Goal: Communication & Community: Answer question/provide support

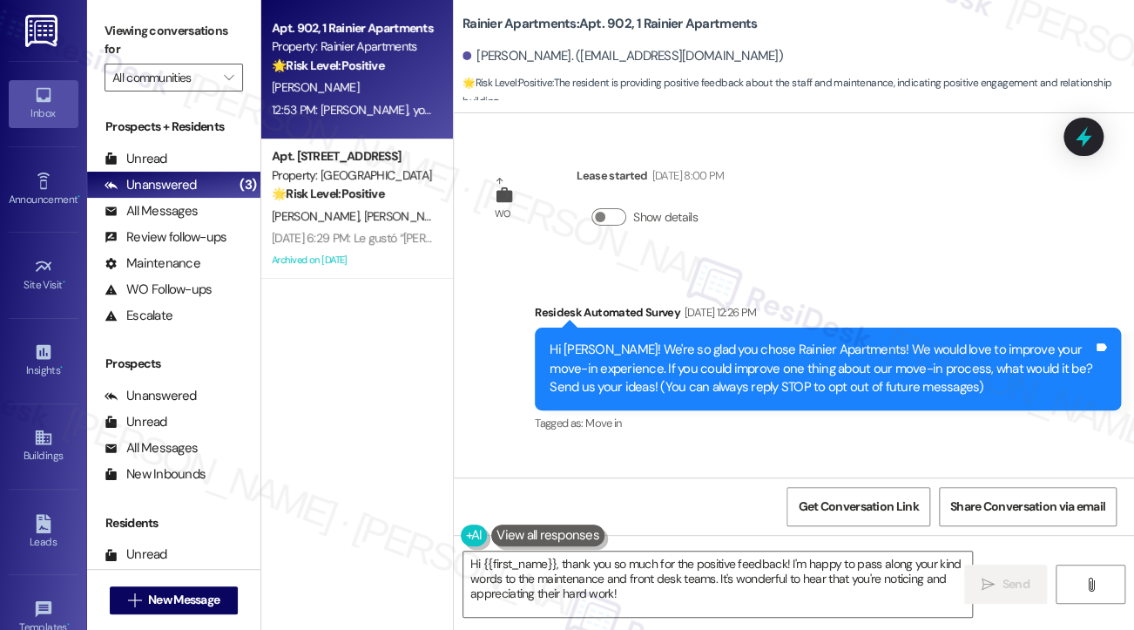
scroll to position [3939, 0]
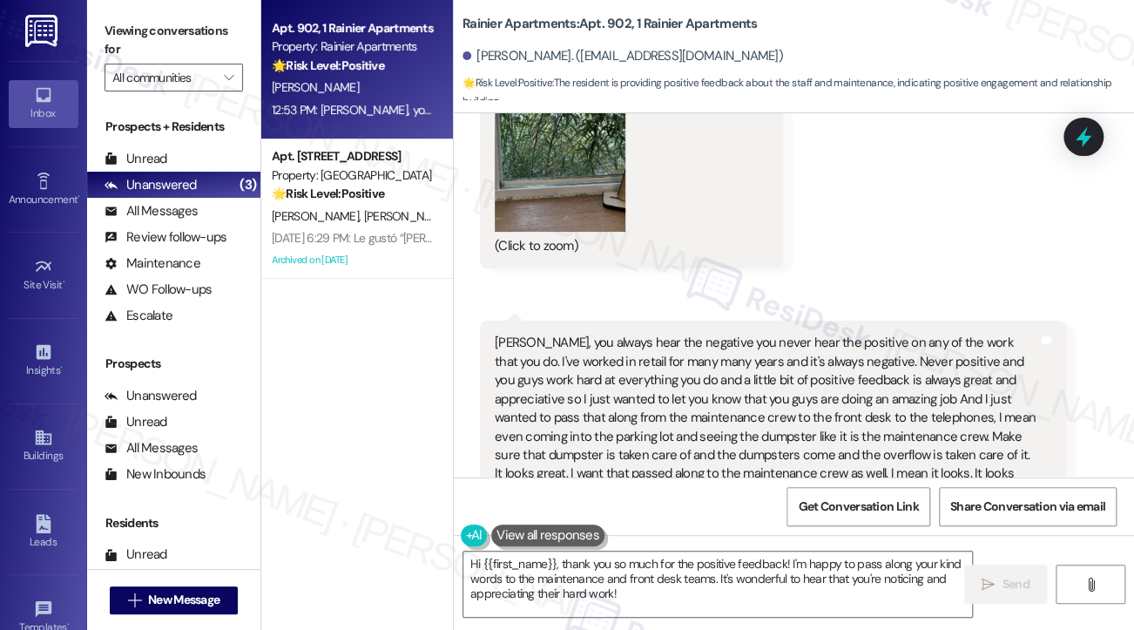
drag, startPoint x: 112, startPoint y: 22, endPoint x: 145, endPoint y: 24, distance: 34.0
click at [112, 22] on label "Viewing conversations for" at bounding box center [174, 40] width 139 height 46
click at [112, 37] on label "Viewing conversations for" at bounding box center [174, 40] width 139 height 46
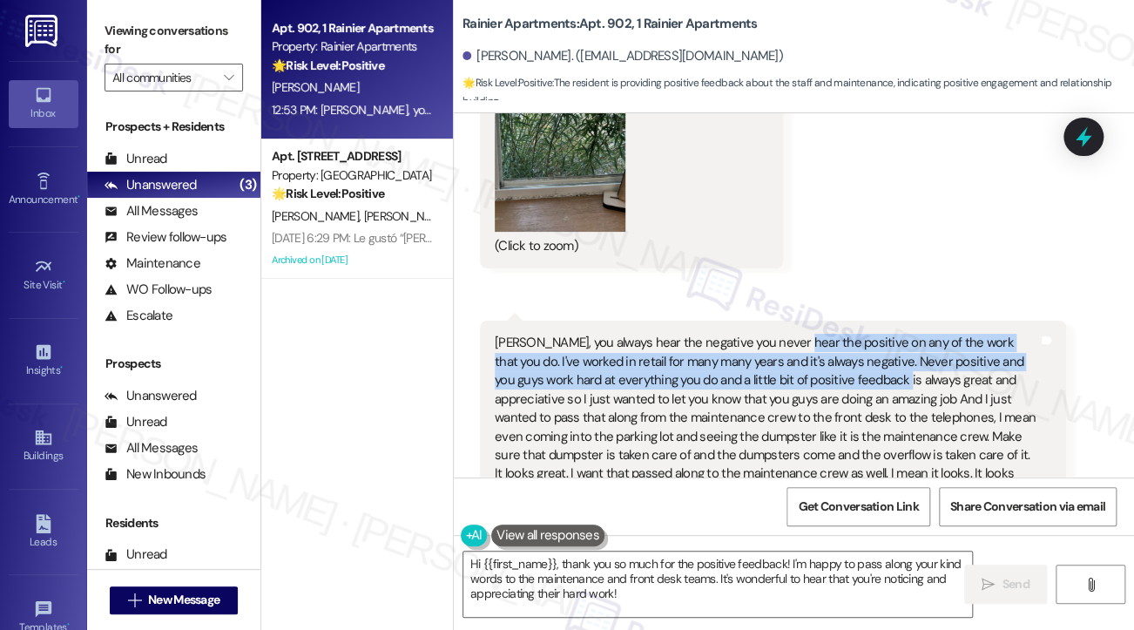
drag, startPoint x: 854, startPoint y: 289, endPoint x: 864, endPoint y: 306, distance: 19.6
click at [864, 334] on div "[PERSON_NAME], you always hear the negative you never hear the positive on any …" at bounding box center [767, 418] width 544 height 168
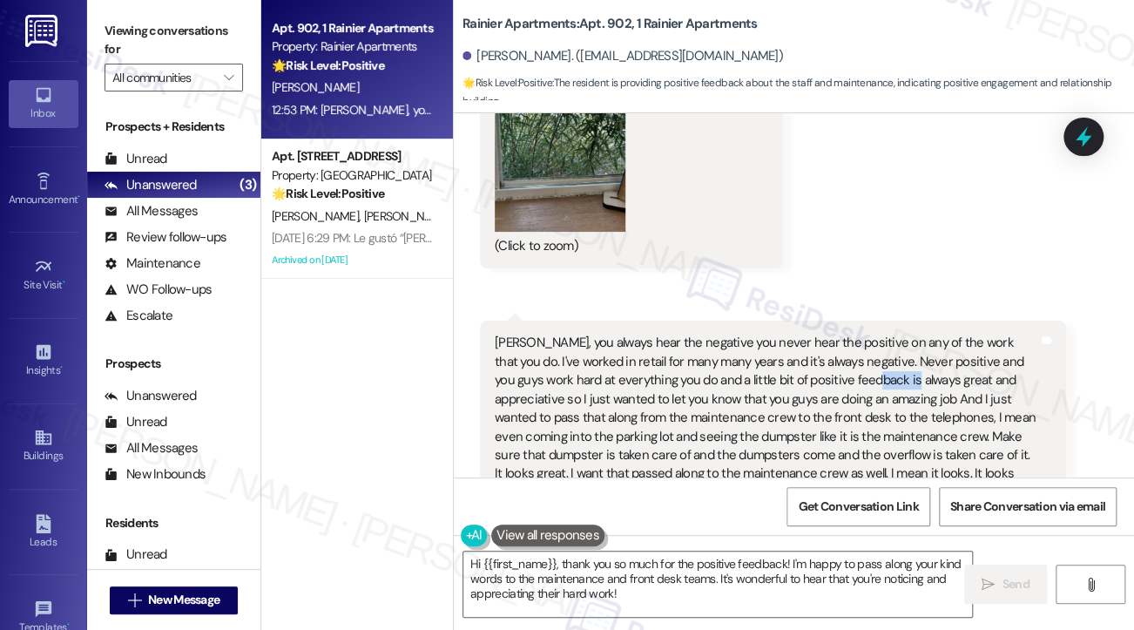
click at [864, 334] on div "[PERSON_NAME], you always hear the negative you never hear the positive on any …" at bounding box center [767, 418] width 544 height 168
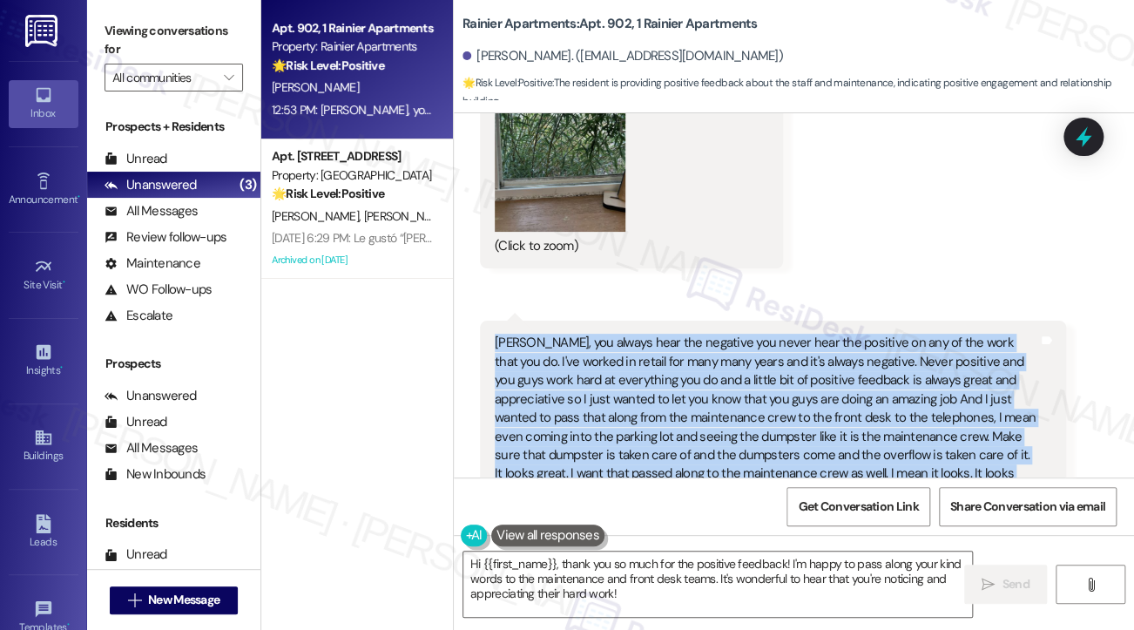
click at [864, 334] on div "[PERSON_NAME], you always hear the negative you never hear the positive on any …" at bounding box center [767, 418] width 544 height 168
click at [836, 334] on div "[PERSON_NAME], you always hear the negative you never hear the positive on any …" at bounding box center [767, 418] width 544 height 168
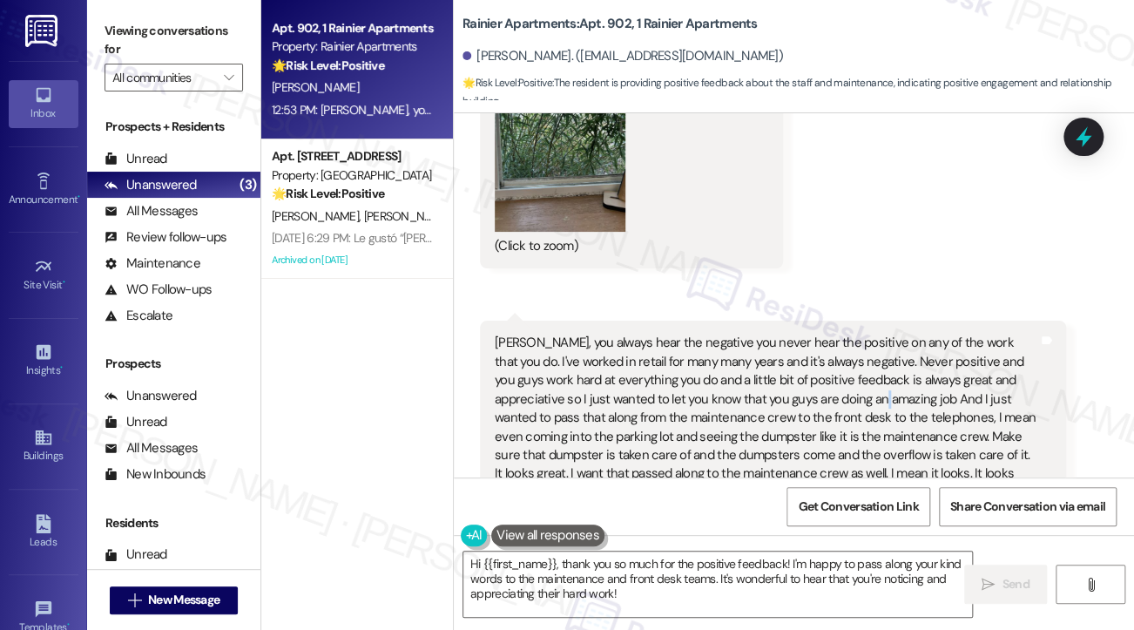
click at [836, 334] on div "[PERSON_NAME], you always hear the negative you never hear the positive on any …" at bounding box center [767, 418] width 544 height 168
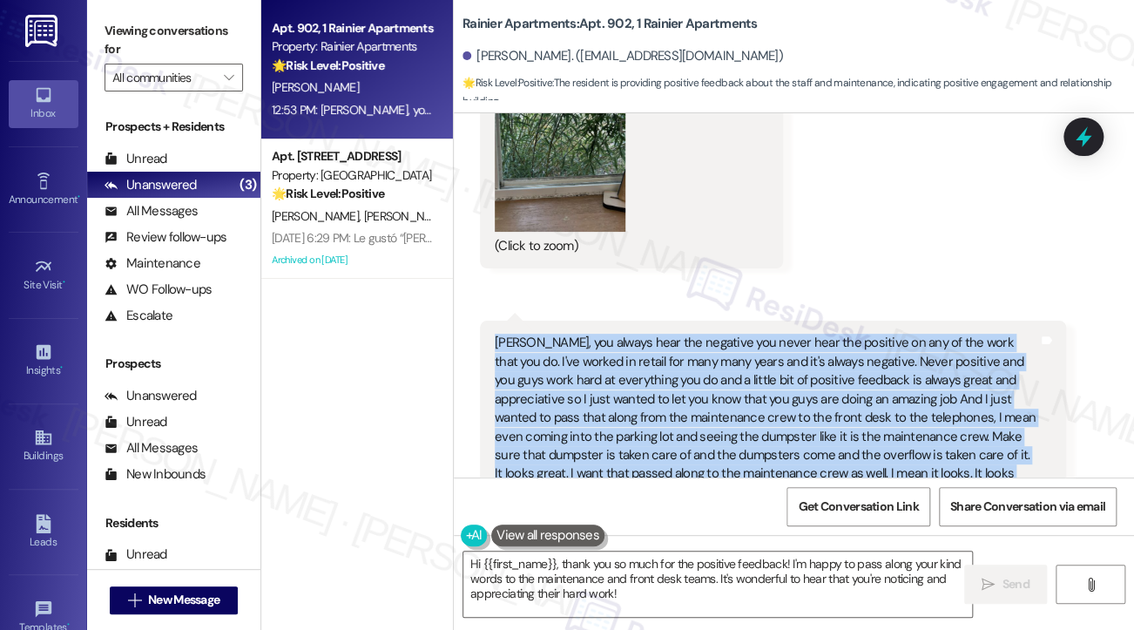
click at [836, 334] on div "[PERSON_NAME], you always hear the negative you never hear the positive on any …" at bounding box center [767, 418] width 544 height 168
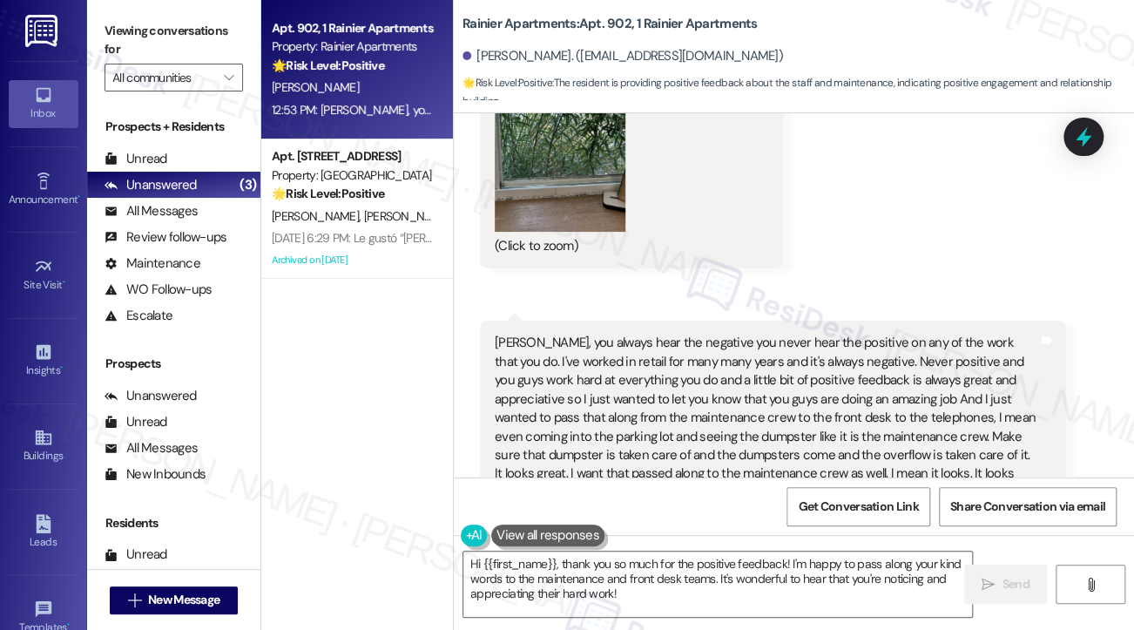
click at [112, 27] on label "Viewing conversations for" at bounding box center [174, 40] width 139 height 46
click at [552, 334] on div "[PERSON_NAME], you always hear the negative you never hear the positive on any …" at bounding box center [767, 418] width 544 height 168
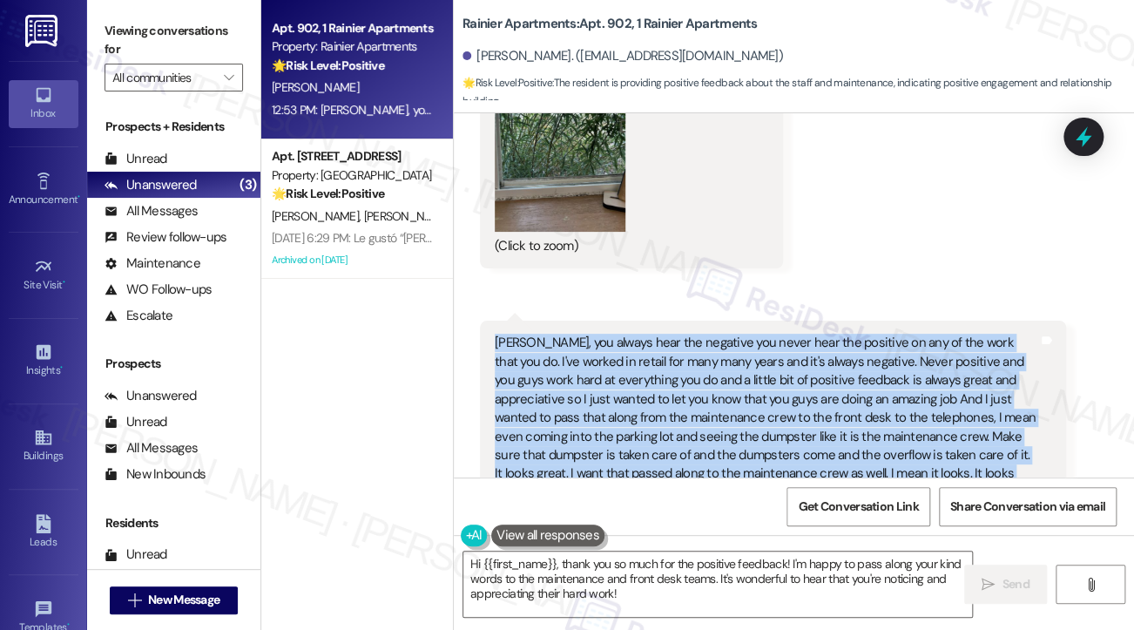
click at [552, 334] on div "[PERSON_NAME], you always hear the negative you never hear the positive on any …" at bounding box center [767, 418] width 544 height 168
copy div "[PERSON_NAME], you always hear the negative you never hear the positive on any …"
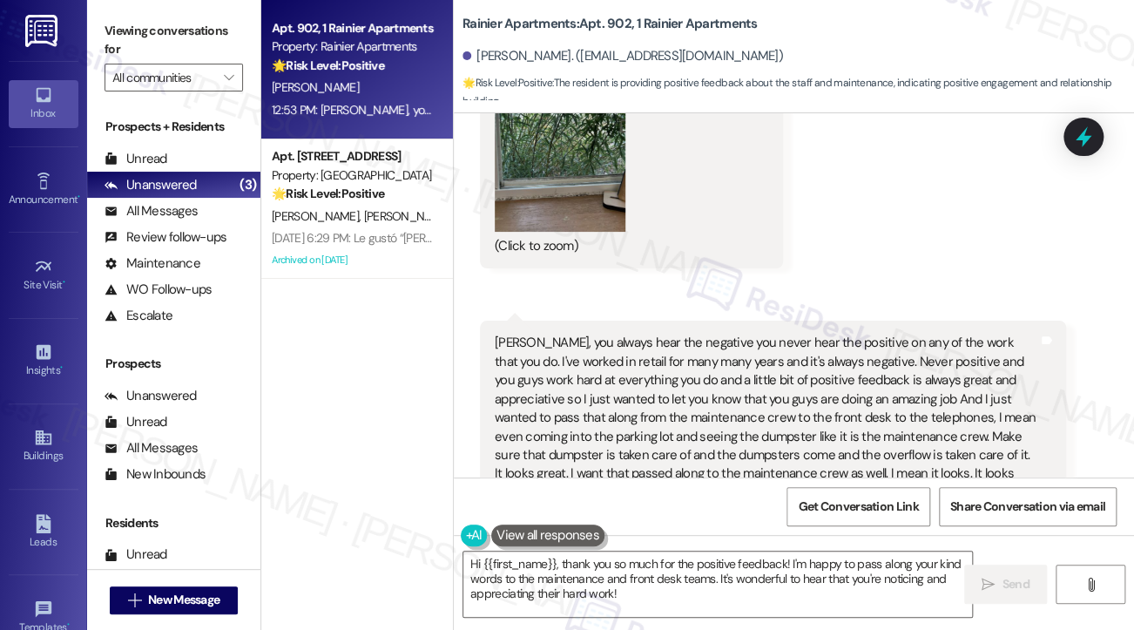
click at [114, 33] on label "Viewing conversations for" at bounding box center [174, 40] width 139 height 46
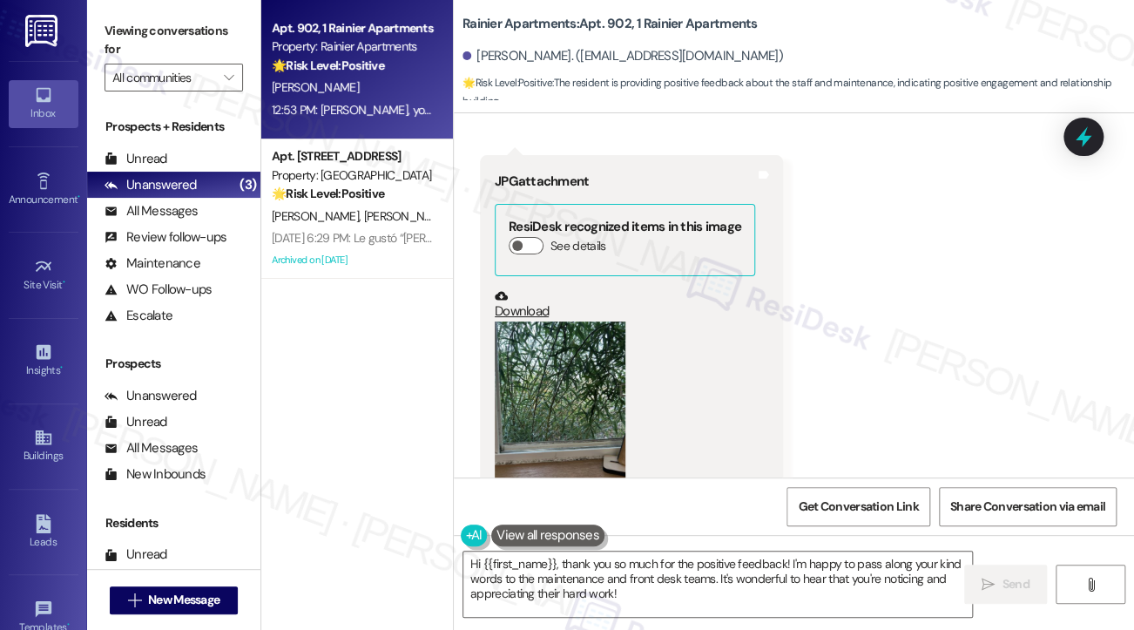
scroll to position [3590, 0]
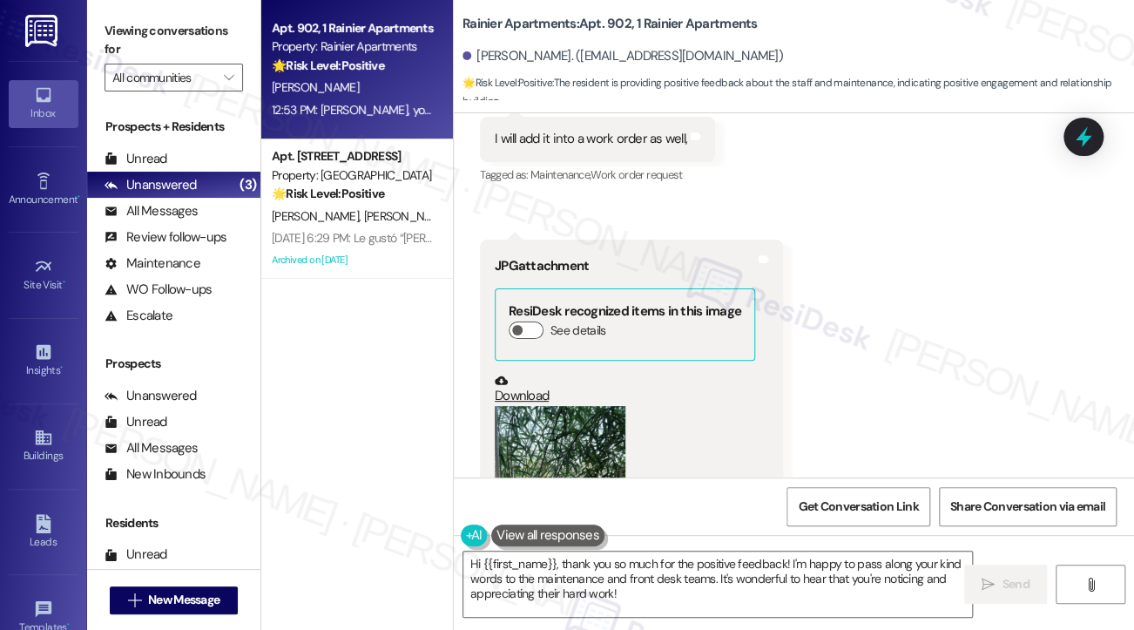
click at [588, 406] on button "Zoom image" at bounding box center [560, 493] width 131 height 174
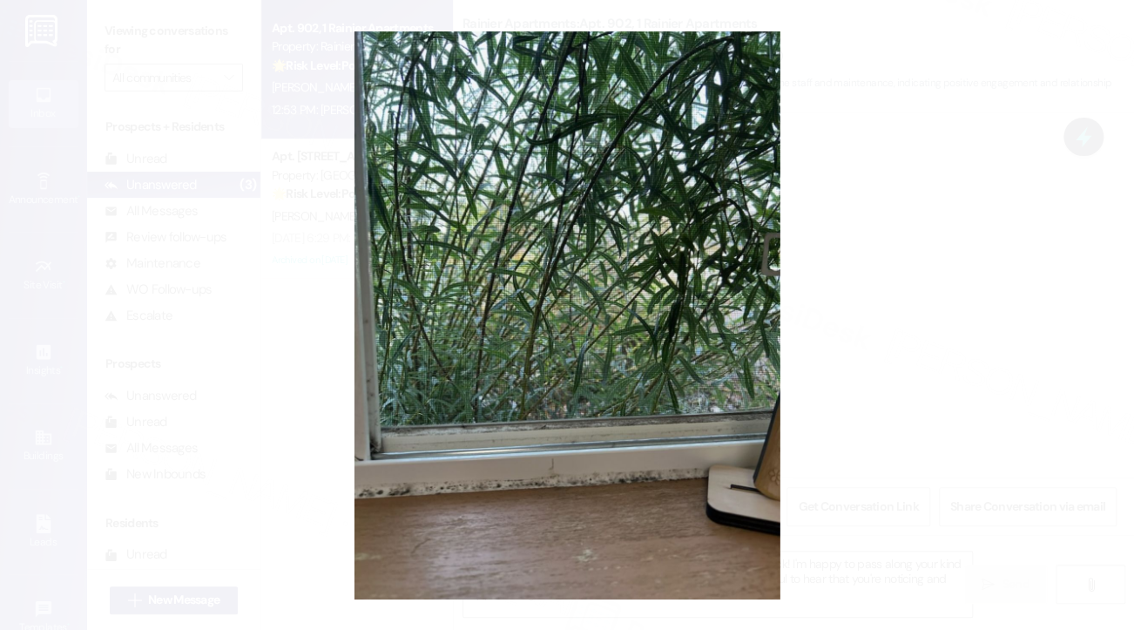
click at [903, 328] on button "Unzoom image" at bounding box center [567, 315] width 1134 height 630
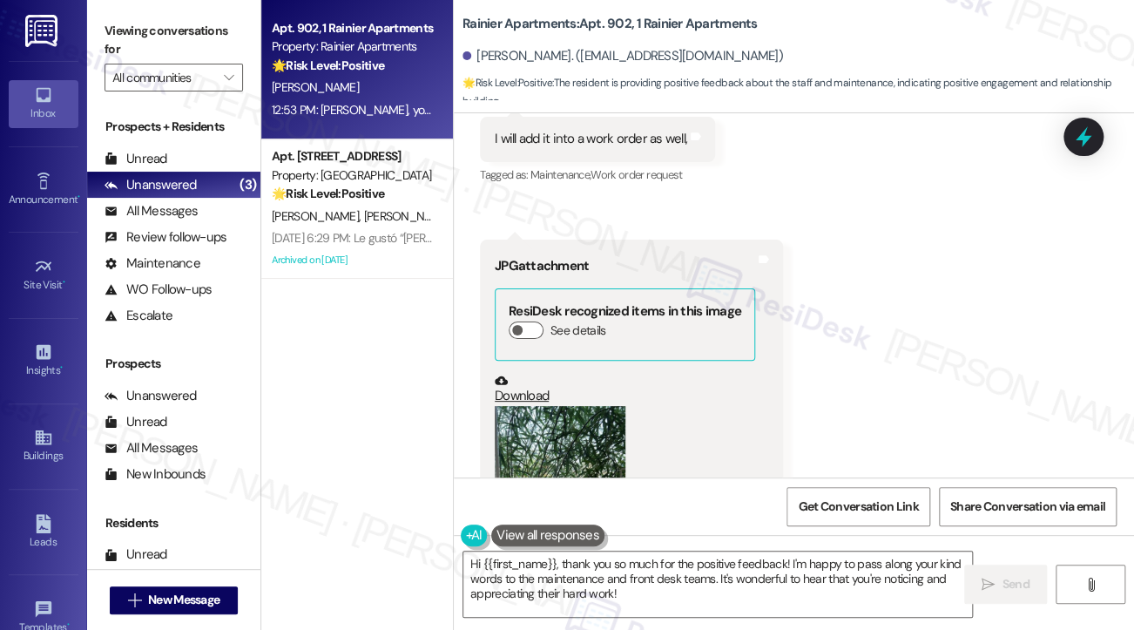
click at [561, 406] on button "Zoom image" at bounding box center [560, 493] width 131 height 174
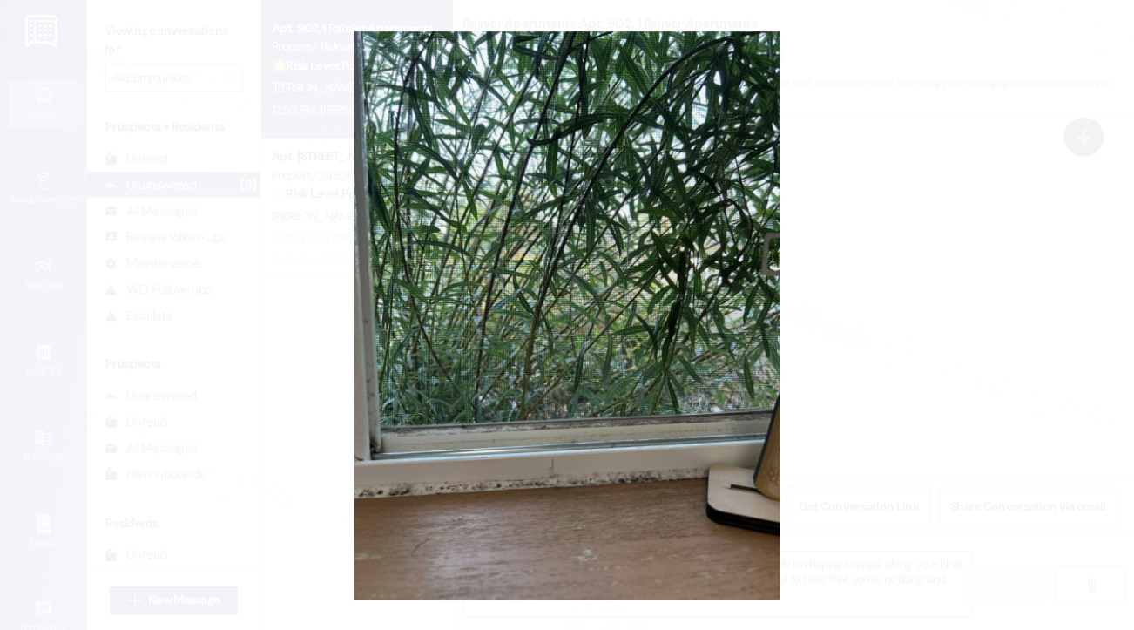
click at [930, 321] on button "Unzoom image" at bounding box center [567, 315] width 1134 height 630
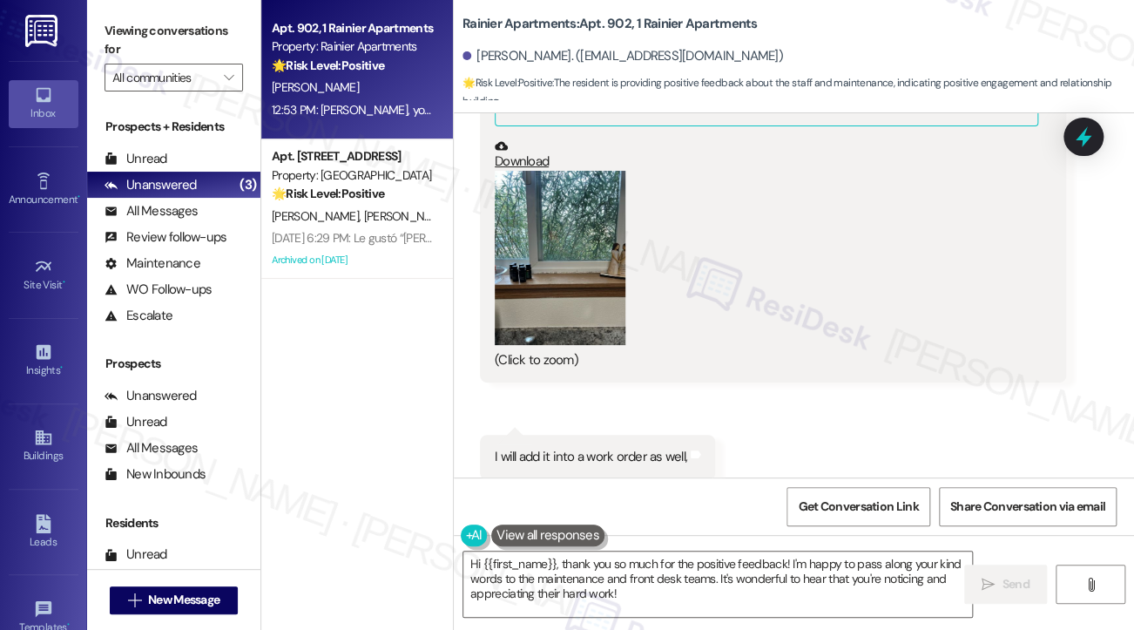
scroll to position [3242, 0]
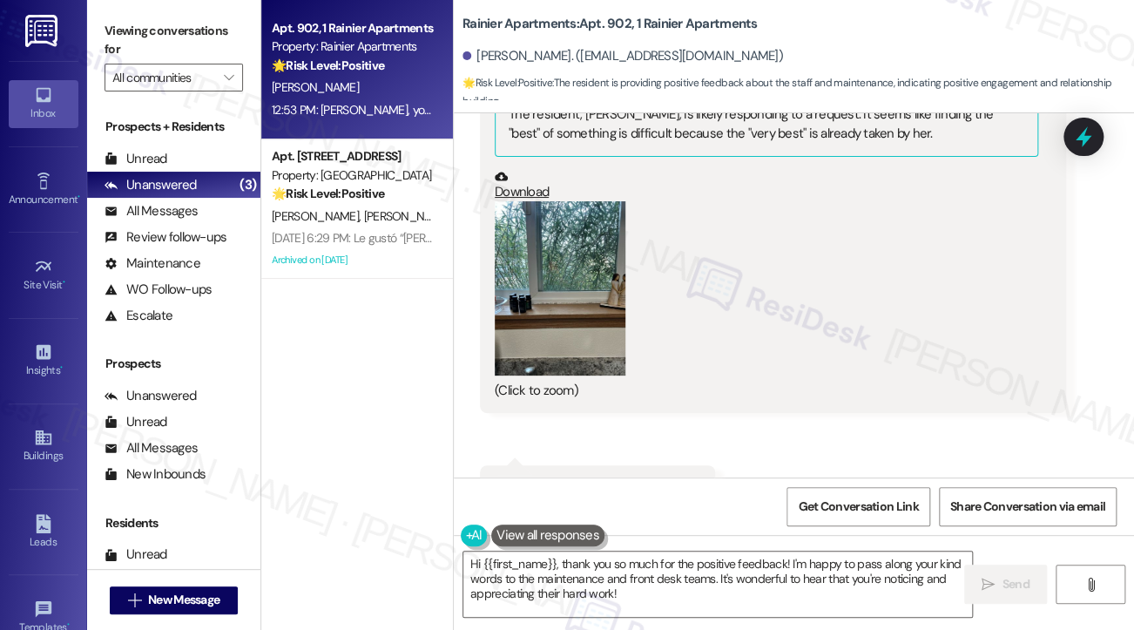
click at [558, 478] on div "I will add it into a work order as well," at bounding box center [591, 487] width 193 height 18
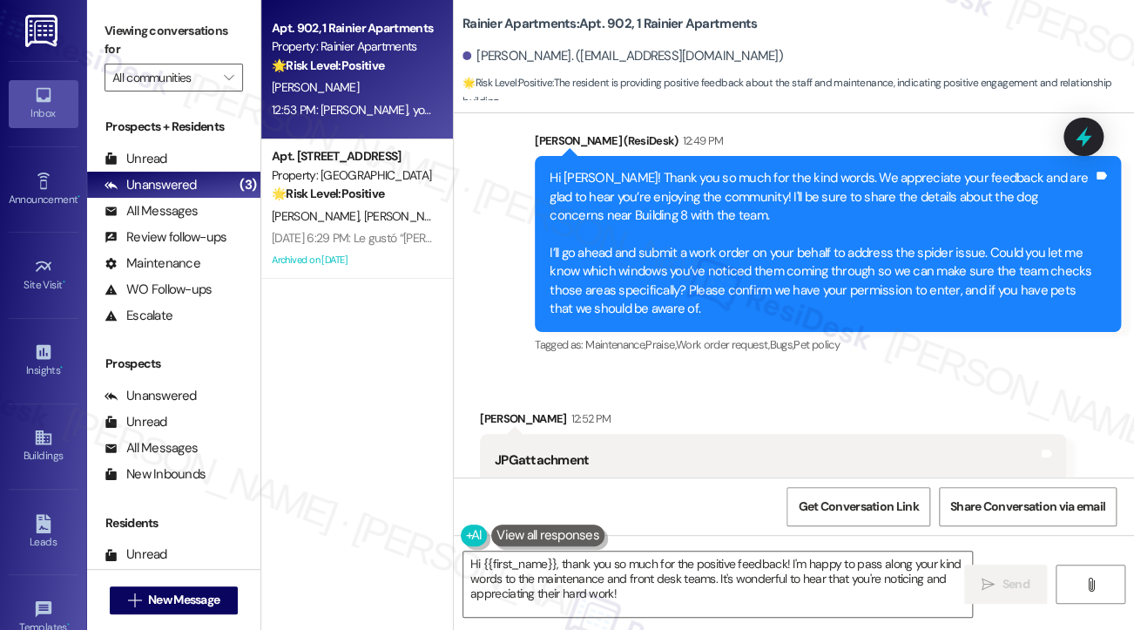
scroll to position [2632, 0]
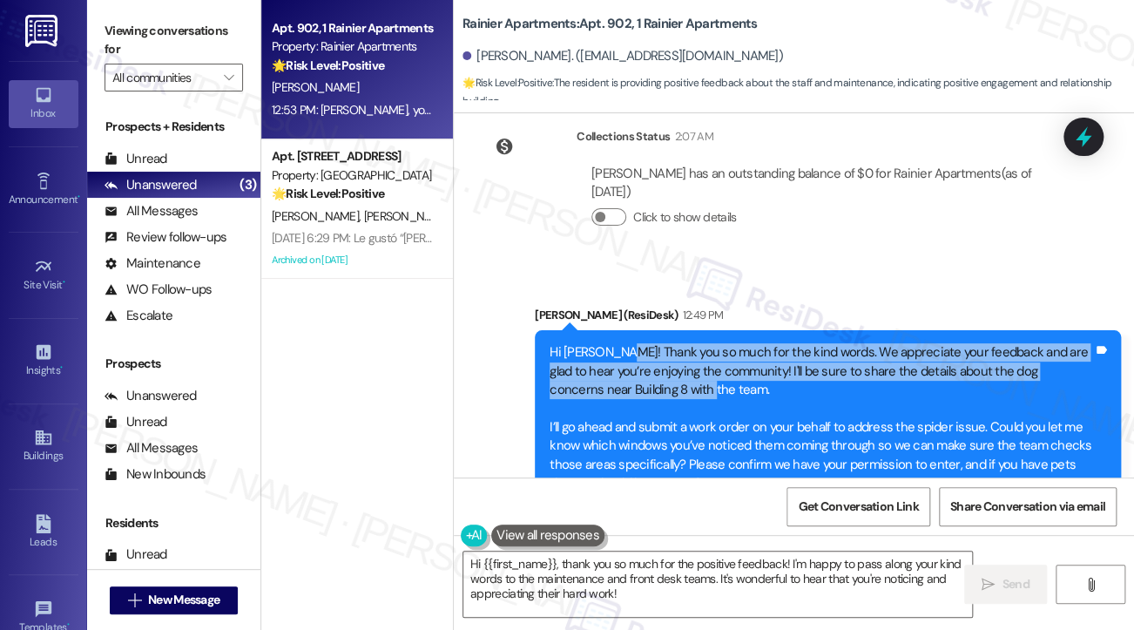
drag, startPoint x: 614, startPoint y: 278, endPoint x: 829, endPoint y: 311, distance: 217.7
click at [829, 343] on div "Hi [PERSON_NAME]! Thank you so much for the kind words. We appreciate your feed…" at bounding box center [822, 417] width 544 height 149
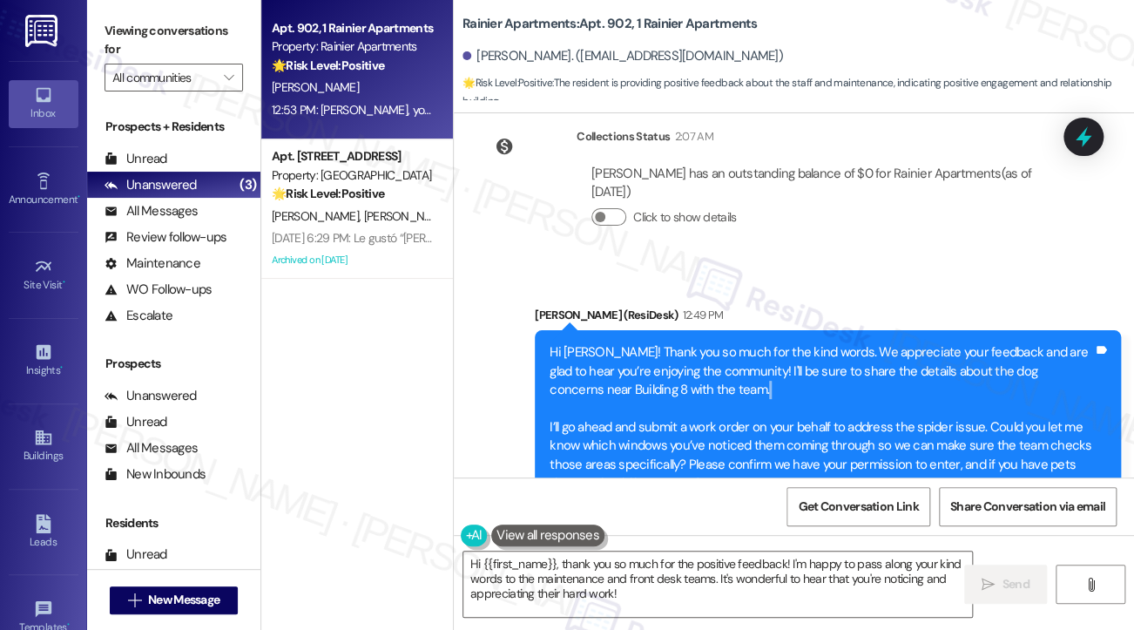
click at [829, 343] on div "Hi [PERSON_NAME]! Thank you so much for the kind words. We appreciate your feed…" at bounding box center [822, 417] width 544 height 149
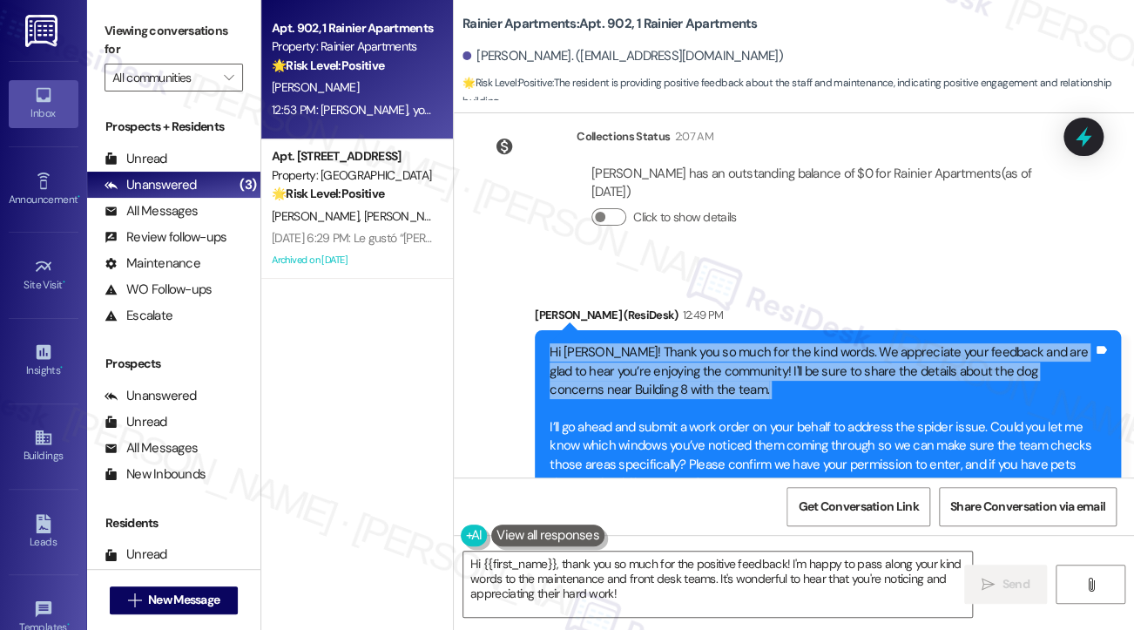
click at [829, 343] on div "Hi [PERSON_NAME]! Thank you so much for the kind words. We appreciate your feed…" at bounding box center [822, 417] width 544 height 149
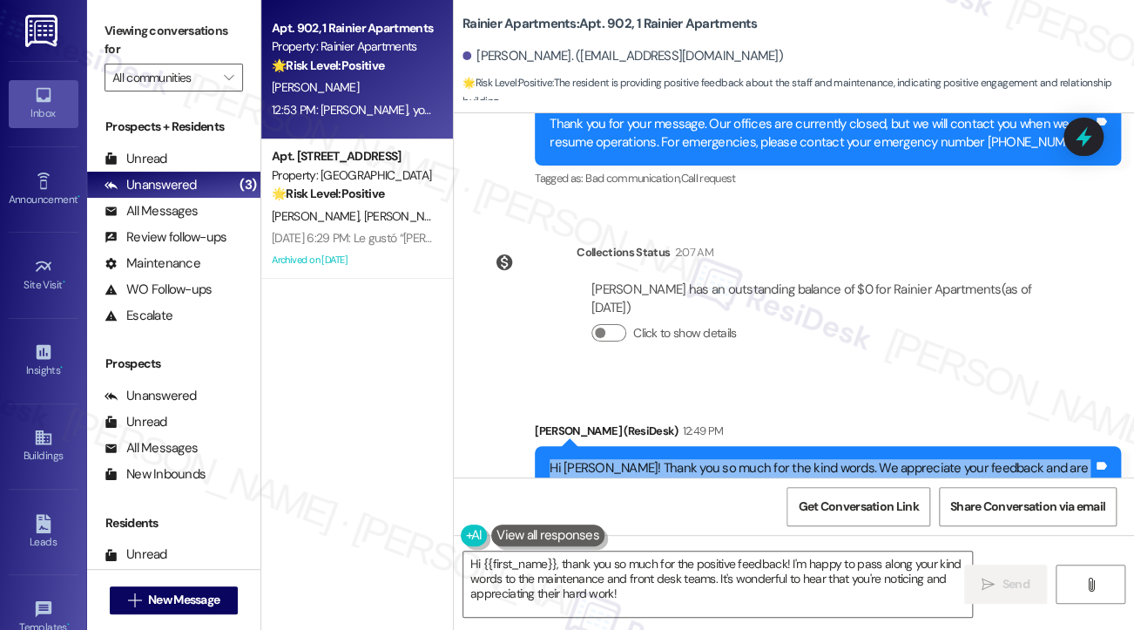
scroll to position [2545, 0]
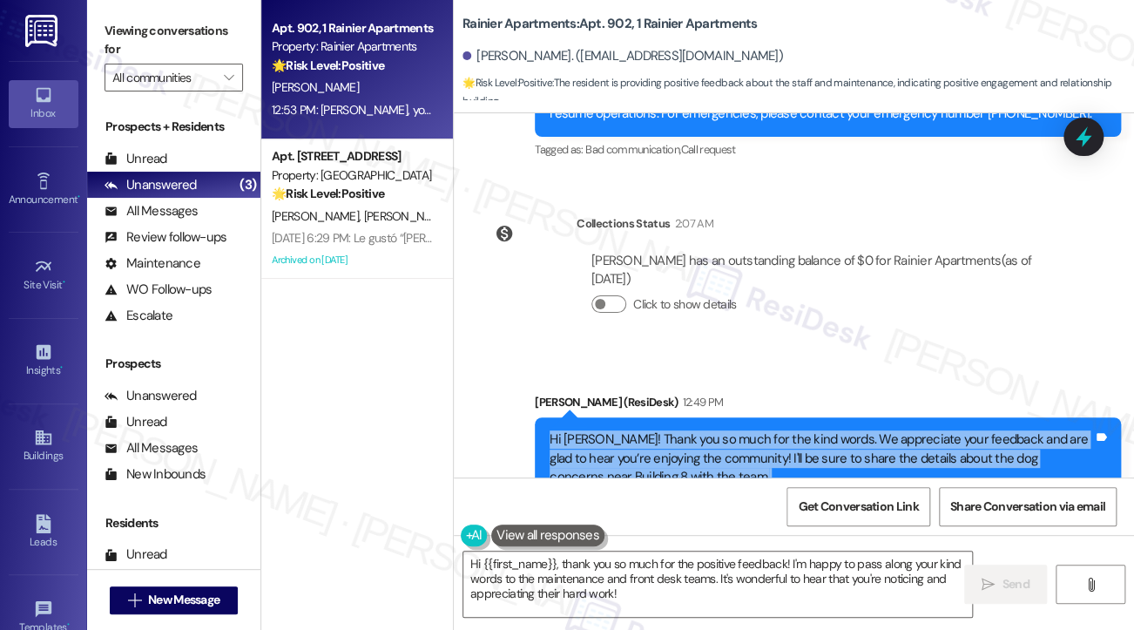
click at [694, 430] on div "Hi [PERSON_NAME]! Thank you so much for the kind words. We appreciate your feed…" at bounding box center [822, 504] width 544 height 149
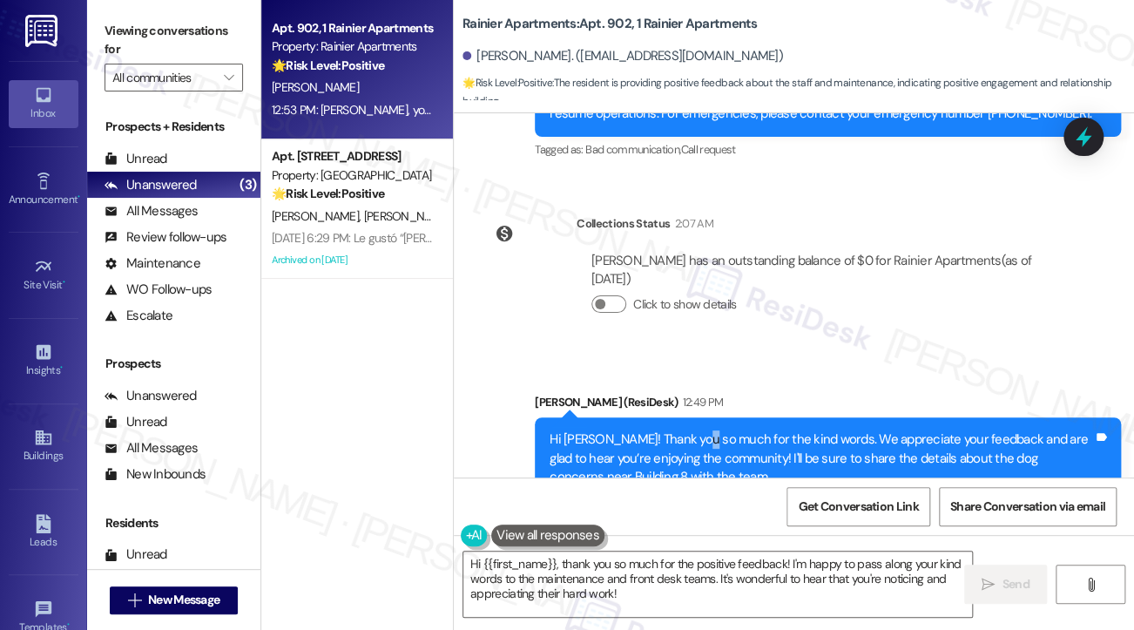
click at [694, 430] on div "Hi [PERSON_NAME]! Thank you so much for the kind words. We appreciate your feed…" at bounding box center [822, 504] width 544 height 149
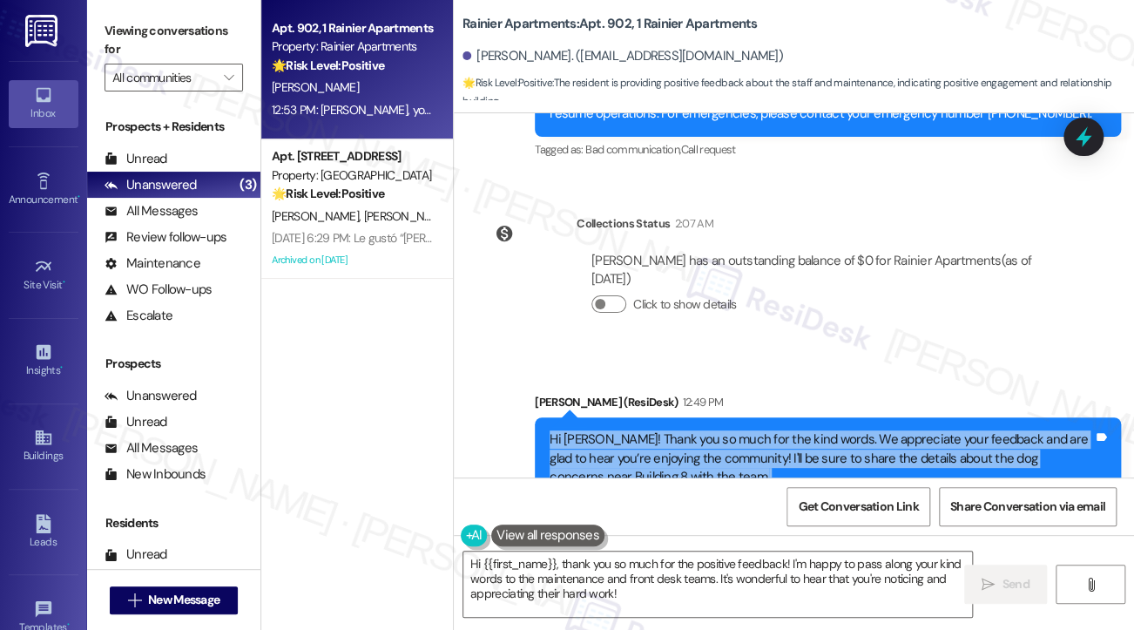
click at [694, 430] on div "Hi [PERSON_NAME]! Thank you so much for the kind words. We appreciate your feed…" at bounding box center [822, 504] width 544 height 149
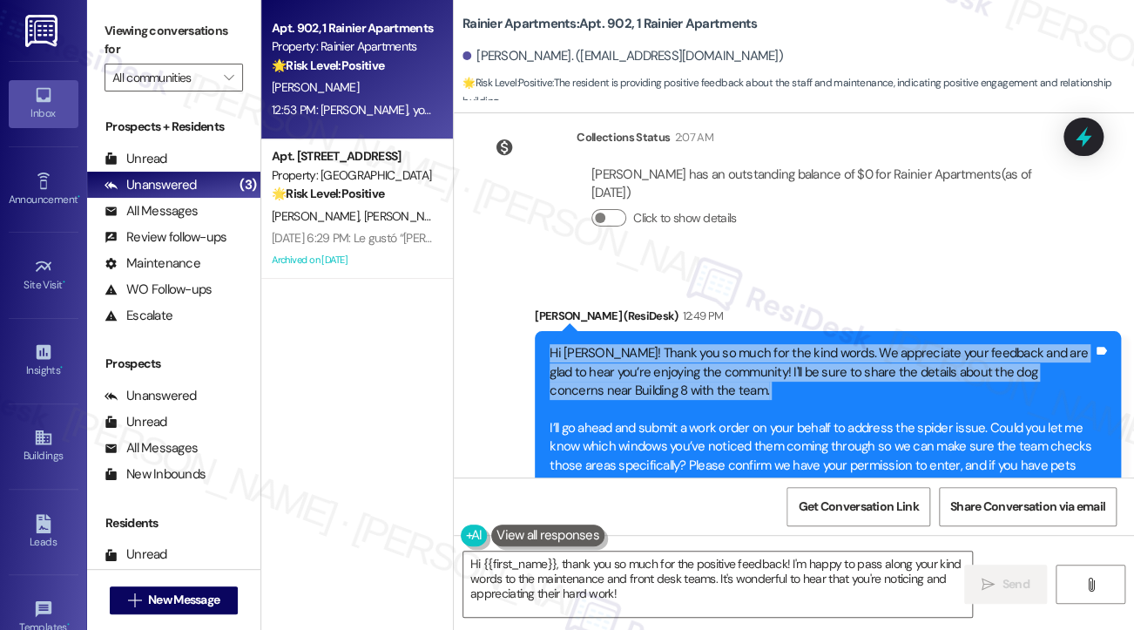
scroll to position [2719, 0]
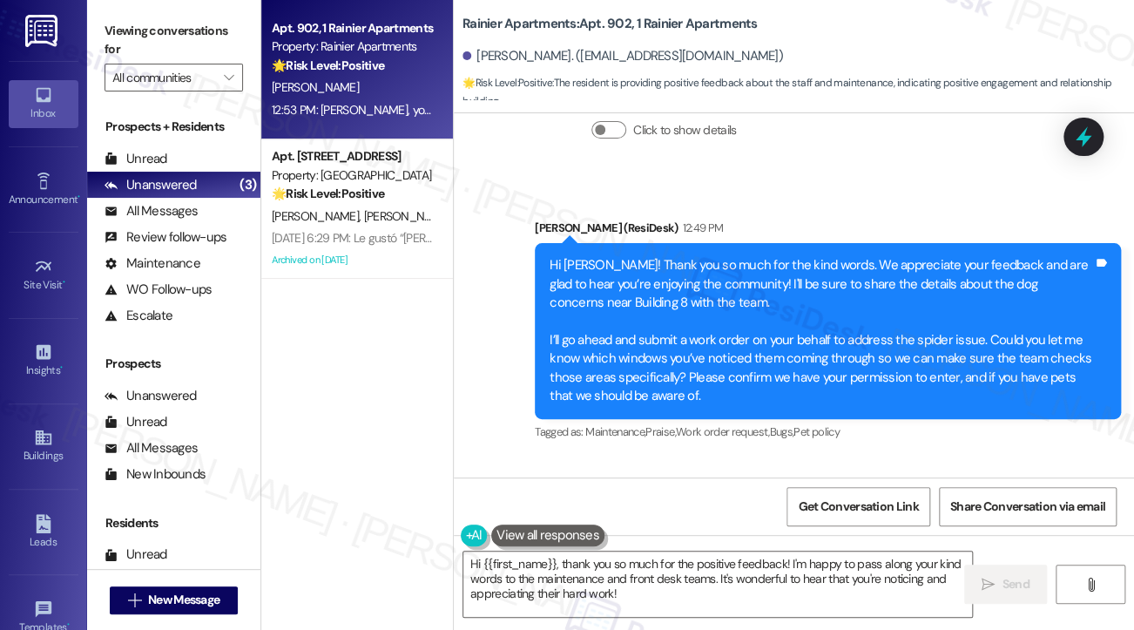
click at [626, 278] on div "Hi [PERSON_NAME]! Thank you so much for the kind words. We appreciate your feed…" at bounding box center [822, 330] width 544 height 149
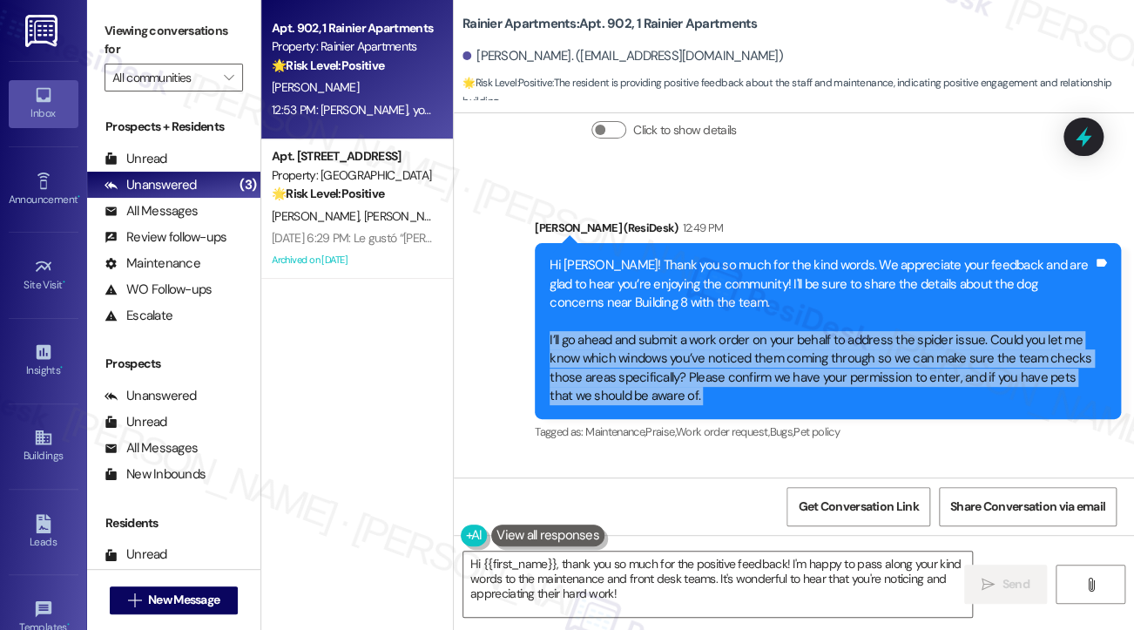
click at [626, 278] on div "Hi [PERSON_NAME]! Thank you so much for the kind words. We appreciate your feed…" at bounding box center [822, 330] width 544 height 149
click at [795, 278] on div "Hi [PERSON_NAME]! Thank you so much for the kind words. We appreciate your feed…" at bounding box center [822, 330] width 544 height 149
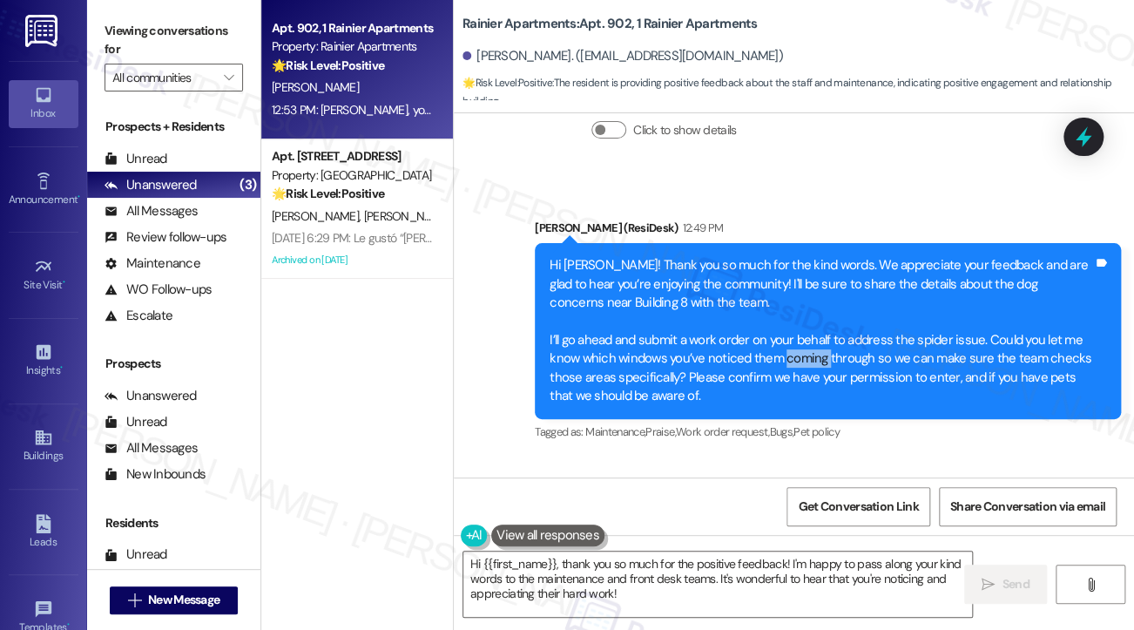
click at [795, 281] on div "Hi [PERSON_NAME]! Thank you so much for the kind words. We appreciate your feed…" at bounding box center [822, 330] width 544 height 149
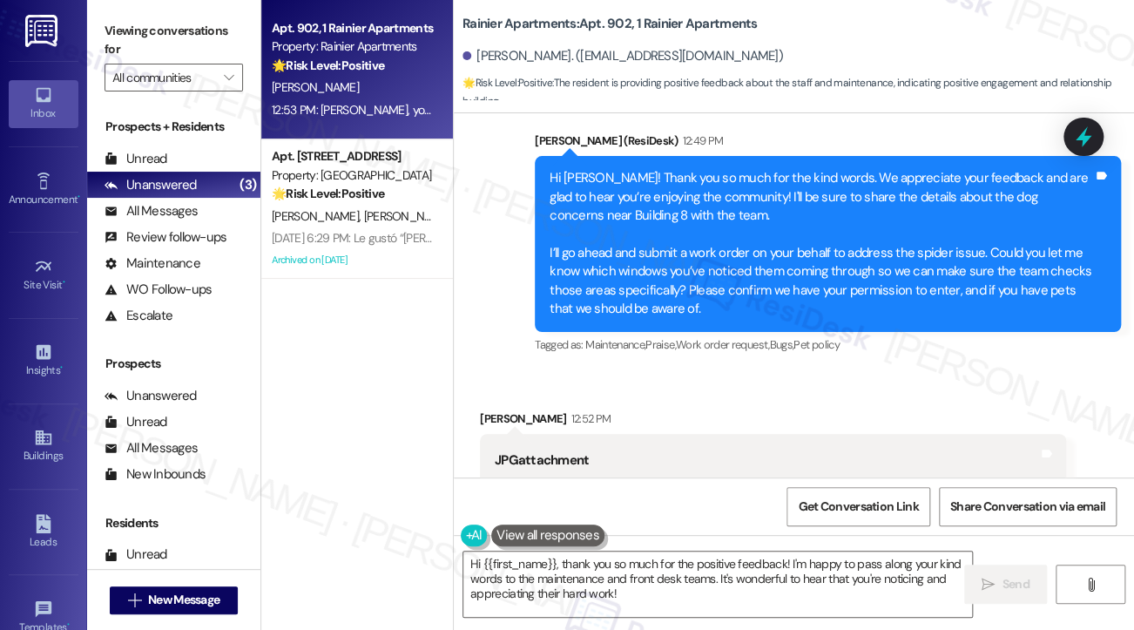
click at [700, 199] on div "Hi [PERSON_NAME]! Thank you so much for the kind words. We appreciate your feed…" at bounding box center [822, 243] width 544 height 149
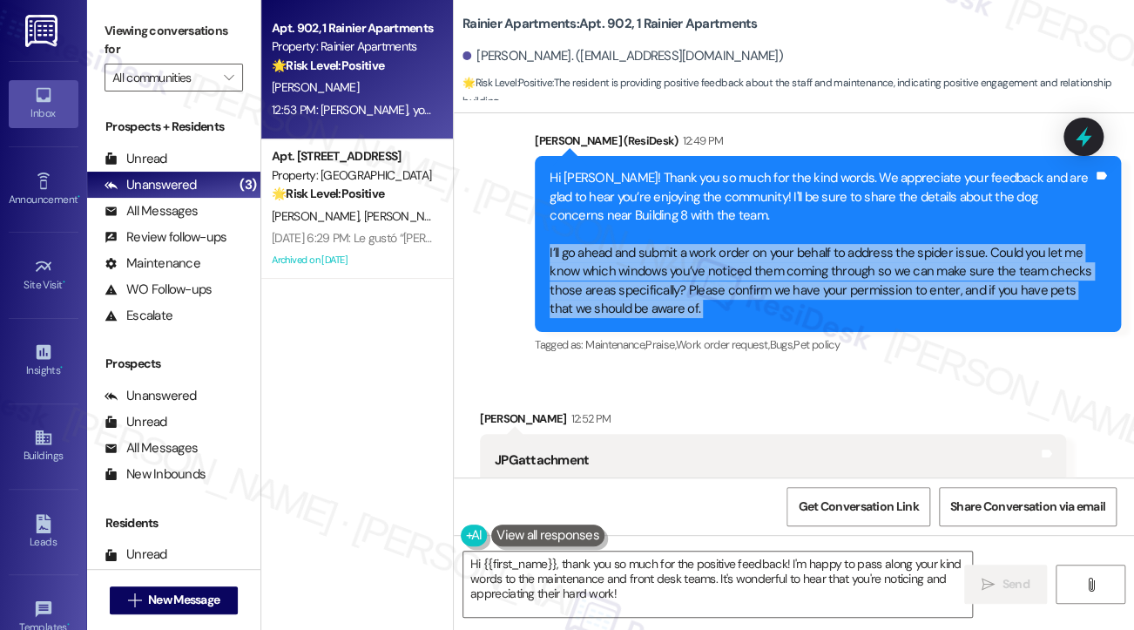
click at [700, 199] on div "Hi [PERSON_NAME]! Thank you so much for the kind words. We appreciate your feed…" at bounding box center [822, 243] width 544 height 149
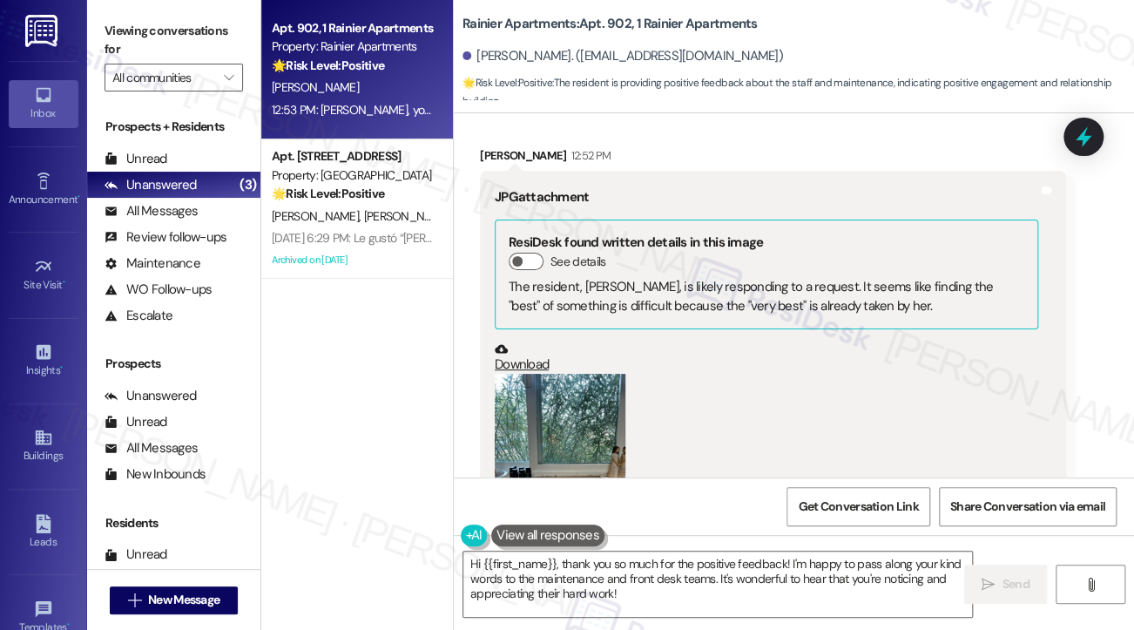
scroll to position [3242, 0]
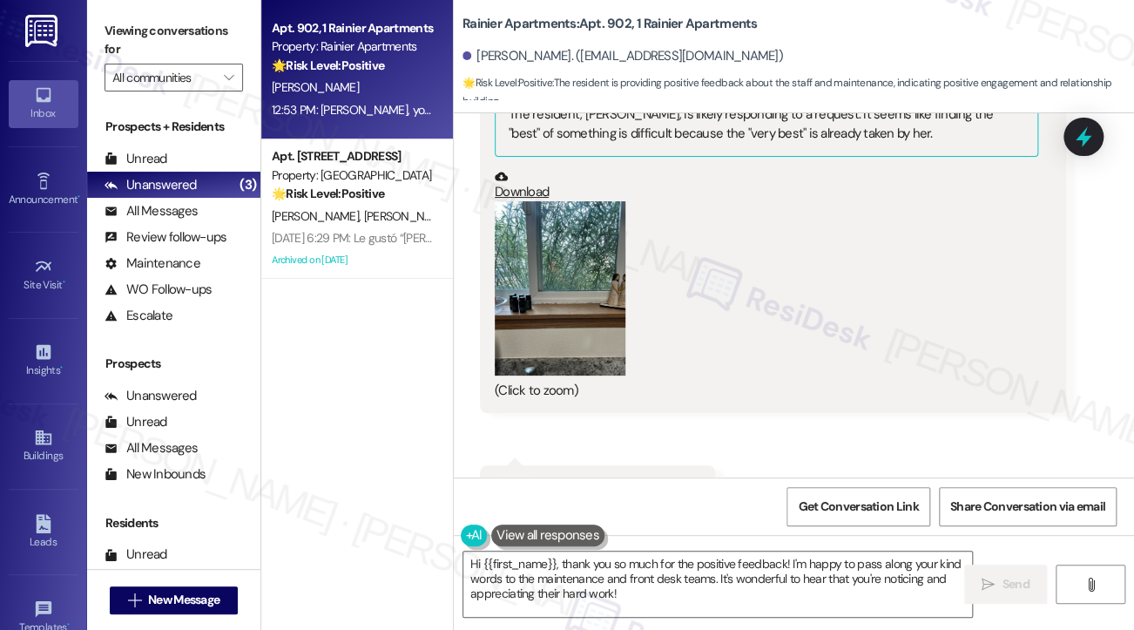
click at [532, 478] on div "I will add it into a work order as well," at bounding box center [591, 487] width 193 height 18
click at [631, 478] on div "I will add it into a work order as well," at bounding box center [591, 487] width 193 height 18
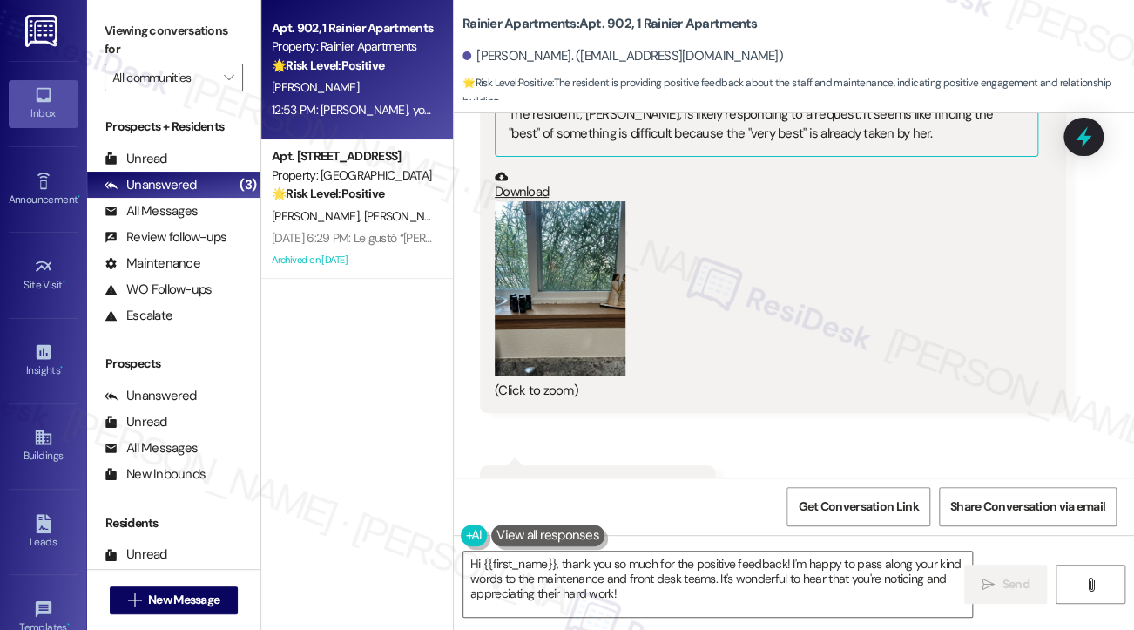
click at [631, 478] on div "I will add it into a work order as well," at bounding box center [591, 487] width 193 height 18
click at [585, 248] on button "Zoom image" at bounding box center [560, 288] width 131 height 174
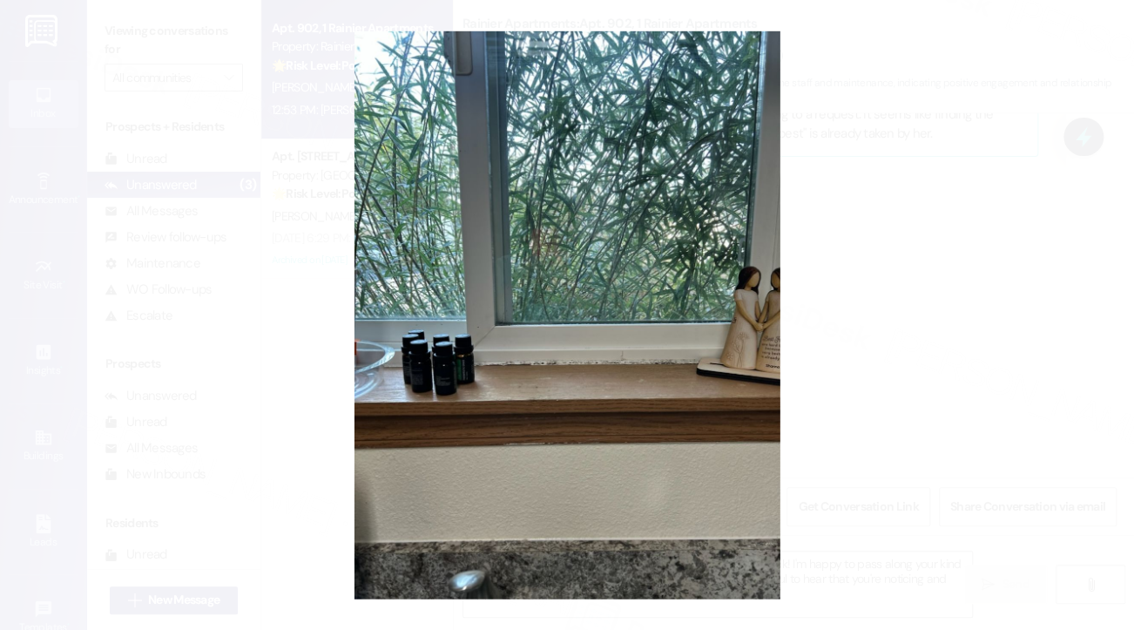
click at [955, 320] on button "Unzoom image" at bounding box center [567, 315] width 1134 height 630
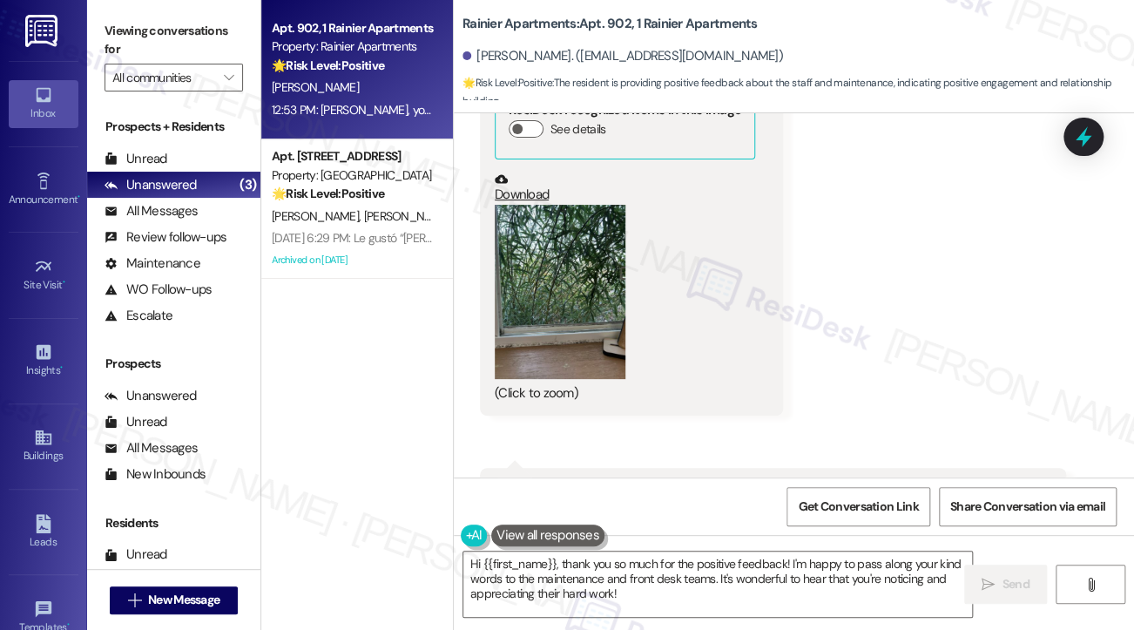
scroll to position [3765, 0]
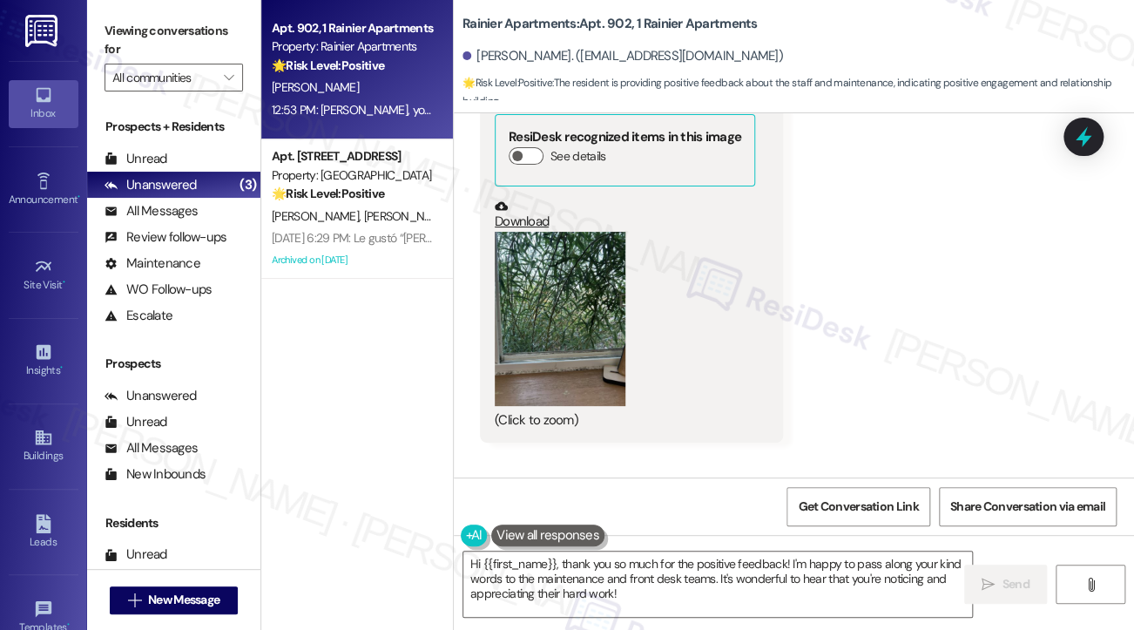
click at [558, 296] on button "Zoom image" at bounding box center [560, 319] width 131 height 174
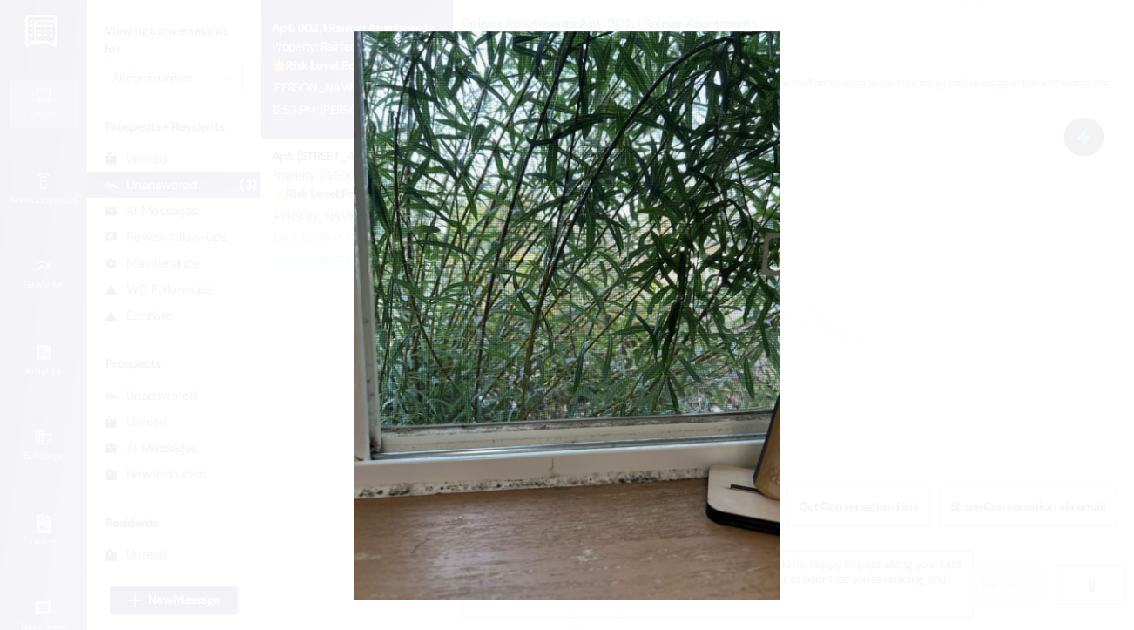
click at [955, 319] on button "Unzoom image" at bounding box center [567, 315] width 1134 height 630
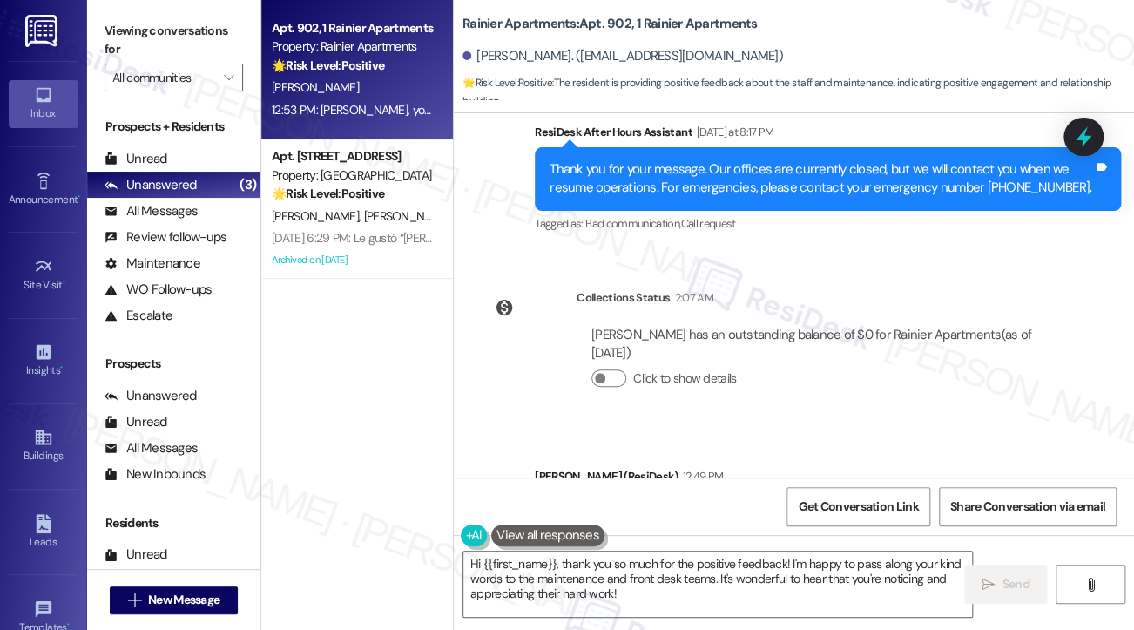
scroll to position [2284, 0]
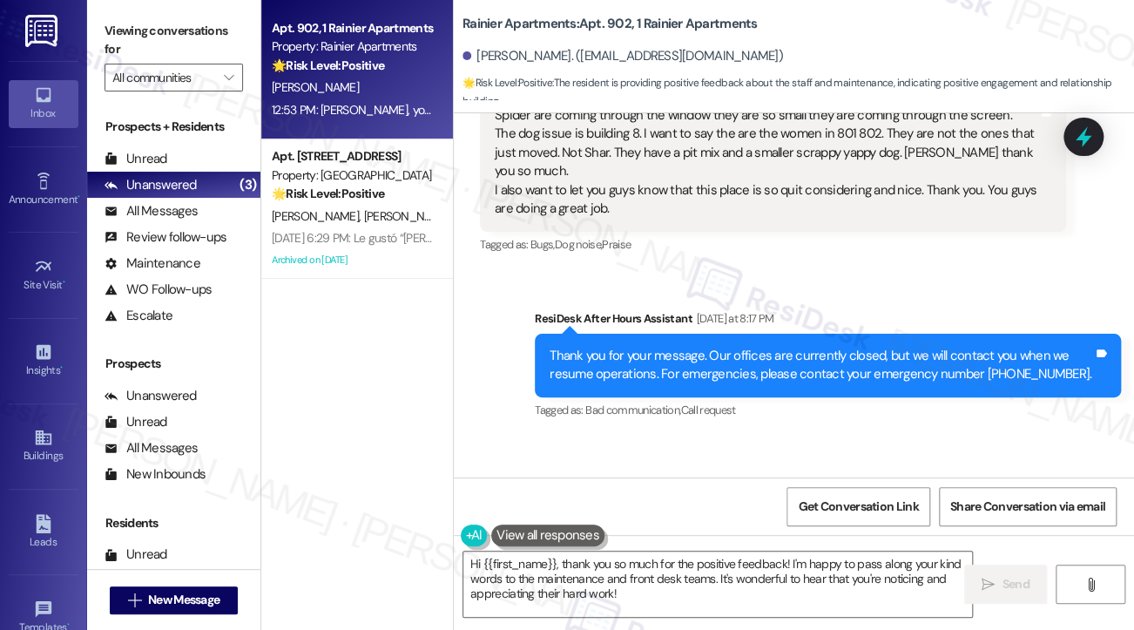
click at [718, 347] on div "Thank you for your message. Our offices are currently closed, but we will conta…" at bounding box center [822, 365] width 544 height 37
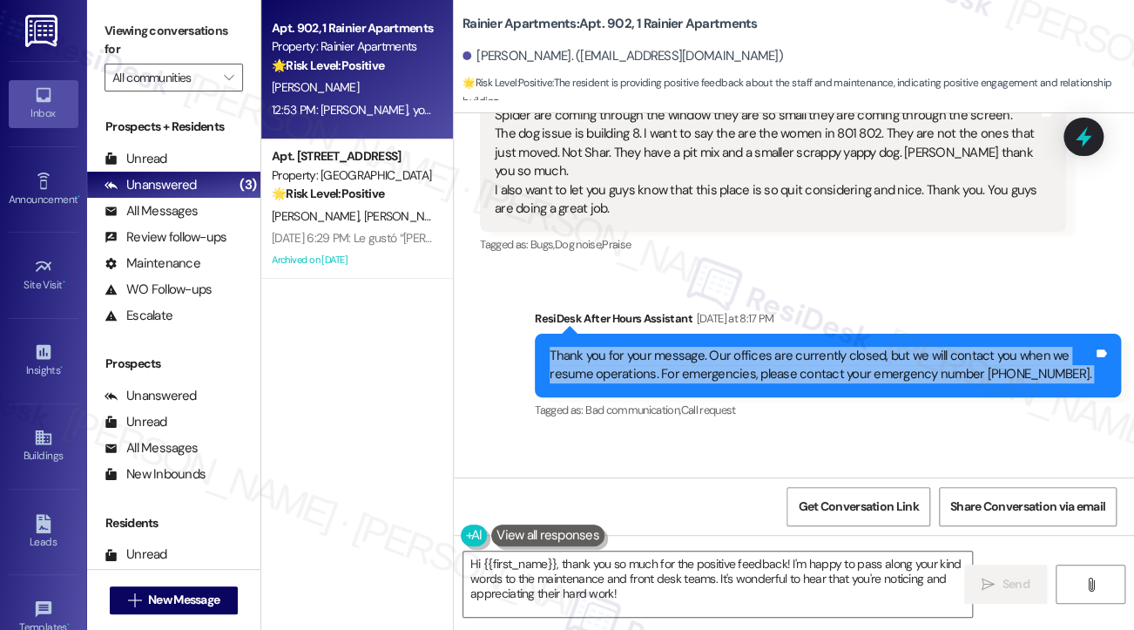
click at [718, 347] on div "Thank you for your message. Our offices are currently closed, but we will conta…" at bounding box center [822, 365] width 544 height 37
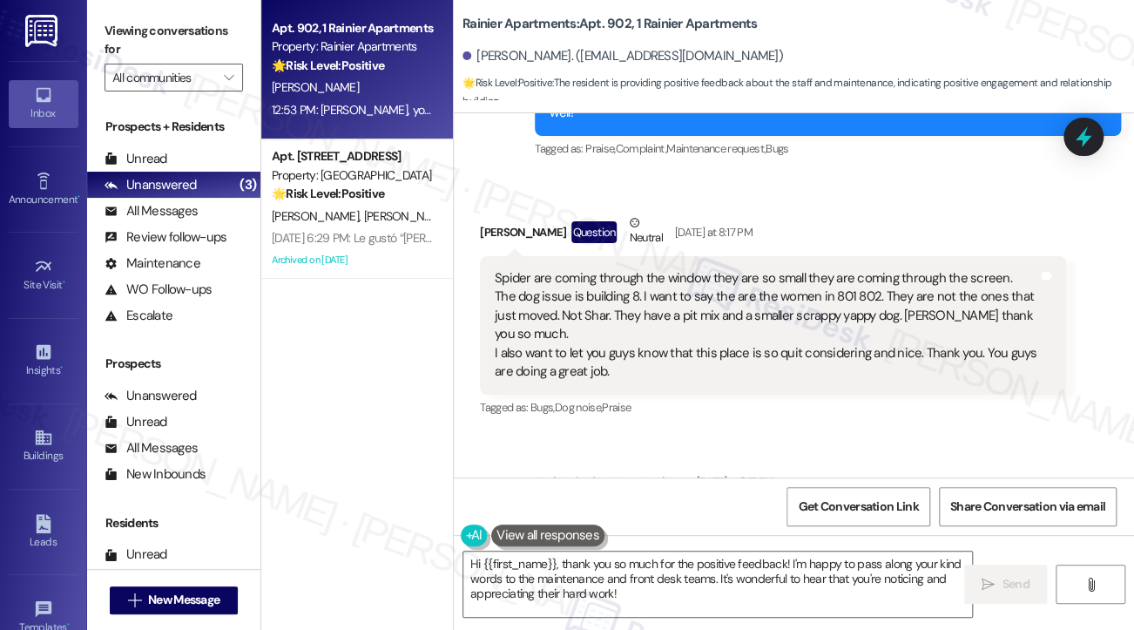
scroll to position [2110, 0]
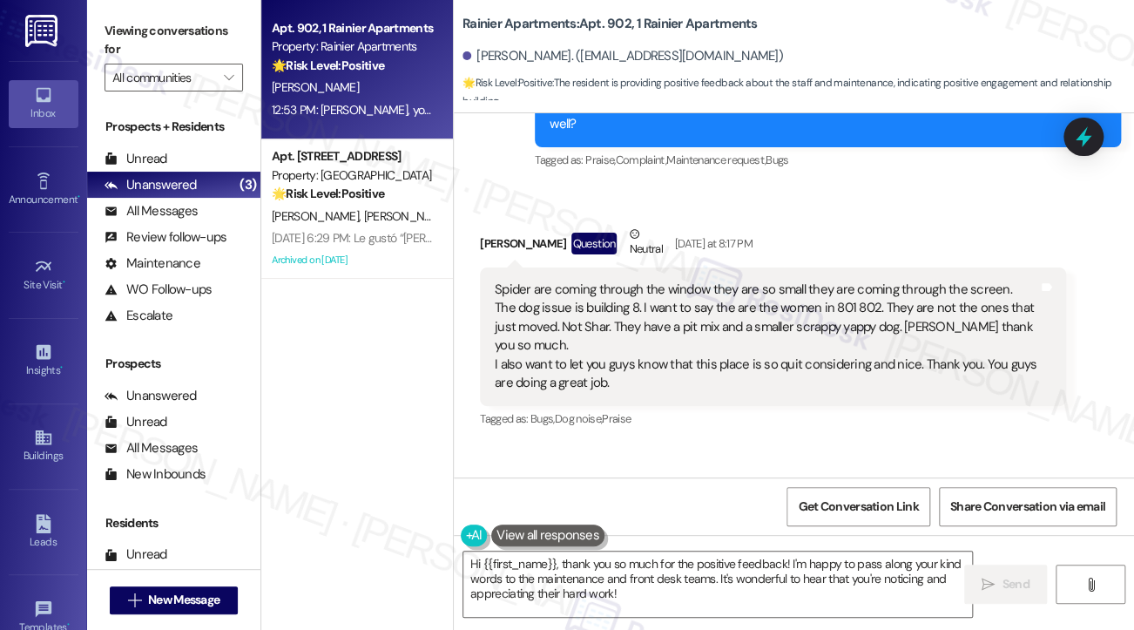
click at [721, 297] on div "Spider are coming through the window they are so small they are coming through …" at bounding box center [767, 337] width 544 height 112
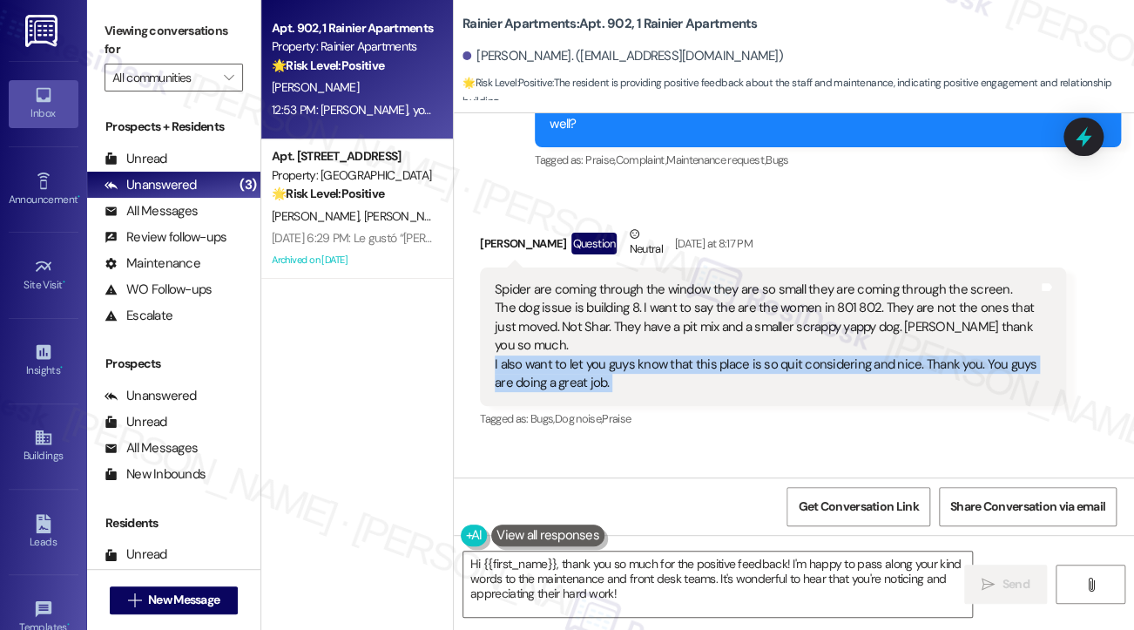
click at [721, 297] on div "Spider are coming through the window they are so small they are coming through …" at bounding box center [767, 337] width 544 height 112
click at [1067, 306] on div "Received via SMS [PERSON_NAME] Question Neutral [DATE] at 8:17 PM Spider are co…" at bounding box center [773, 328] width 612 height 233
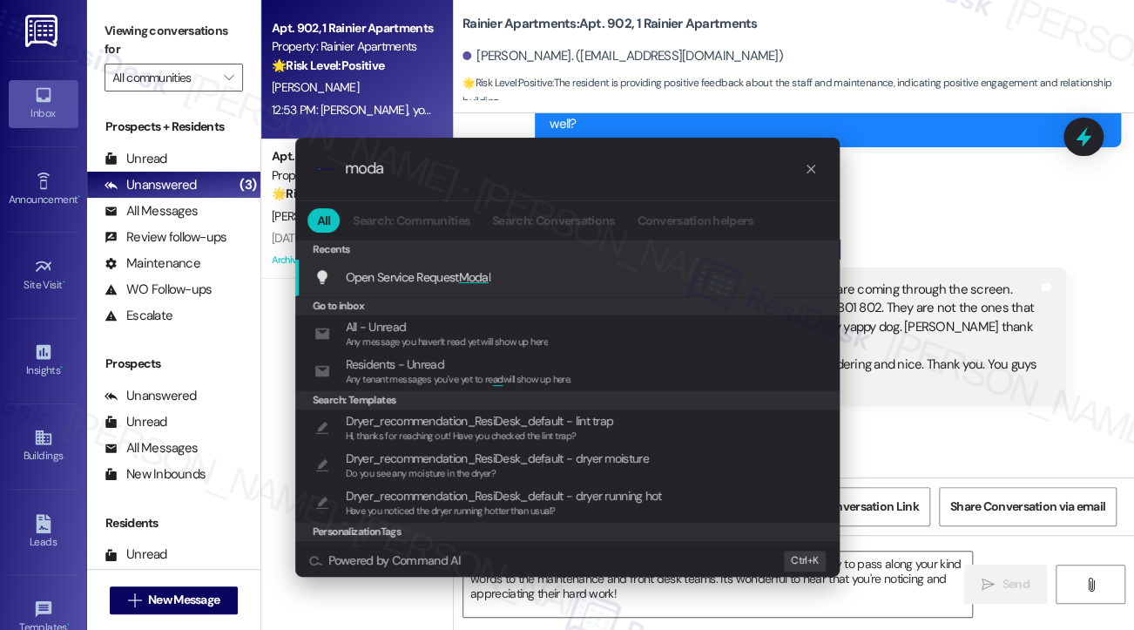
type input "modal"
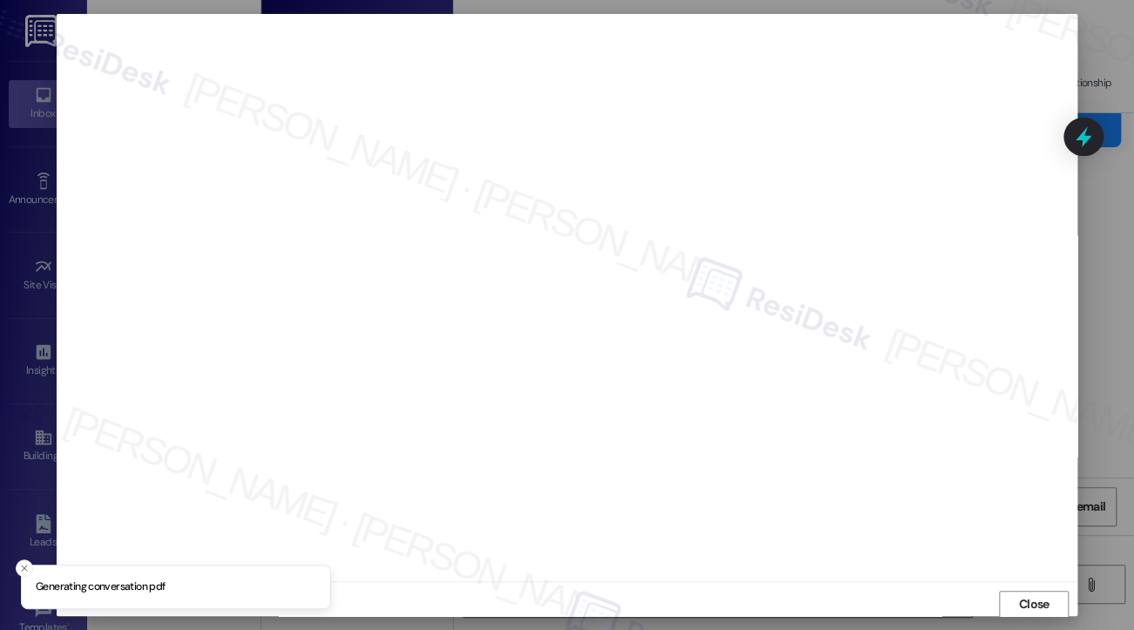
scroll to position [2, 0]
drag, startPoint x: 1032, startPoint y: 593, endPoint x: 1018, endPoint y: 588, distance: 14.1
click at [1032, 595] on span "Close" at bounding box center [1034, 602] width 30 height 18
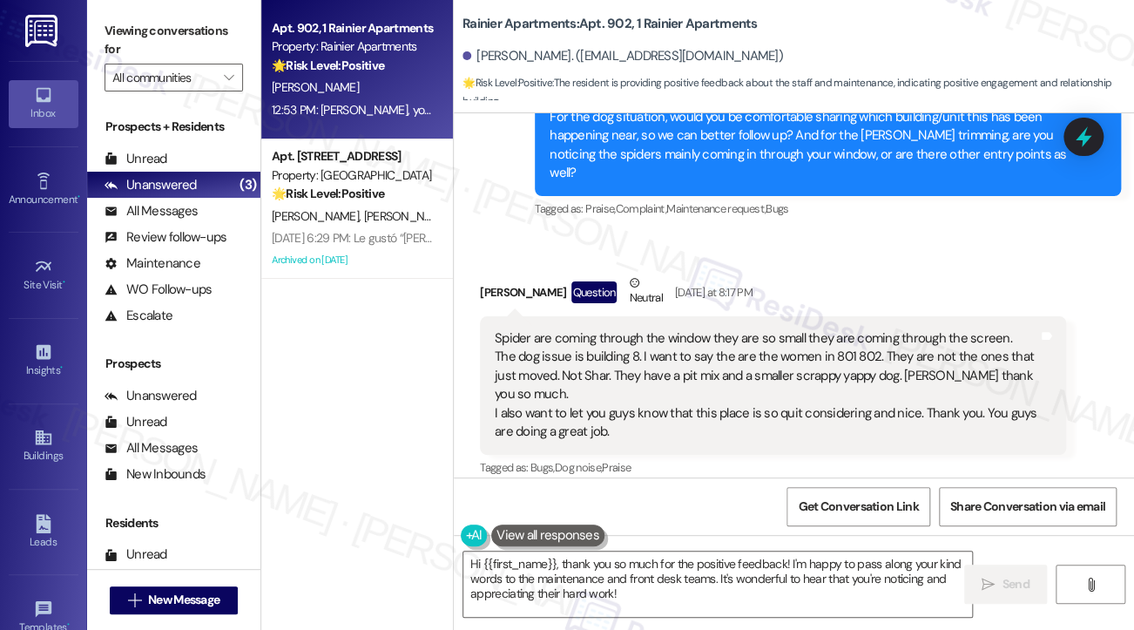
scroll to position [2023, 0]
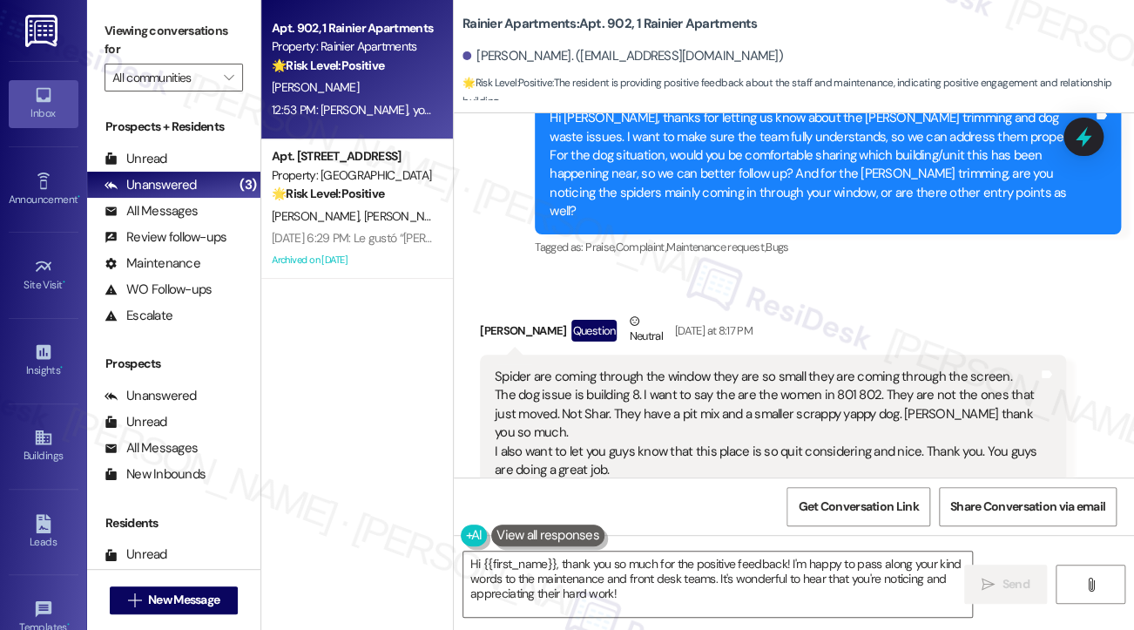
click at [606, 368] on div "Spider are coming through the window they are so small they are coming through …" at bounding box center [767, 424] width 544 height 112
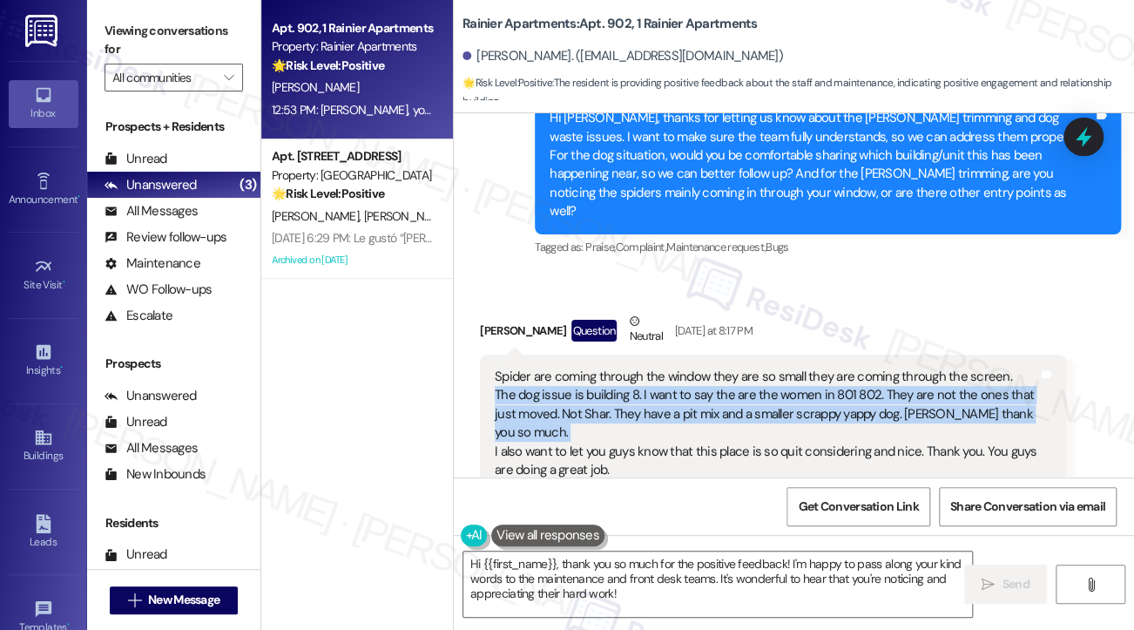
click at [606, 368] on div "Spider are coming through the window they are so small they are coming through …" at bounding box center [767, 424] width 544 height 112
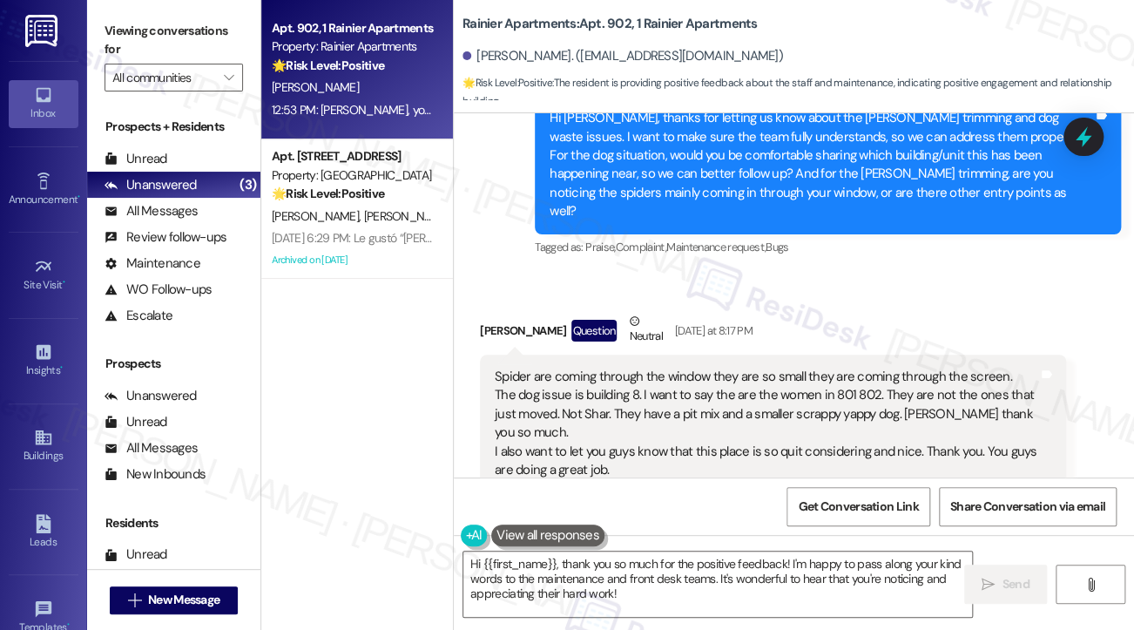
click at [617, 368] on div "Spider are coming through the window they are so small they are coming through …" at bounding box center [767, 424] width 544 height 112
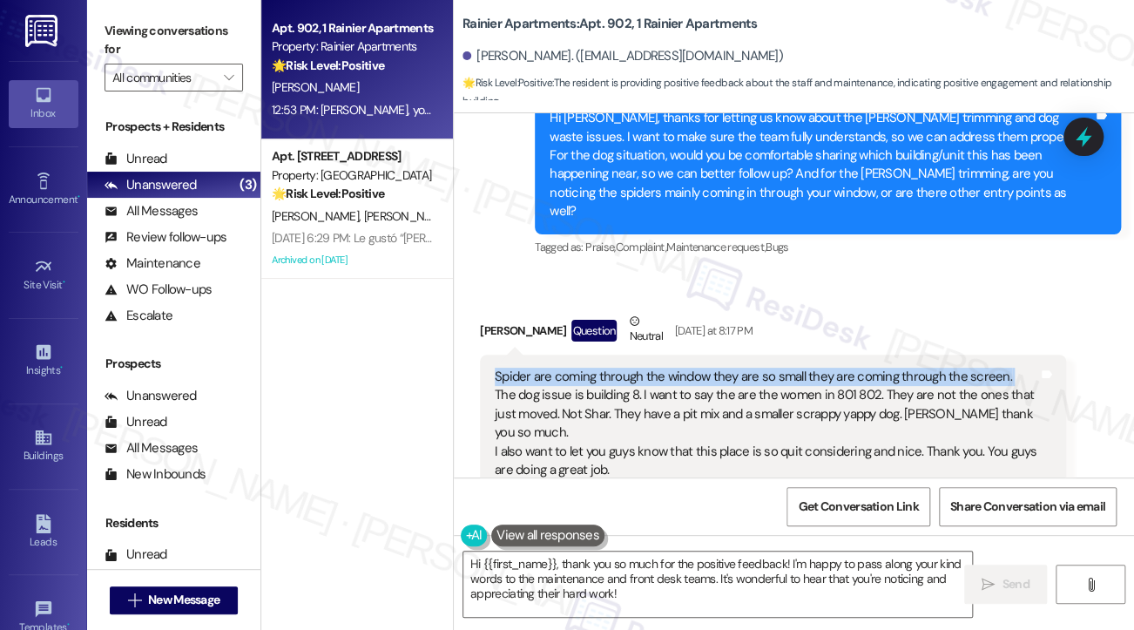
click at [617, 368] on div "Spider are coming through the window they are so small they are coming through …" at bounding box center [767, 424] width 544 height 112
click at [894, 368] on div "Spider are coming through the window they are so small they are coming through …" at bounding box center [767, 424] width 544 height 112
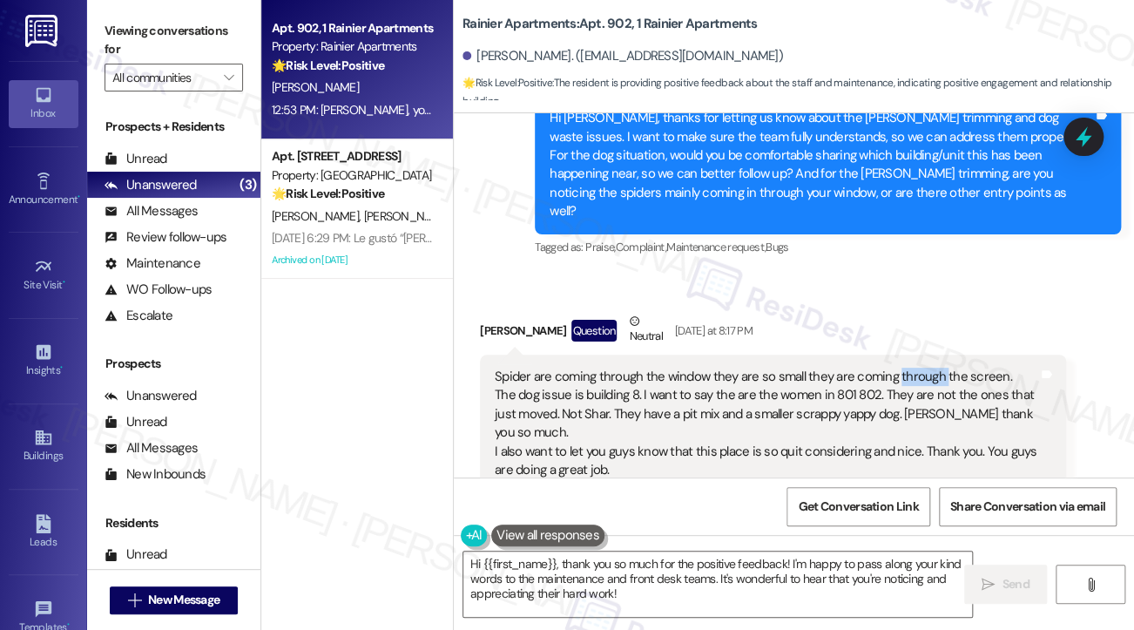
click at [894, 368] on div "Spider are coming through the window they are so small they are coming through …" at bounding box center [767, 424] width 544 height 112
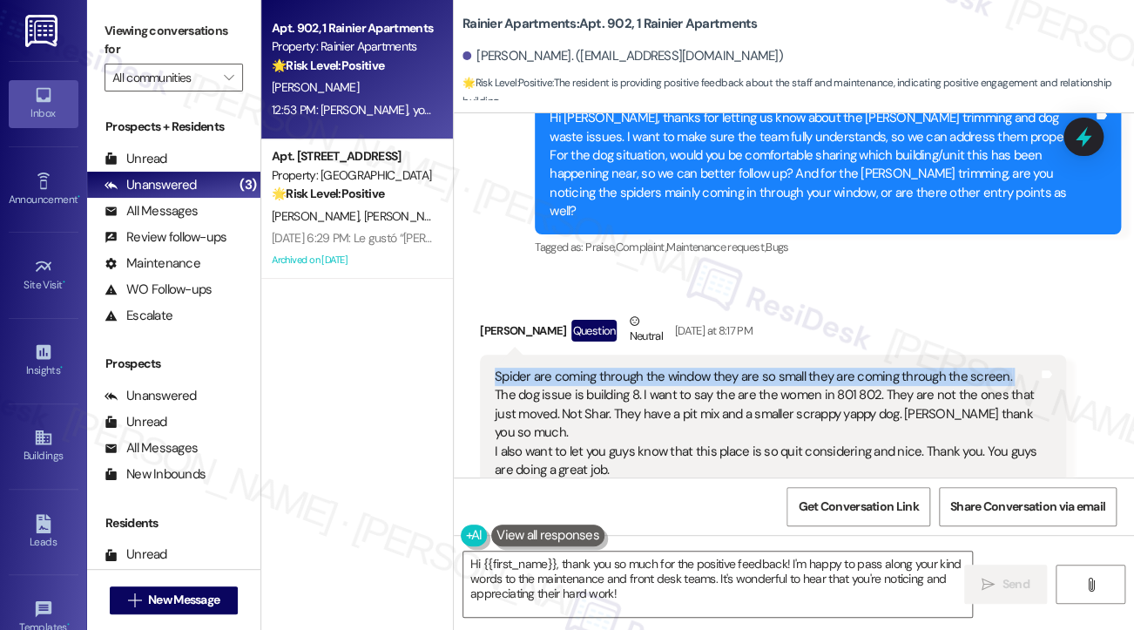
click at [894, 368] on div "Spider are coming through the window they are so small they are coming through …" at bounding box center [767, 424] width 544 height 112
click at [641, 368] on div "Spider are coming through the window they are so small they are coming through …" at bounding box center [767, 424] width 544 height 112
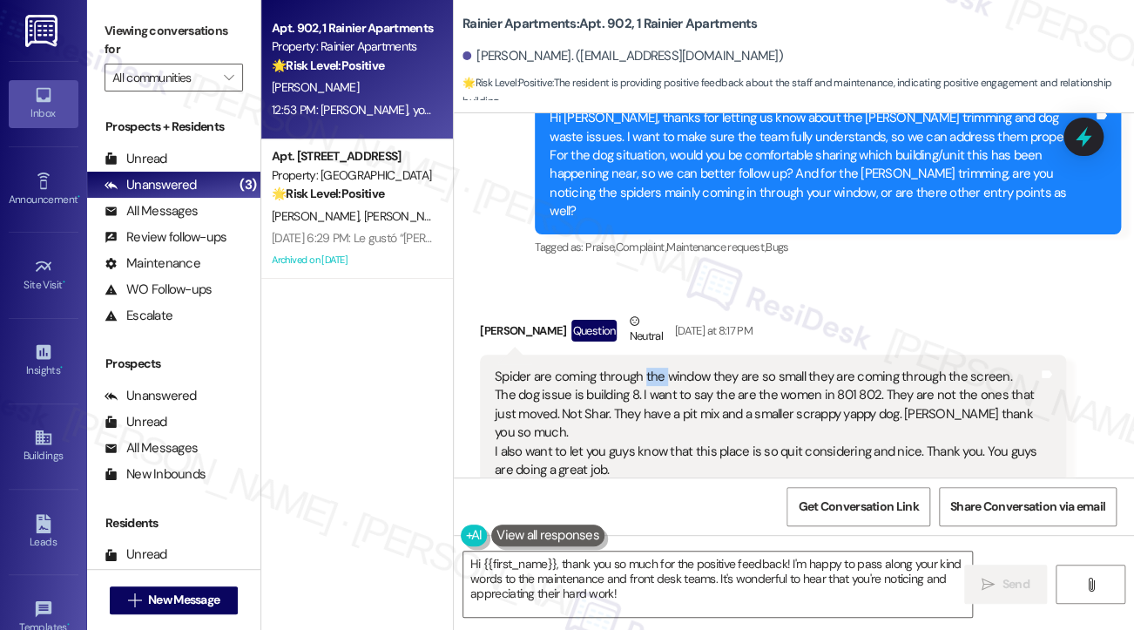
click at [641, 368] on div "Spider are coming through the window they are so small they are coming through …" at bounding box center [767, 424] width 544 height 112
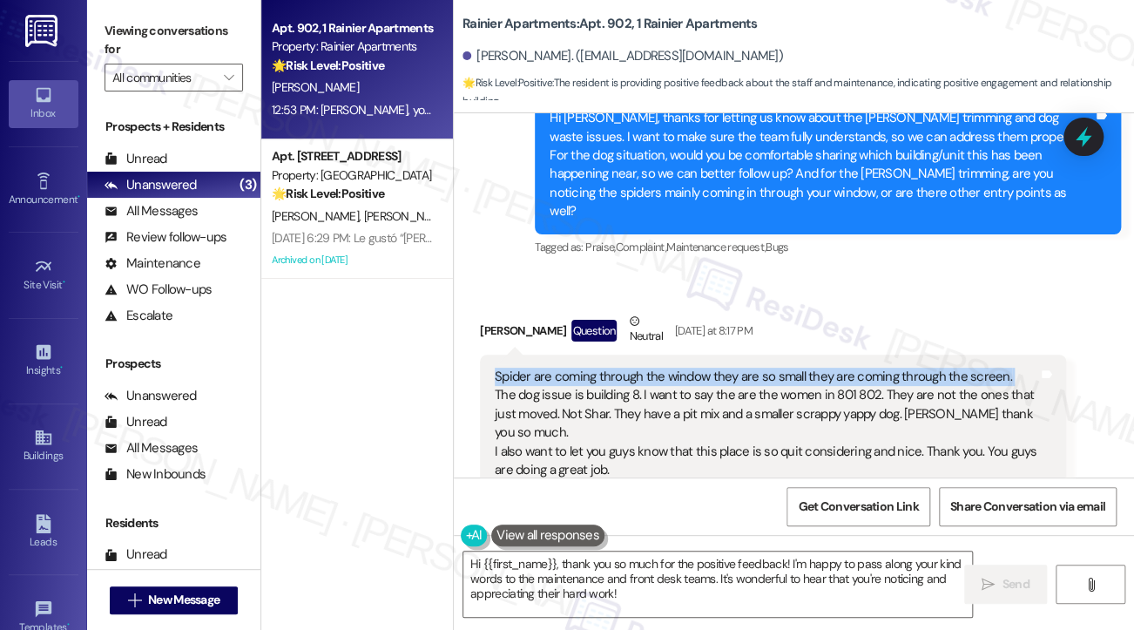
click at [641, 368] on div "Spider are coming through the window they are so small they are coming through …" at bounding box center [767, 424] width 544 height 112
click at [610, 556] on textarea "Hi {{first_name}}, thank you so much for the positive feedback! I'm happy to pa…" at bounding box center [717, 583] width 509 height 65
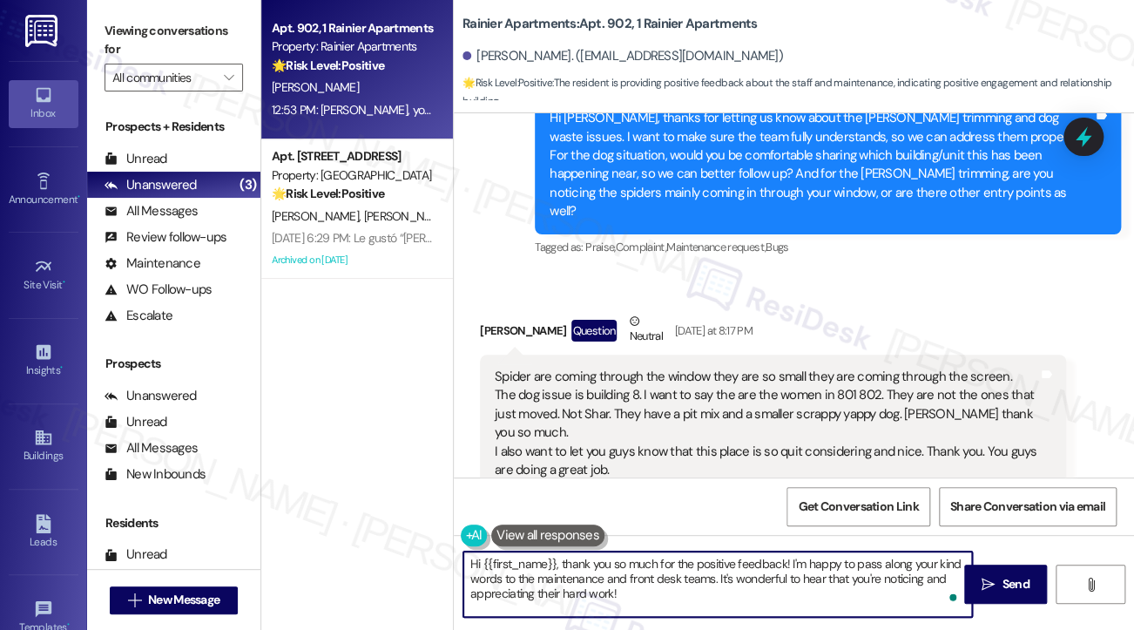
click at [698, 373] on div "Spider are coming through the window they are so small they are coming through …" at bounding box center [767, 424] width 544 height 112
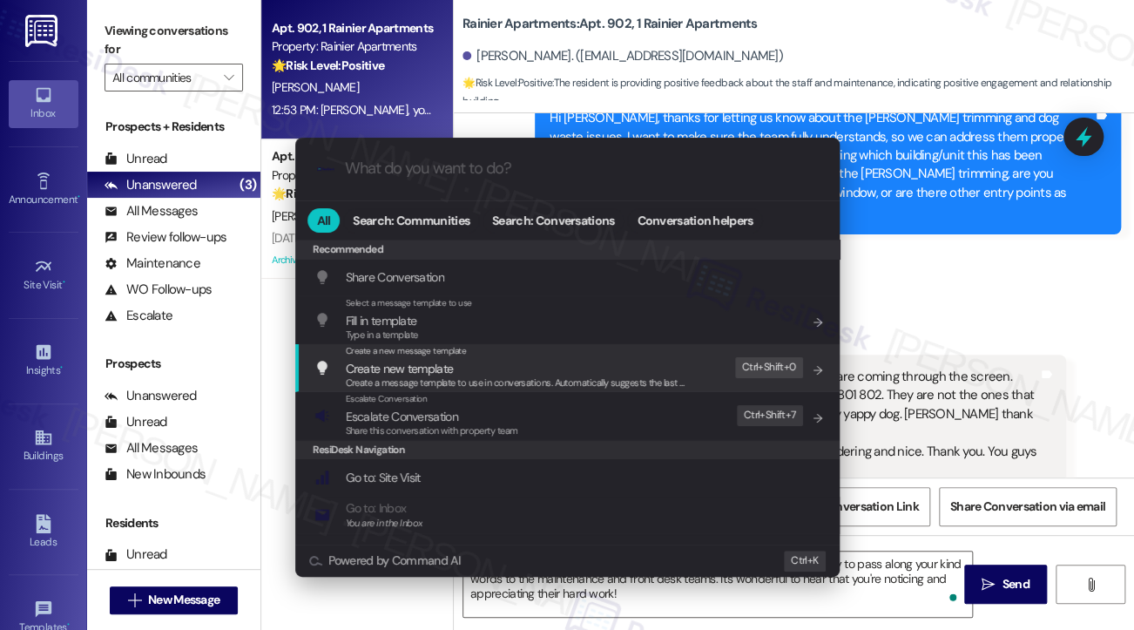
click at [902, 190] on div ".cls-1{fill:#0a055f;}.cls-2{fill:#0cc4c4;} resideskLogoBlueOrange All Search: C…" at bounding box center [567, 315] width 1134 height 630
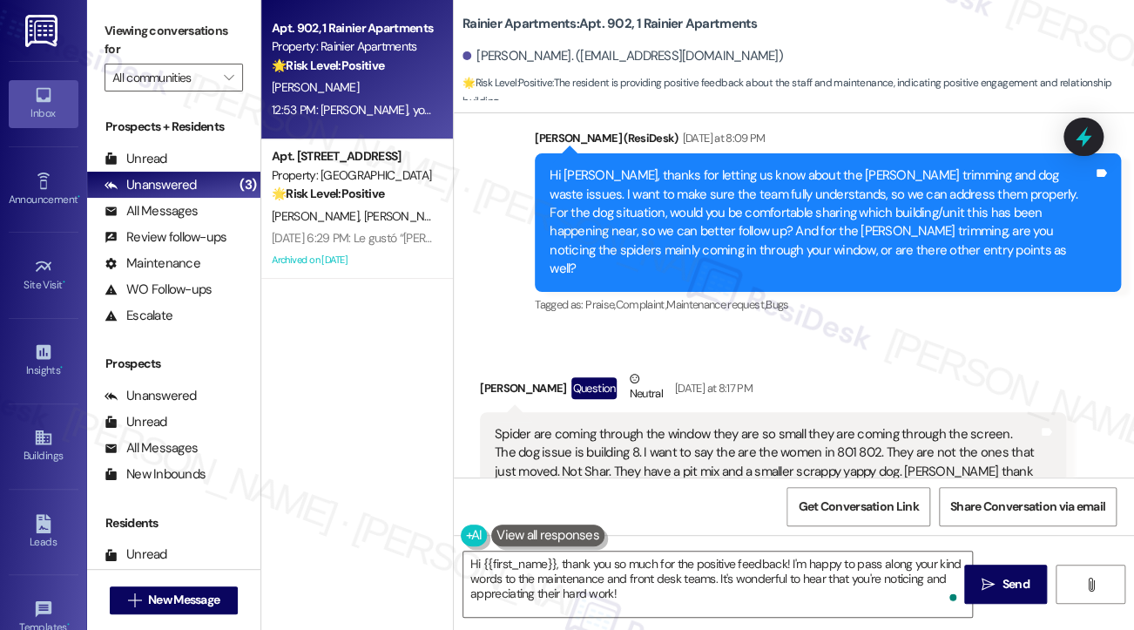
scroll to position [1936, 0]
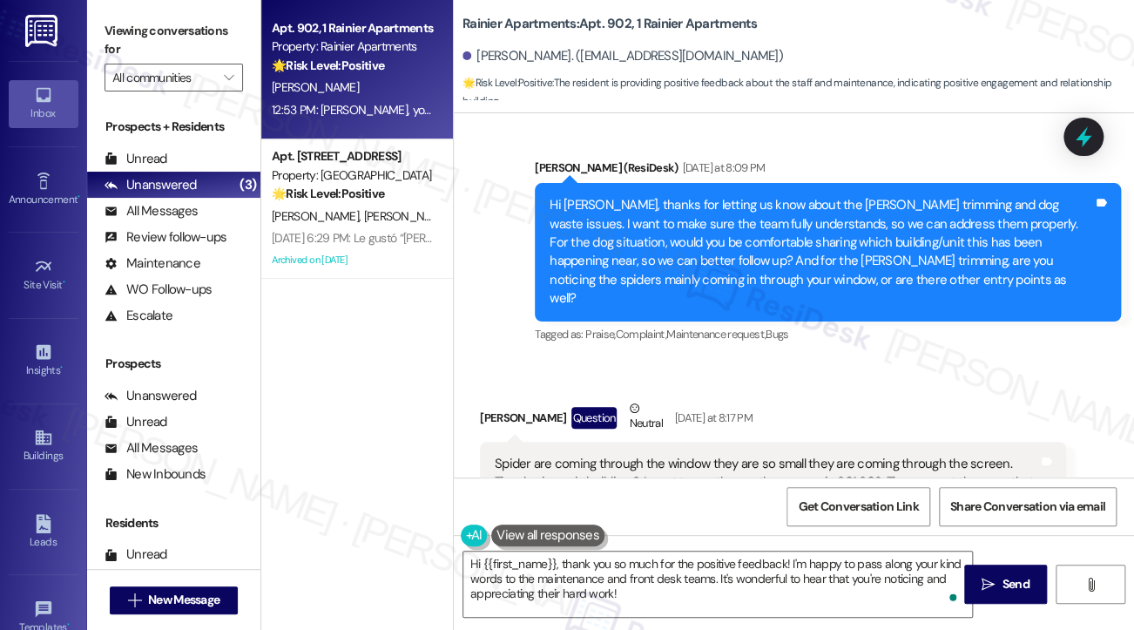
click at [641, 208] on div "Hi [PERSON_NAME], thanks for letting us know about the [PERSON_NAME] trimming a…" at bounding box center [822, 252] width 544 height 112
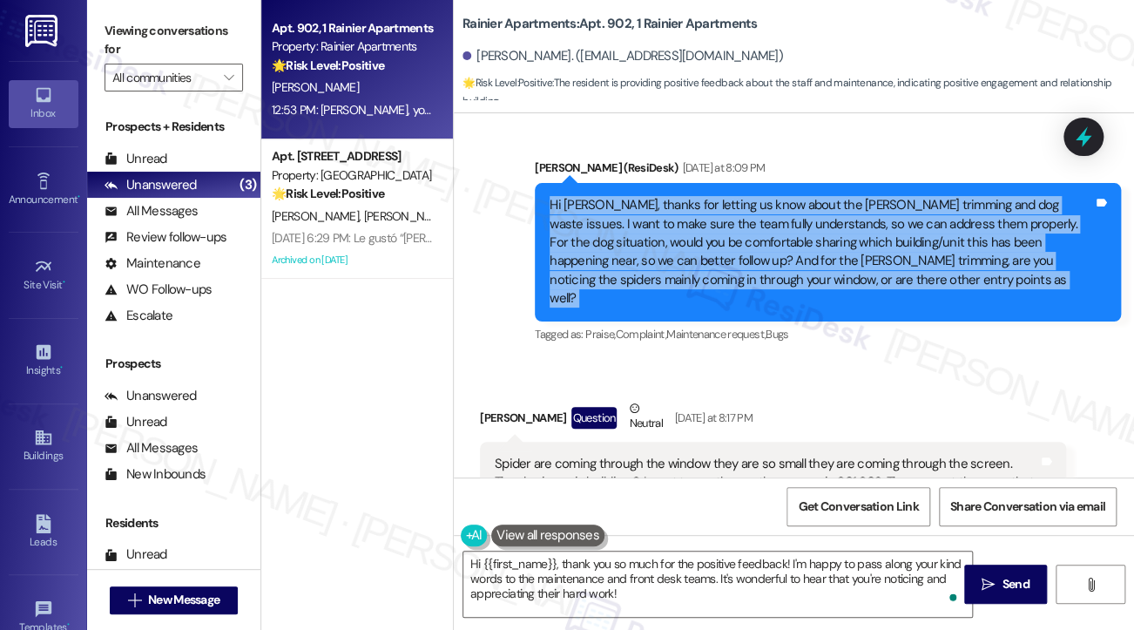
click at [641, 208] on div "Hi [PERSON_NAME], thanks for letting us know about the [PERSON_NAME] trimming a…" at bounding box center [822, 252] width 544 height 112
click at [754, 222] on div "Hi [PERSON_NAME], thanks for letting us know about the [PERSON_NAME] trimming a…" at bounding box center [822, 252] width 544 height 112
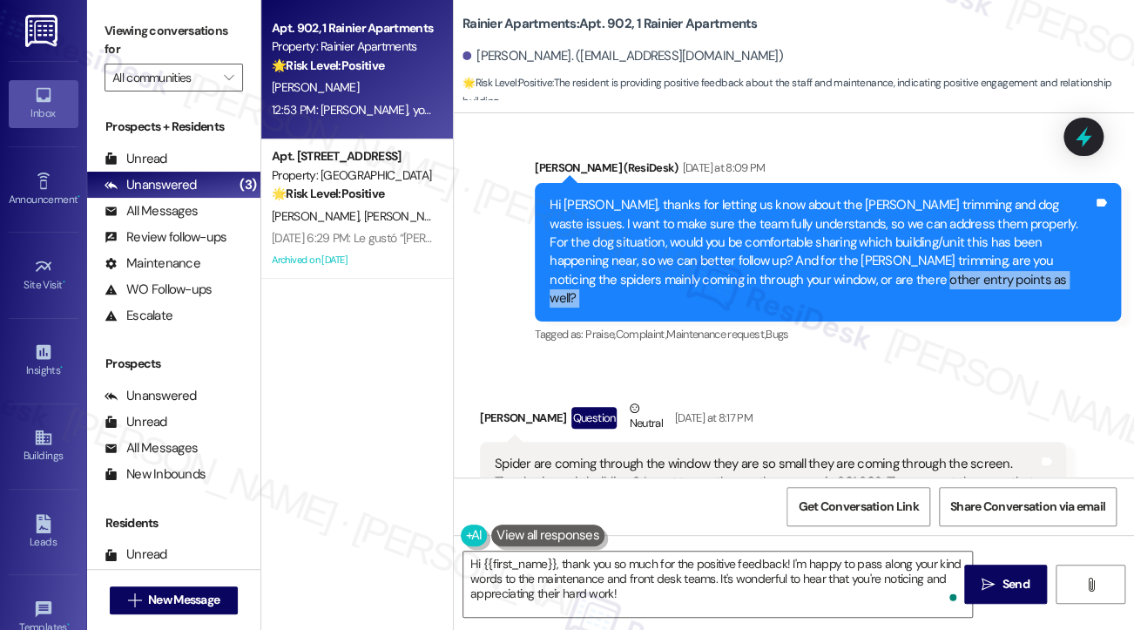
click at [754, 222] on div "Hi [PERSON_NAME], thanks for letting us know about the [PERSON_NAME] trimming a…" at bounding box center [822, 252] width 544 height 112
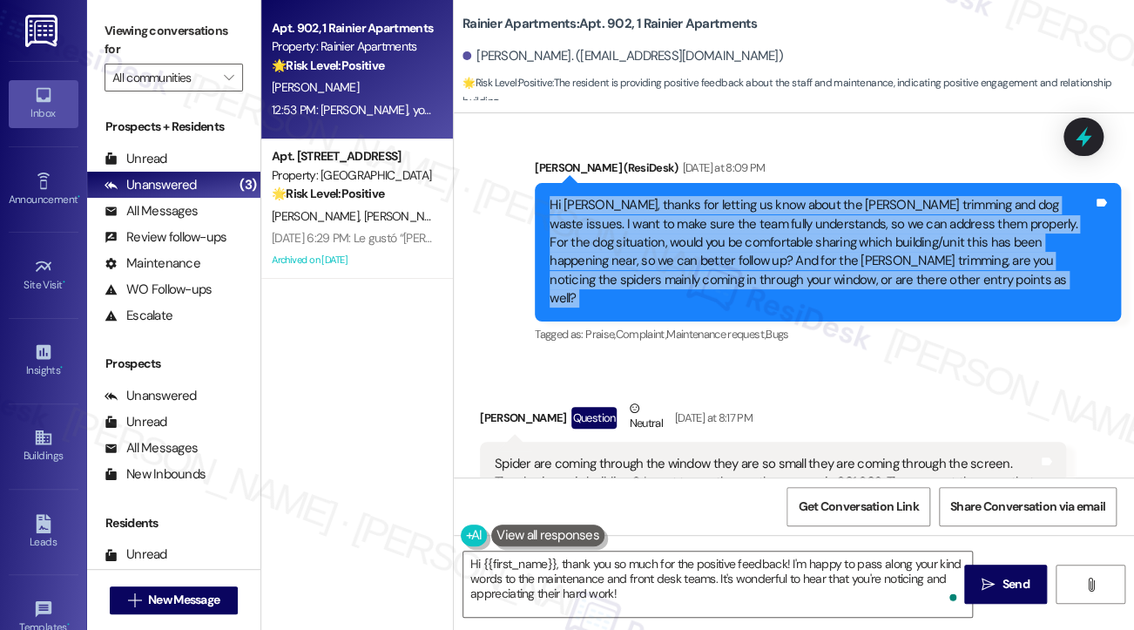
click at [754, 222] on div "Hi [PERSON_NAME], thanks for letting us know about the [PERSON_NAME] trimming a…" at bounding box center [822, 252] width 544 height 112
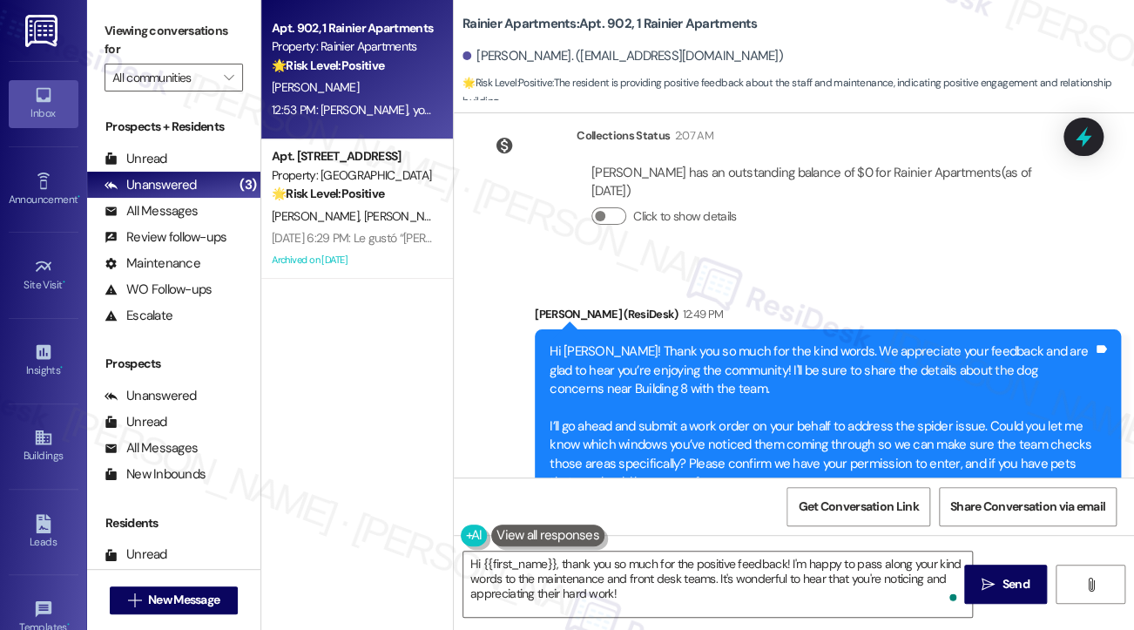
scroll to position [2720, 0]
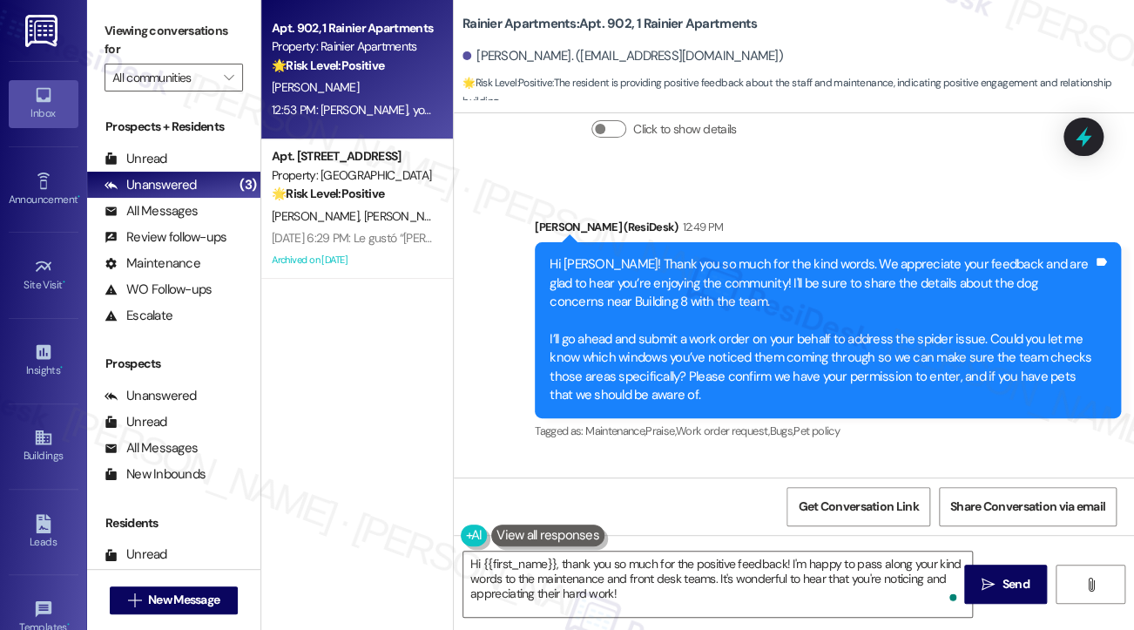
click at [773, 272] on div "Hi [PERSON_NAME]! Thank you so much for the kind words. We appreciate your feed…" at bounding box center [822, 329] width 544 height 149
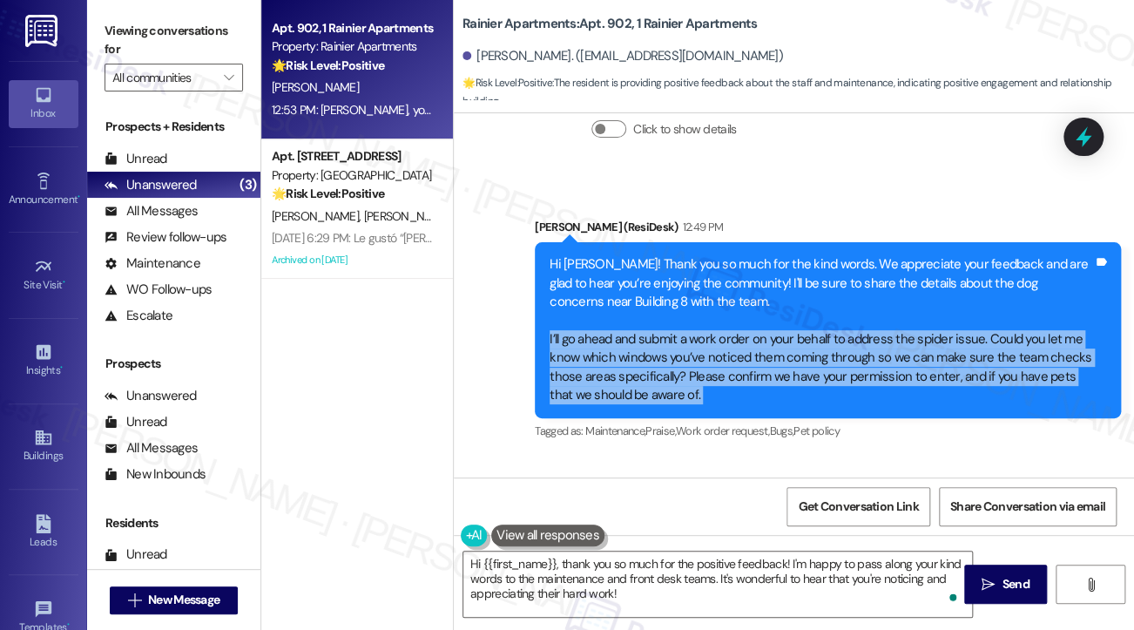
click at [772, 272] on div "Hi [PERSON_NAME]! Thank you so much for the kind words. We appreciate your feed…" at bounding box center [822, 329] width 544 height 149
click at [766, 281] on div "Hi [PERSON_NAME]! Thank you so much for the kind words. We appreciate your feed…" at bounding box center [822, 329] width 544 height 149
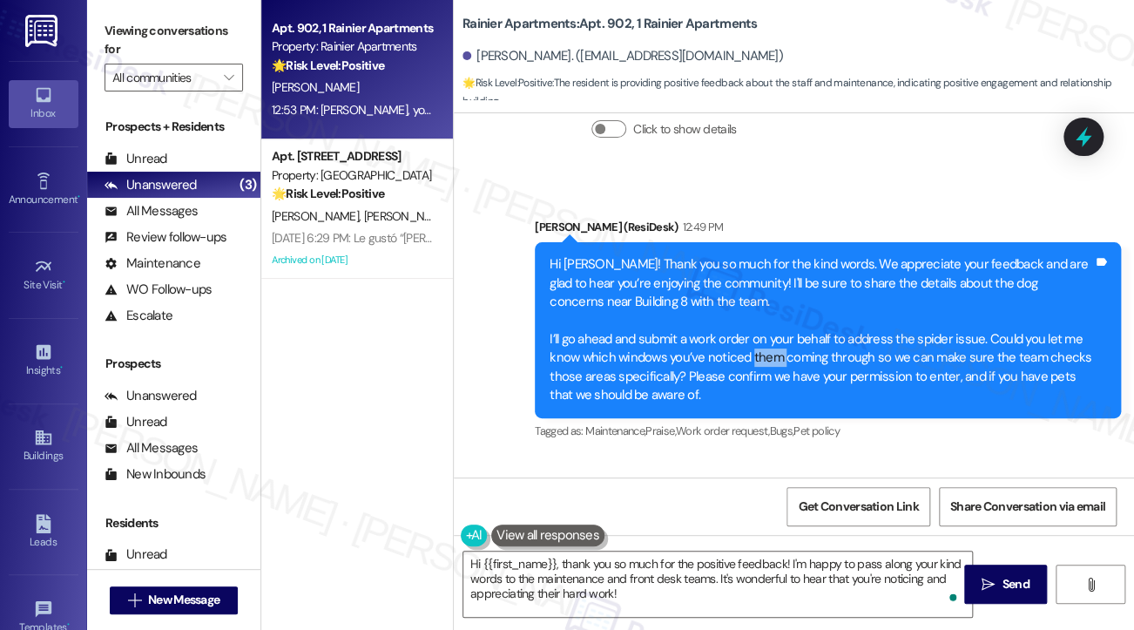
click at [766, 281] on div "Hi [PERSON_NAME]! Thank you so much for the kind words. We appreciate your feed…" at bounding box center [822, 329] width 544 height 149
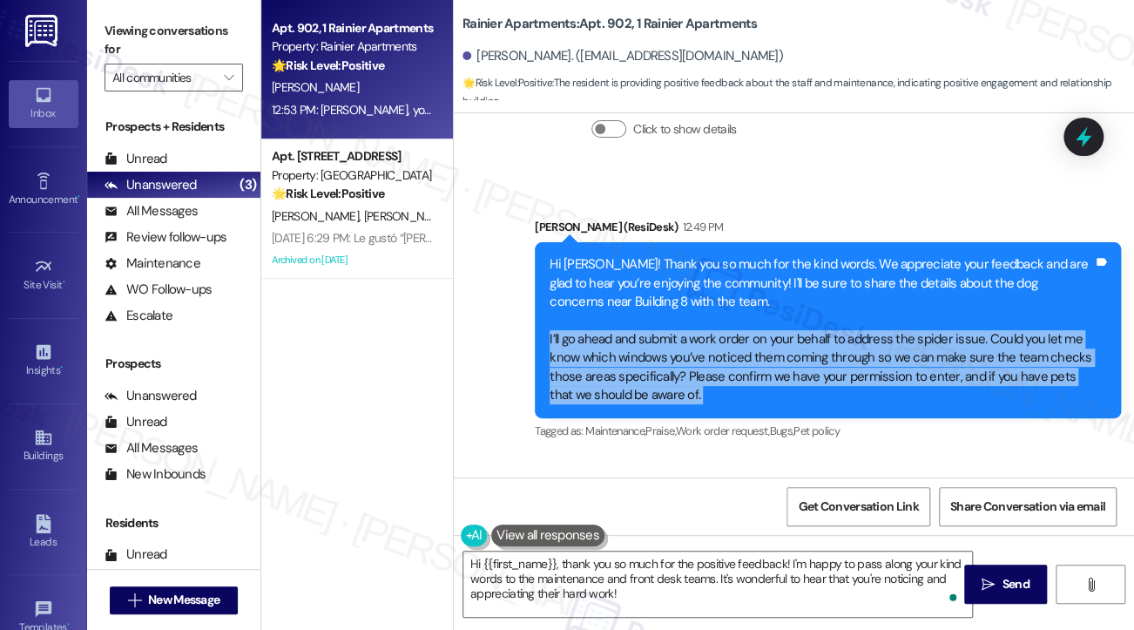
click at [745, 318] on div "Hi [PERSON_NAME]! Thank you so much for the kind words. We appreciate your feed…" at bounding box center [822, 329] width 544 height 149
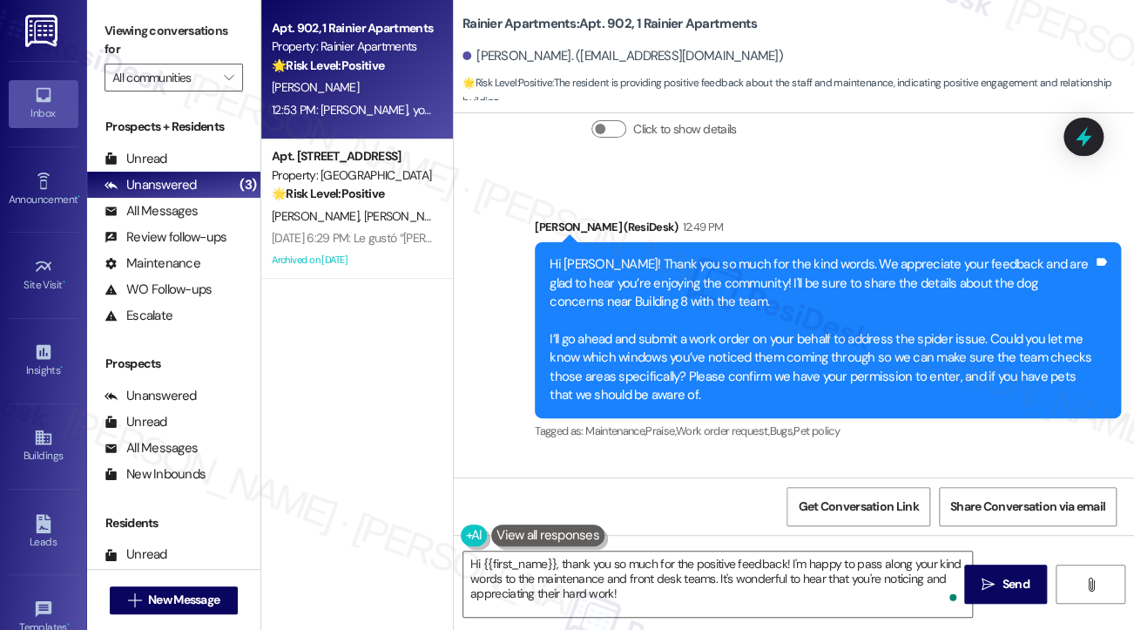
click at [745, 318] on div "Hi [PERSON_NAME]! Thank you so much for the kind words. We appreciate your feed…" at bounding box center [822, 329] width 544 height 149
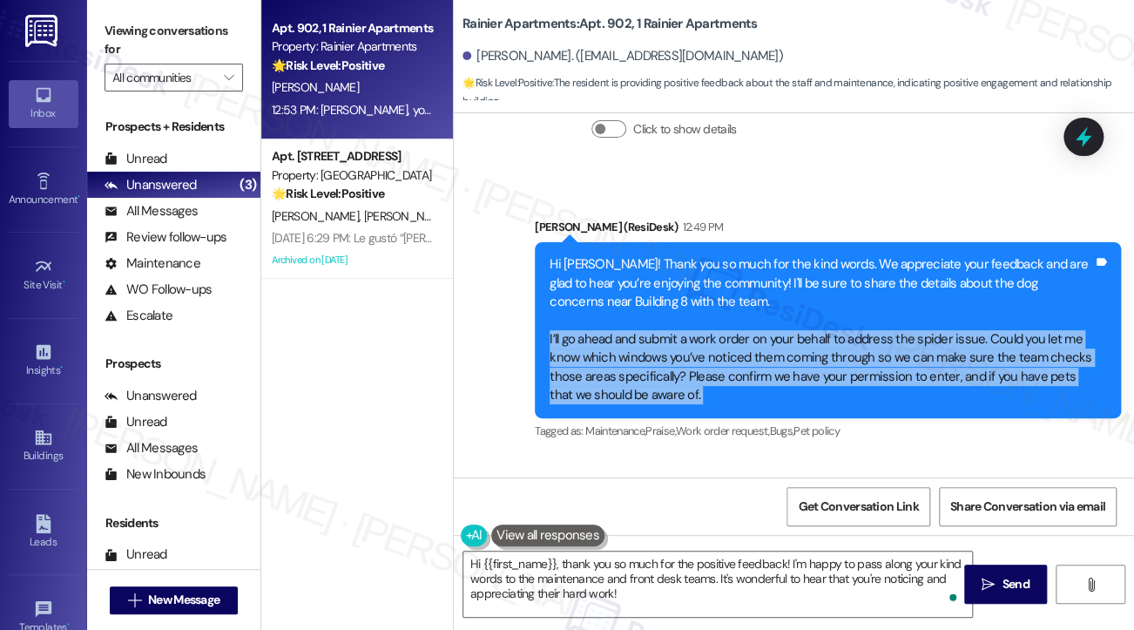
click at [745, 318] on div "Hi [PERSON_NAME]! Thank you so much for the kind words. We appreciate your feed…" at bounding box center [822, 329] width 544 height 149
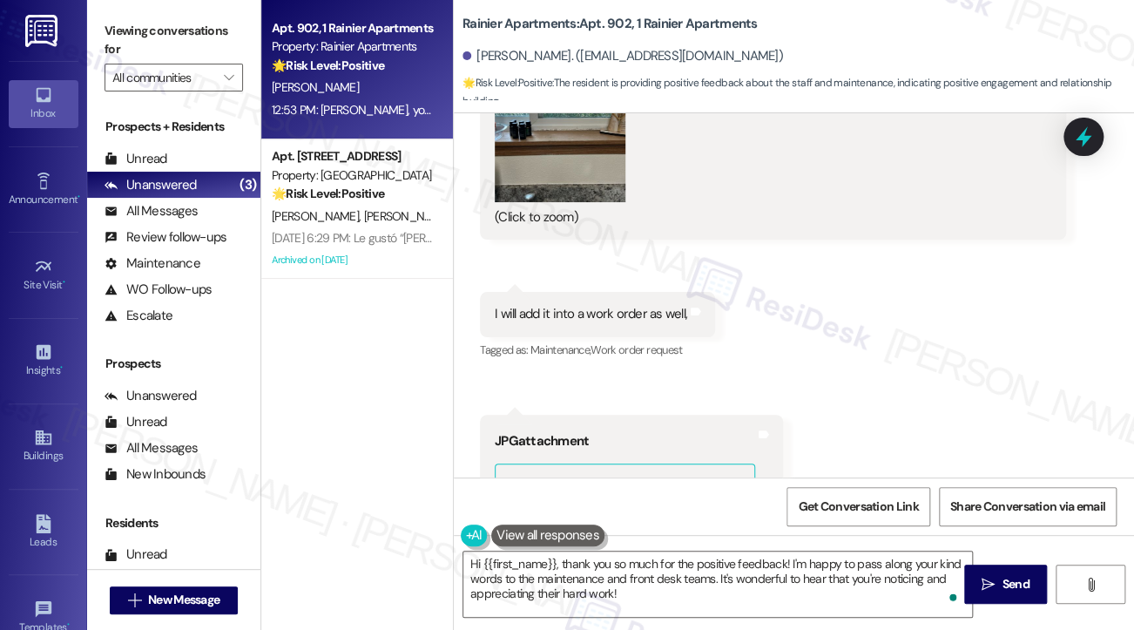
scroll to position [3330, 0]
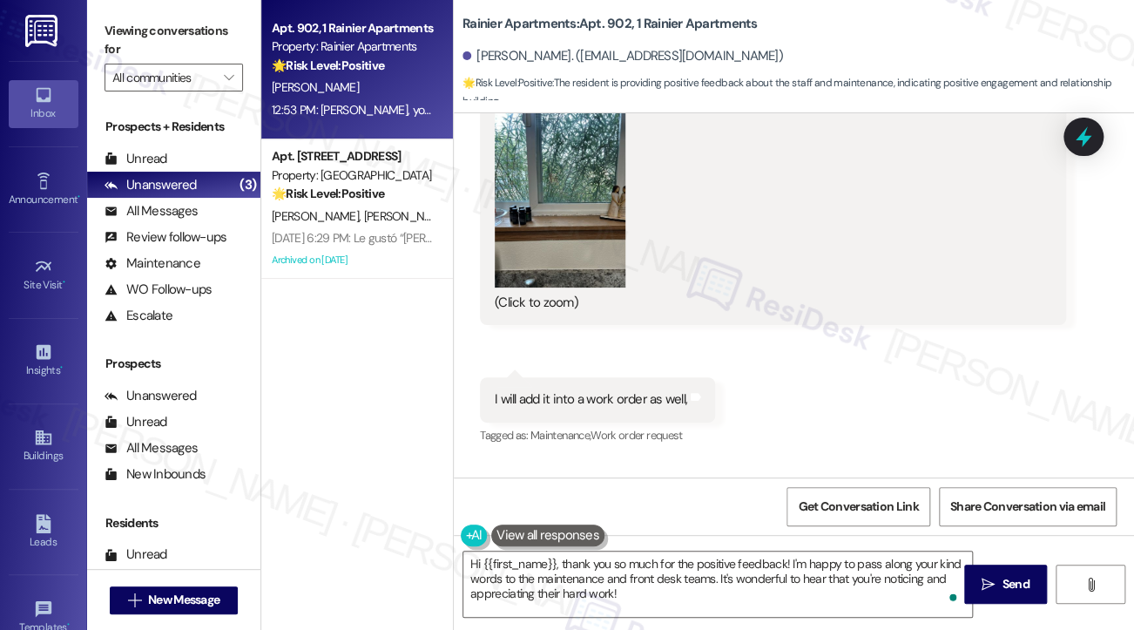
click at [601, 390] on div "I will add it into a work order as well," at bounding box center [591, 399] width 193 height 18
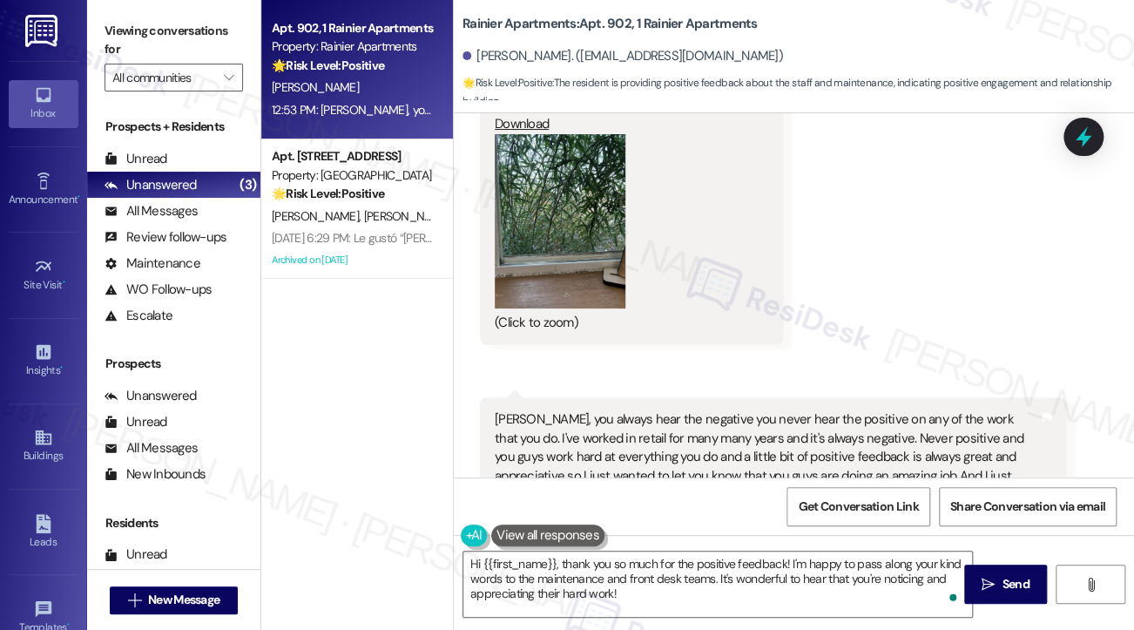
scroll to position [3940, 0]
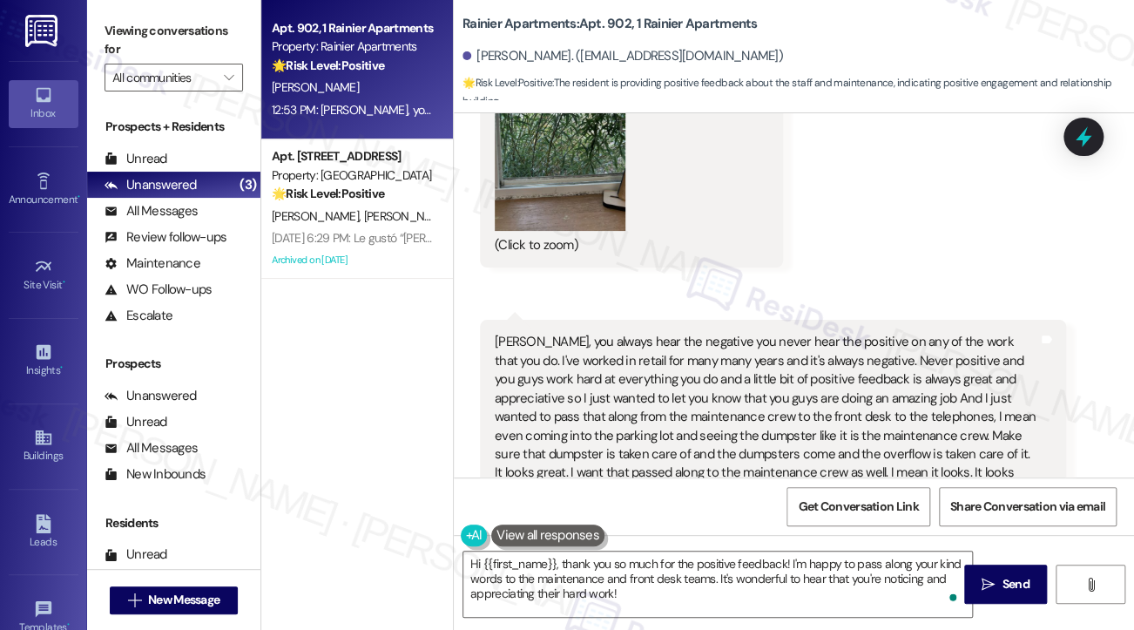
click at [556, 333] on div "[PERSON_NAME], you always hear the negative you never hear the positive on any …" at bounding box center [767, 417] width 544 height 168
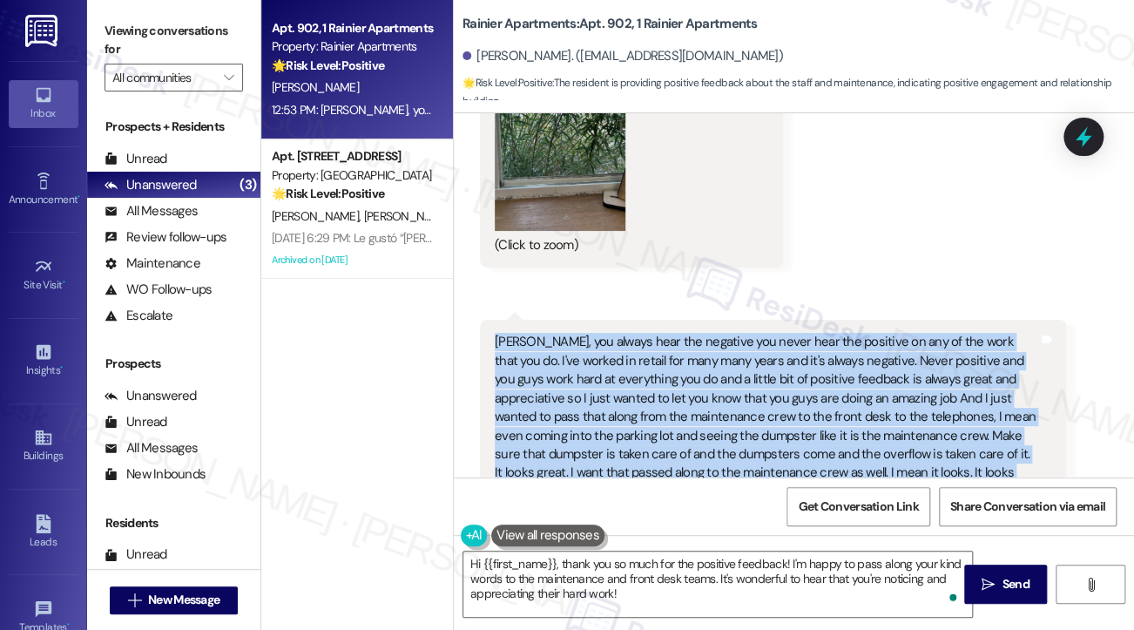
click at [556, 333] on div "[PERSON_NAME], you always hear the negative you never hear the positive on any …" at bounding box center [767, 417] width 544 height 168
click at [798, 333] on div "[PERSON_NAME], you always hear the negative you never hear the positive on any …" at bounding box center [767, 417] width 544 height 168
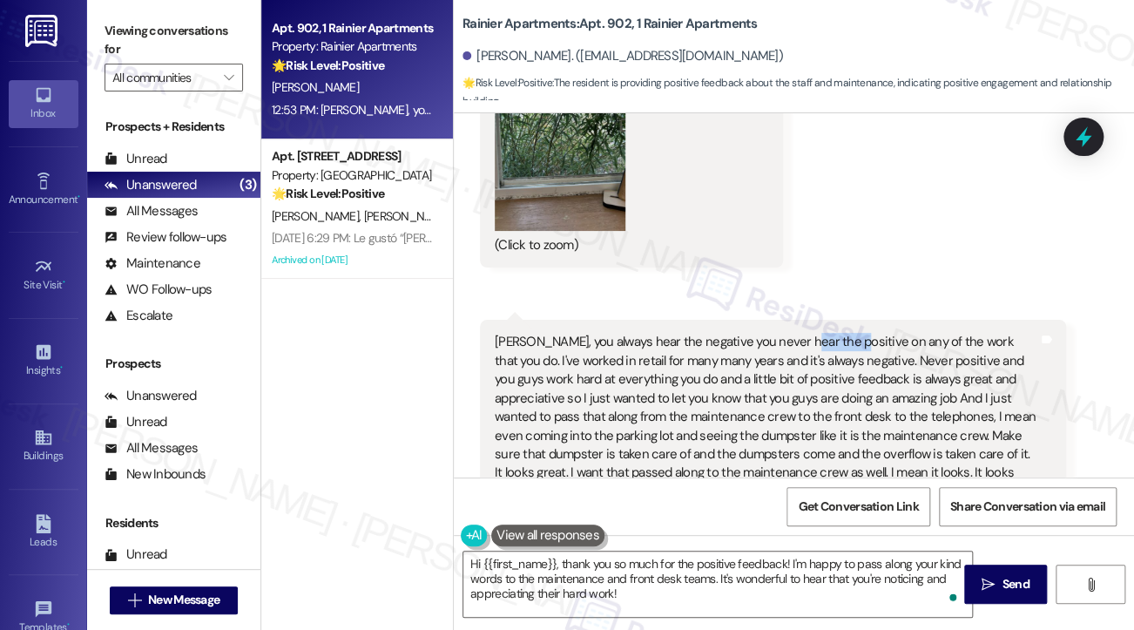
click at [798, 333] on div "[PERSON_NAME], you always hear the negative you never hear the positive on any …" at bounding box center [767, 417] width 544 height 168
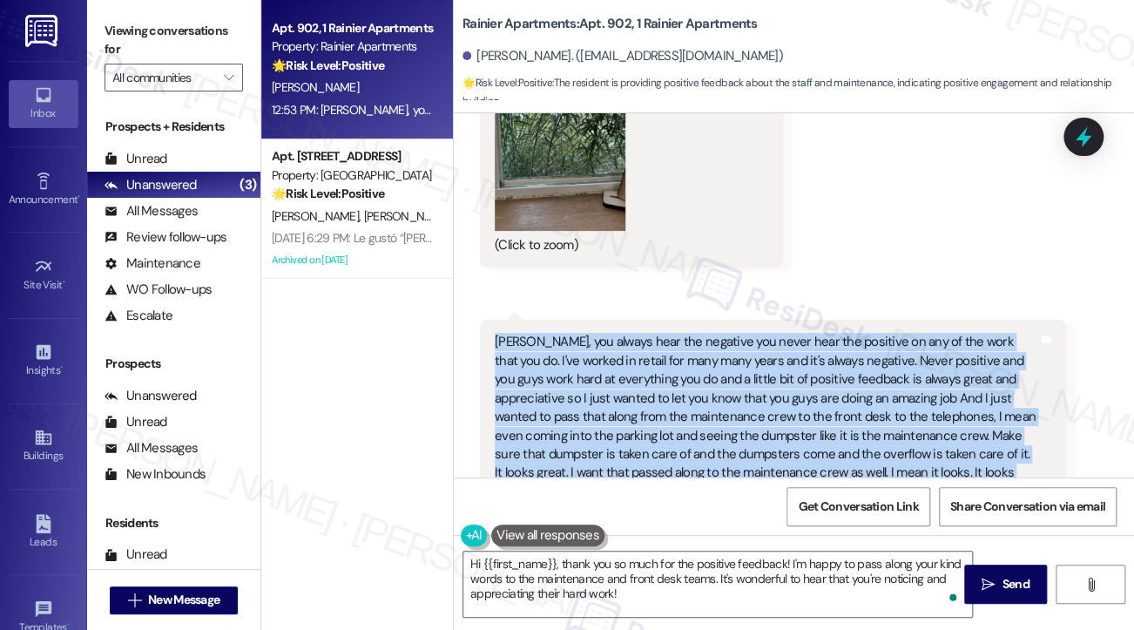
click at [798, 333] on div "[PERSON_NAME], you always hear the negative you never hear the positive on any …" at bounding box center [767, 417] width 544 height 168
click at [879, 333] on div "[PERSON_NAME], you always hear the negative you never hear the positive on any …" at bounding box center [767, 417] width 544 height 168
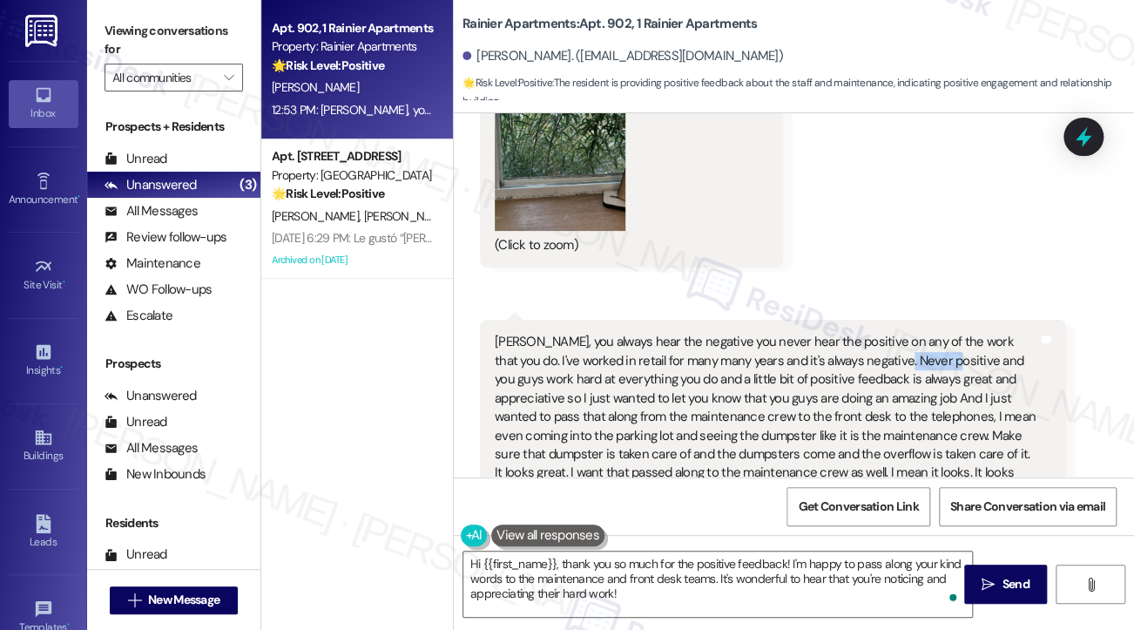
click at [878, 333] on div "[PERSON_NAME], you always hear the negative you never hear the positive on any …" at bounding box center [767, 417] width 544 height 168
click at [873, 333] on div "[PERSON_NAME], you always hear the negative you never hear the positive on any …" at bounding box center [767, 417] width 544 height 168
click at [721, 333] on div "[PERSON_NAME], you always hear the negative you never hear the positive on any …" at bounding box center [767, 417] width 544 height 168
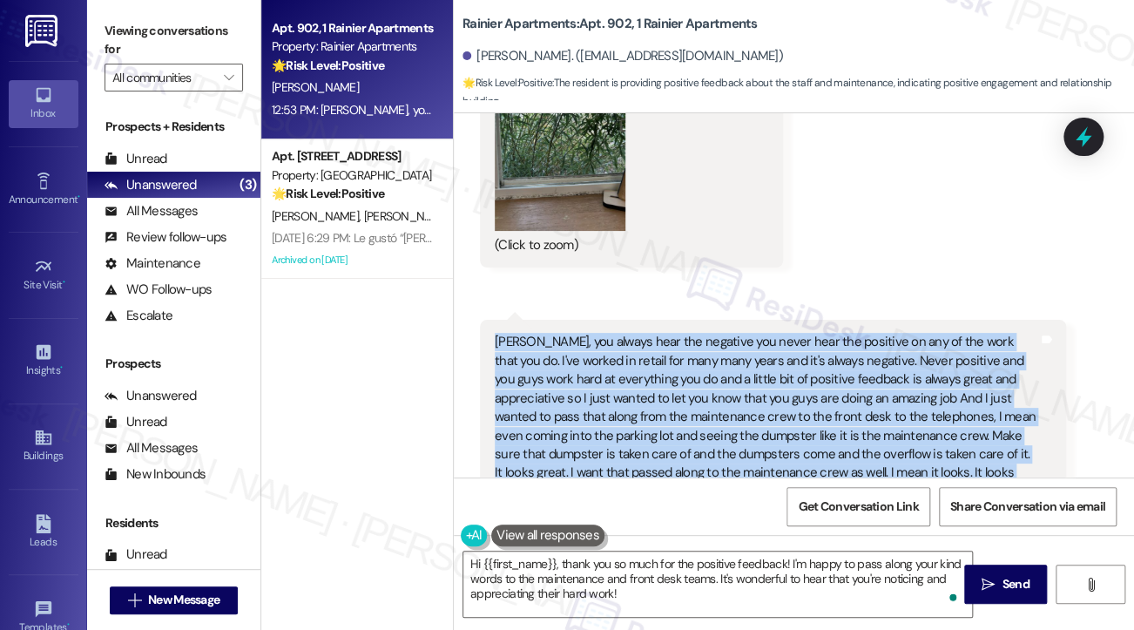
click at [721, 333] on div "[PERSON_NAME], you always hear the negative you never hear the positive on any …" at bounding box center [767, 417] width 544 height 168
click at [655, 333] on div "[PERSON_NAME], you always hear the negative you never hear the positive on any …" at bounding box center [767, 417] width 544 height 168
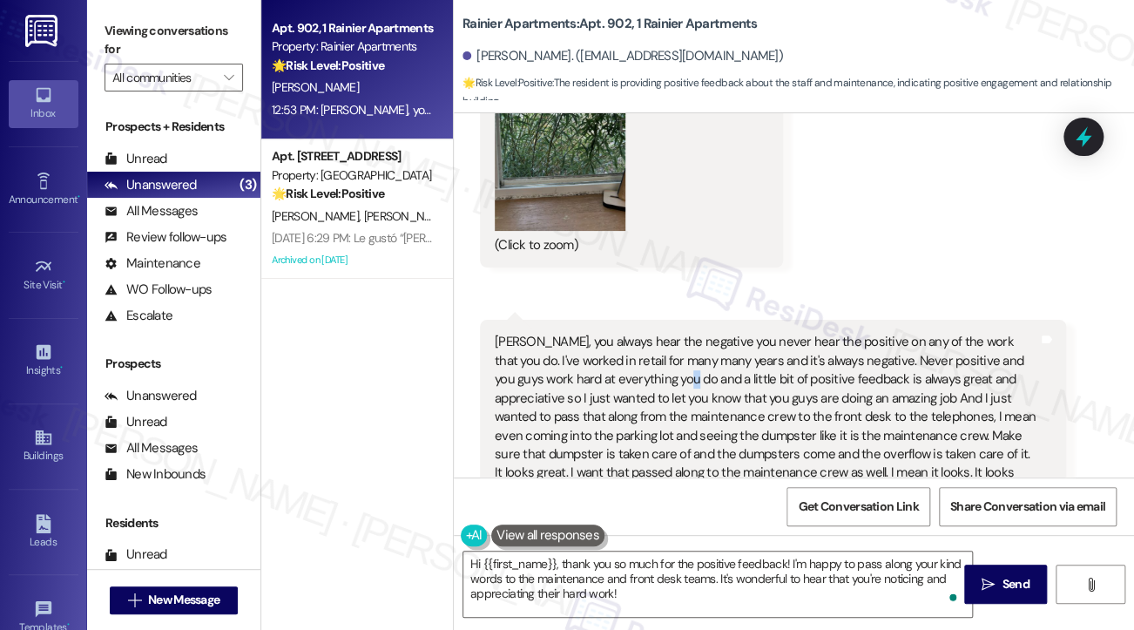
click at [655, 333] on div "[PERSON_NAME], you always hear the negative you never hear the positive on any …" at bounding box center [767, 417] width 544 height 168
click at [869, 333] on div "[PERSON_NAME], you always hear the negative you never hear the positive on any …" at bounding box center [767, 417] width 544 height 168
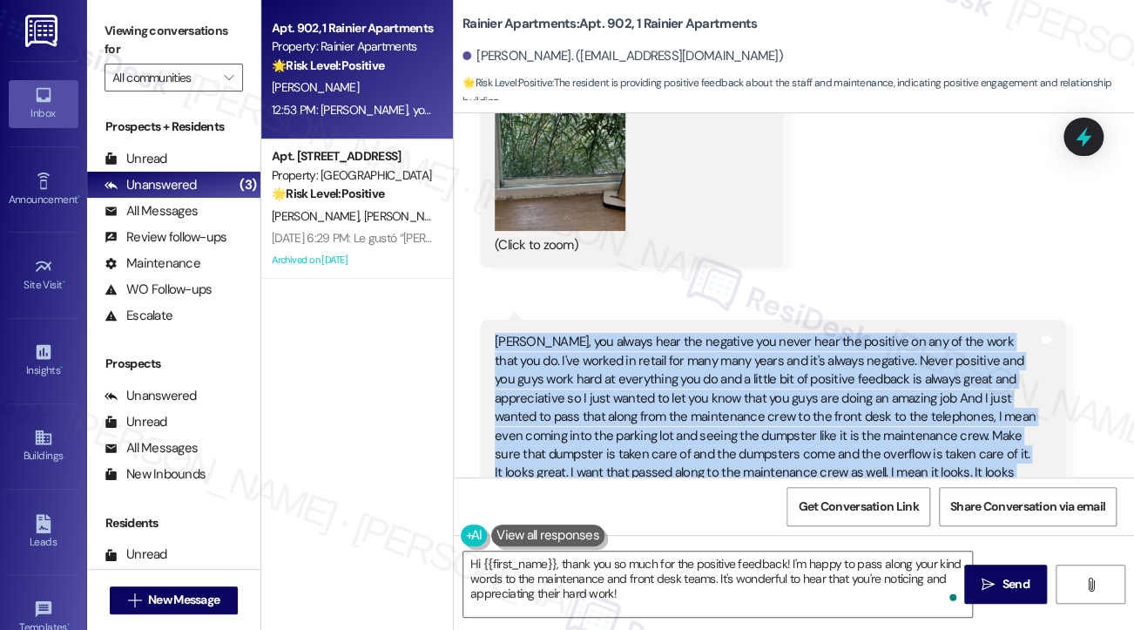
drag, startPoint x: 869, startPoint y: 317, endPoint x: 849, endPoint y: 316, distance: 20.9
click at [868, 333] on div "[PERSON_NAME], you always hear the negative you never hear the positive on any …" at bounding box center [767, 417] width 544 height 168
click at [674, 333] on div "[PERSON_NAME], you always hear the negative you never hear the positive on any …" at bounding box center [767, 417] width 544 height 168
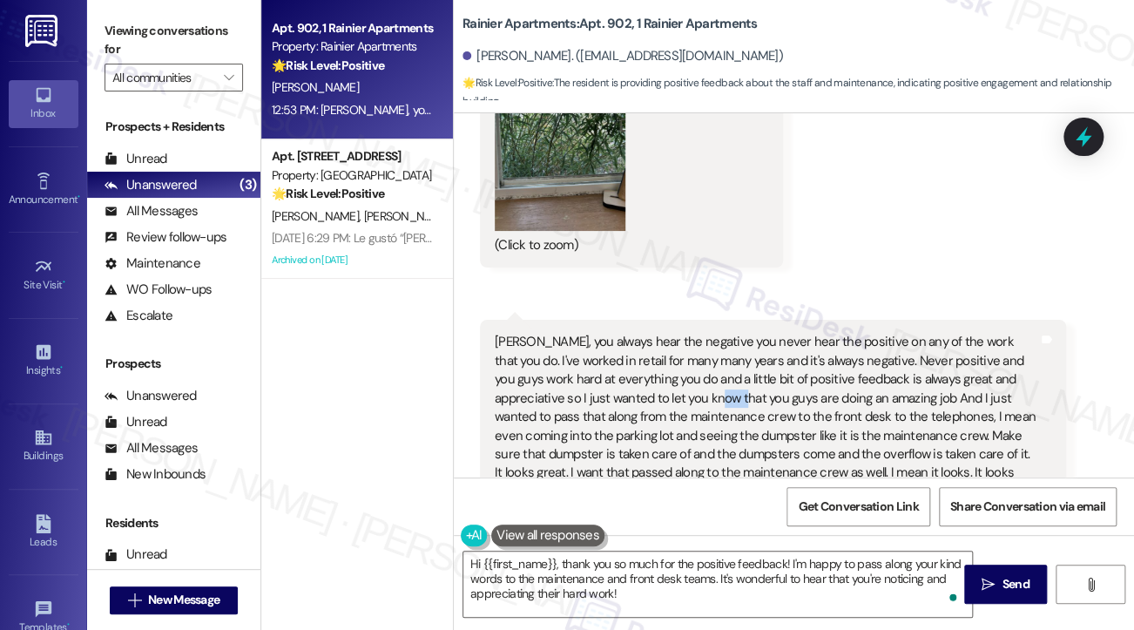
click at [674, 333] on div "[PERSON_NAME], you always hear the negative you never hear the positive on any …" at bounding box center [767, 417] width 544 height 168
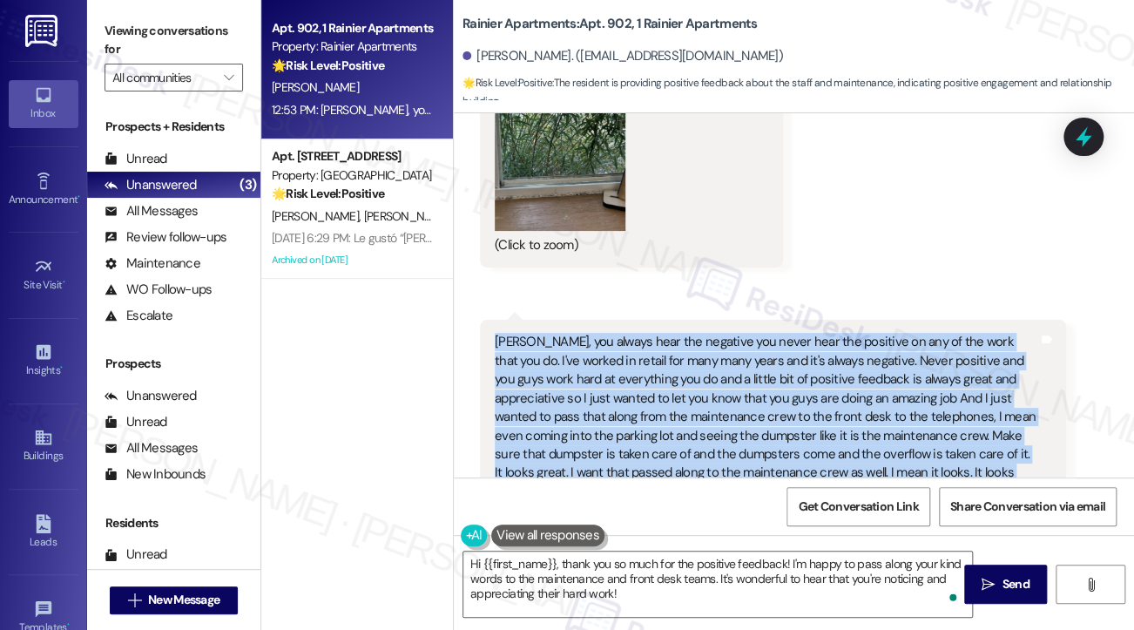
click at [674, 333] on div "[PERSON_NAME], you always hear the negative you never hear the positive on any …" at bounding box center [767, 417] width 544 height 168
click at [833, 337] on div "[PERSON_NAME], you always hear the negative you never hear the positive on any …" at bounding box center [767, 417] width 544 height 168
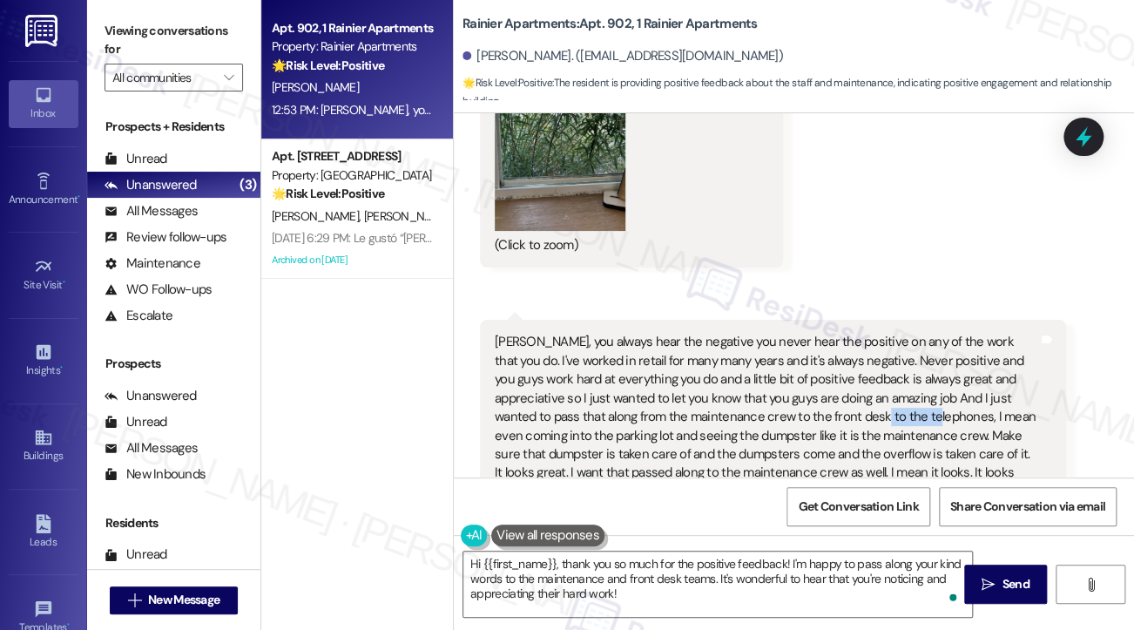
click at [833, 337] on div "[PERSON_NAME], you always hear the negative you never hear the positive on any …" at bounding box center [767, 417] width 544 height 168
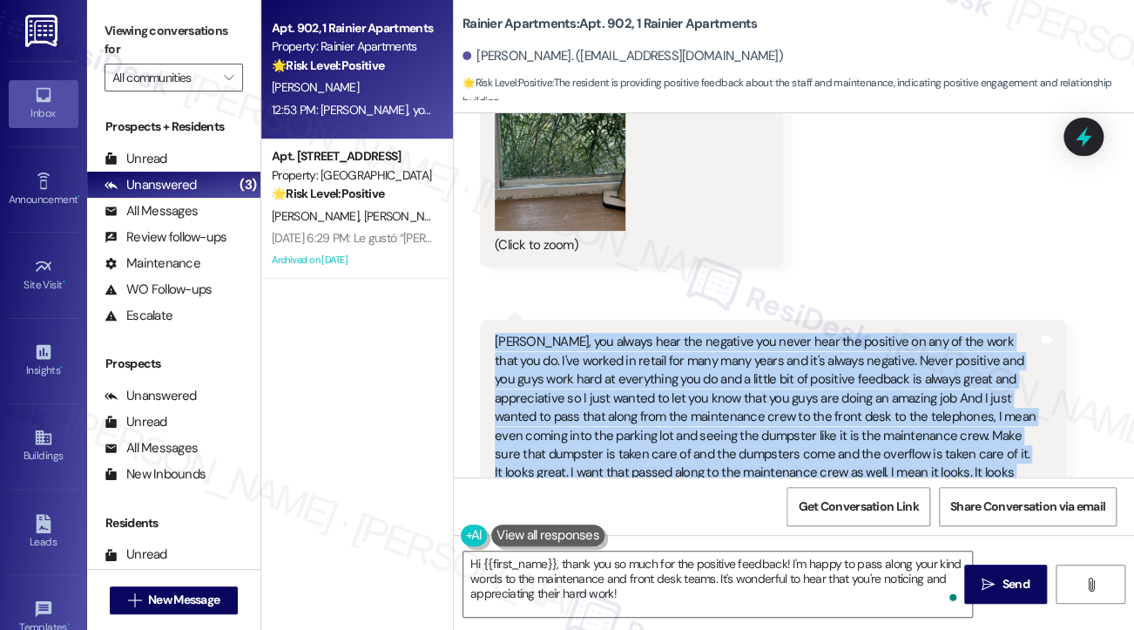
click at [833, 337] on div "[PERSON_NAME], you always hear the negative you never hear the positive on any …" at bounding box center [767, 417] width 544 height 168
click at [663, 338] on div "[PERSON_NAME], you always hear the negative you never hear the positive on any …" at bounding box center [767, 417] width 544 height 168
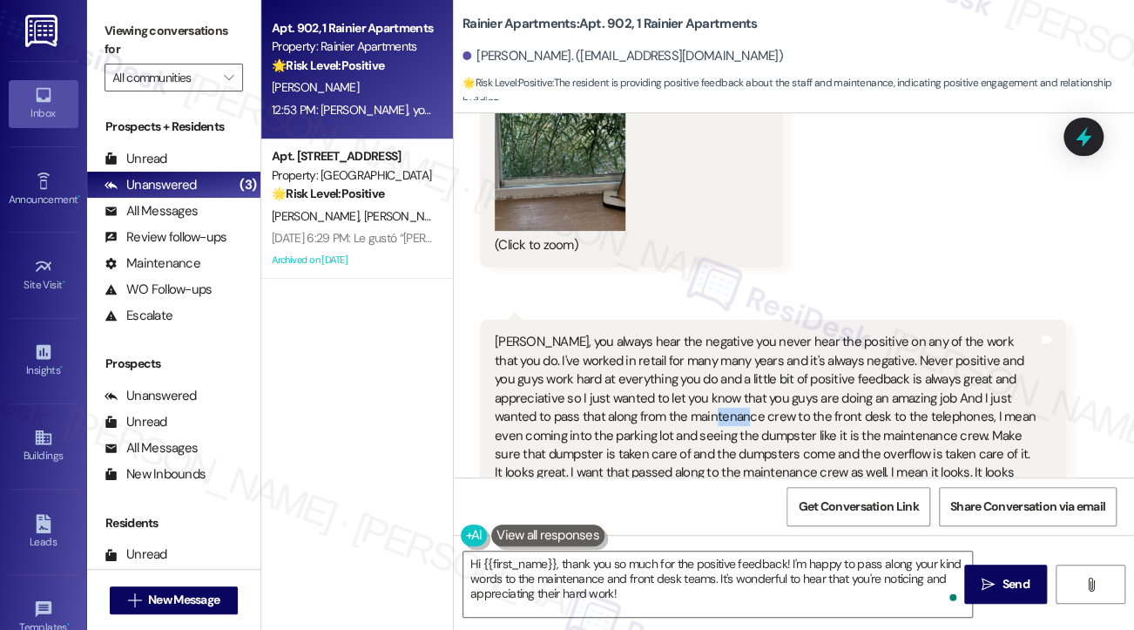
click at [663, 338] on div "[PERSON_NAME], you always hear the negative you never hear the positive on any …" at bounding box center [767, 417] width 544 height 168
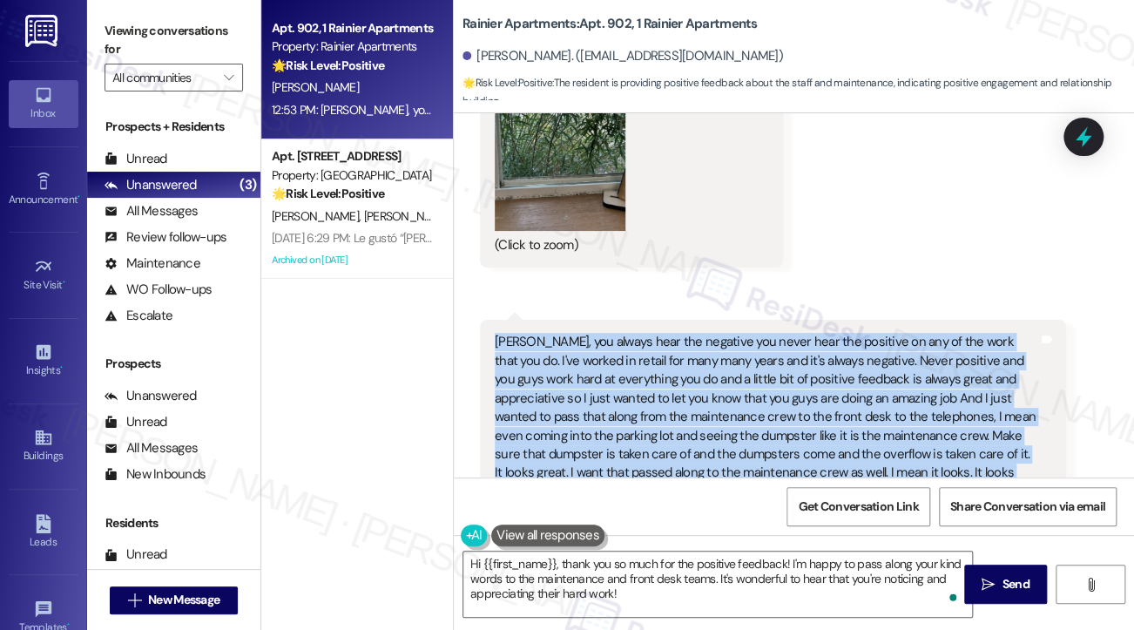
click at [774, 365] on div "[PERSON_NAME], you always hear the negative you never hear the positive on any …" at bounding box center [767, 417] width 544 height 168
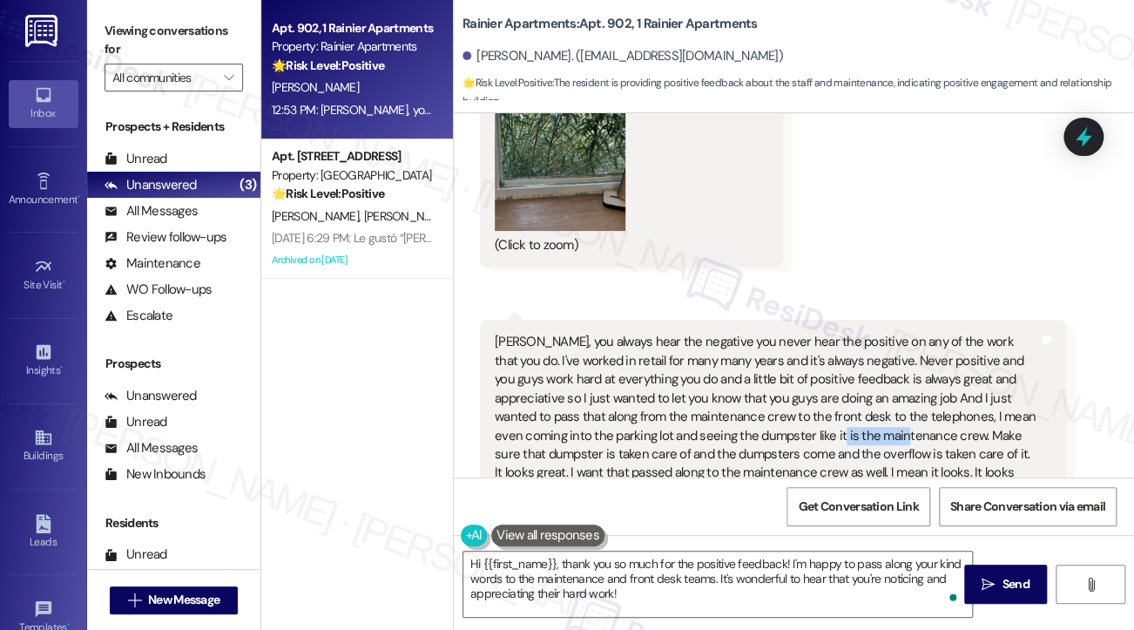
click at [774, 365] on div "[PERSON_NAME], you always hear the negative you never hear the positive on any …" at bounding box center [767, 417] width 544 height 168
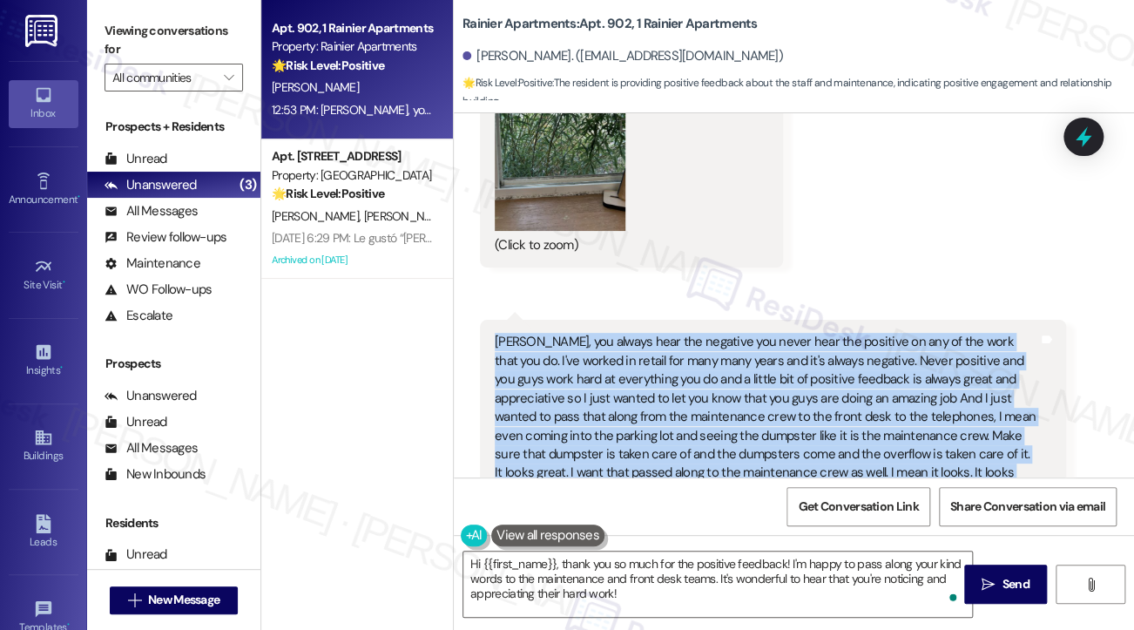
click at [774, 365] on div "[PERSON_NAME], you always hear the negative you never hear the positive on any …" at bounding box center [767, 417] width 544 height 168
click at [858, 337] on div "[PERSON_NAME], you always hear the negative you never hear the positive on any …" at bounding box center [767, 417] width 544 height 168
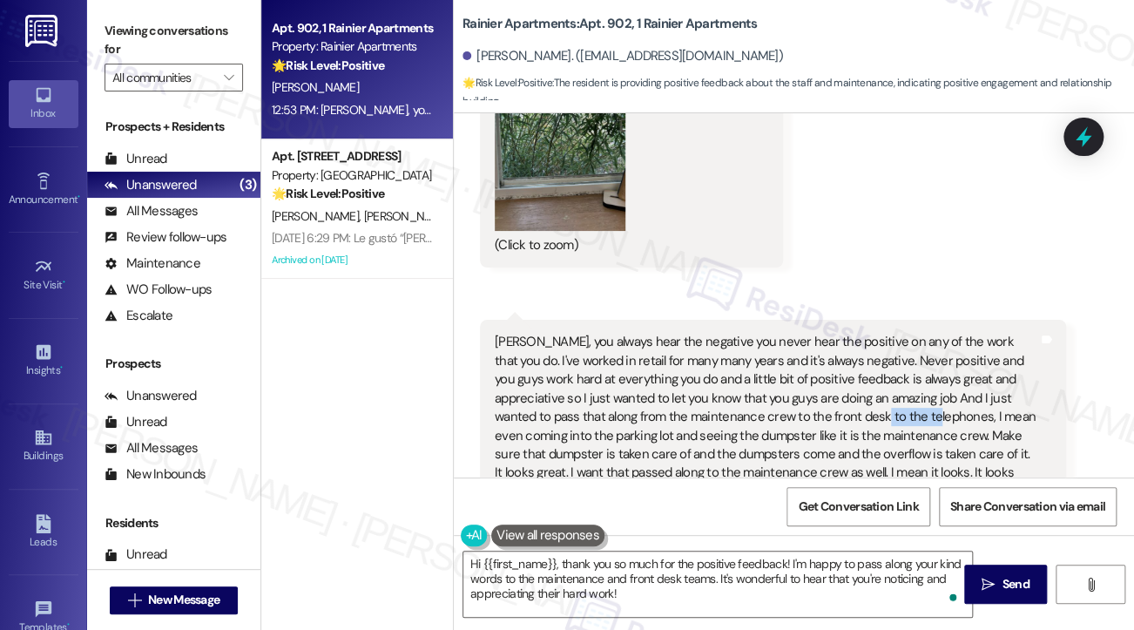
click at [858, 337] on div "[PERSON_NAME], you always hear the negative you never hear the positive on any …" at bounding box center [767, 417] width 544 height 168
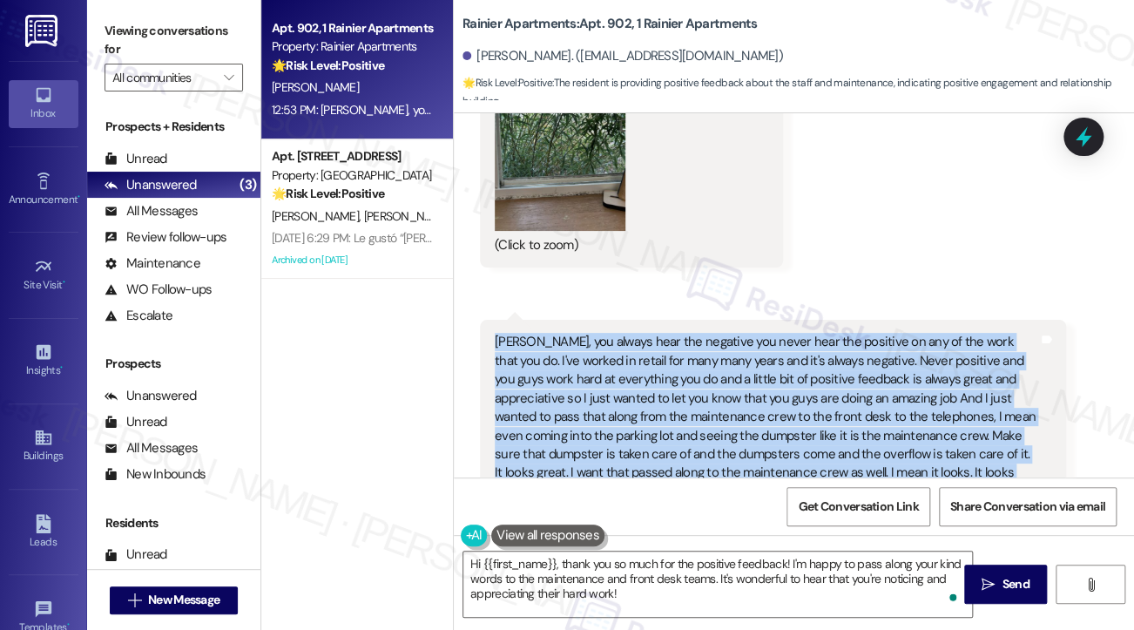
click at [858, 337] on div "[PERSON_NAME], you always hear the negative you never hear the positive on any …" at bounding box center [767, 417] width 544 height 168
click at [906, 356] on div "[PERSON_NAME], you always hear the negative you never hear the positive on any …" at bounding box center [767, 417] width 544 height 168
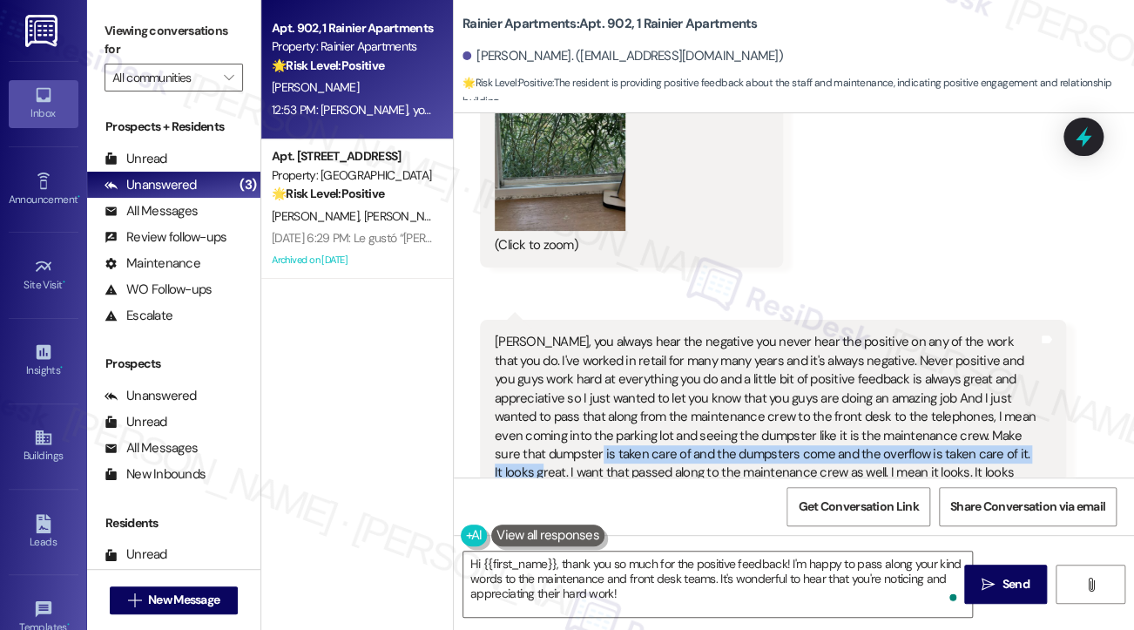
drag, startPoint x: 518, startPoint y: 370, endPoint x: 979, endPoint y: 381, distance: 461.9
click at [979, 381] on div "[PERSON_NAME], you always hear the negative you never hear the positive on any …" at bounding box center [767, 417] width 544 height 168
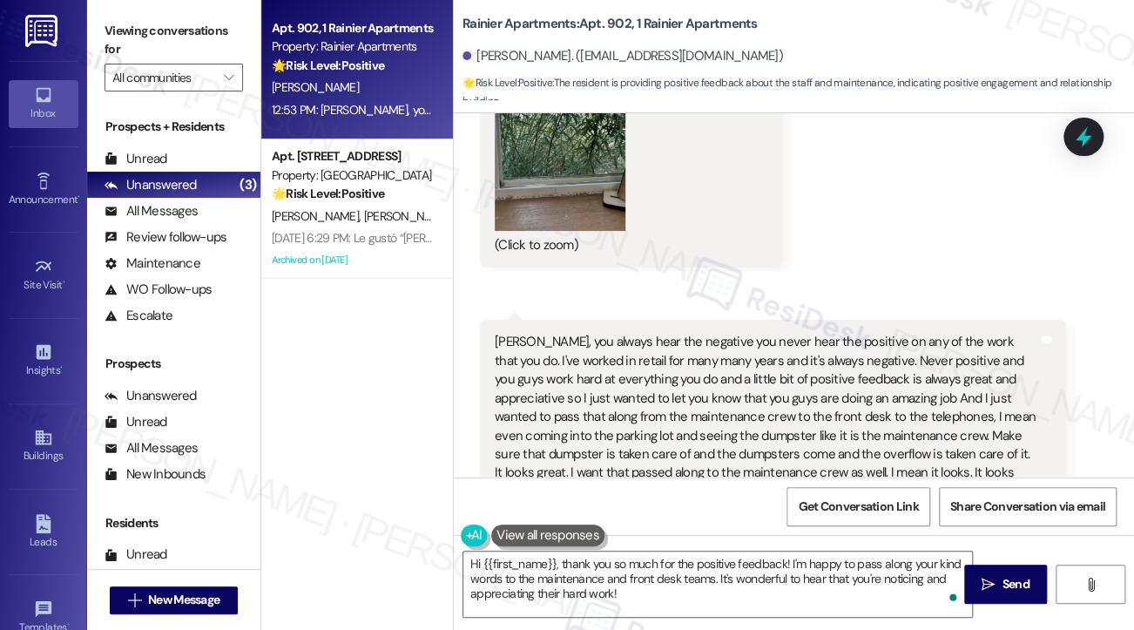
click at [768, 407] on div "[PERSON_NAME], you always hear the negative you never hear the positive on any …" at bounding box center [767, 417] width 544 height 168
click at [785, 391] on div "[PERSON_NAME], you always hear the negative you never hear the positive on any …" at bounding box center [767, 417] width 544 height 168
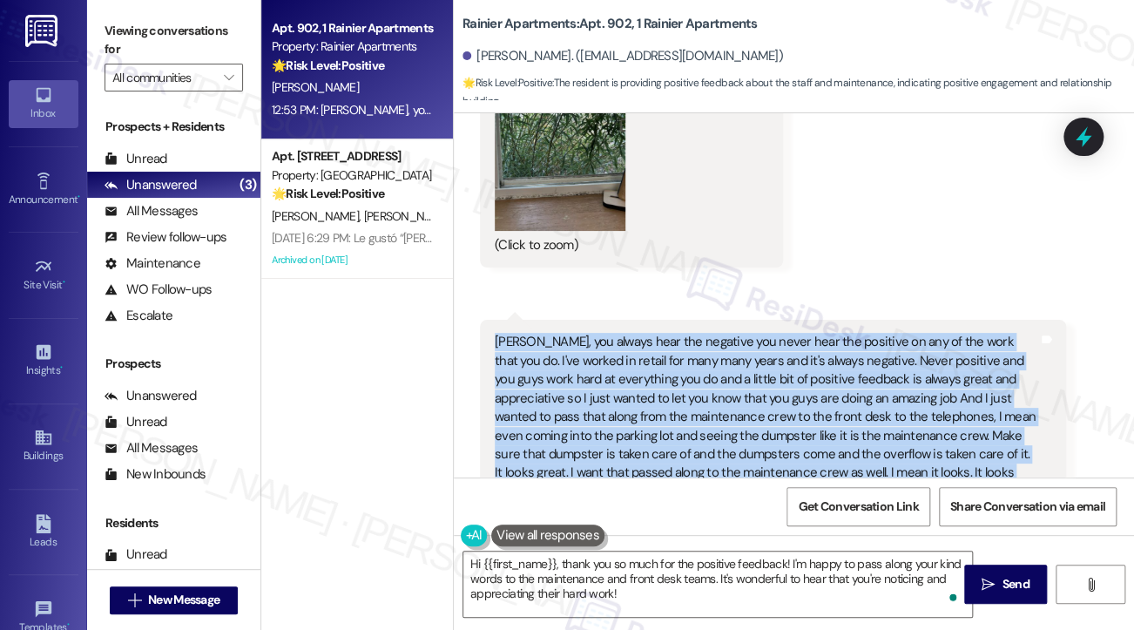
click at [785, 391] on div "[PERSON_NAME], you always hear the negative you never hear the positive on any …" at bounding box center [767, 417] width 544 height 168
click at [775, 333] on div "[PERSON_NAME], you always hear the negative you never hear the positive on any …" at bounding box center [767, 417] width 544 height 168
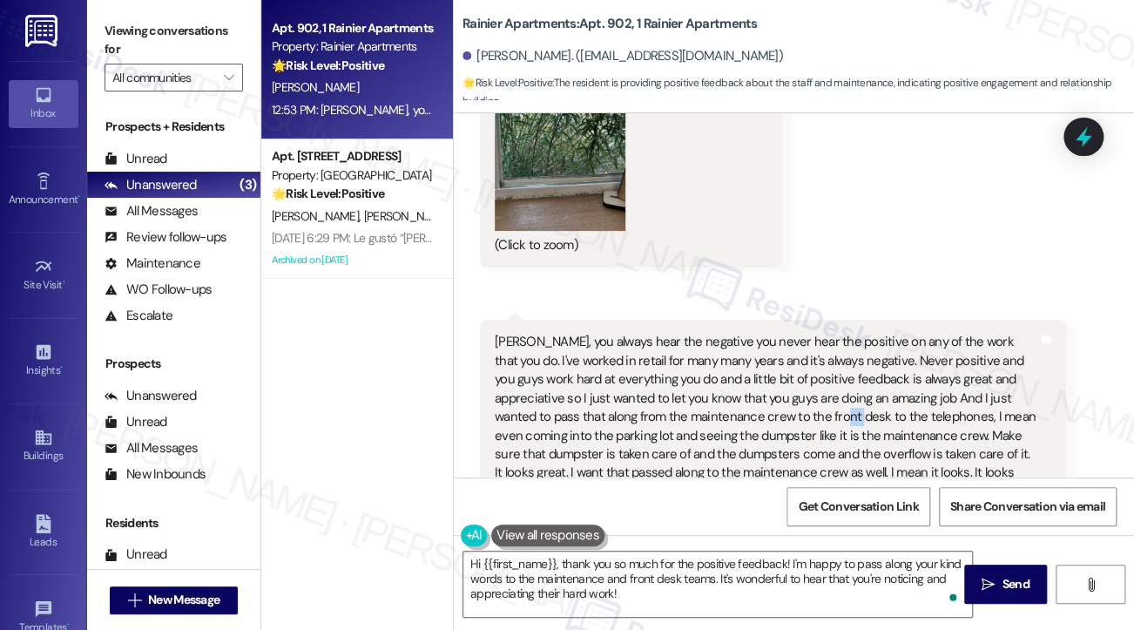
click at [775, 333] on div "[PERSON_NAME], you always hear the negative you never hear the positive on any …" at bounding box center [767, 417] width 544 height 168
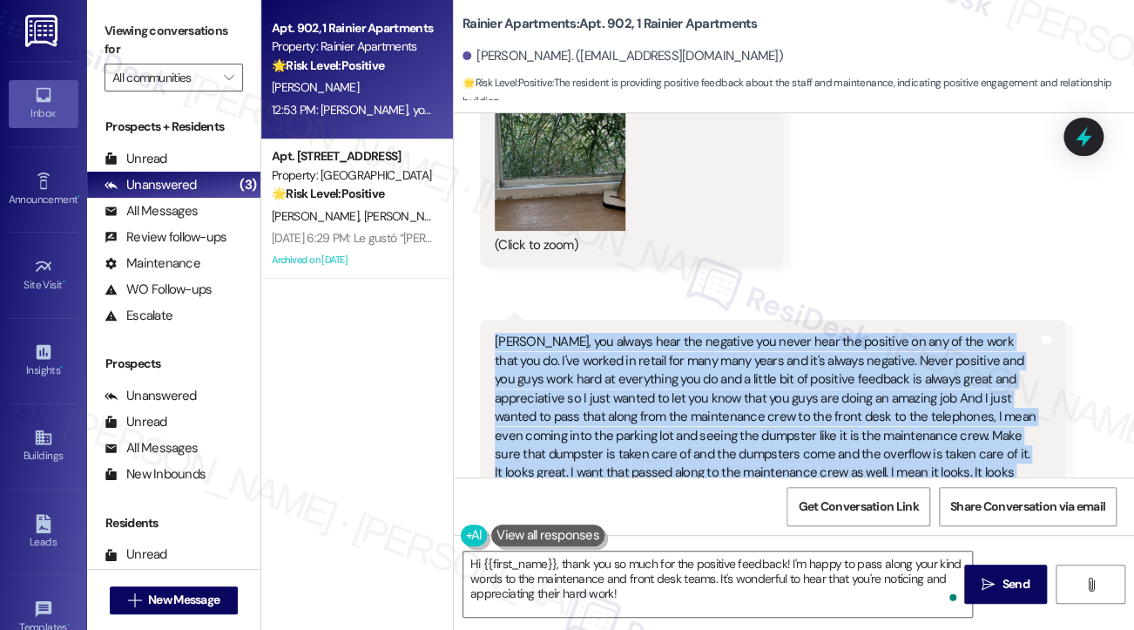
click at [775, 333] on div "[PERSON_NAME], you always hear the negative you never hear the positive on any …" at bounding box center [767, 417] width 544 height 168
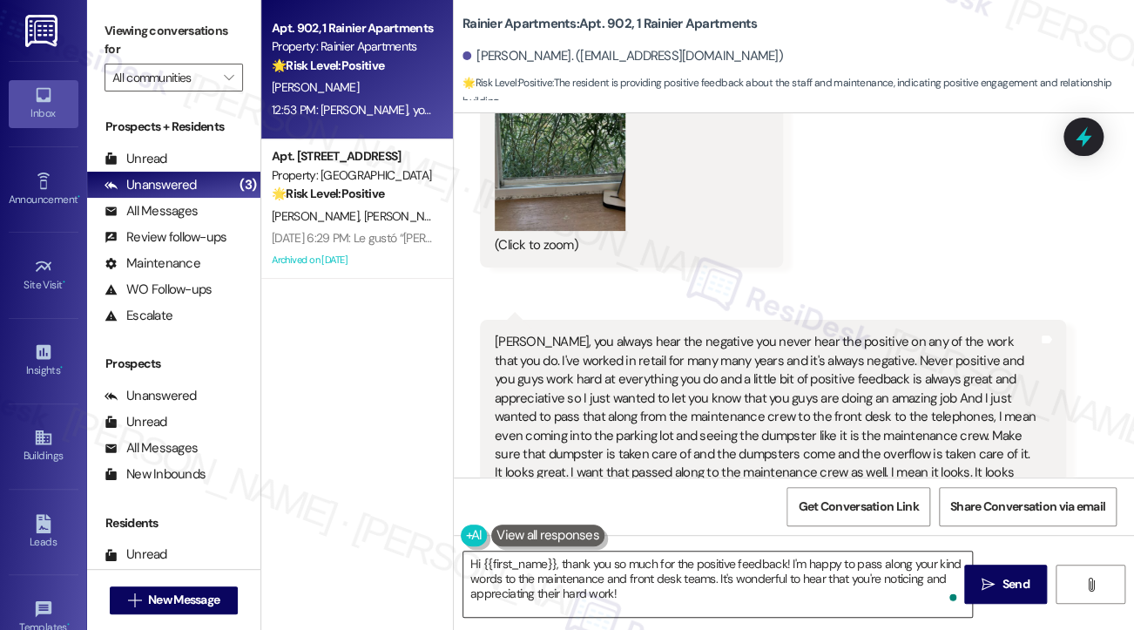
click at [722, 562] on textarea "Hi {{first_name}}, thank you so much for the positive feedback! I'm happy to pa…" at bounding box center [717, 583] width 509 height 65
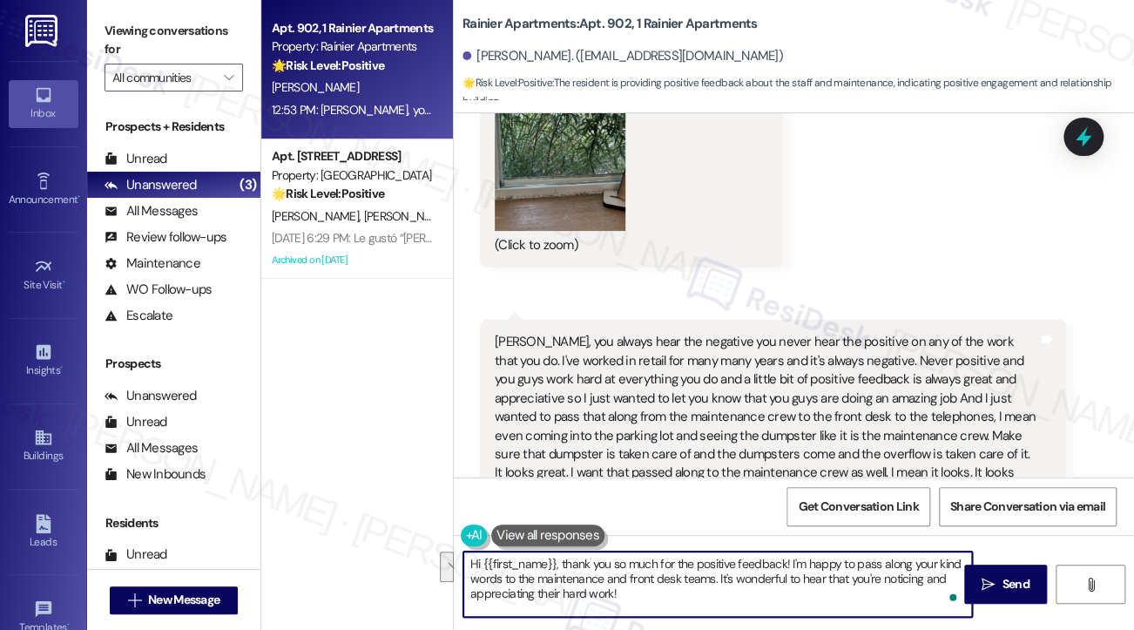
drag, startPoint x: 658, startPoint y: 596, endPoint x: 703, endPoint y: 578, distance: 48.5
click at [703, 578] on textarea "Hi {{first_name}}, thank you so much for the positive feedback! I'm happy to pa…" at bounding box center [717, 583] width 509 height 65
click at [689, 585] on textarea "Hi {{first_name}}, thank you so much for the positive feedback! I'm happy to pa…" at bounding box center [717, 583] width 509 height 65
click at [634, 588] on textarea "Hi {{first_name}}, thank you so much for the positive feedback! I'm happy to pa…" at bounding box center [717, 583] width 509 height 65
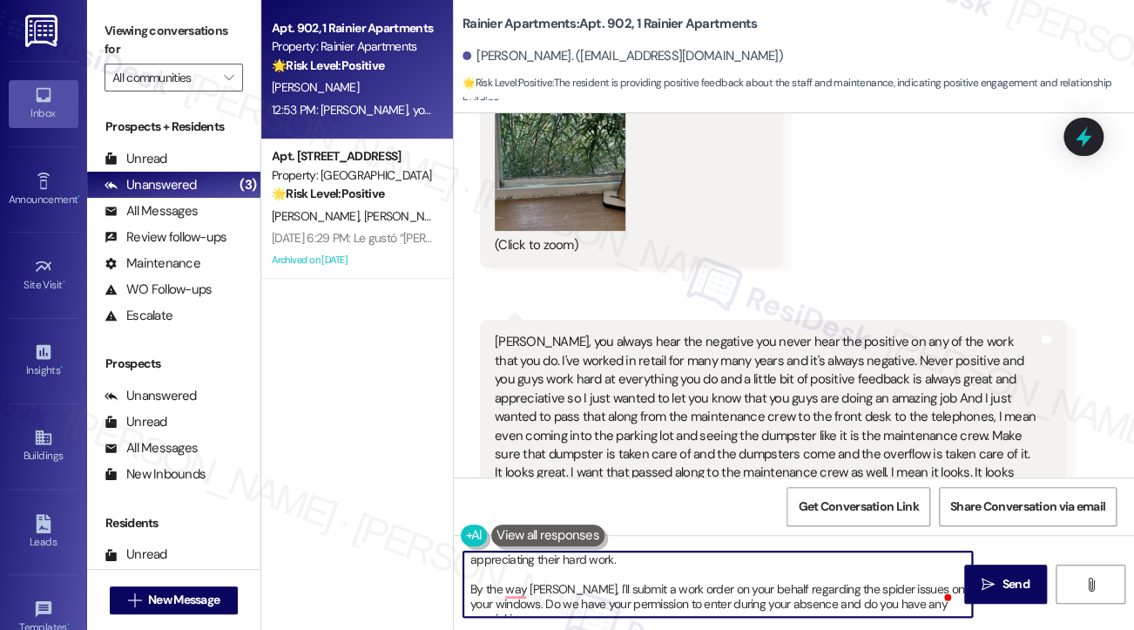
scroll to position [44, 0]
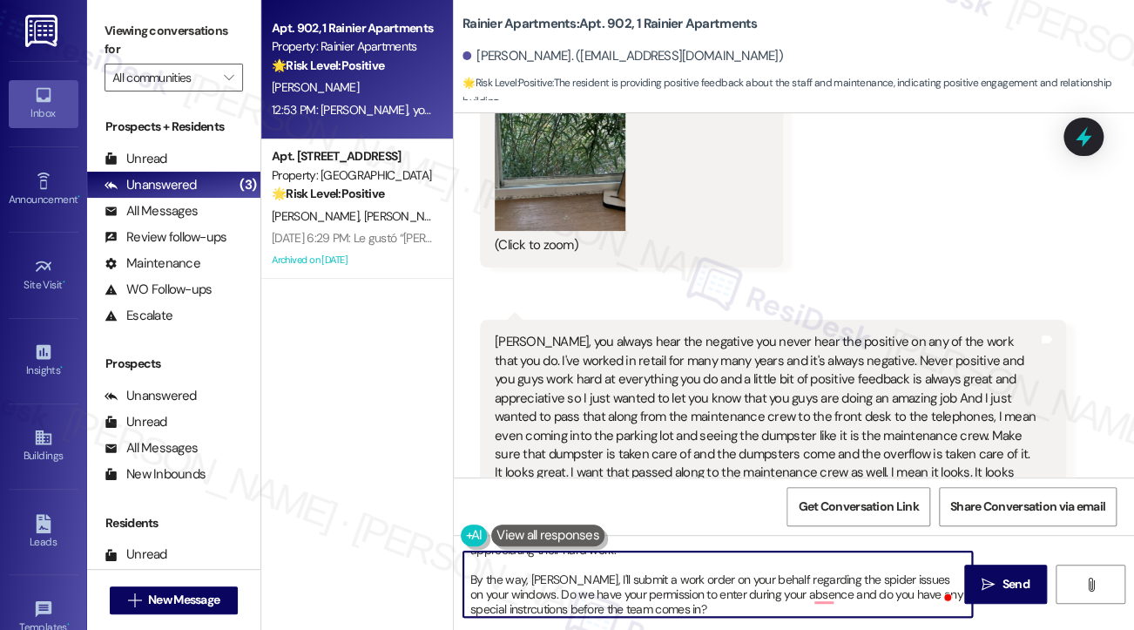
click at [690, 575] on textarea "Hi {{first_name}}, thank you so much for the positive feedback! I'm happy to pa…" at bounding box center [717, 583] width 509 height 65
click at [827, 584] on textarea "Hi {{first_name}}, thank you so much for the positive feedback! I'm happy to pa…" at bounding box center [717, 583] width 509 height 65
click at [687, 602] on textarea "Hi {{first_name}}, thank you so much for the positive feedback! I'm happy to pa…" at bounding box center [717, 583] width 509 height 65
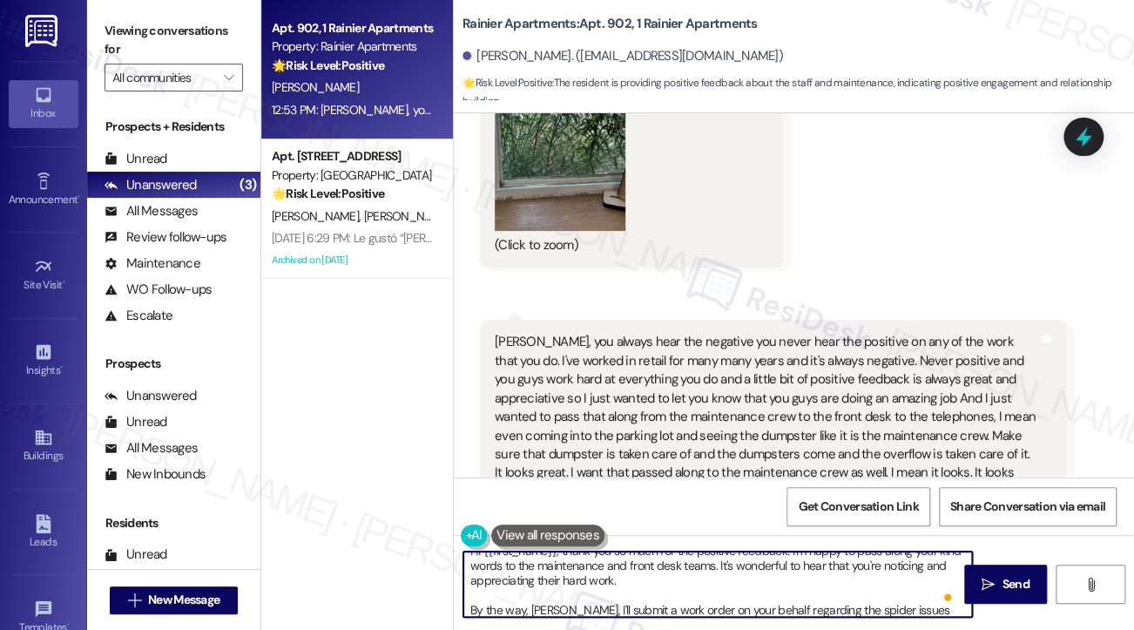
scroll to position [0, 0]
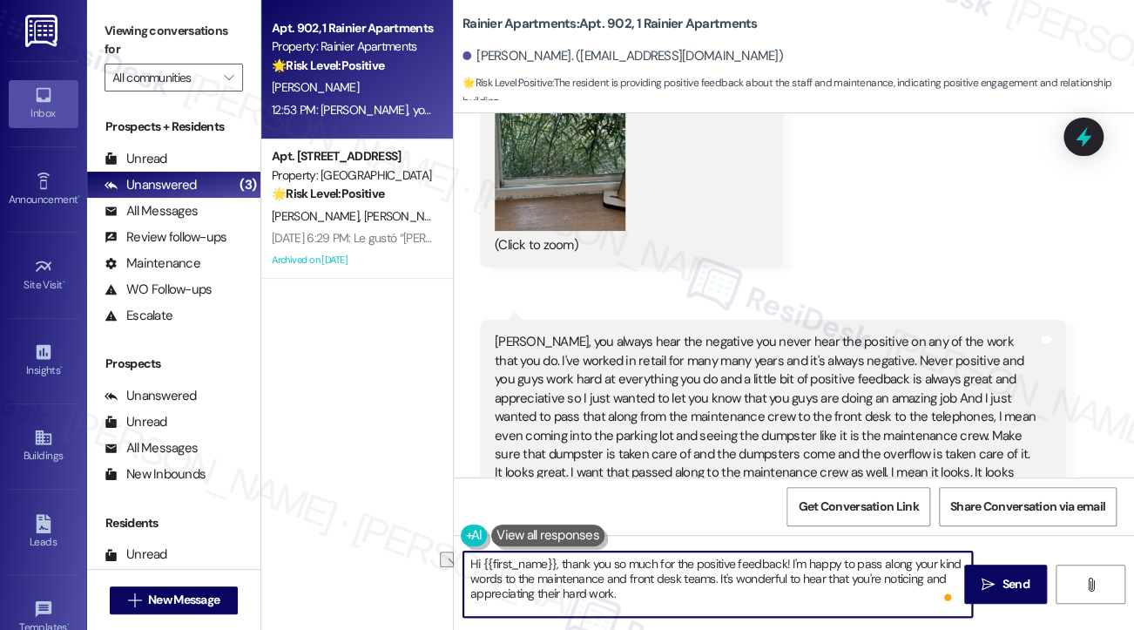
drag, startPoint x: 564, startPoint y: 561, endPoint x: 354, endPoint y: 552, distance: 210.1
click at [354, 552] on div "Apt. 902, 1 Rainier Apartments Property: Rainier Apartments 🌟 Risk Level: Posit…" at bounding box center [697, 315] width 873 height 630
click at [697, 563] on textarea "Thank you so much for the positive feedback! I'm happy to pass along your kind …" at bounding box center [717, 583] width 509 height 65
click at [787, 571] on textarea "Thank you so much for the positive feedback, [PERSON_NAME]! I'm happy to pass a…" at bounding box center [717, 583] width 509 height 65
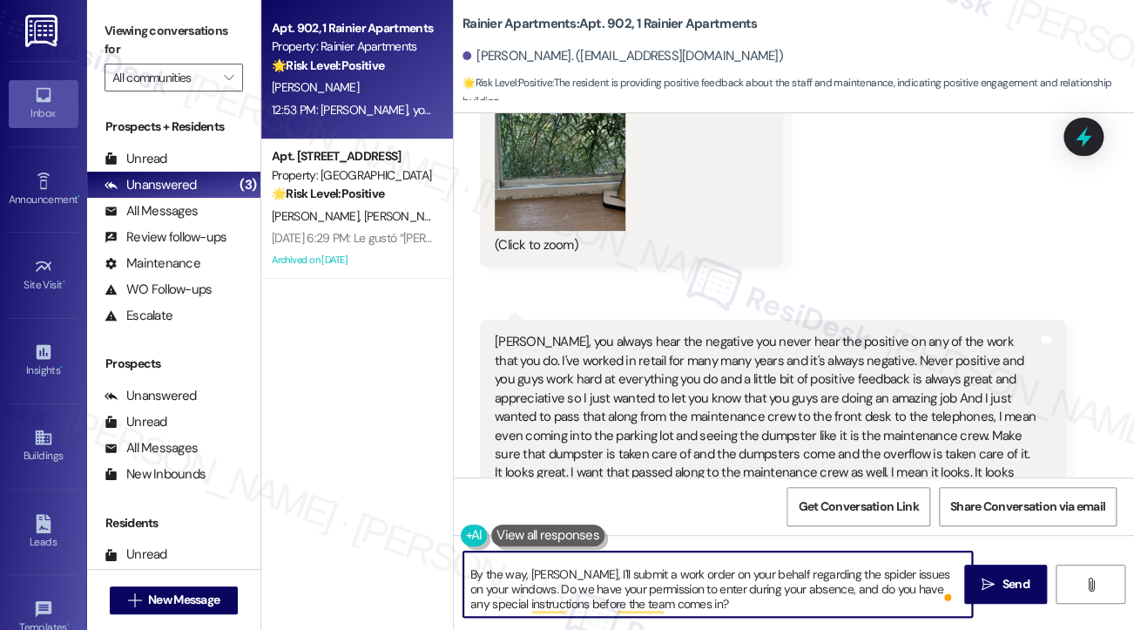
click at [547, 571] on textarea "Thank you so much for the positive feedback, [PERSON_NAME]! I'm happy to pass a…" at bounding box center [717, 583] width 509 height 65
click at [553, 578] on textarea "Thank you so much for the positive feedback, [PERSON_NAME]! I'm happy to pass a…" at bounding box center [717, 583] width 509 height 65
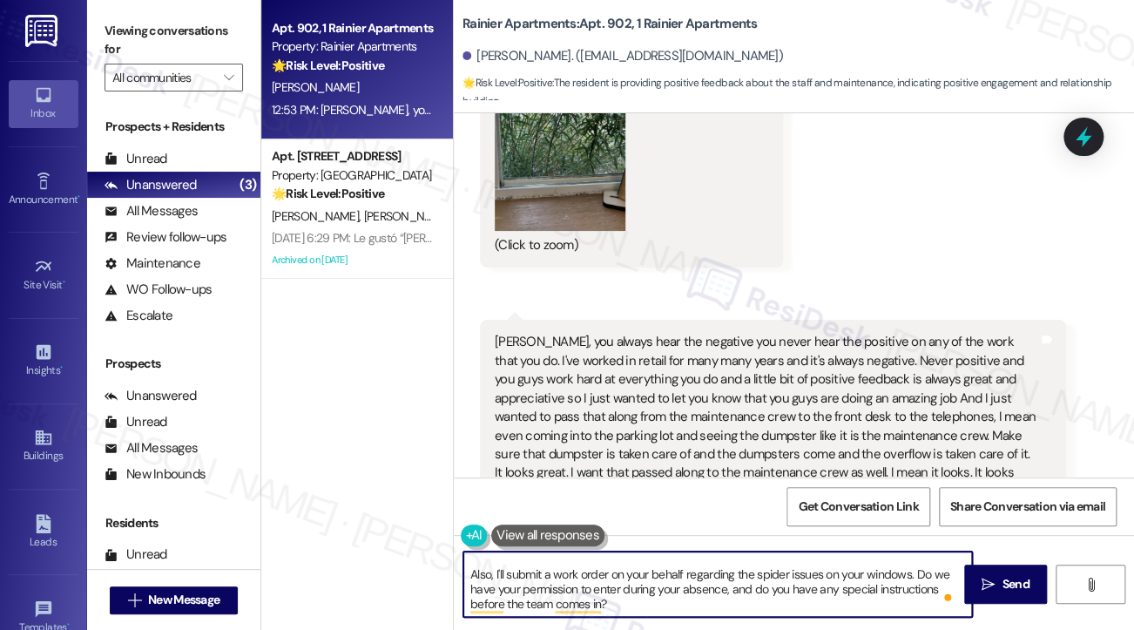
click at [761, 595] on textarea "Thank you so much for the positive feedback, [PERSON_NAME]! I'm happy to pass a…" at bounding box center [717, 583] width 509 height 65
click at [684, 583] on textarea "Thank you so much for the positive feedback, [PERSON_NAME]! I'm happy to pass a…" at bounding box center [717, 583] width 509 height 65
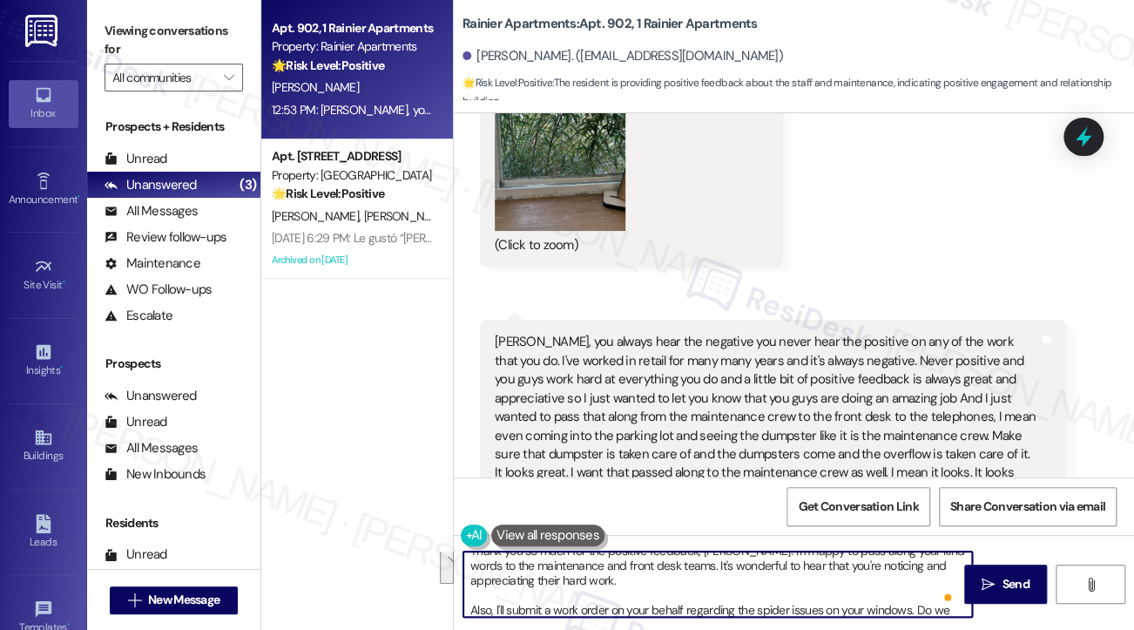
scroll to position [0, 0]
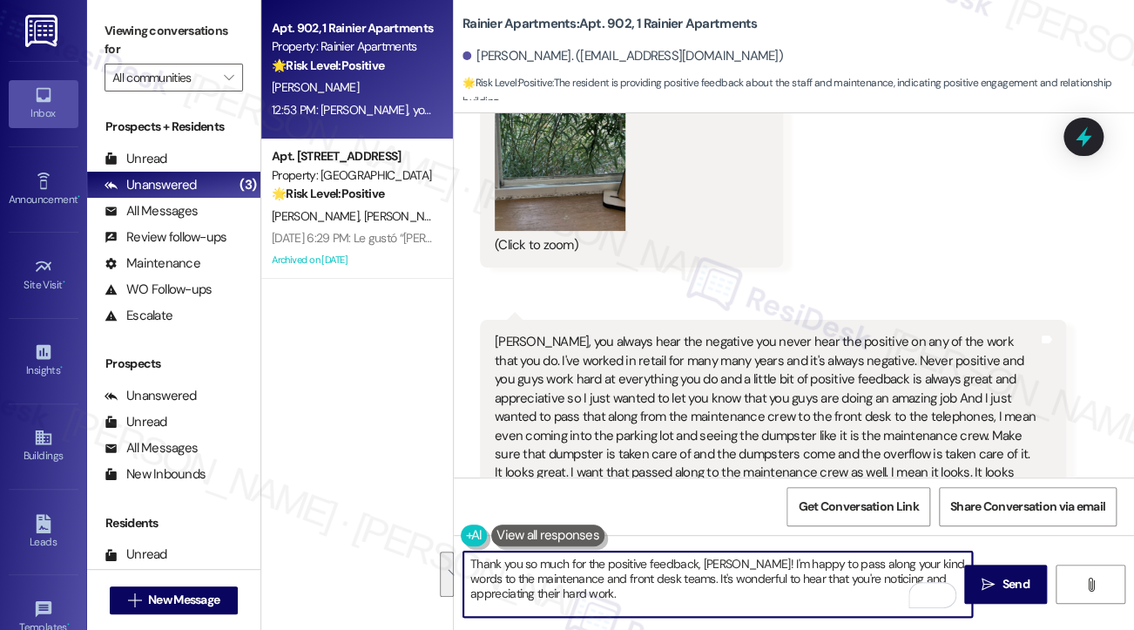
click at [667, 589] on textarea "Thank you so much for the positive feedback, [PERSON_NAME]! I'm happy to pass a…" at bounding box center [717, 583] width 509 height 65
type textarea "Thank you so much for the positive feedback, [PERSON_NAME]! I'm happy to pass a…"
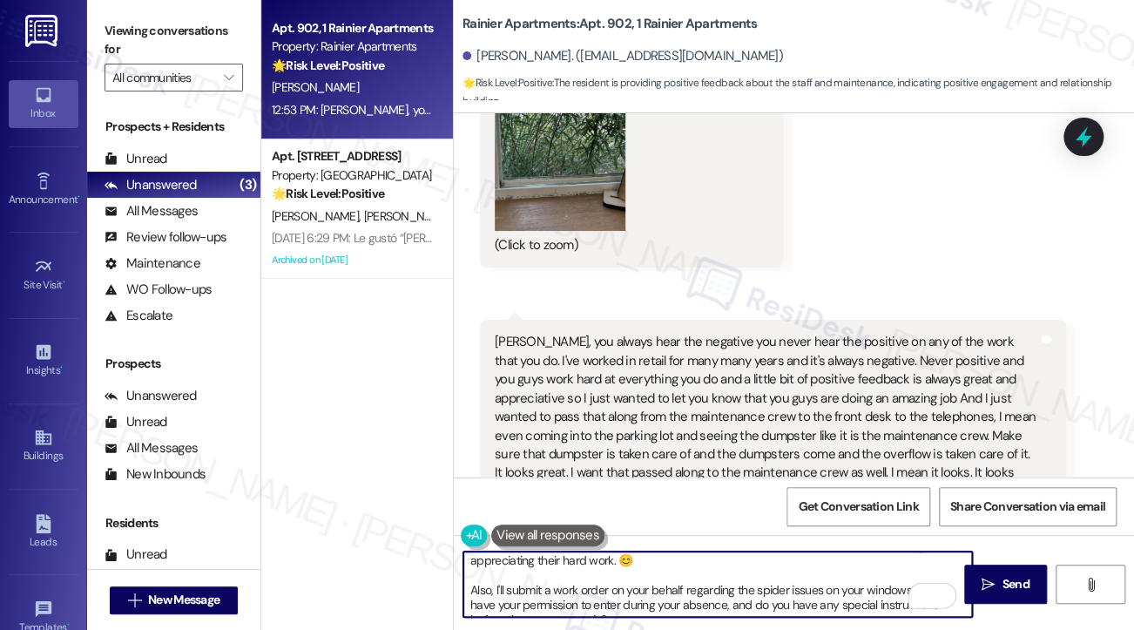
scroll to position [49, 0]
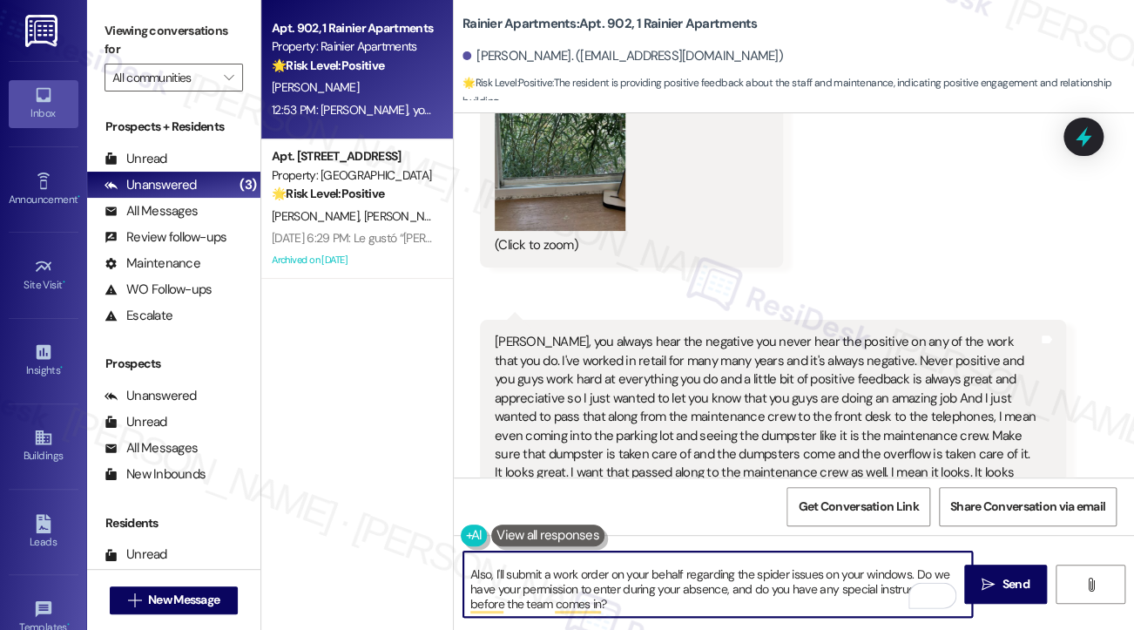
click at [558, 579] on textarea "Thank you so much for the positive feedback, [PERSON_NAME]! I'm happy to pass a…" at bounding box center [717, 583] width 509 height 65
click at [677, 590] on textarea "Thank you so much for the positive feedback, [PERSON_NAME]! I'm happy to pass a…" at bounding box center [717, 583] width 509 height 65
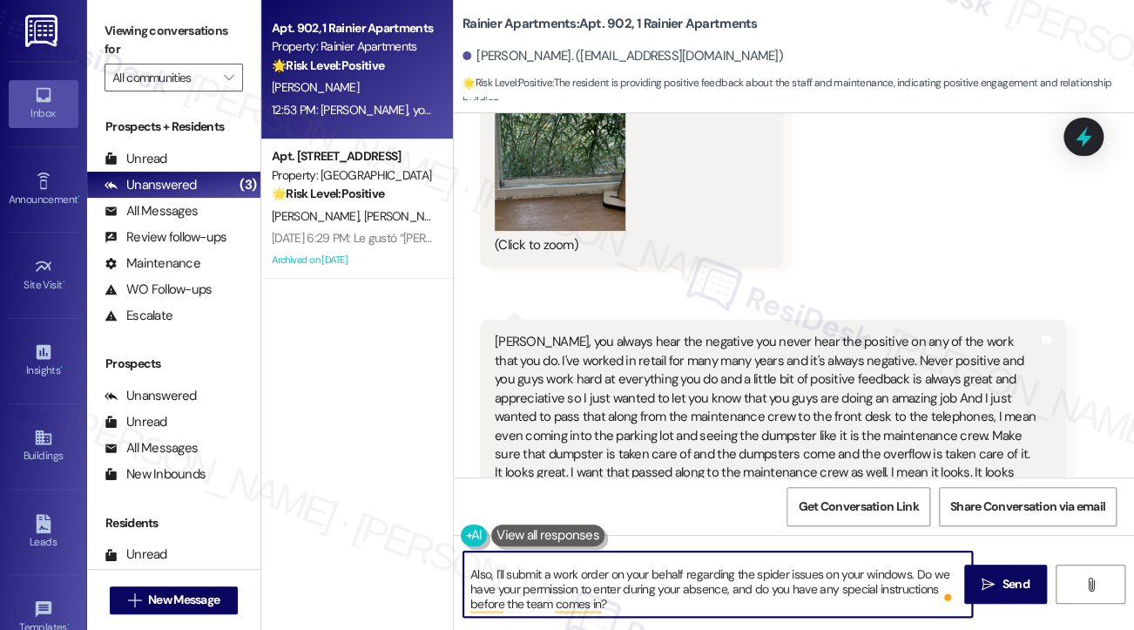
click at [677, 590] on textarea "Thank you so much for the positive feedback, [PERSON_NAME]! I'm happy to pass a…" at bounding box center [717, 583] width 509 height 65
click at [647, 592] on textarea "Thank you so much for the positive feedback, [PERSON_NAME]! I'm happy to pass a…" at bounding box center [717, 583] width 509 height 65
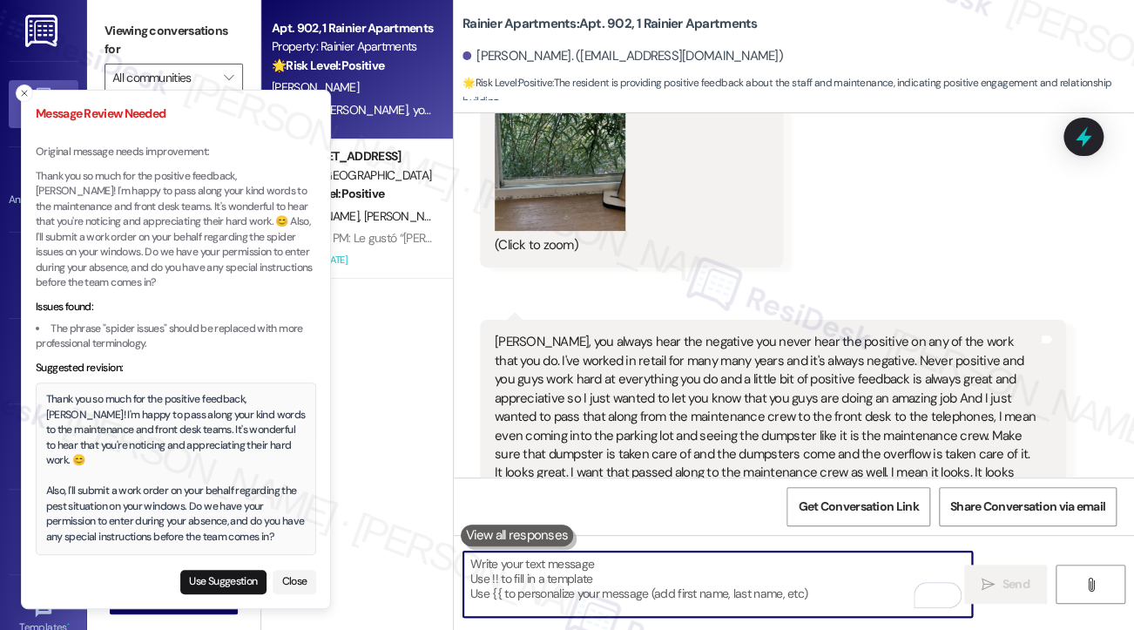
click at [110, 459] on div "Thank you so much for the positive feedback, [PERSON_NAME]! I'm happy to pass a…" at bounding box center [176, 468] width 260 height 152
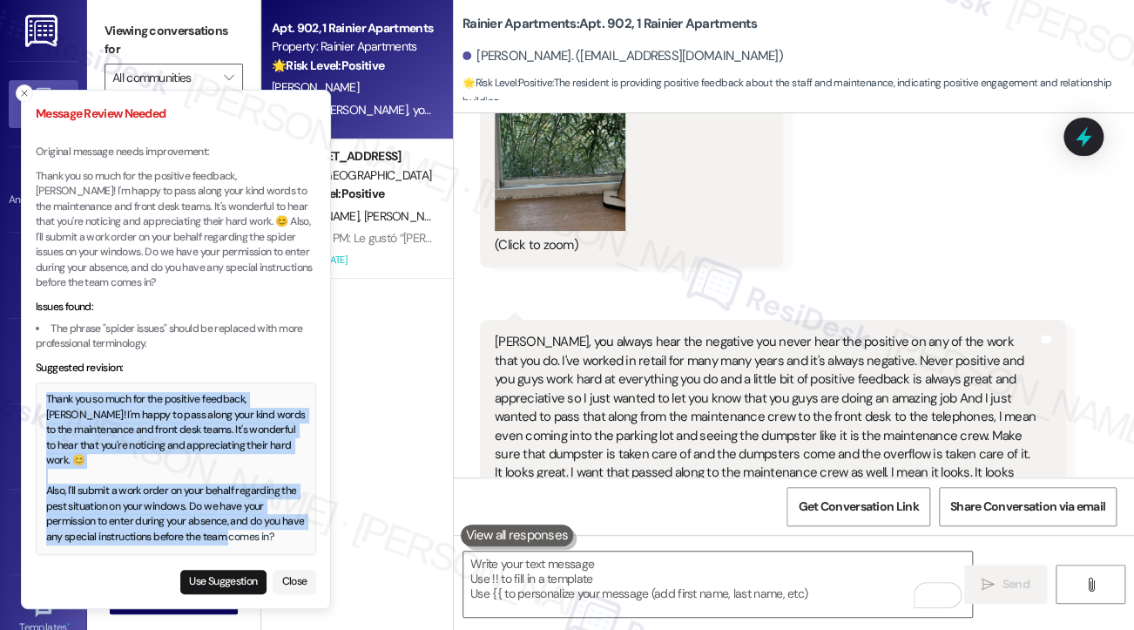
drag, startPoint x: 46, startPoint y: 412, endPoint x: 301, endPoint y: 542, distance: 285.6
click at [301, 542] on div "Thank you so much for the positive feedback, [PERSON_NAME]! I'm happy to pass a…" at bounding box center [176, 468] width 260 height 152
click at [234, 580] on button "Use Suggestion" at bounding box center [223, 582] width 86 height 24
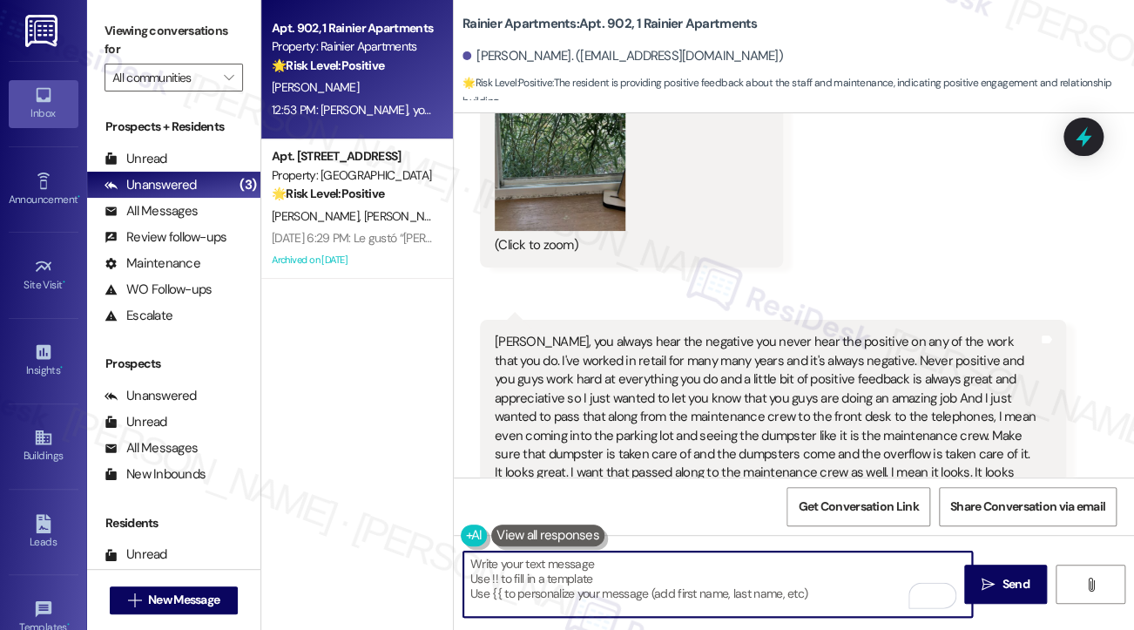
click at [641, 590] on textarea "Thank you so much for the positive feedback, [PERSON_NAME]! I'm happy to pass a…" at bounding box center [717, 583] width 509 height 65
click at [553, 562] on textarea "Thank you so much for the positive feedback, [PERSON_NAME]! I'm happy to pass a…" at bounding box center [717, 583] width 509 height 65
type textarea "Thank you so much for the positive feedback, [PERSON_NAME]! I'm happy to pass a…"
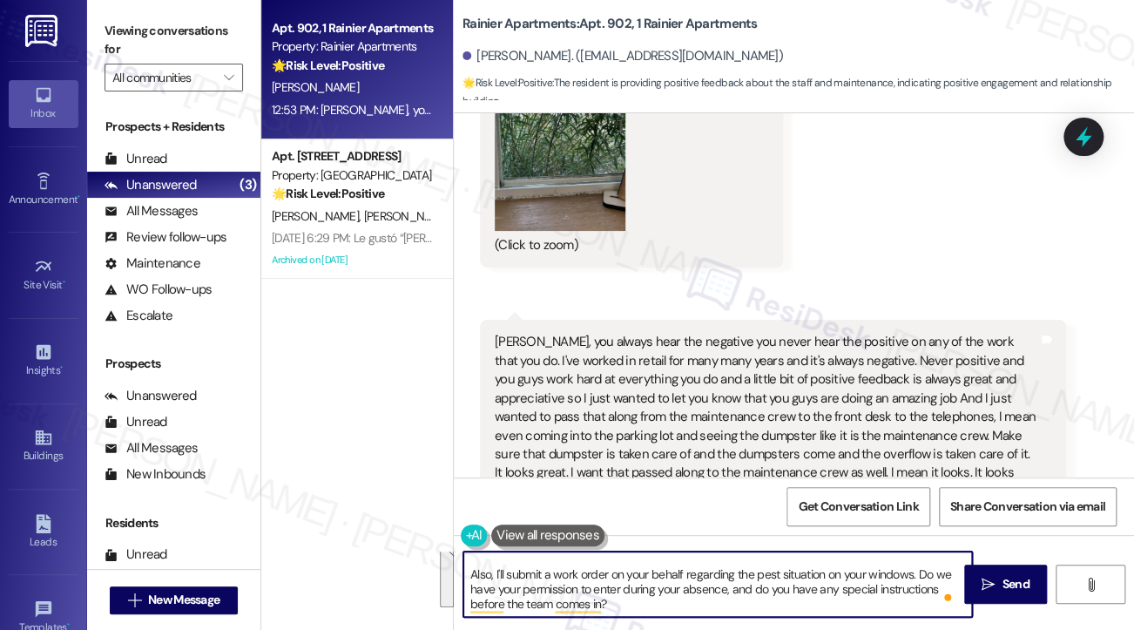
click at [711, 597] on textarea "Thank you so much for the positive feedback, [PERSON_NAME]! I'm happy to pass a…" at bounding box center [717, 583] width 509 height 65
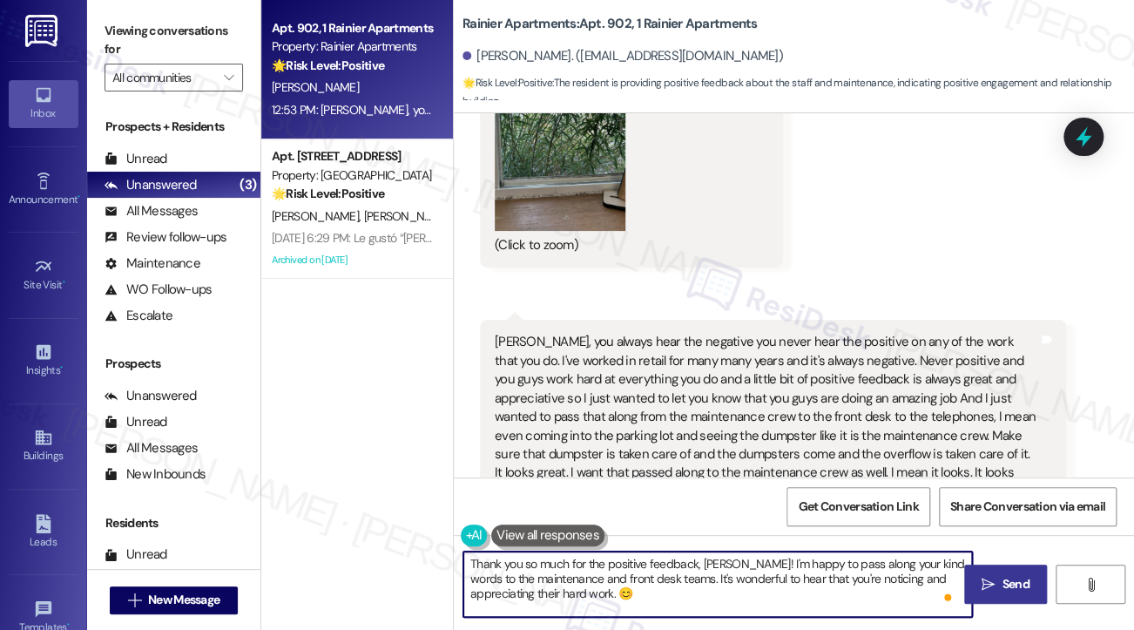
click at [986, 581] on icon "" at bounding box center [988, 585] width 13 height 14
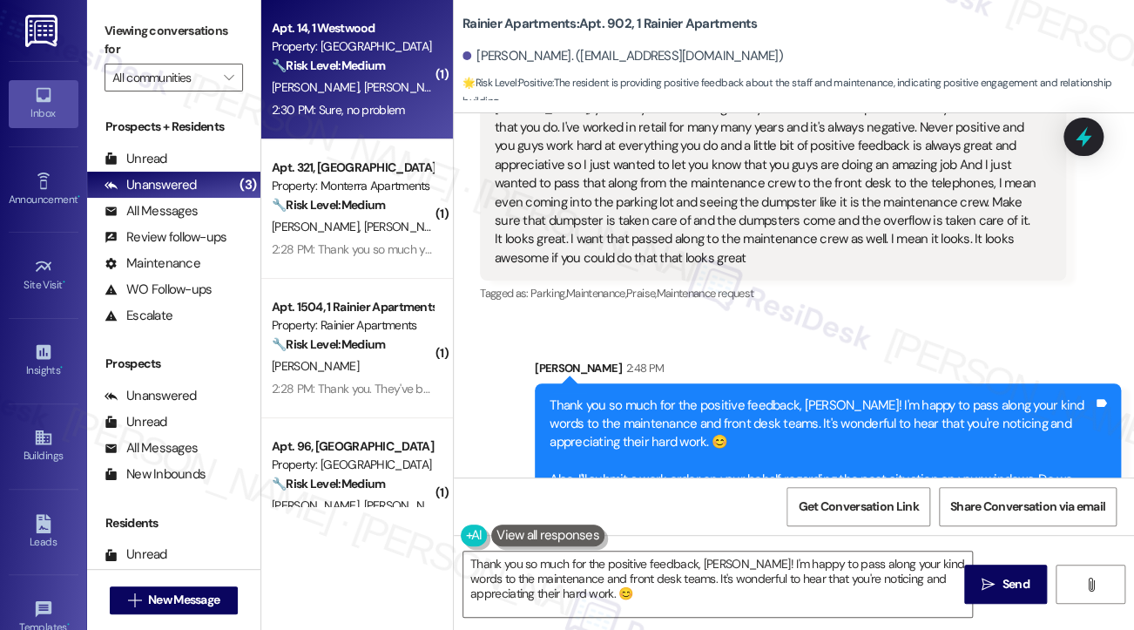
click at [364, 95] on span "[PERSON_NAME]" at bounding box center [407, 87] width 87 height 16
type textarea "Fetching suggested responses. Please feel free to read through the conversation…"
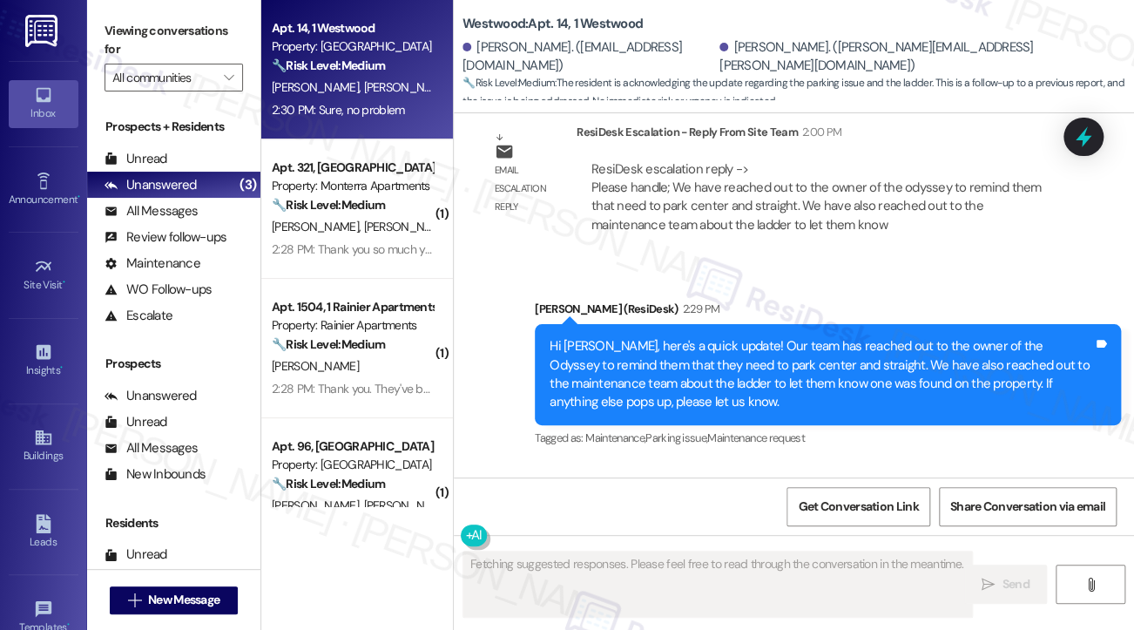
click at [638, 337] on div "Hi [PERSON_NAME], here's a quick update! Our team has reached out to the owner …" at bounding box center [822, 374] width 544 height 75
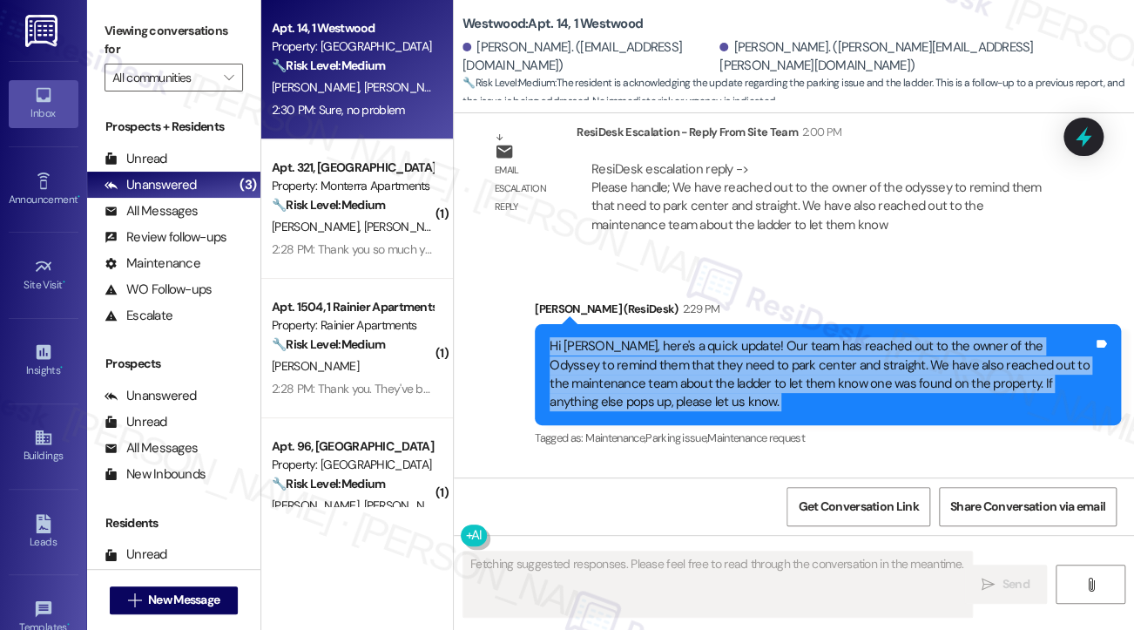
click at [638, 337] on div "Hi [PERSON_NAME], here's a quick update! Our team has reached out to the owner …" at bounding box center [822, 374] width 544 height 75
click at [788, 337] on div "Hi [PERSON_NAME], here's a quick update! Our team has reached out to the owner …" at bounding box center [822, 374] width 544 height 75
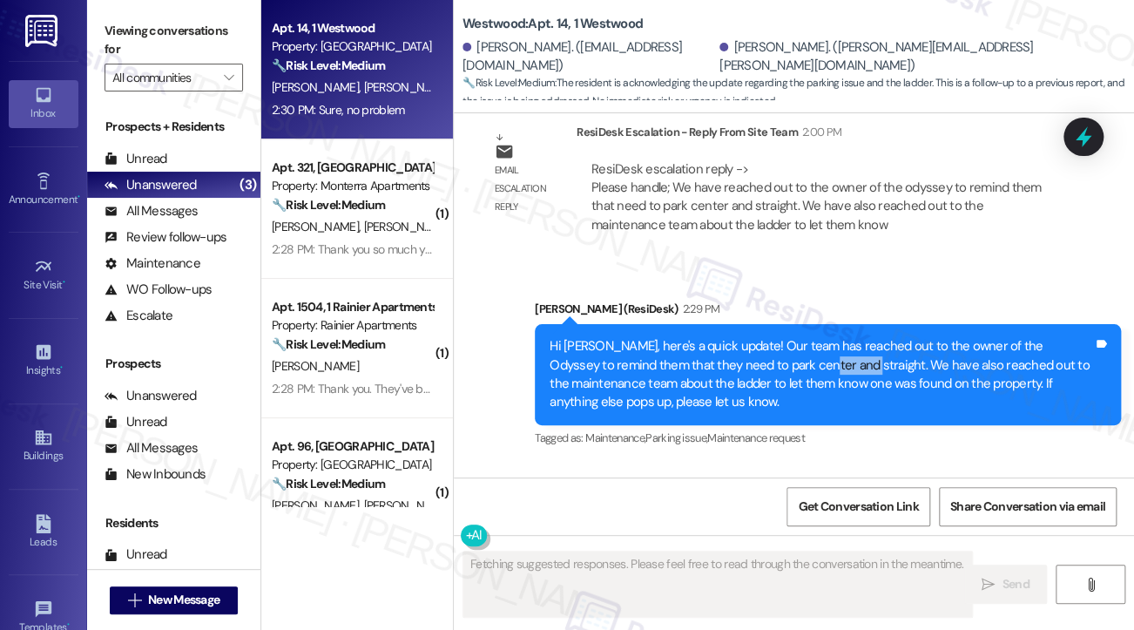
click at [788, 337] on div "Hi [PERSON_NAME], here's a quick update! Our team has reached out to the owner …" at bounding box center [822, 374] width 544 height 75
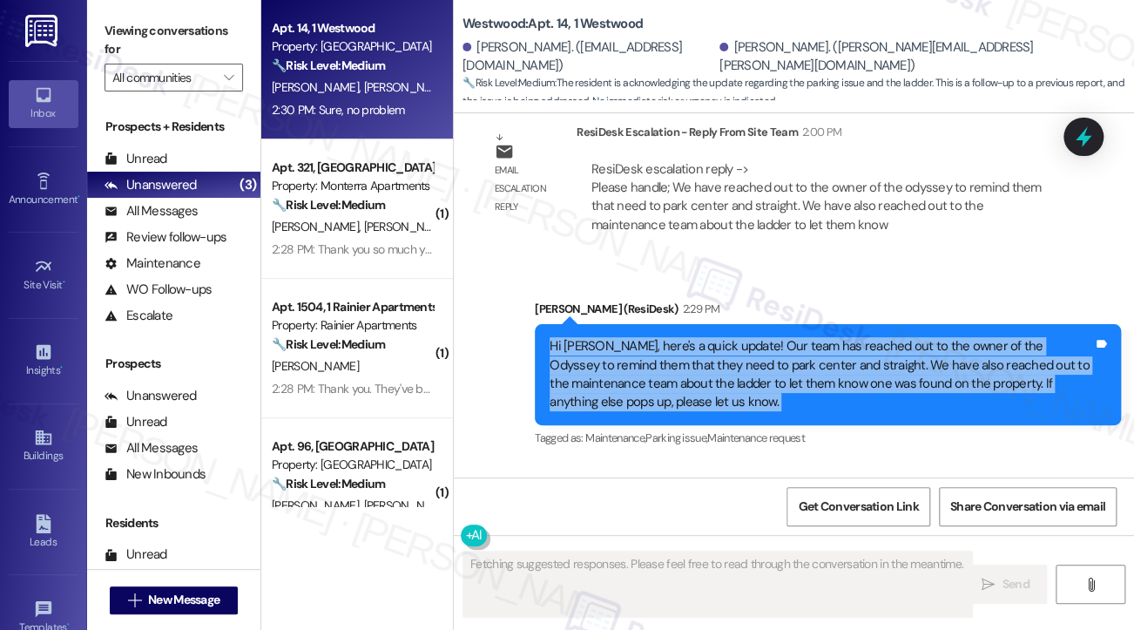
click at [788, 337] on div "Hi [PERSON_NAME], here's a quick update! Our team has reached out to the owner …" at bounding box center [822, 374] width 544 height 75
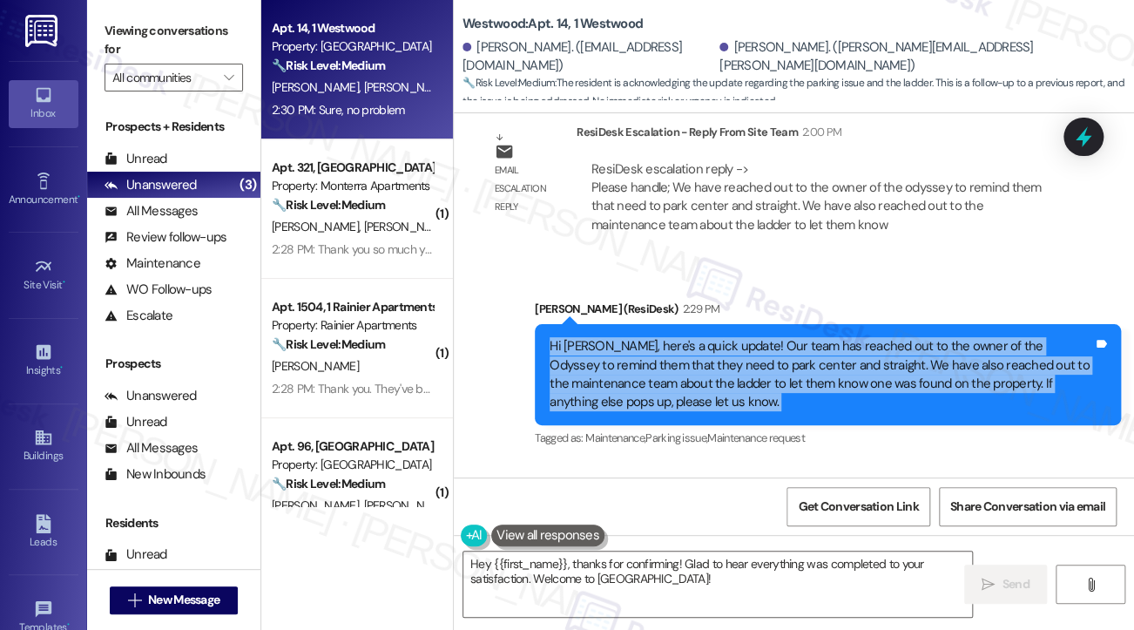
click at [694, 337] on div "Hi [PERSON_NAME], here's a quick update! Our team has reached out to the owner …" at bounding box center [822, 374] width 544 height 75
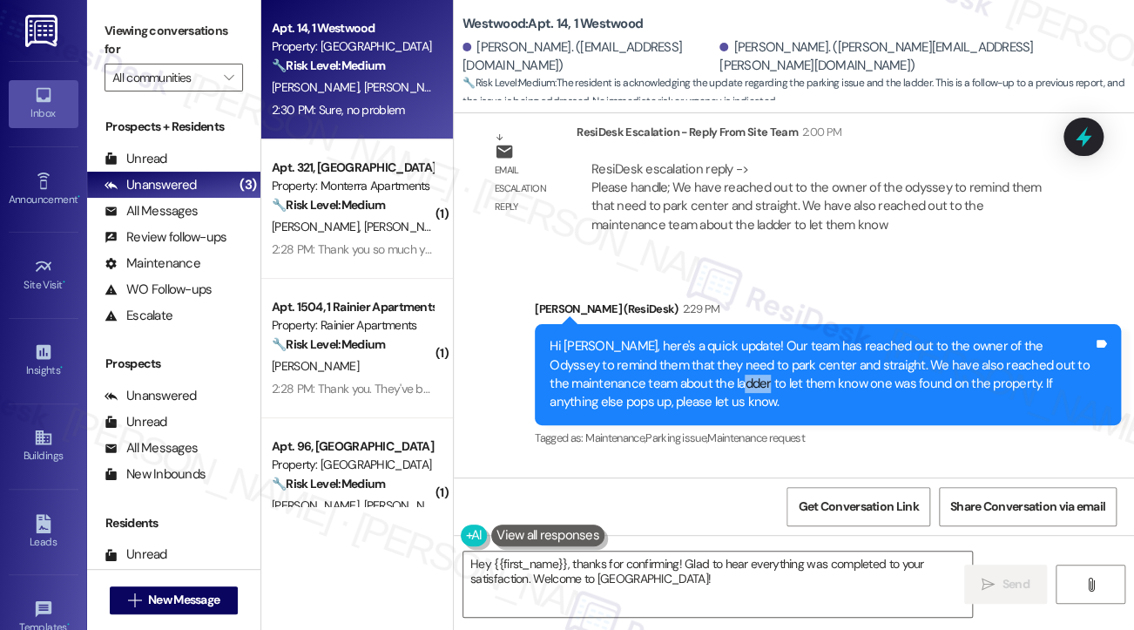
click at [694, 337] on div "Hi [PERSON_NAME], here's a quick update! Our team has reached out to the owner …" at bounding box center [822, 374] width 544 height 75
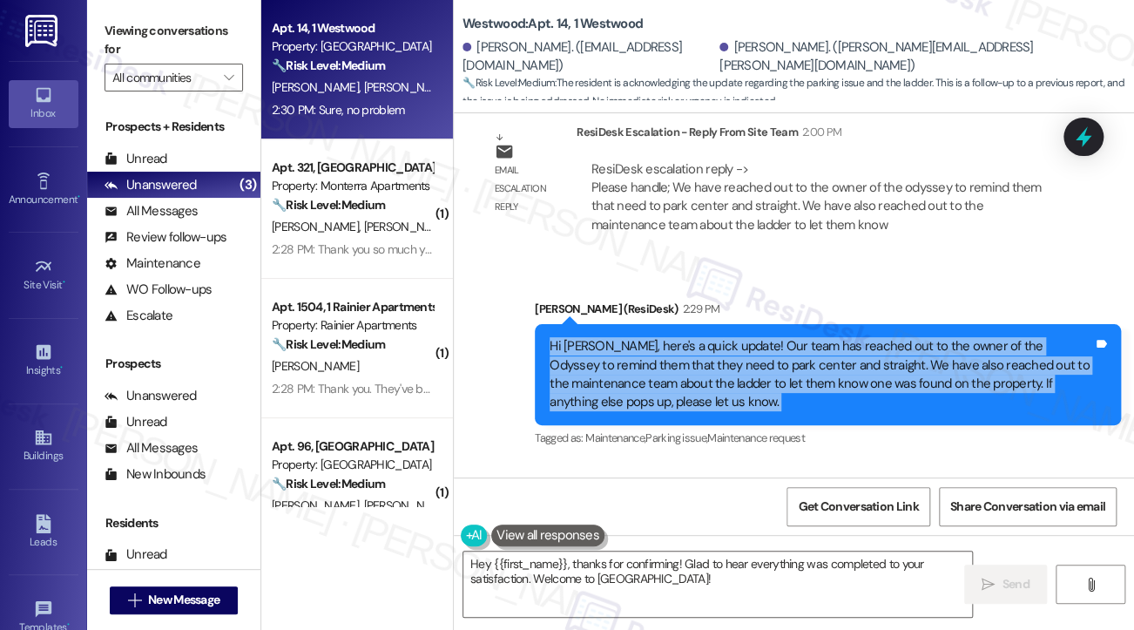
click at [694, 337] on div "Hi [PERSON_NAME], here's a quick update! Our team has reached out to the owner …" at bounding box center [822, 374] width 544 height 75
click at [854, 337] on div "Hi [PERSON_NAME], here's a quick update! Our team has reached out to the owner …" at bounding box center [822, 374] width 544 height 75
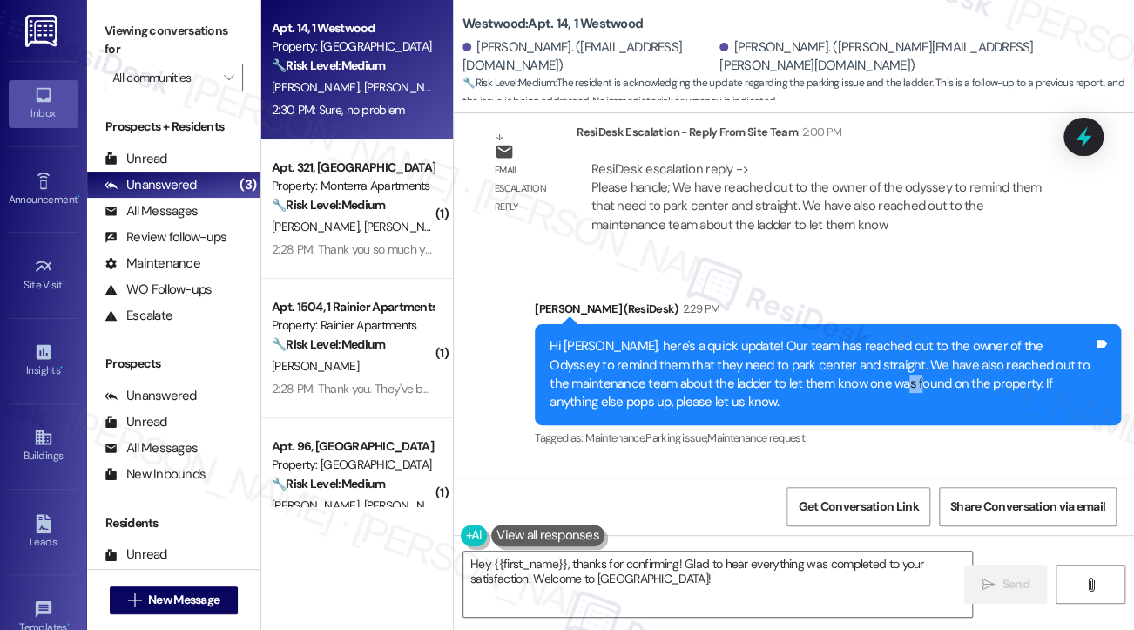
click at [854, 337] on div "Hi [PERSON_NAME], here's a quick update! Our team has reached out to the owner …" at bounding box center [822, 374] width 544 height 75
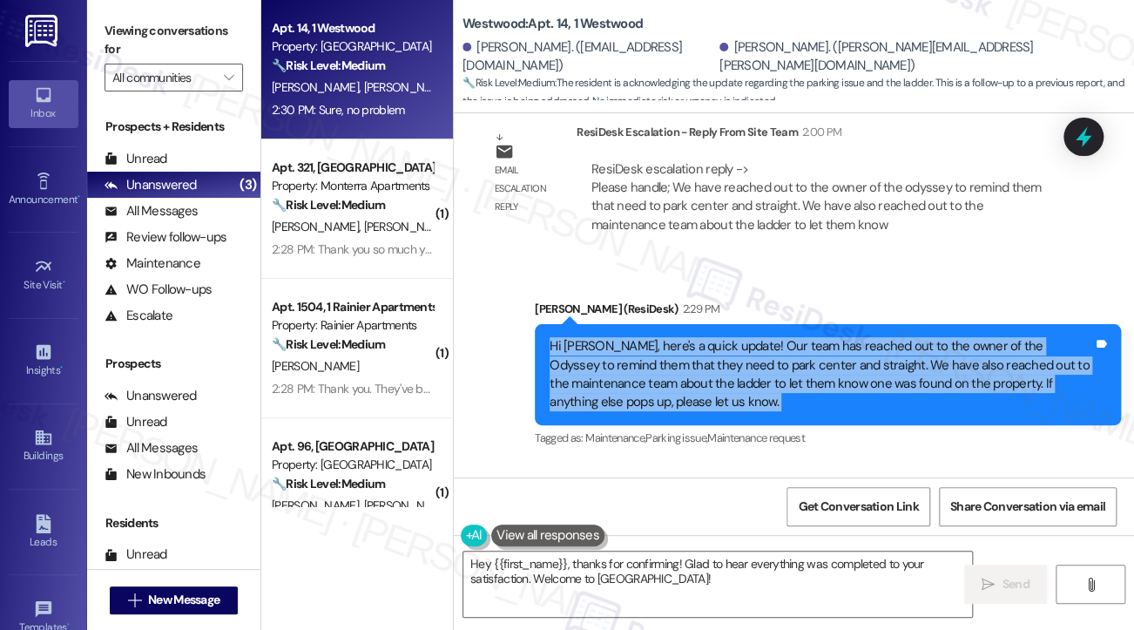
click at [854, 337] on div "Hi [PERSON_NAME], here's a quick update! Our team has reached out to the owner …" at bounding box center [822, 374] width 544 height 75
click at [620, 337] on div "Hi [PERSON_NAME], here's a quick update! Our team has reached out to the owner …" at bounding box center [822, 374] width 544 height 75
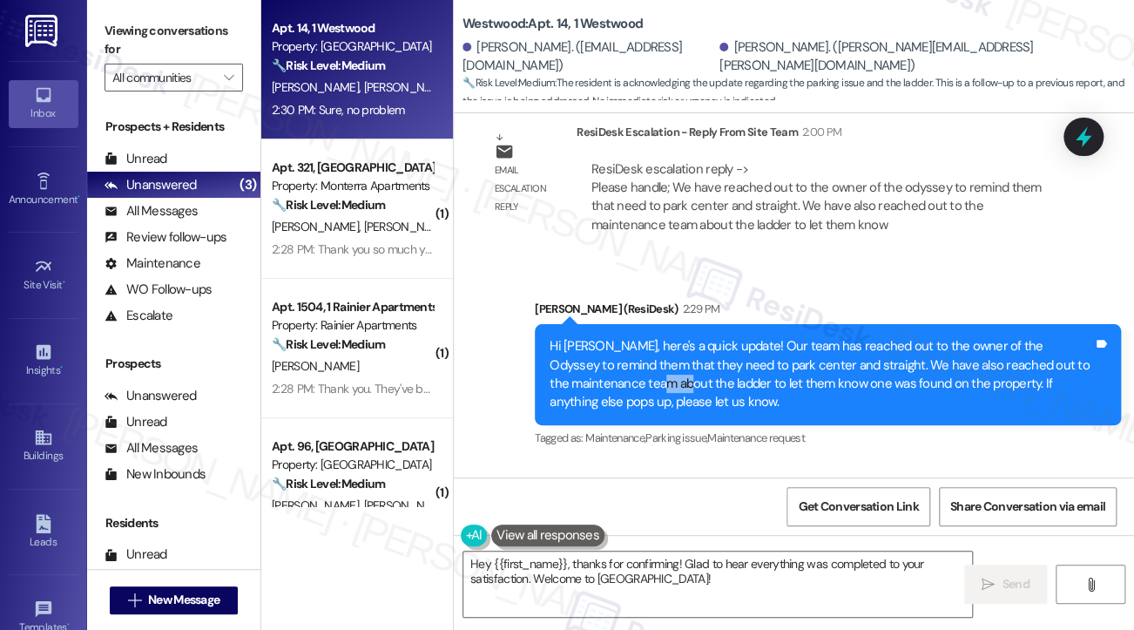
click at [620, 337] on div "Hi [PERSON_NAME], here's a quick update! Our team has reached out to the owner …" at bounding box center [822, 374] width 544 height 75
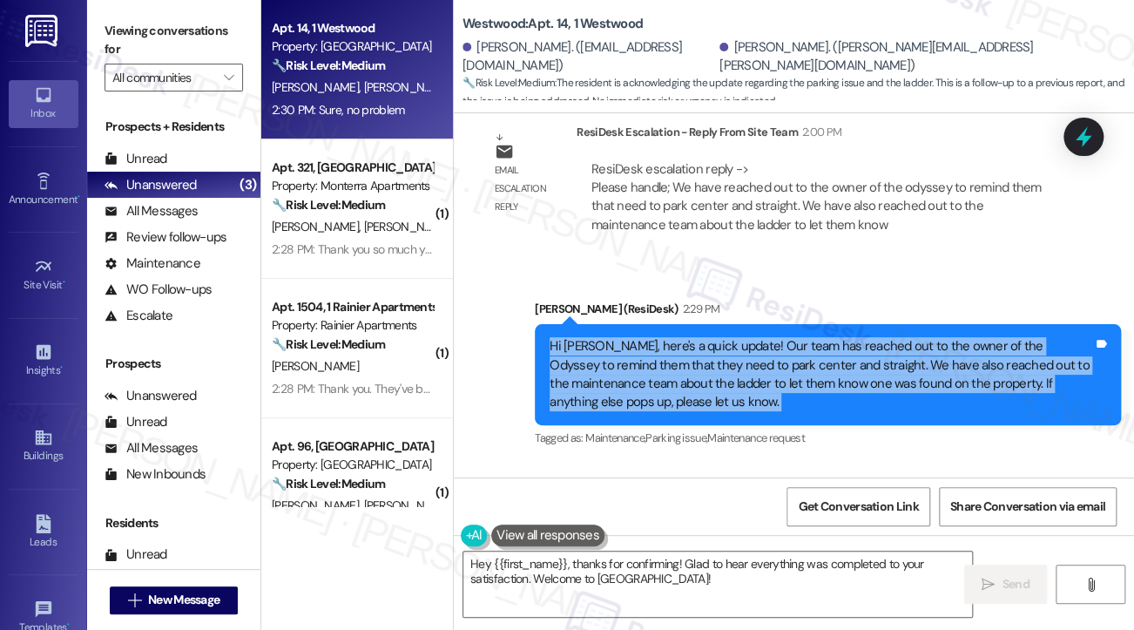
click at [620, 337] on div "Hi [PERSON_NAME], here's a quick update! Our team has reached out to the owner …" at bounding box center [822, 374] width 544 height 75
click at [622, 581] on textarea "Hey {{first_name}}, thanks for confirming! Glad to hear everything was complete…" at bounding box center [717, 583] width 509 height 65
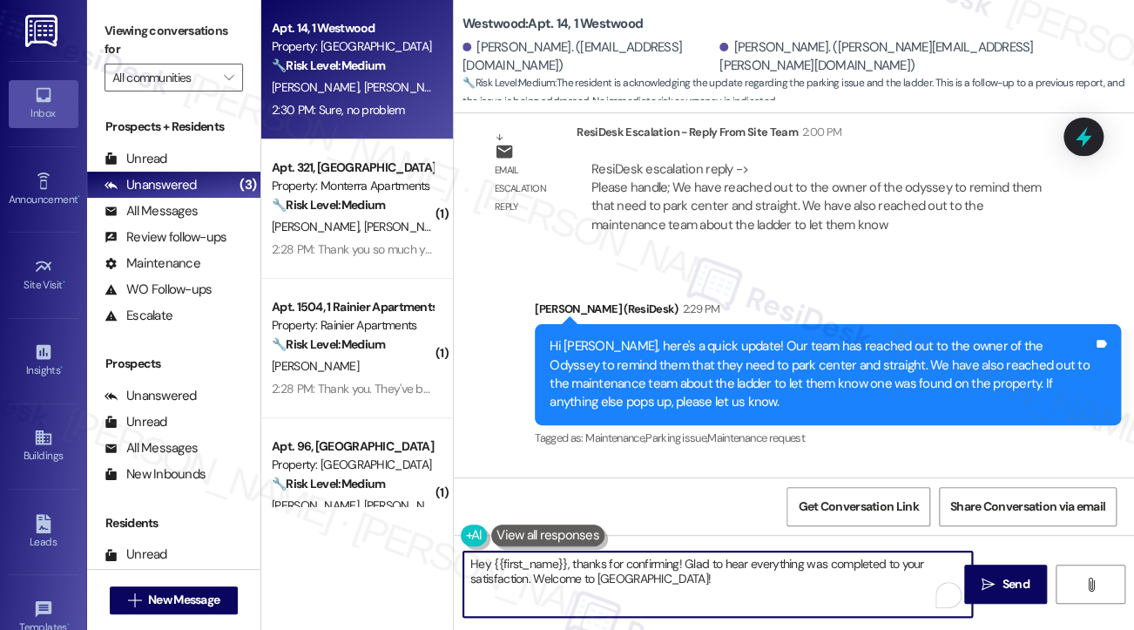
click at [622, 581] on textarea "Hey {{first_name}}, thanks for confirming! Glad to hear everything was complete…" at bounding box center [717, 583] width 509 height 65
click at [721, 581] on textarea "Hey {{first_name}}, thanks for confirming! Glad to hear everything was complete…" at bounding box center [717, 583] width 509 height 65
drag, startPoint x: 723, startPoint y: 581, endPoint x: 453, endPoint y: 565, distance: 270.5
click at [454, 565] on div "Hey {{first_name}}, thanks for confirming! Glad to hear everything was complete…" at bounding box center [709, 584] width 511 height 67
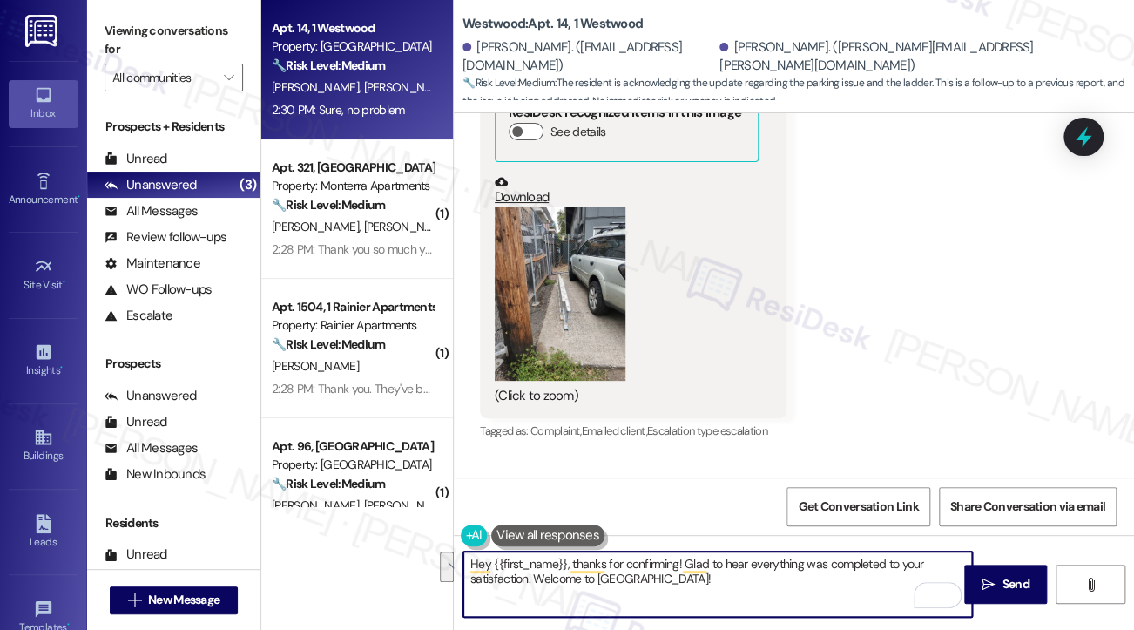
scroll to position [11795, 0]
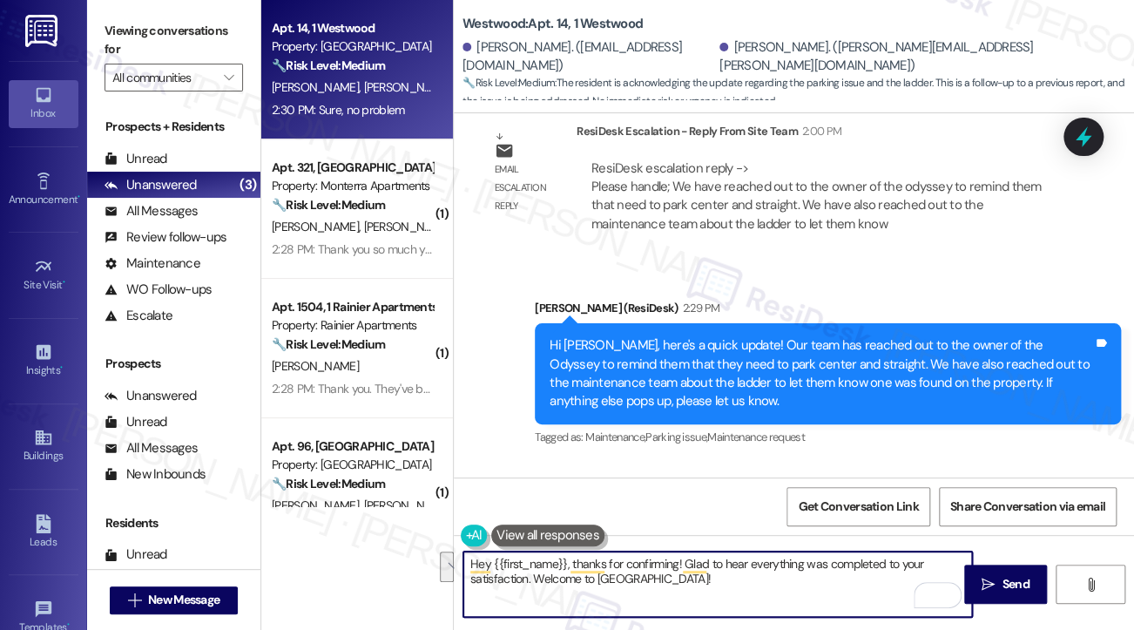
click at [625, 565] on textarea "Hey {{first_name}}, thanks for confirming! Glad to hear everything was complete…" at bounding box center [717, 583] width 509 height 65
type textarea "Thank you and have a great weekend ahead!"
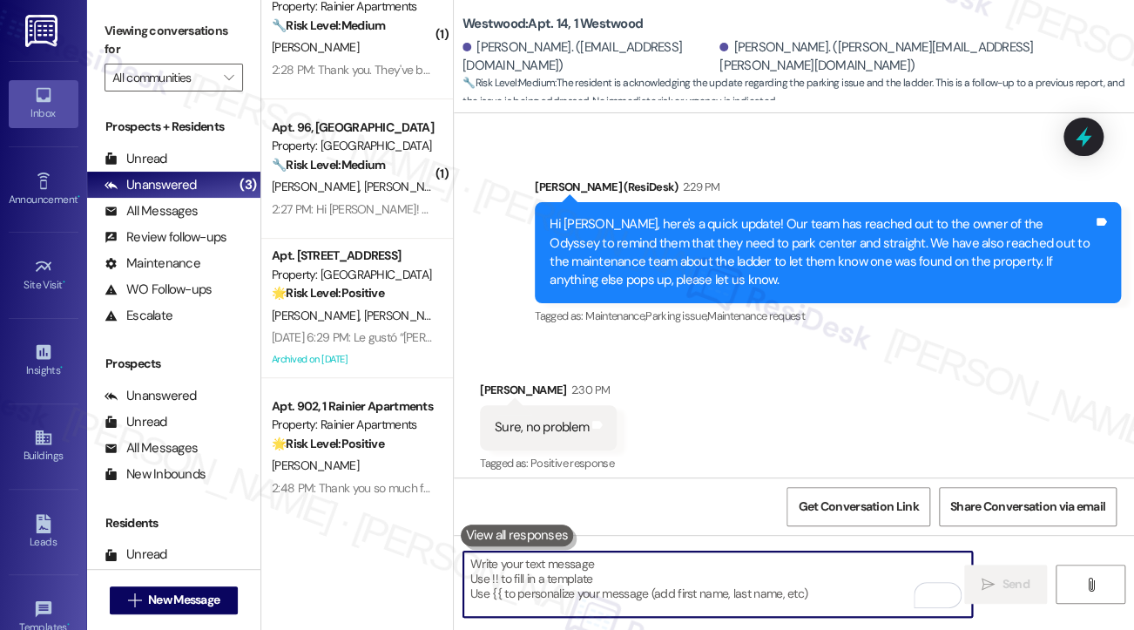
scroll to position [330, 0]
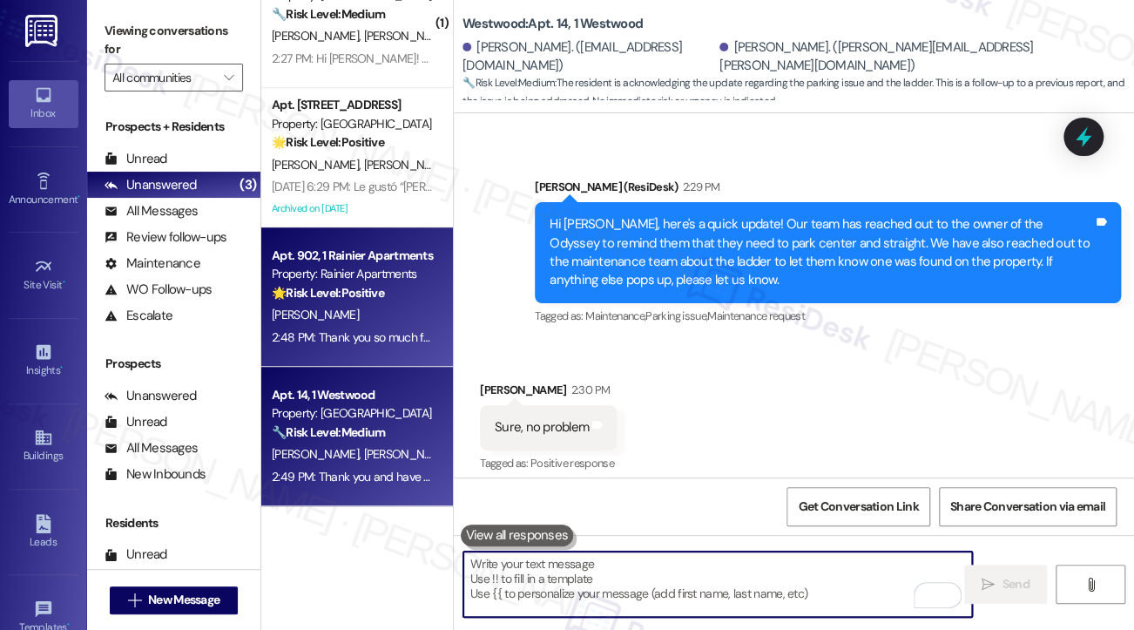
click at [336, 288] on strong "🌟 Risk Level: Positive" at bounding box center [328, 293] width 112 height 16
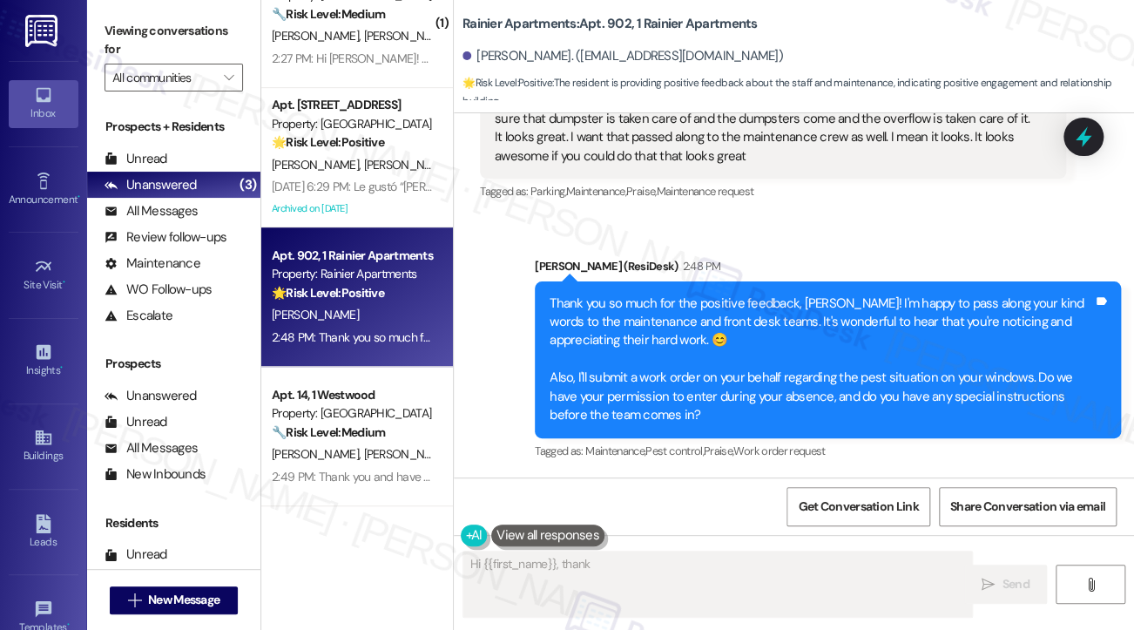
scroll to position [4199, 0]
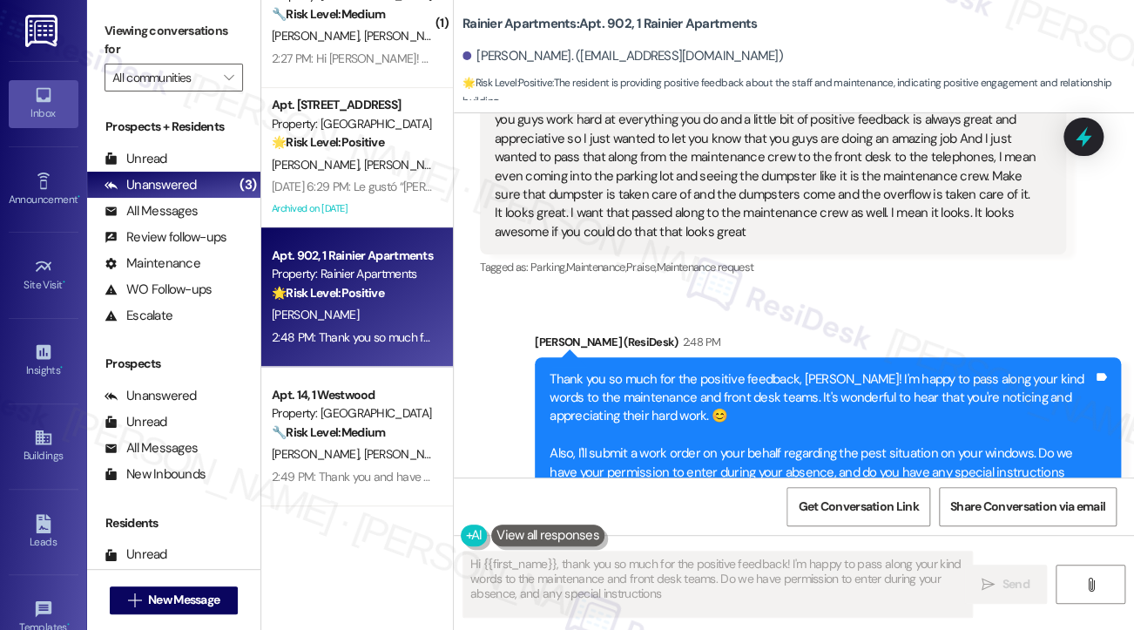
type textarea "Hi {{first_name}}, thank you so much for the positive feedback! I'm happy to pa…"
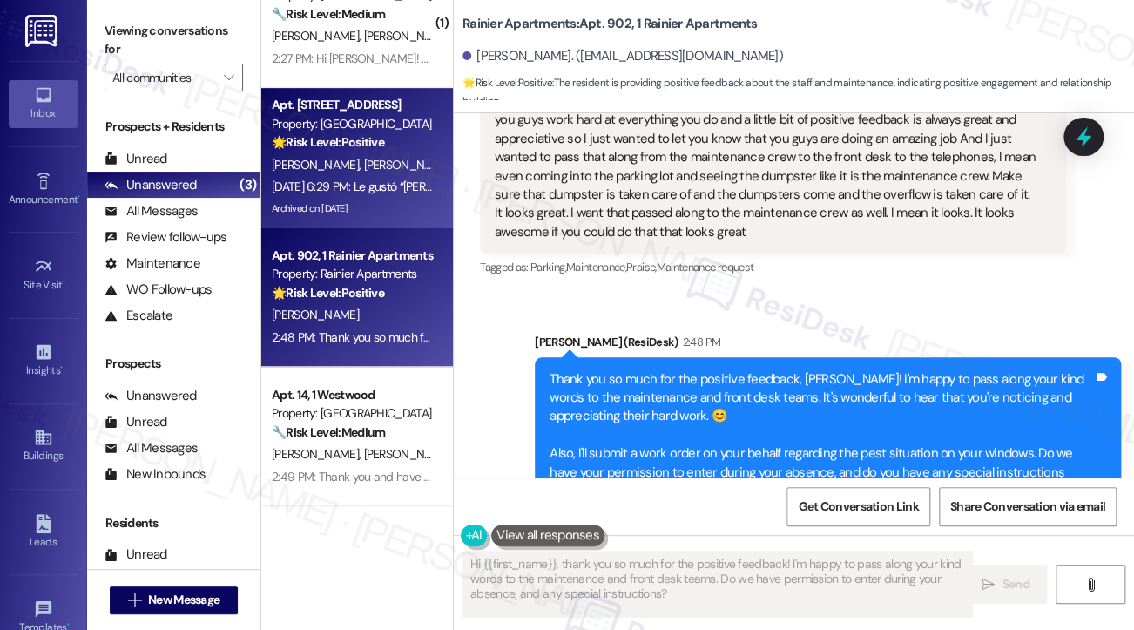
click at [312, 171] on span "[PERSON_NAME]" at bounding box center [318, 165] width 92 height 16
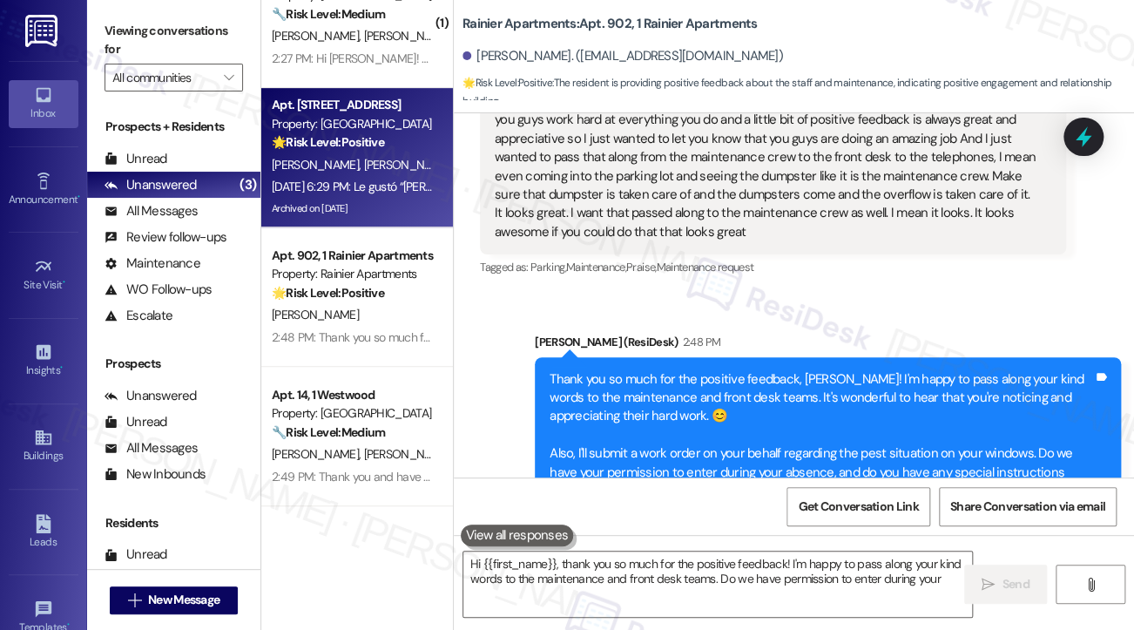
type textarea "Hi {{first_name}}, thank you so much for the positive feedback! I'm happy to pa…"
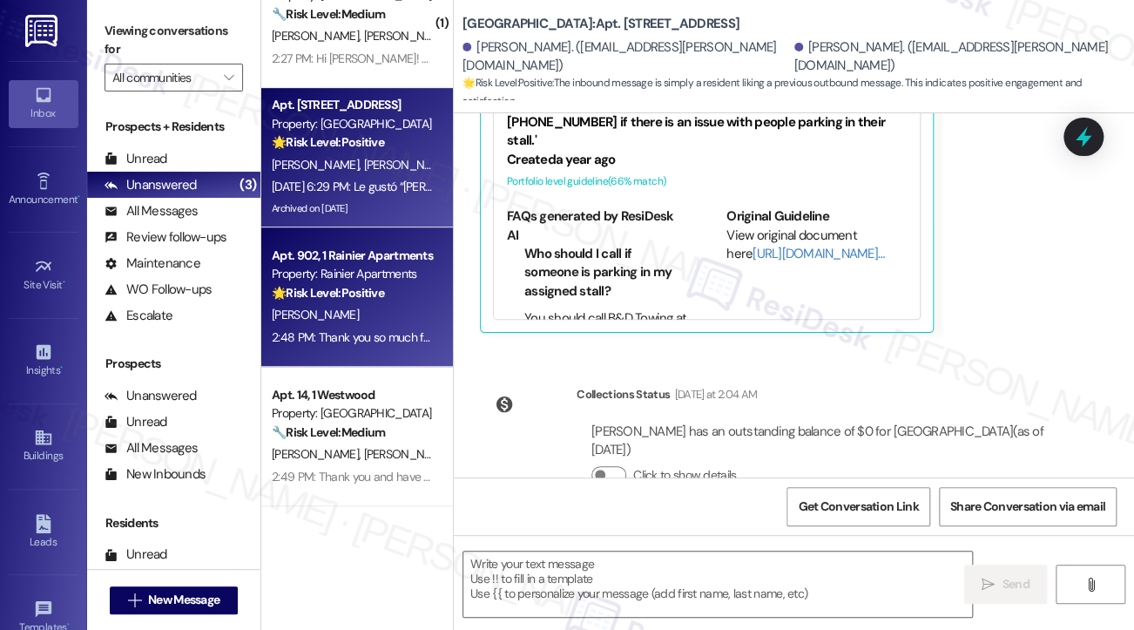
type textarea "Fetching suggested responses. Please feel free to read through the conversation…"
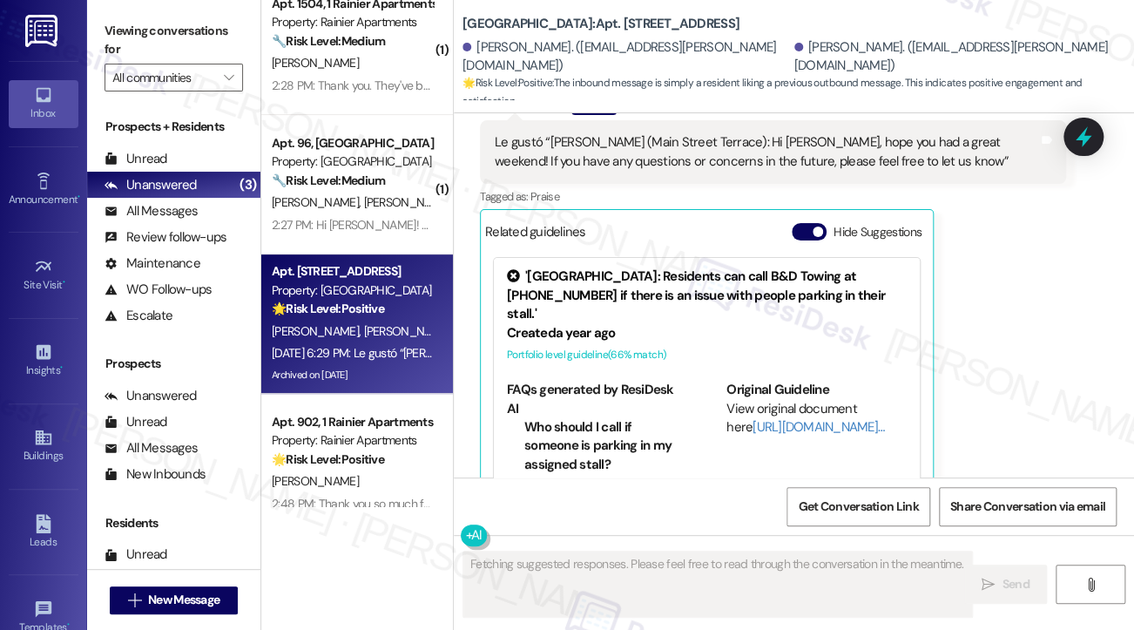
scroll to position [156, 0]
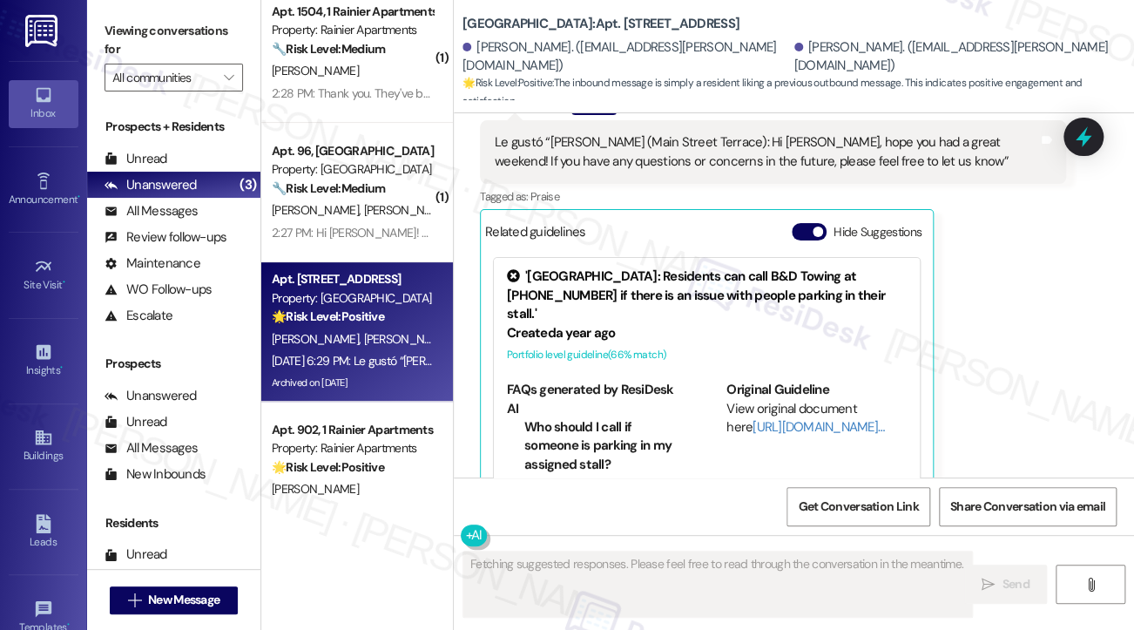
click at [354, 214] on div "( 1 ) Apt. 321, B Monterra Apartments Property: Monterra Apartments 🔧 Risk Leve…" at bounding box center [357, 253] width 192 height 506
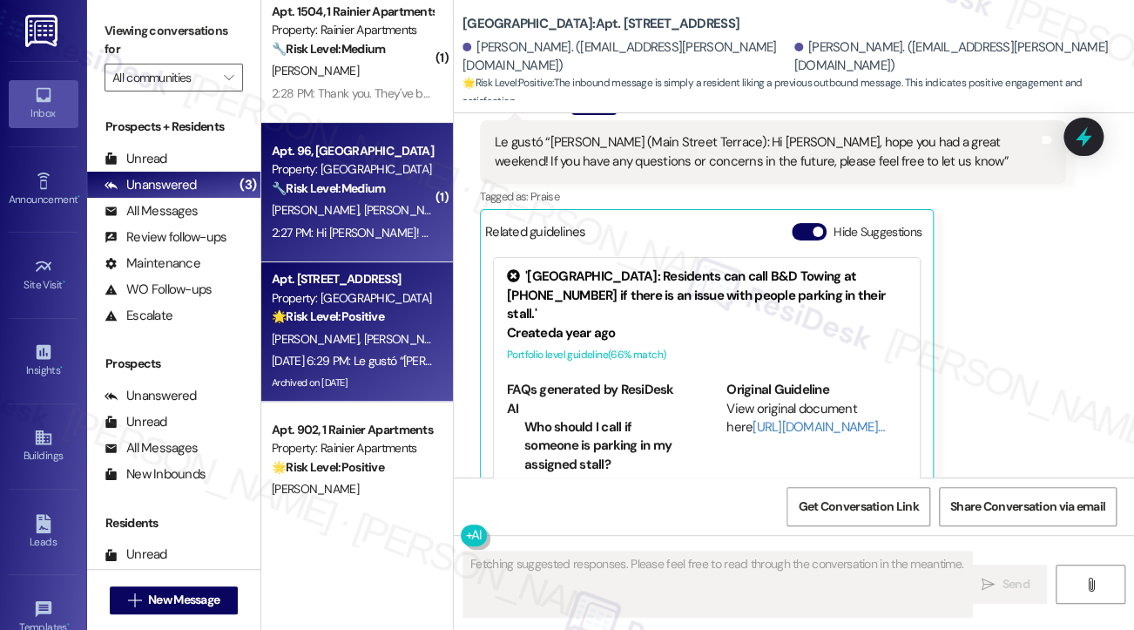
click at [340, 228] on div "2:27 PM: Hi [PERSON_NAME]! Sorry, it's been a busy few days. Yes we were able t…" at bounding box center [697, 233] width 850 height 16
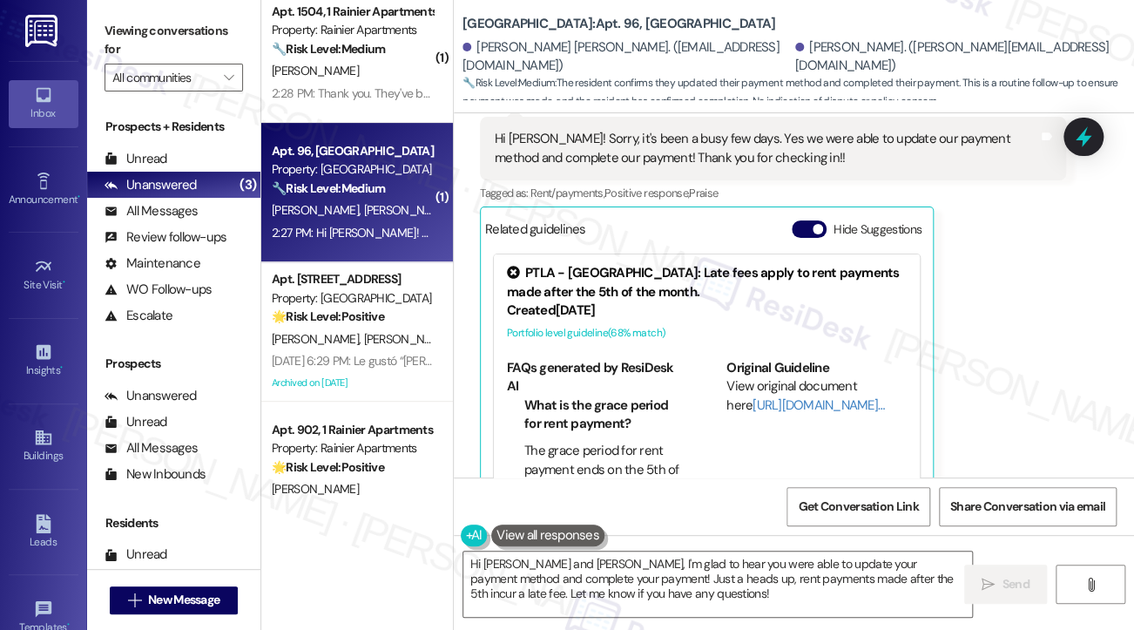
scroll to position [1486, 0]
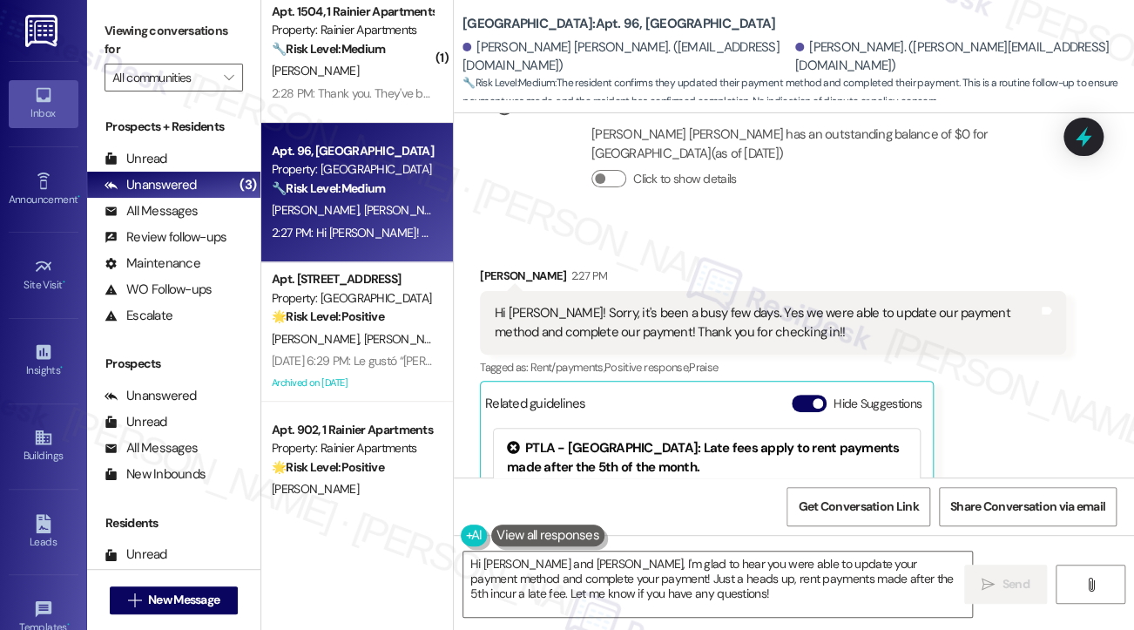
click at [662, 304] on div "Hi [PERSON_NAME]! Sorry, it's been a busy few days. Yes we were able to update …" at bounding box center [767, 322] width 544 height 37
click at [660, 304] on div "Hi [PERSON_NAME]! Sorry, it's been a busy few days. Yes we were able to update …" at bounding box center [767, 322] width 544 height 37
click at [721, 304] on div "Hi [PERSON_NAME]! Sorry, it's been a busy few days. Yes we were able to update …" at bounding box center [767, 322] width 544 height 37
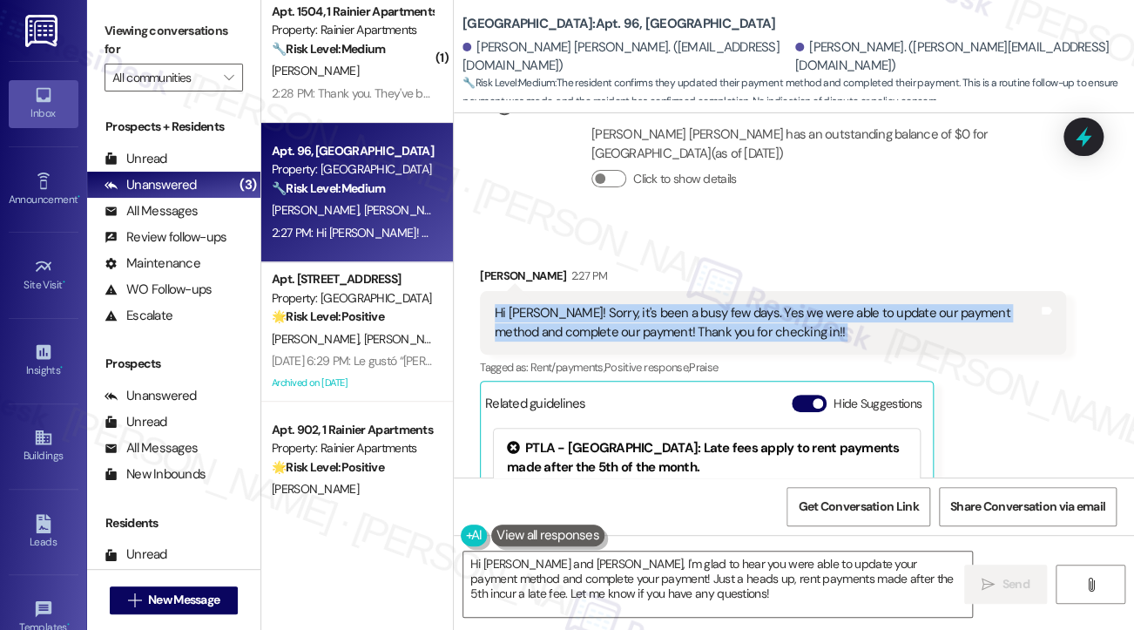
click at [721, 304] on div "Hi [PERSON_NAME]! Sorry, it's been a busy few days. Yes we were able to update …" at bounding box center [767, 322] width 544 height 37
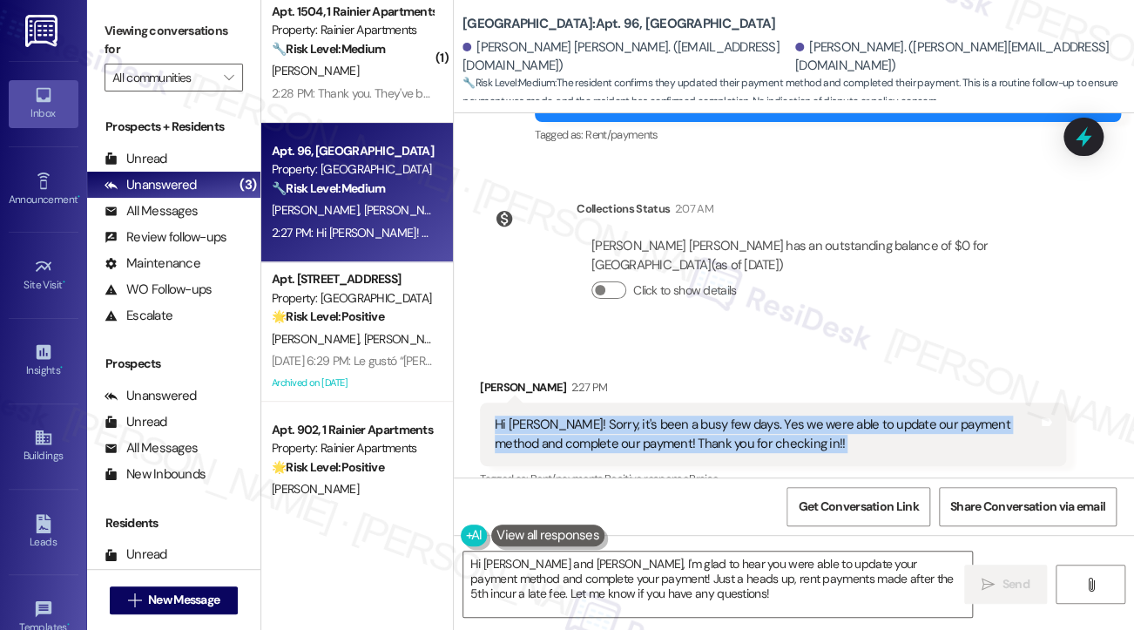
scroll to position [1225, 0]
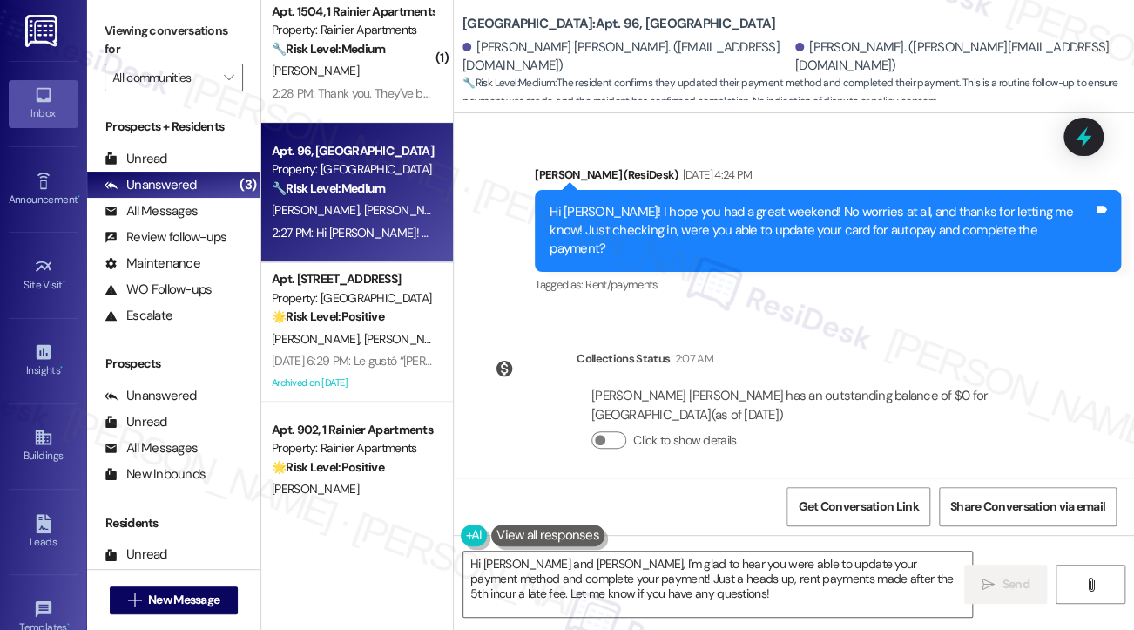
click at [725, 206] on div "Hi [PERSON_NAME]! I hope you had a great weekend! No worries at all, and thanks…" at bounding box center [822, 231] width 544 height 56
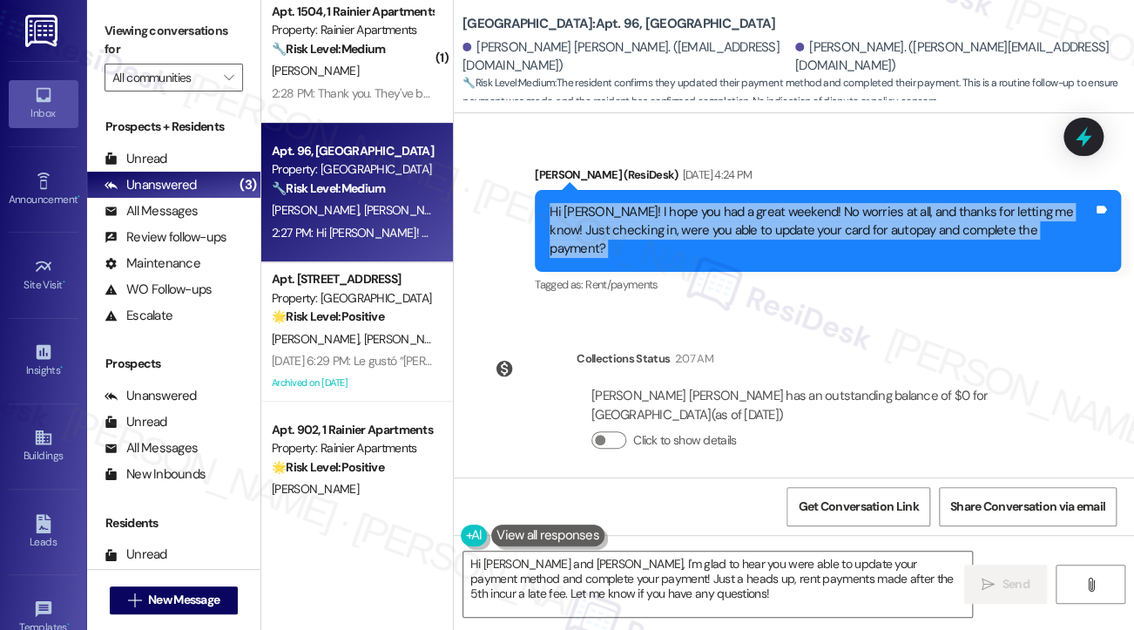
click at [725, 206] on div "Hi [PERSON_NAME]! I hope you had a great weekend! No worries at all, and thanks…" at bounding box center [822, 231] width 544 height 56
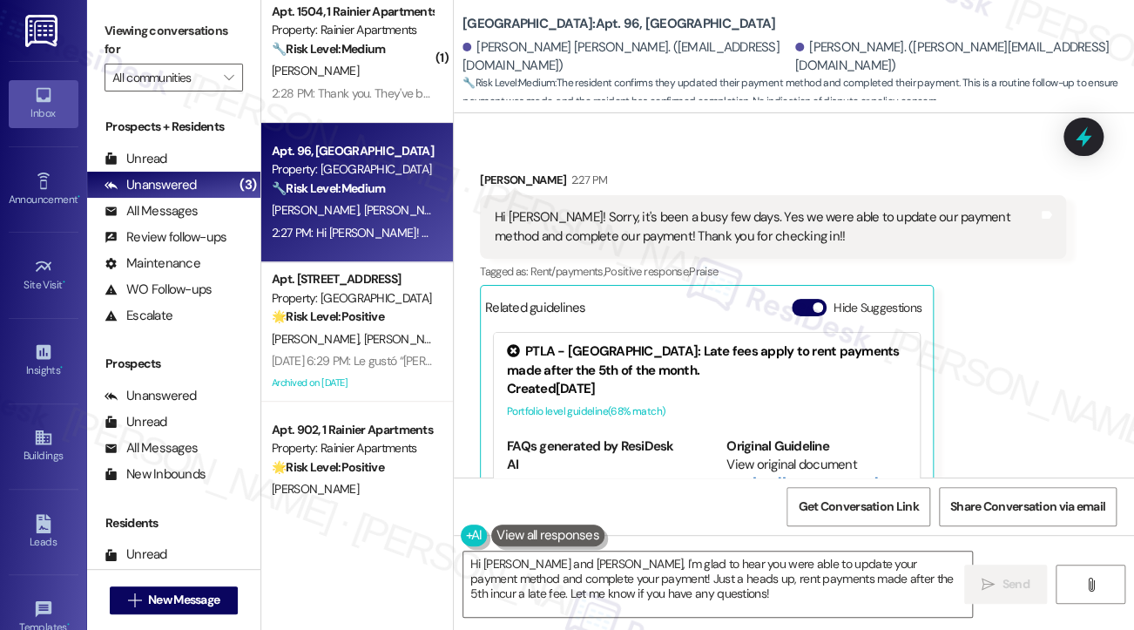
scroll to position [1488, 0]
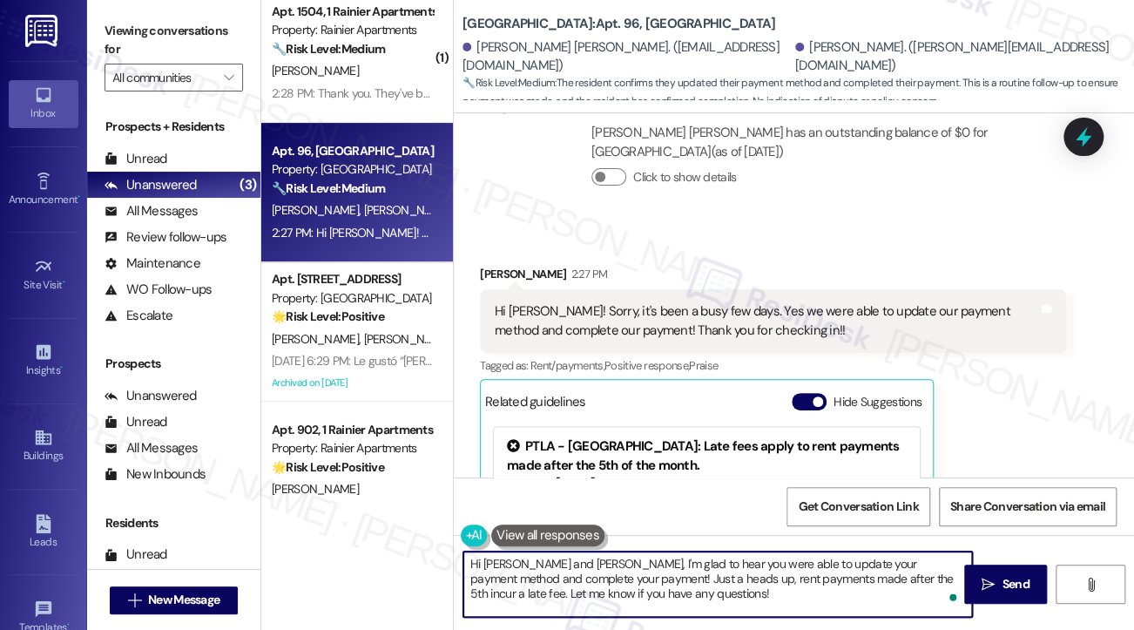
drag, startPoint x: 549, startPoint y: 560, endPoint x: 484, endPoint y: 558, distance: 65.4
click at [484, 558] on textarea "Hi [PERSON_NAME] and [PERSON_NAME], I'm glad to hear you were able to update yo…" at bounding box center [717, 583] width 509 height 65
click at [613, 558] on textarea "Hi [PERSON_NAME], I'm glad to hear you were able to update your payment method …" at bounding box center [717, 583] width 509 height 65
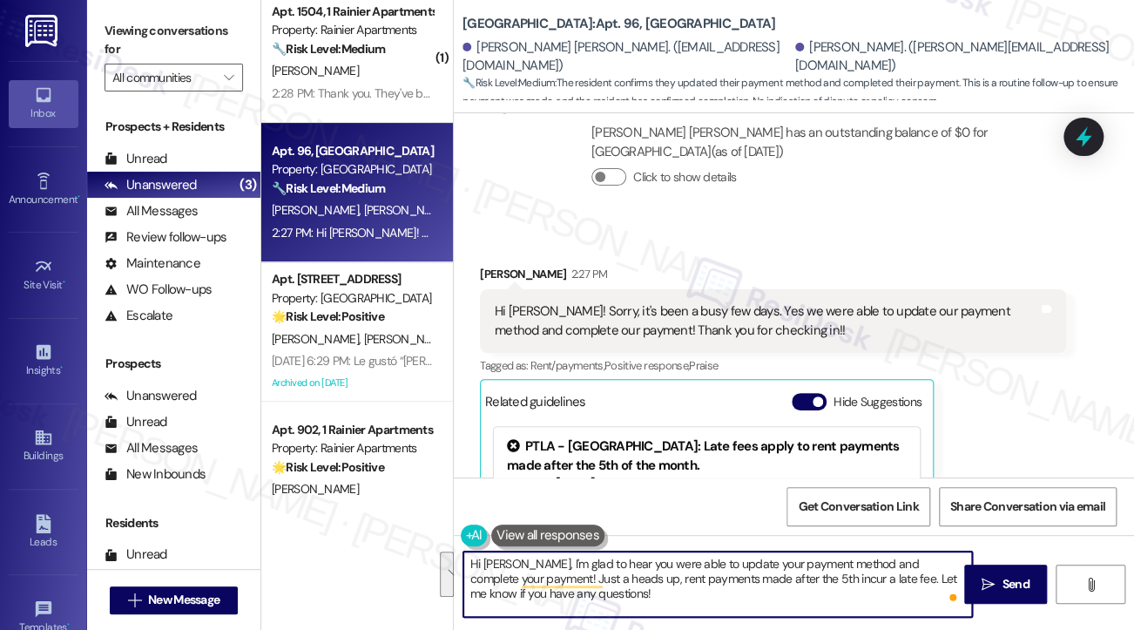
click at [728, 581] on textarea "Hi [PERSON_NAME], I'm glad to hear you were able to update your payment method …" at bounding box center [717, 583] width 509 height 65
click at [805, 579] on textarea "Hi [PERSON_NAME], I'm glad to hear you were able to update your payment method …" at bounding box center [717, 583] width 509 height 65
click at [774, 576] on textarea "Hi [PERSON_NAME], I'm glad to hear you were able to update your payment method …" at bounding box center [717, 583] width 509 height 65
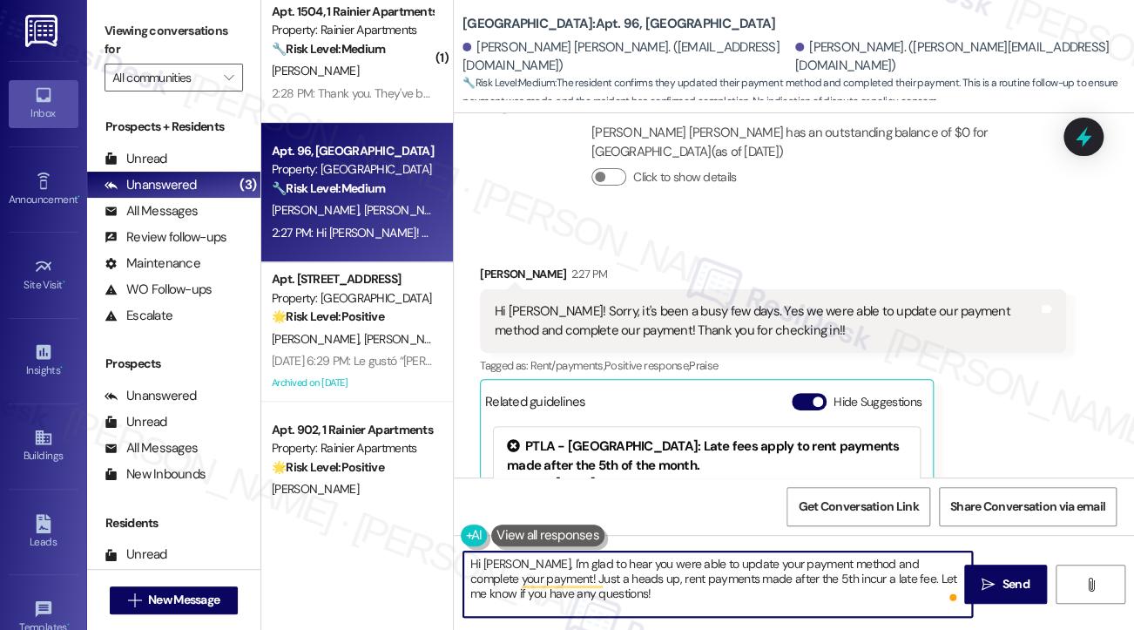
drag, startPoint x: 686, startPoint y: 597, endPoint x: 649, endPoint y: 593, distance: 36.8
click at [649, 593] on textarea "Hi [PERSON_NAME], I'm glad to hear you were able to update your payment method …" at bounding box center [717, 583] width 509 height 65
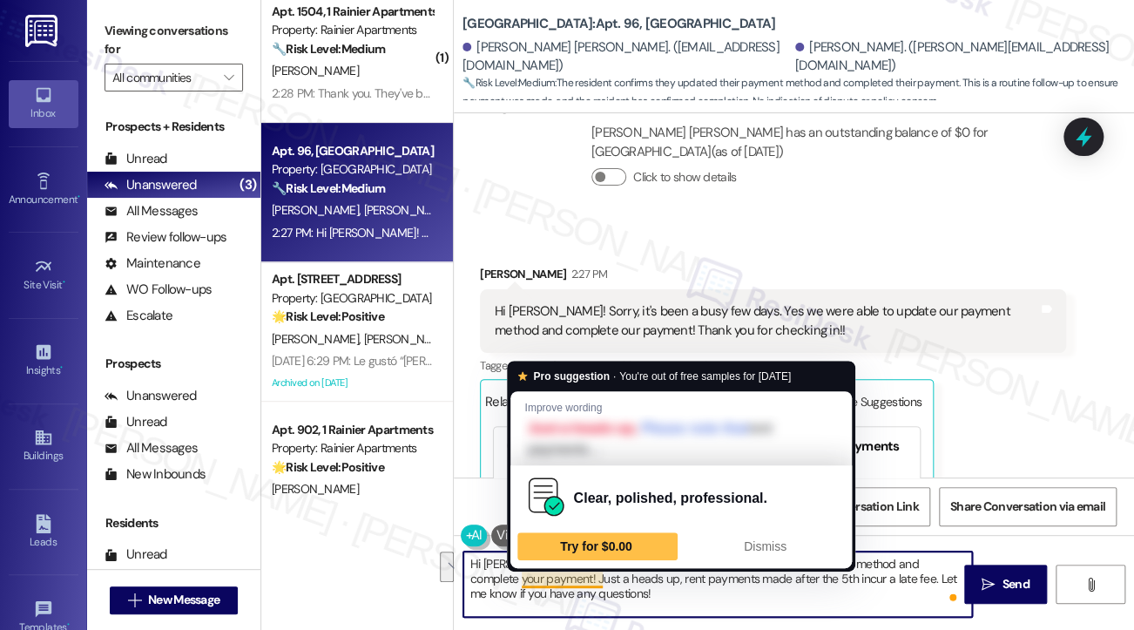
drag, startPoint x: 709, startPoint y: 590, endPoint x: 523, endPoint y: 578, distance: 186.8
click at [523, 578] on textarea "Hi [PERSON_NAME], I'm glad to hear you were able to update your payment method …" at bounding box center [717, 583] width 509 height 65
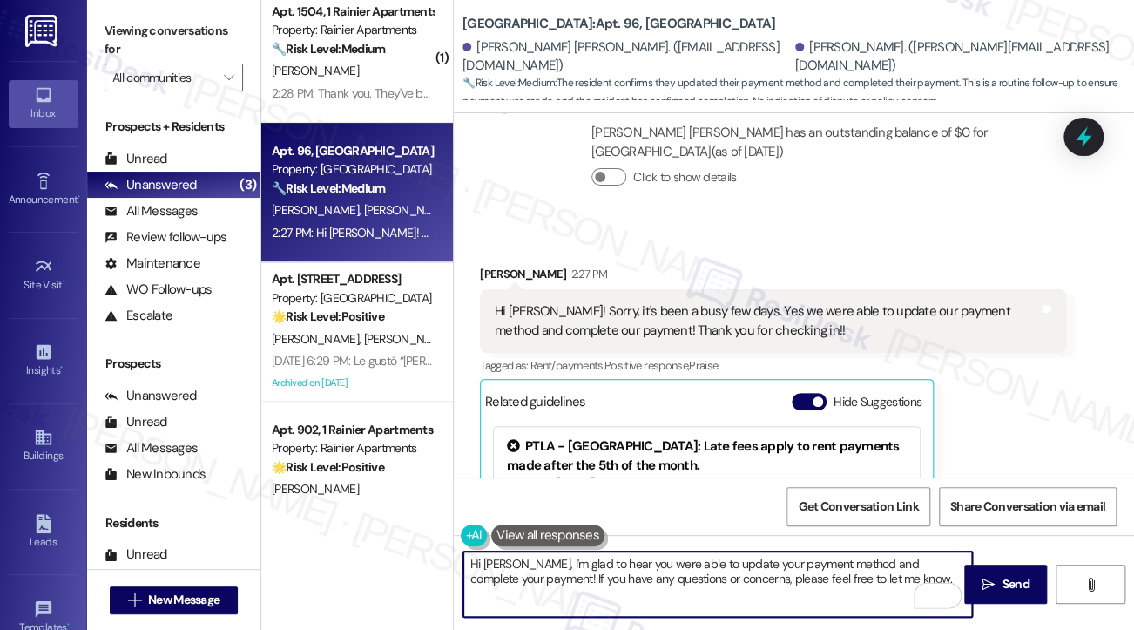
click at [729, 577] on textarea "Hi [PERSON_NAME], I'm glad to hear you were able to update your payment method …" at bounding box center [717, 583] width 509 height 65
click at [894, 588] on textarea "Hi [PERSON_NAME], I'm glad to hear you were able to update your payment method …" at bounding box center [717, 583] width 509 height 65
click at [840, 592] on textarea "Hi [PERSON_NAME], I'm glad to hear you were able to update your payment method …" at bounding box center [717, 583] width 509 height 65
drag, startPoint x: 514, startPoint y: 577, endPoint x: 619, endPoint y: 560, distance: 106.7
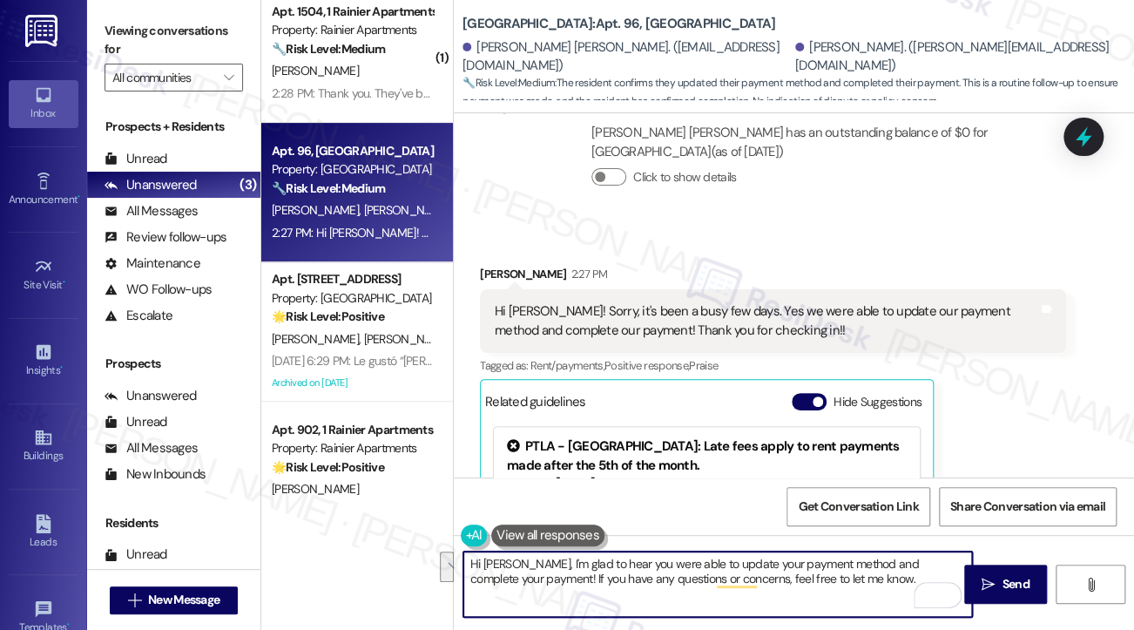
click at [619, 560] on textarea "Hi [PERSON_NAME], I'm glad to hear you were able to update your payment method …" at bounding box center [717, 583] width 509 height 65
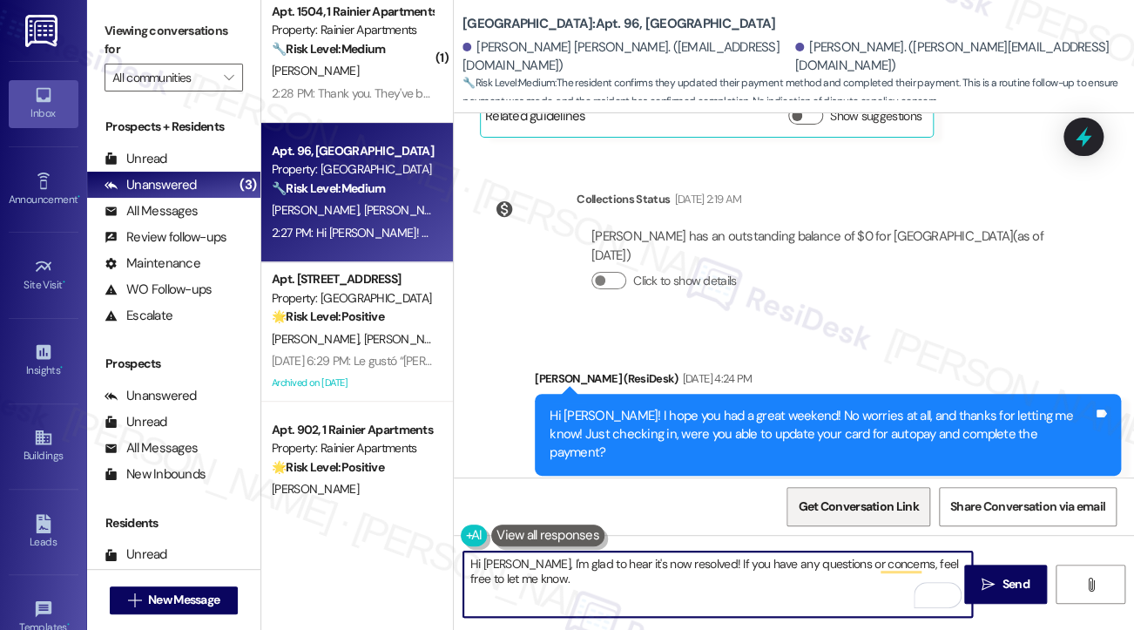
scroll to position [1314, 0]
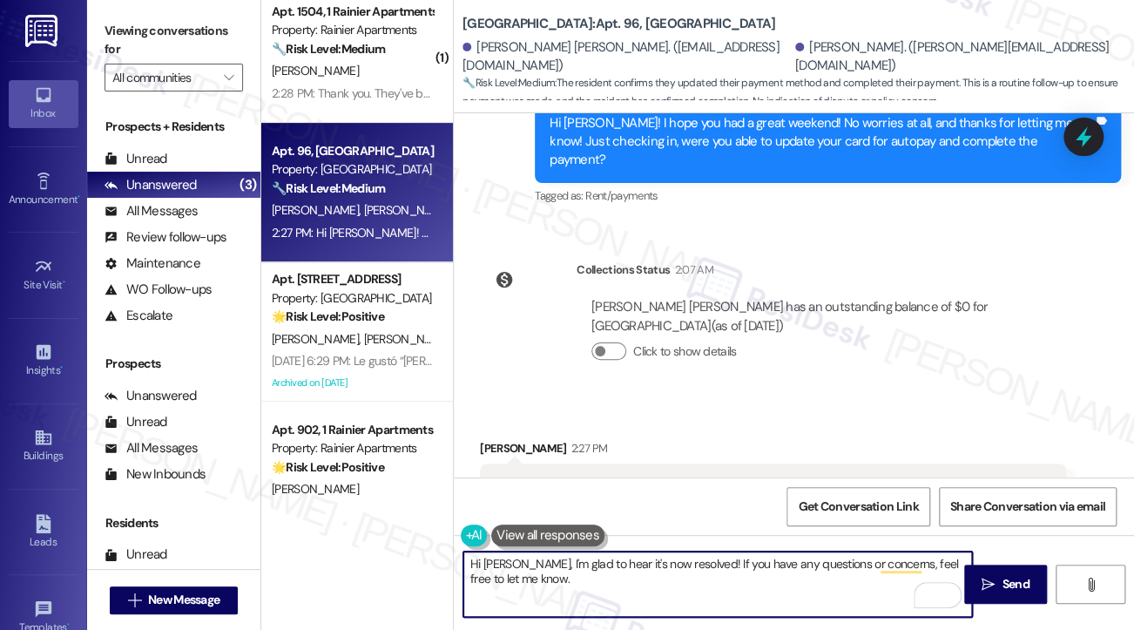
click at [801, 568] on textarea "Hi [PERSON_NAME], I'm glad to hear it's now resolved! If you have any questions…" at bounding box center [717, 583] width 509 height 65
type textarea "Hi [PERSON_NAME], I'm glad to hear it's now resolved! If you have any questions…"
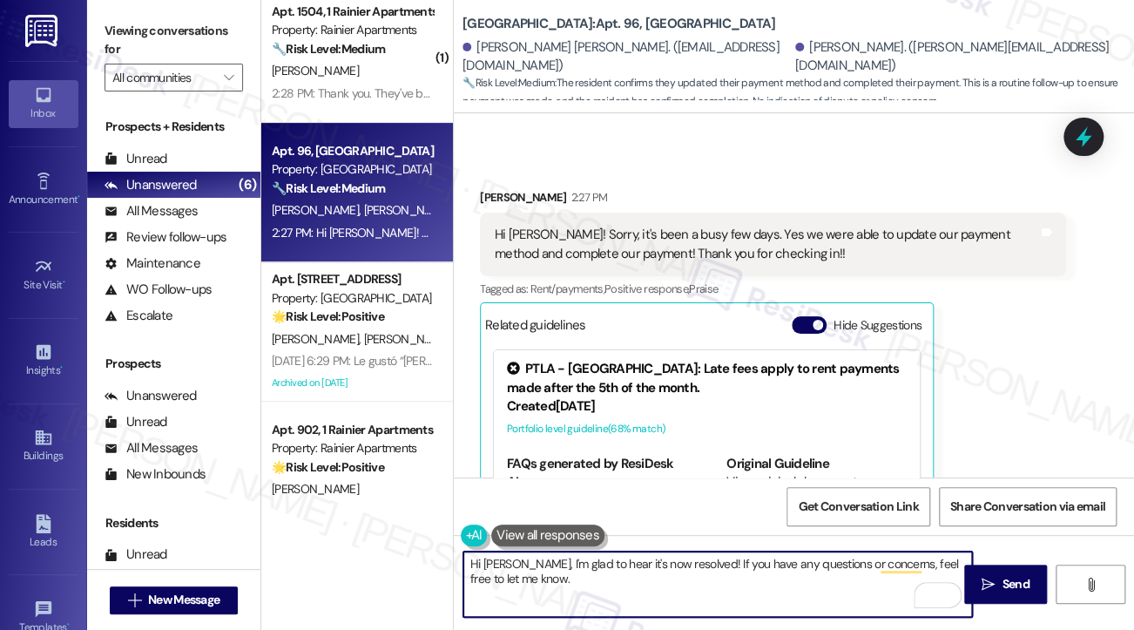
scroll to position [1661, 0]
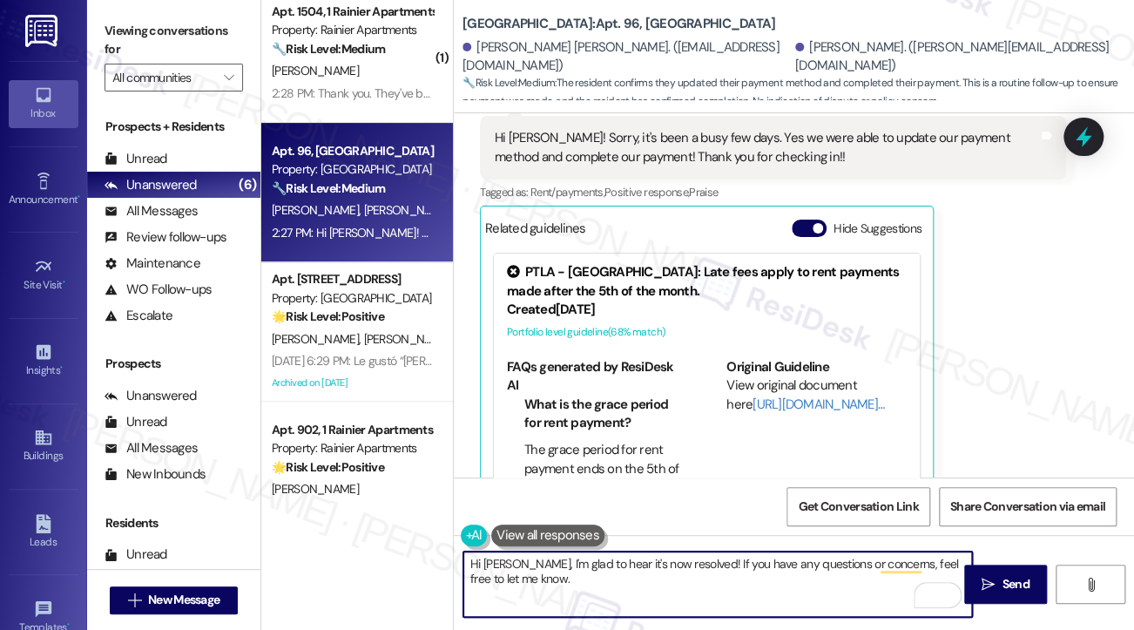
click at [773, 574] on textarea "Hi [PERSON_NAME], I'm glad to hear it's now resolved! If you have any questions…" at bounding box center [717, 583] width 509 height 65
click at [1025, 593] on button " Send" at bounding box center [1005, 584] width 83 height 39
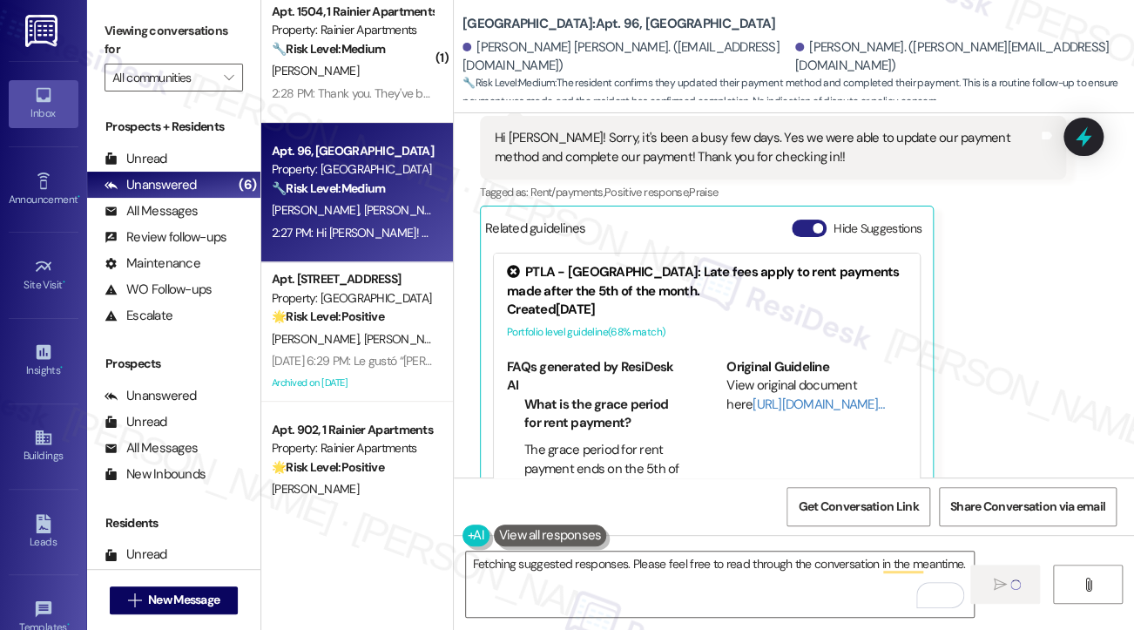
click at [811, 220] on button "Hide Suggestions" at bounding box center [809, 228] width 35 height 17
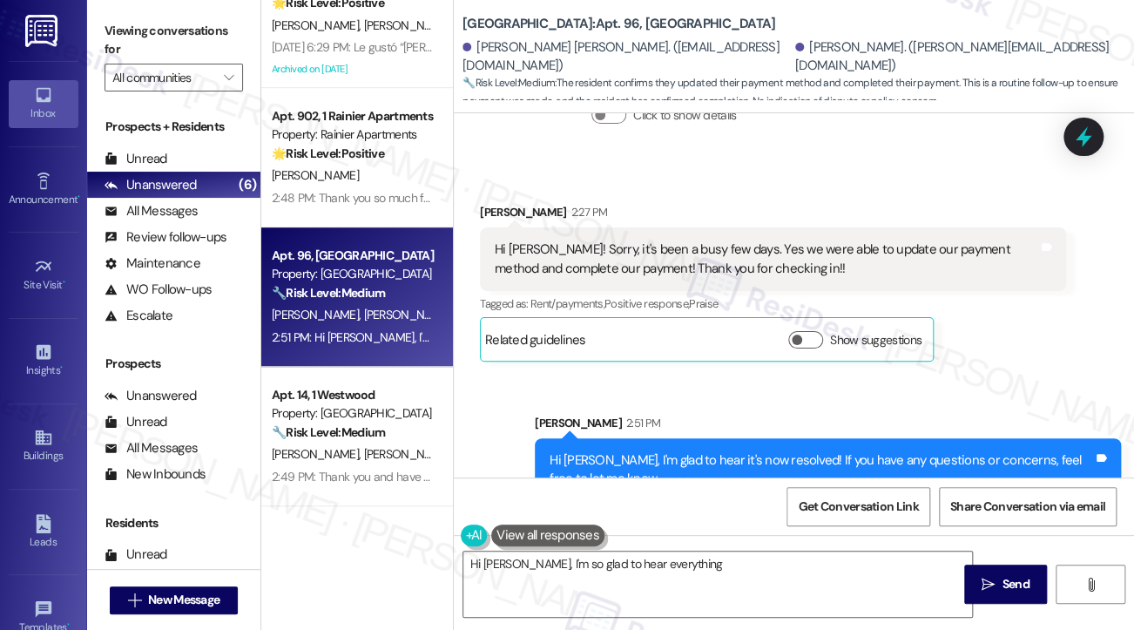
scroll to position [0, 0]
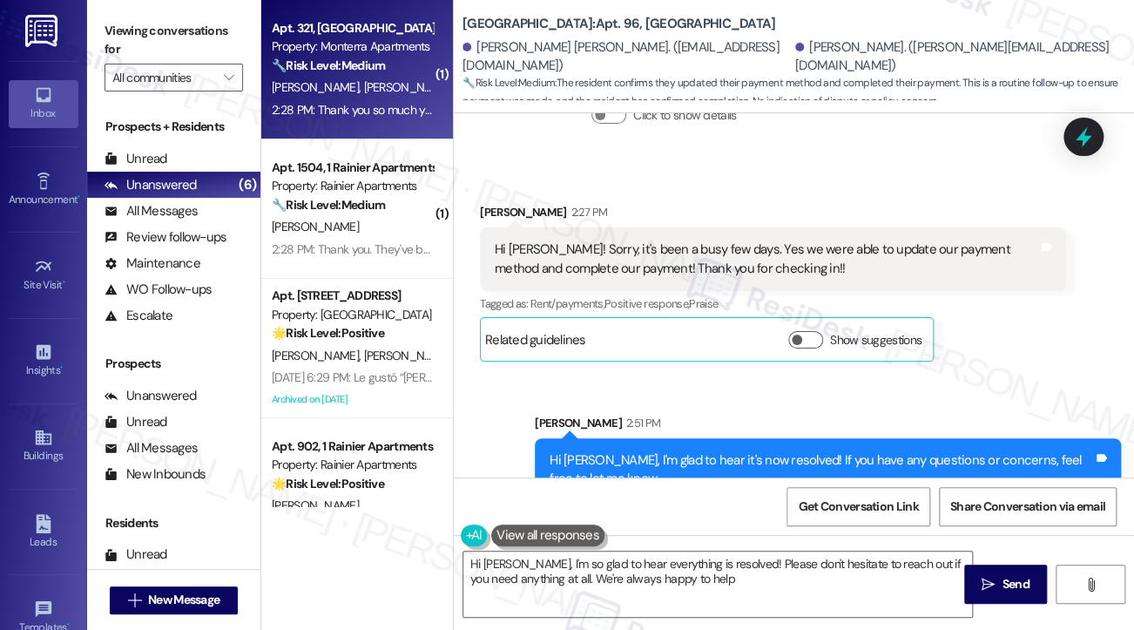
type textarea "Hi [PERSON_NAME], I'm so glad to hear everything is resolved! Please don't hesi…"
click at [364, 93] on span "[PERSON_NAME]" at bounding box center [410, 87] width 92 height 16
type textarea "Fetching suggested responses. Please feel free to read through the conversation…"
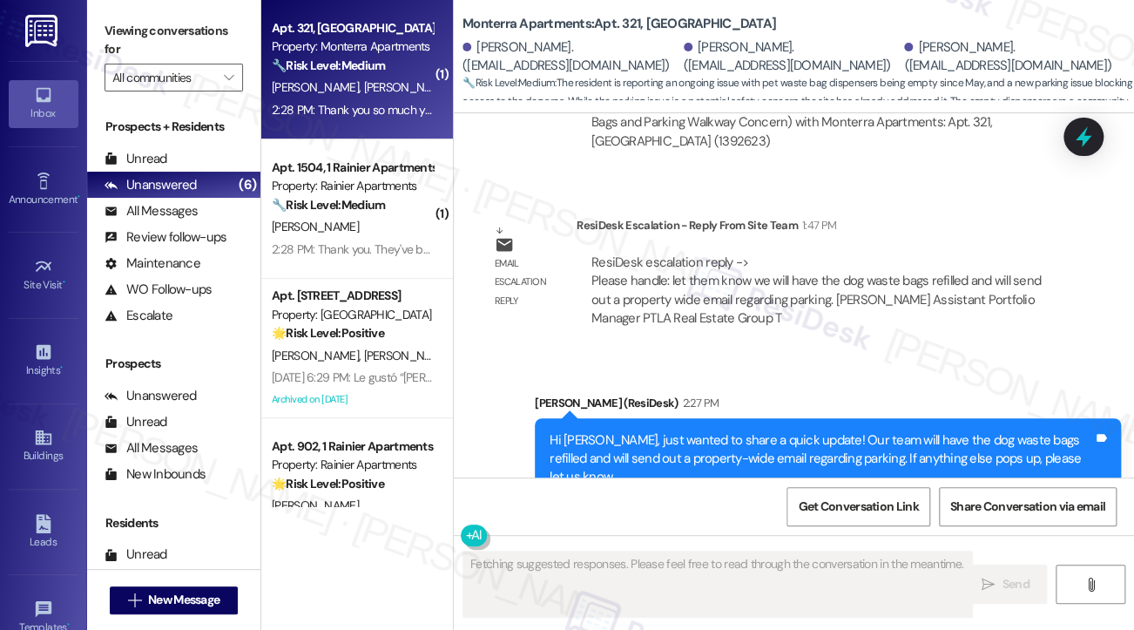
scroll to position [6597, 0]
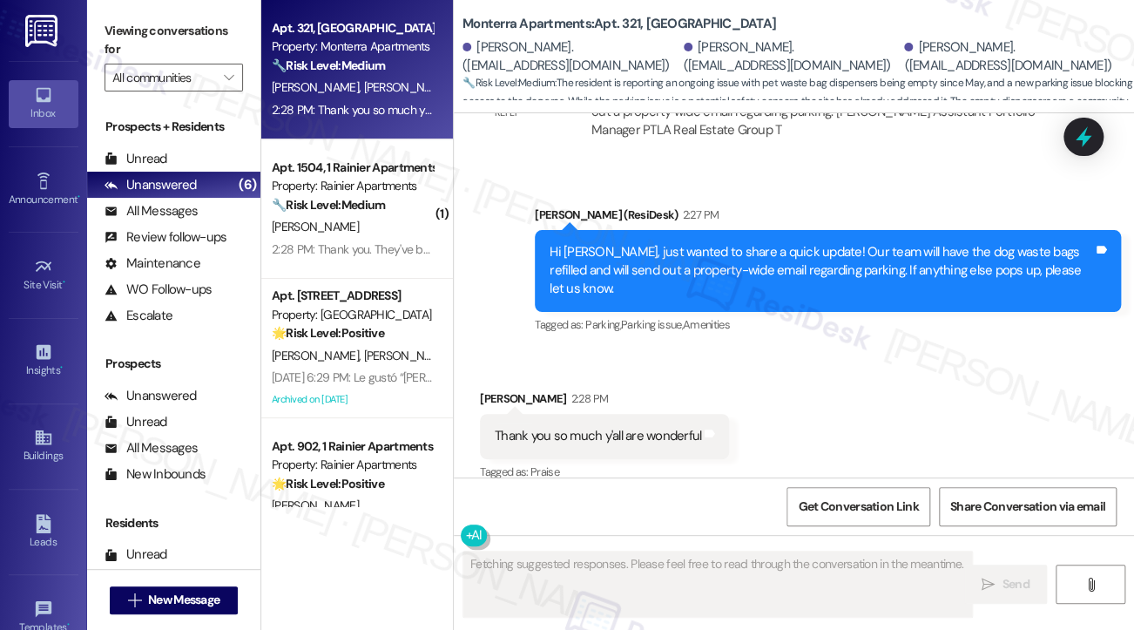
click at [611, 427] on div "Thank you so much y'all are wonderful" at bounding box center [598, 436] width 206 height 18
click at [656, 258] on div "Hi [PERSON_NAME], just wanted to share a quick update! Our team will have the d…" at bounding box center [822, 271] width 544 height 56
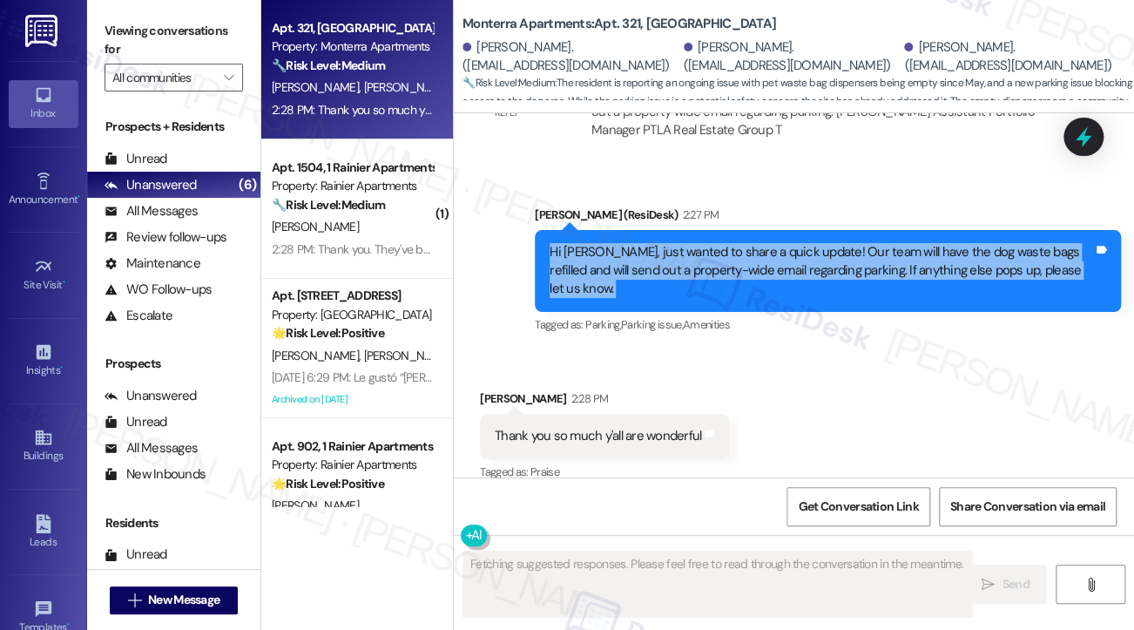
click at [656, 258] on div "Hi [PERSON_NAME], just wanted to share a quick update! Our team will have the d…" at bounding box center [822, 271] width 544 height 56
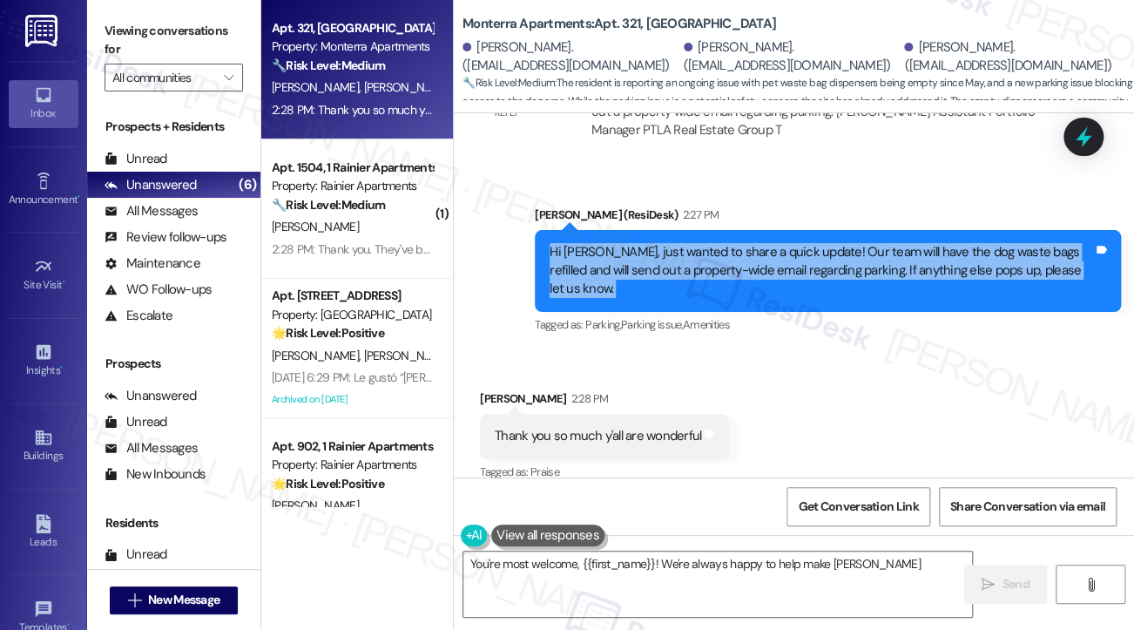
click at [767, 260] on div "Hi [PERSON_NAME], just wanted to share a quick update! Our team will have the d…" at bounding box center [822, 271] width 544 height 56
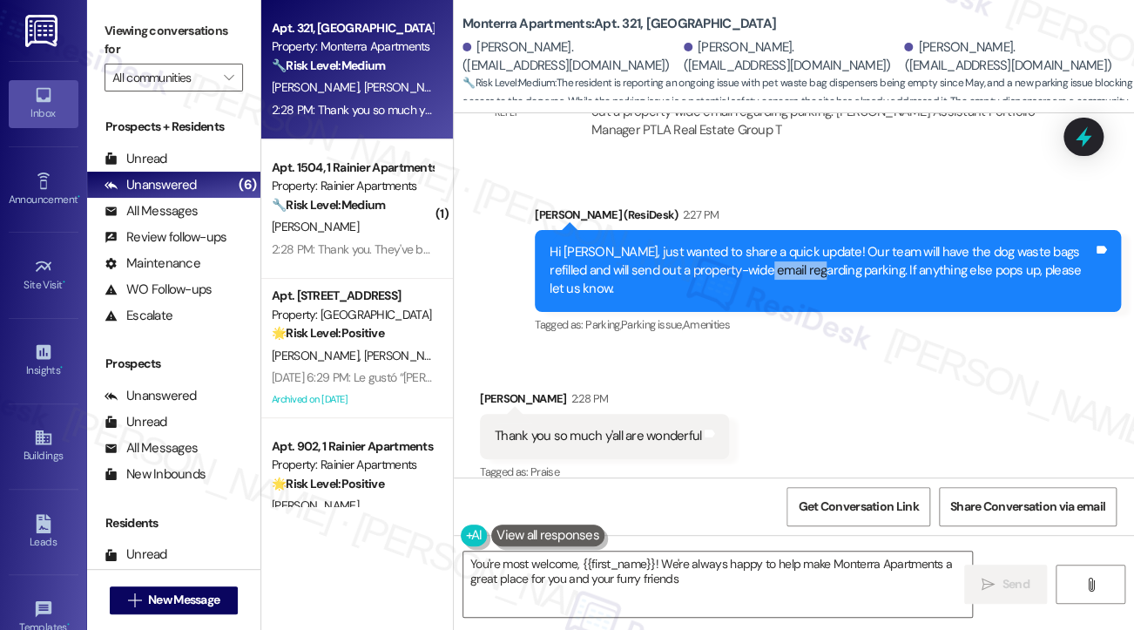
click at [767, 260] on div "Hi [PERSON_NAME], just wanted to share a quick update! Our team will have the d…" at bounding box center [822, 271] width 544 height 56
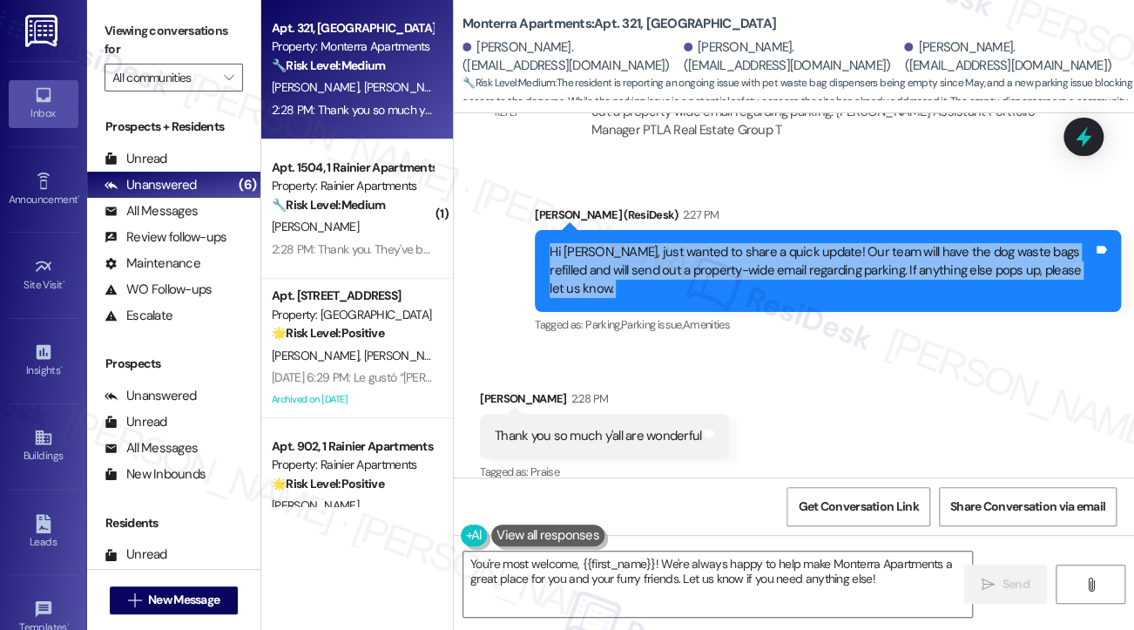
click at [767, 260] on div "Hi [PERSON_NAME], just wanted to share a quick update! Our team will have the d…" at bounding box center [822, 271] width 544 height 56
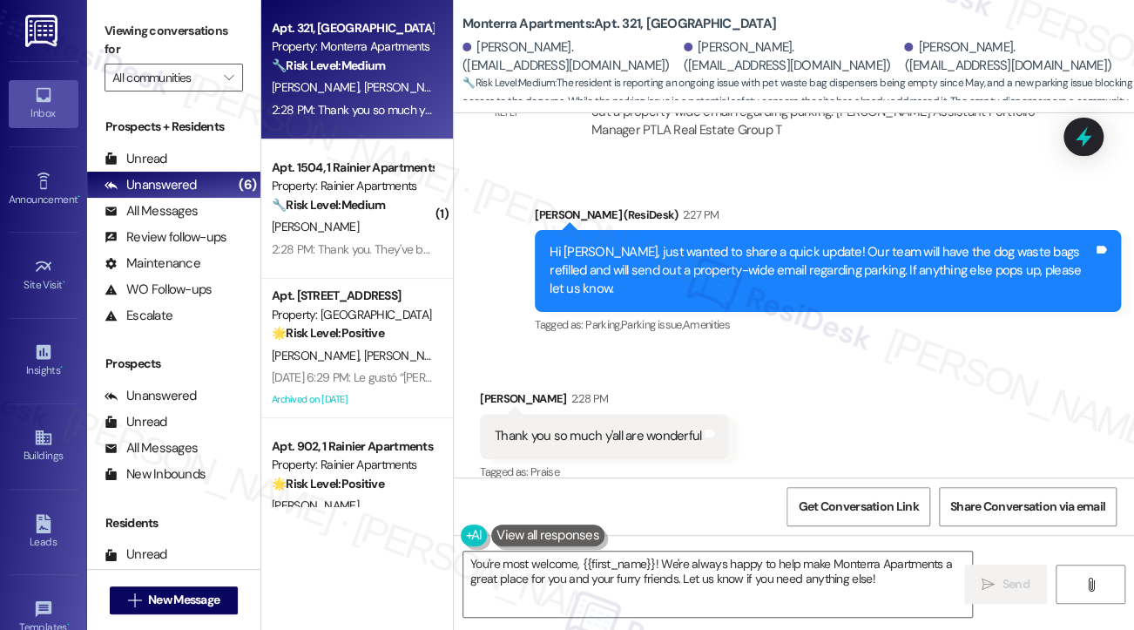
click at [815, 201] on div "Sent via SMS [PERSON_NAME] (ResiDesk) 2:27 PM Hi [PERSON_NAME], just wanted to …" at bounding box center [828, 272] width 612 height 159
click at [738, 291] on div "Hi [PERSON_NAME], just wanted to share a quick update! Our team will have the d…" at bounding box center [828, 271] width 586 height 82
click at [760, 263] on div "Hi [PERSON_NAME], just wanted to share a quick update! Our team will have the d…" at bounding box center [822, 271] width 544 height 56
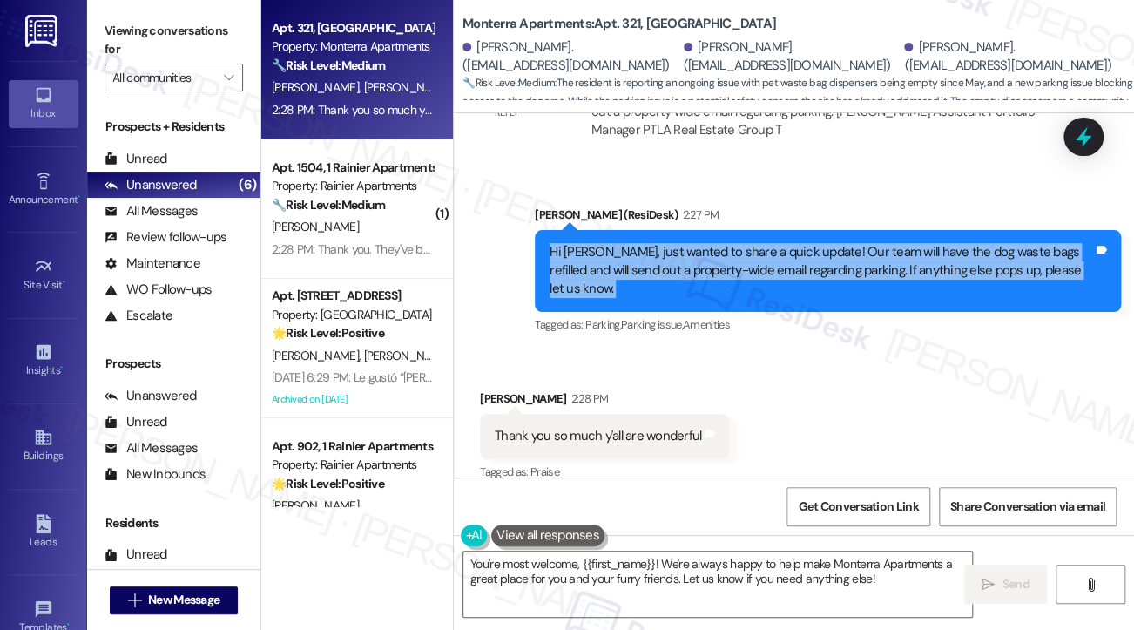
click at [760, 263] on div "Hi [PERSON_NAME], just wanted to share a quick update! Our team will have the d…" at bounding box center [822, 271] width 544 height 56
click at [606, 563] on textarea "You're most welcome, {{first_name}}! We're always happy to help make Monterra A…" at bounding box center [717, 583] width 509 height 65
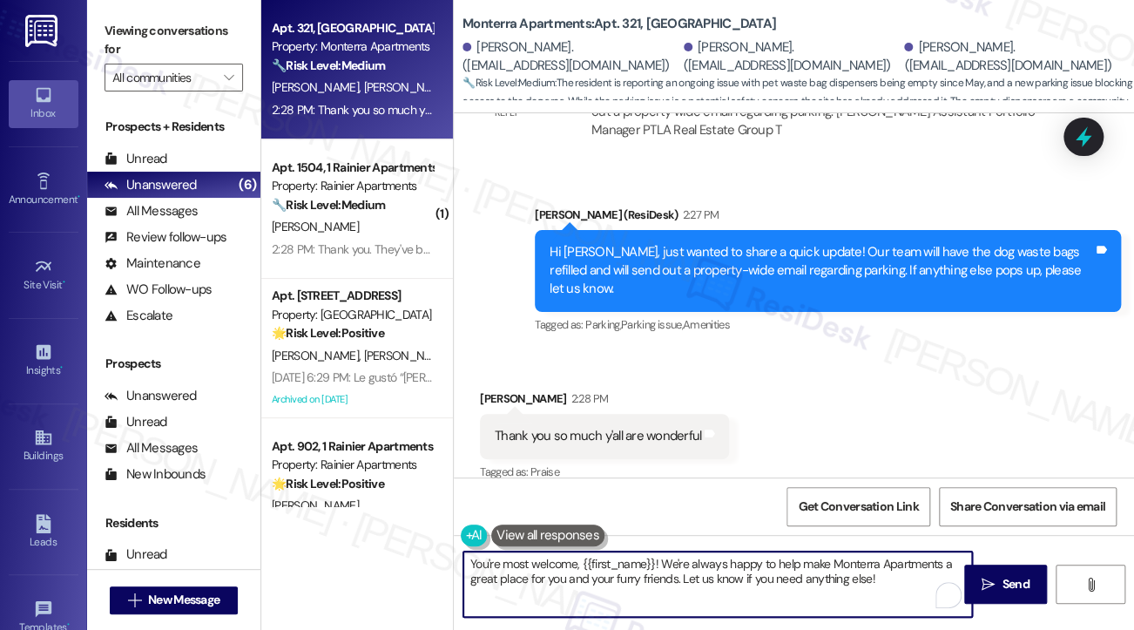
click at [606, 563] on textarea "You're most welcome, {{first_name}}! We're always happy to help make Monterra A…" at bounding box center [717, 583] width 509 height 65
click at [602, 563] on textarea "You're most welcome, {{first_name}}! We're always happy to help make Monterra A…" at bounding box center [717, 583] width 509 height 65
drag, startPoint x: 578, startPoint y: 561, endPoint x: 660, endPoint y: 560, distance: 81.9
click at [660, 560] on textarea "You're most welcome, {{first_name}}! We're always happy to help make Monterra A…" at bounding box center [717, 583] width 509 height 65
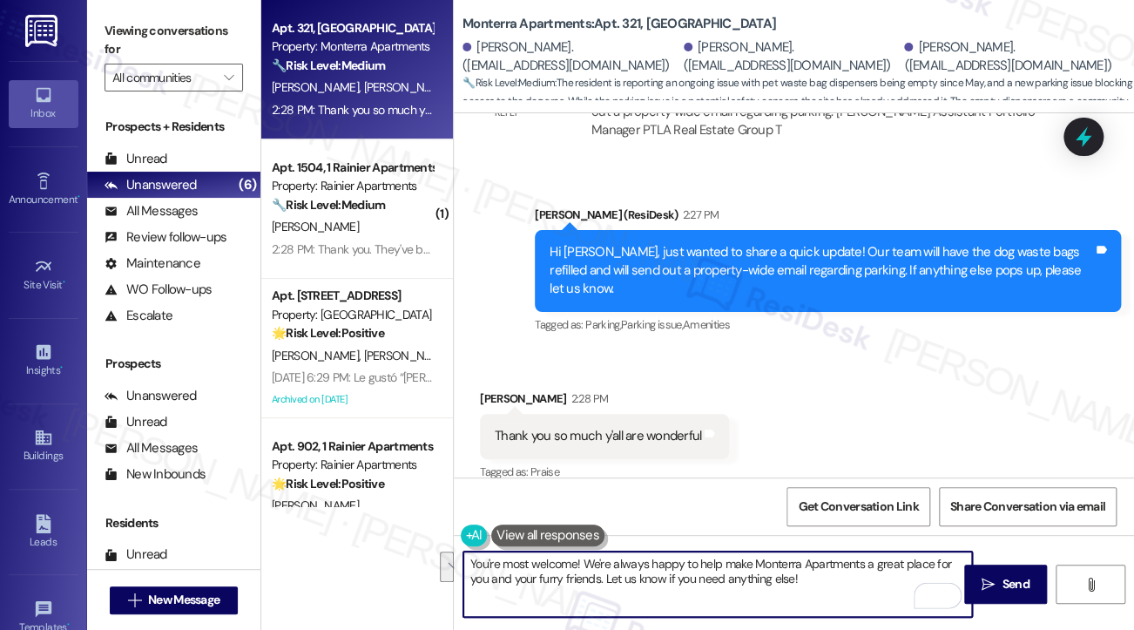
drag, startPoint x: 850, startPoint y: 589, endPoint x: 721, endPoint y: 560, distance: 132.1
click at [721, 560] on textarea "You're most welcome! We're always happy to help make Monterra Apartments a grea…" at bounding box center [717, 583] width 509 height 65
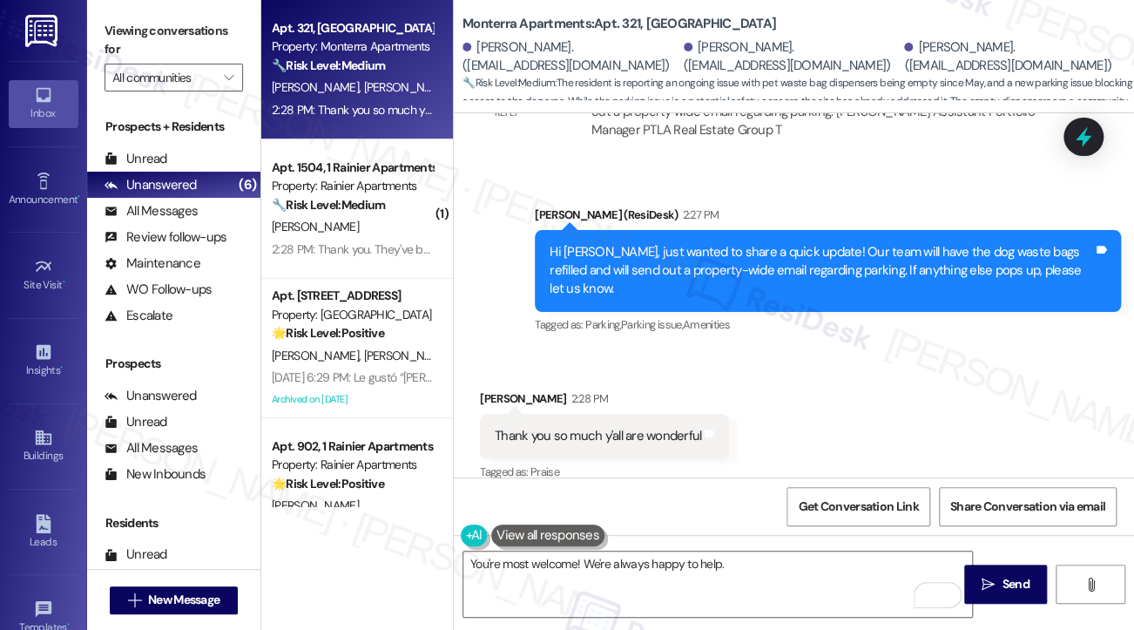
click at [119, 42] on label "Viewing conversations for" at bounding box center [174, 40] width 139 height 46
click at [785, 568] on textarea "You're most welcome! We're always happy to help." at bounding box center [717, 583] width 509 height 65
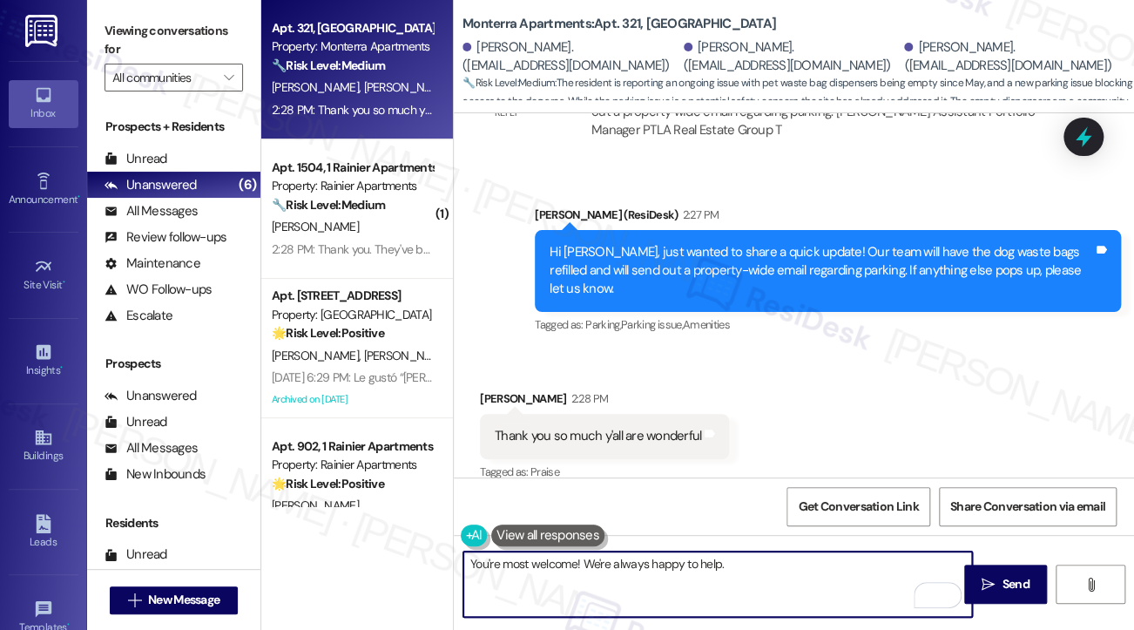
paste textarea ""Could I also take this chance to ask about your living experience? Has {{prope…"
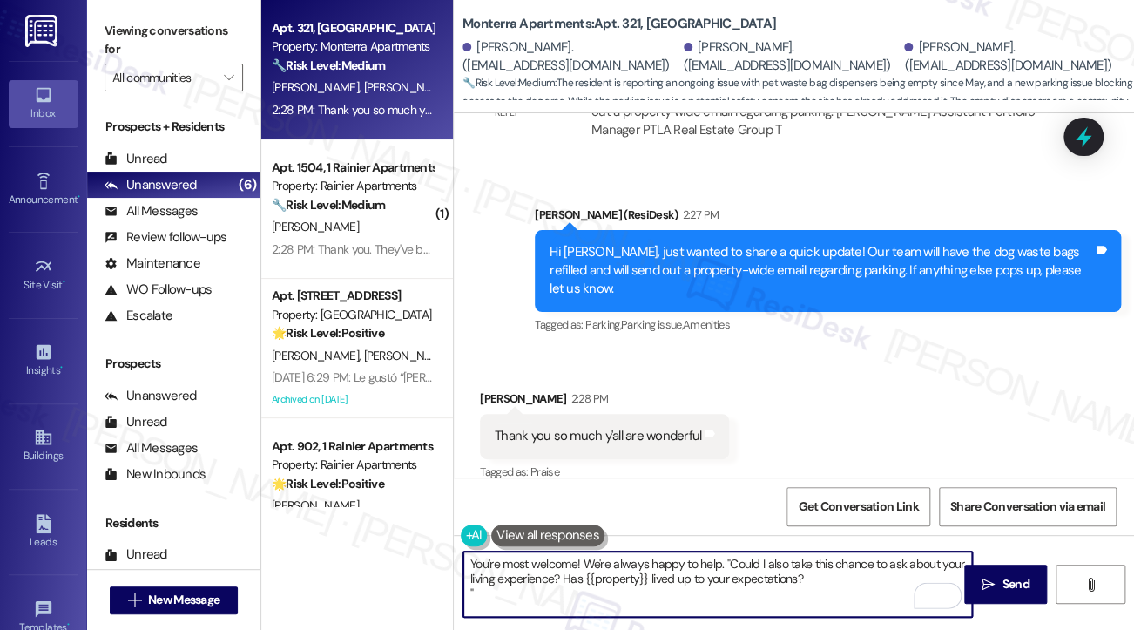
click at [725, 563] on textarea "You're most welcome! We're always happy to help. "Could I also take this chance…" at bounding box center [717, 583] width 509 height 65
click at [665, 599] on textarea "You're most welcome! We're always happy to help. Could I also take this chance …" at bounding box center [717, 583] width 509 height 65
drag, startPoint x: 820, startPoint y: 591, endPoint x: 725, endPoint y: 558, distance: 100.6
click at [725, 558] on textarea "You're most welcome! We're always happy to help. Could I also take this chance …" at bounding box center [717, 583] width 509 height 65
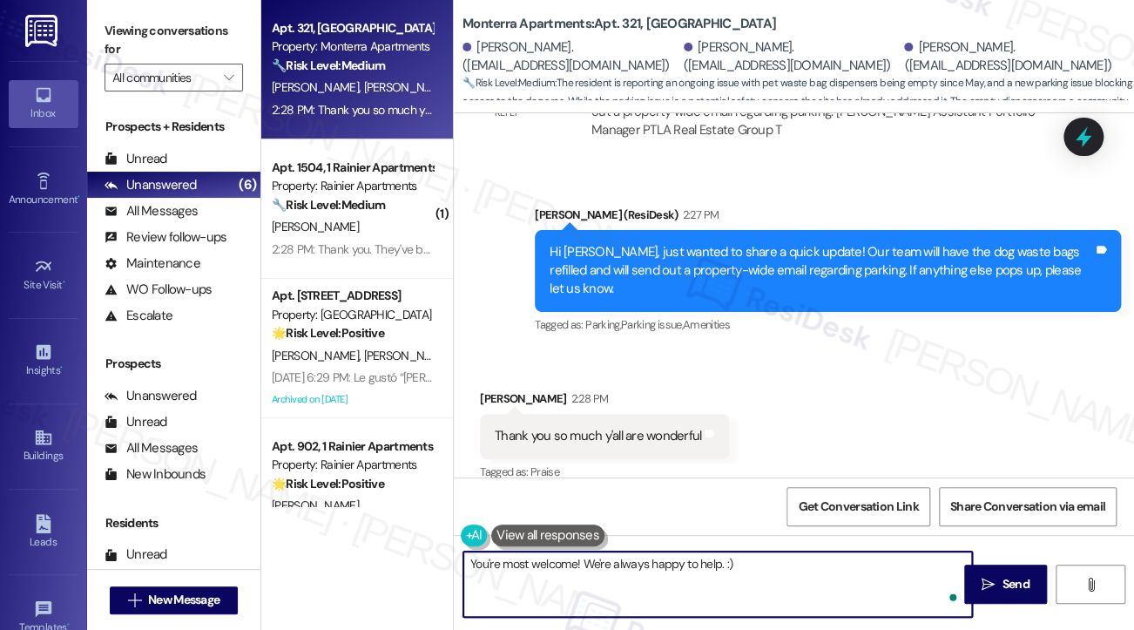
type textarea "You're most welcome! We're always happy to help. :)"
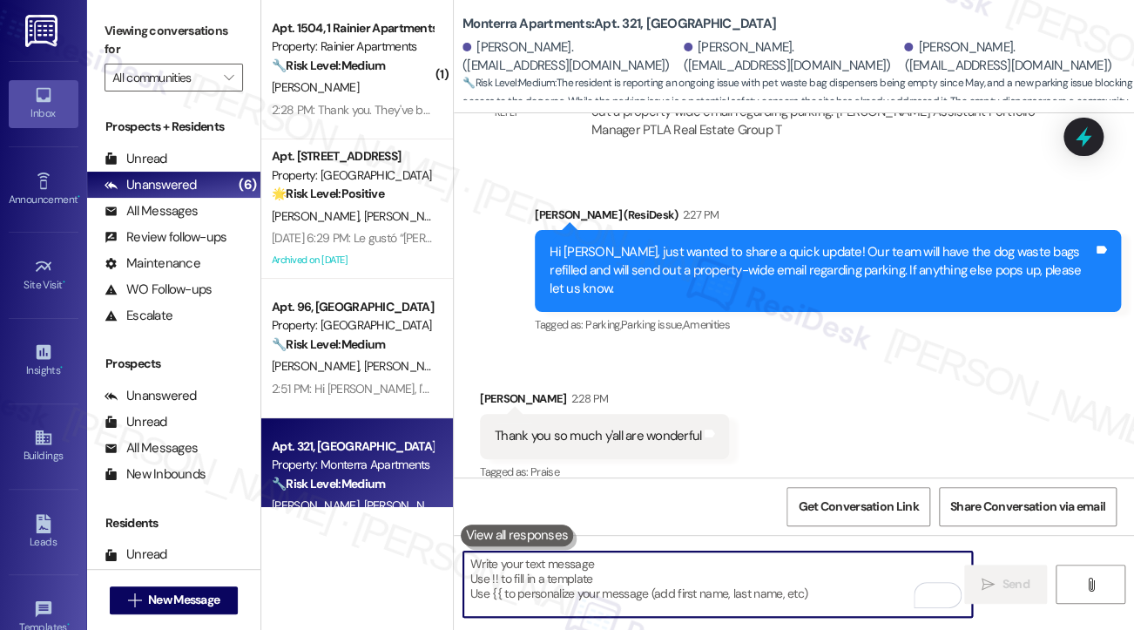
scroll to position [6719, 0]
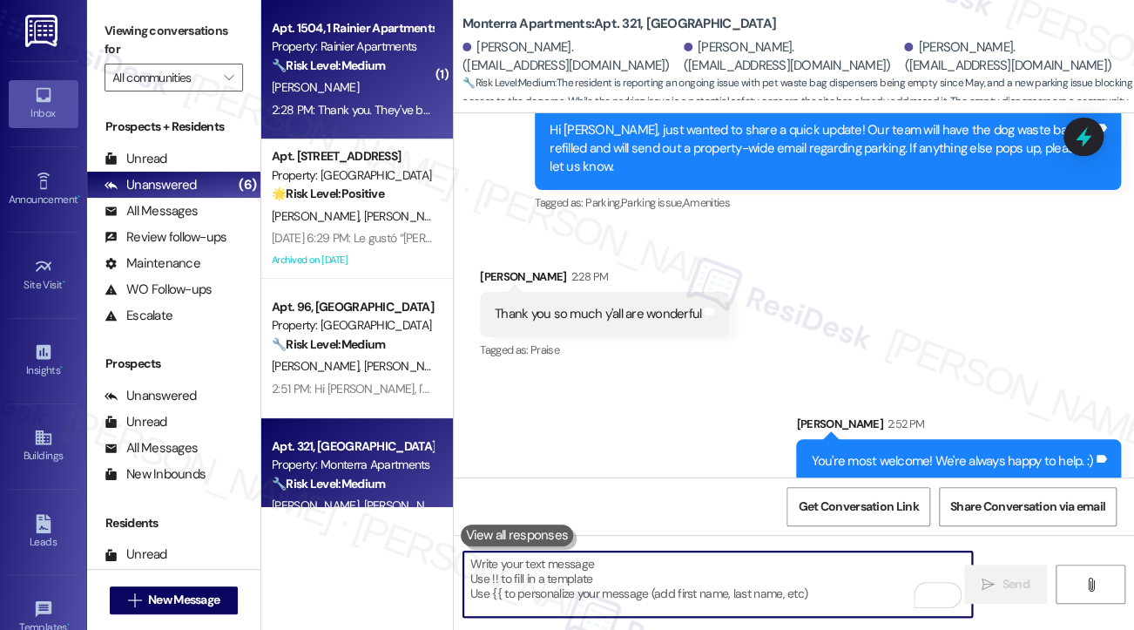
click at [352, 97] on div "[PERSON_NAME]" at bounding box center [352, 88] width 165 height 22
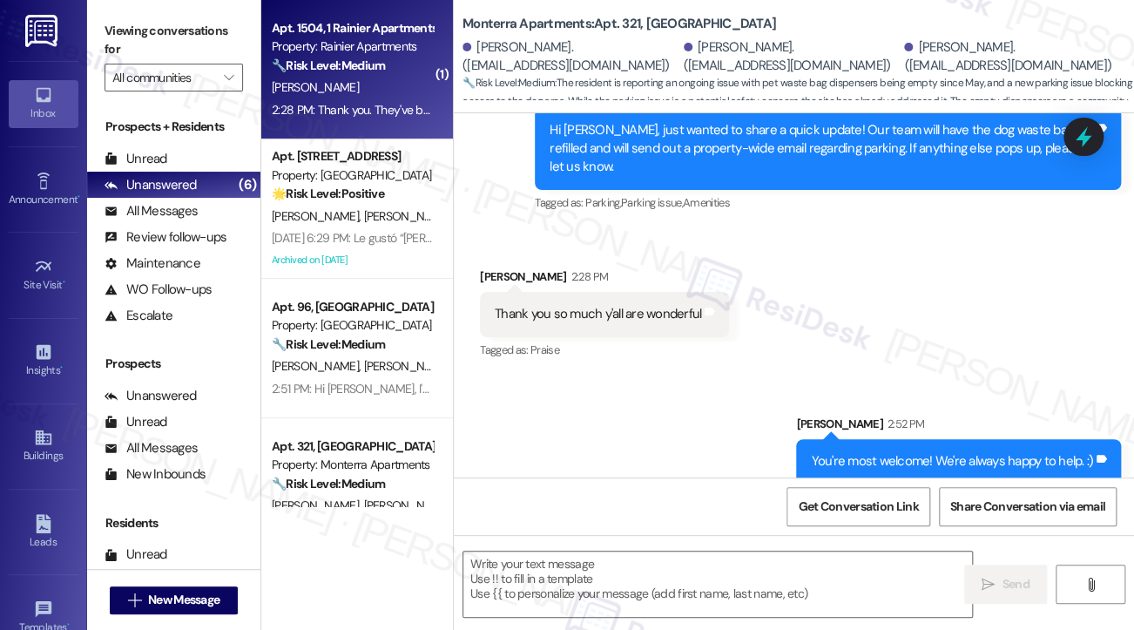
type textarea "Fetching suggested responses. Please feel free to read through the conversation…"
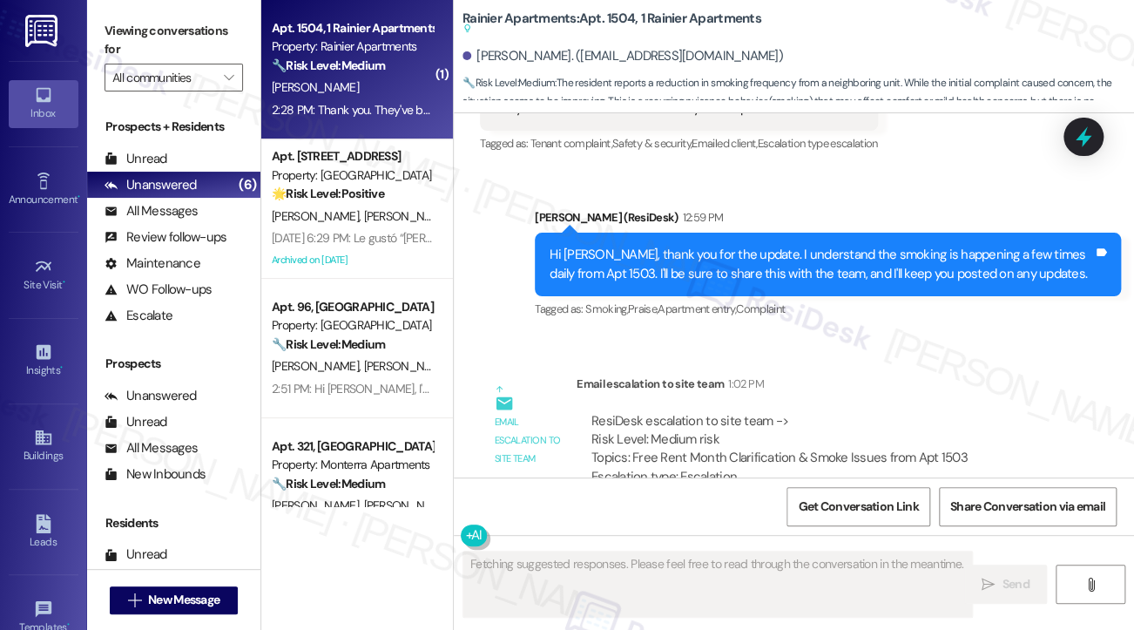
scroll to position [3222, 0]
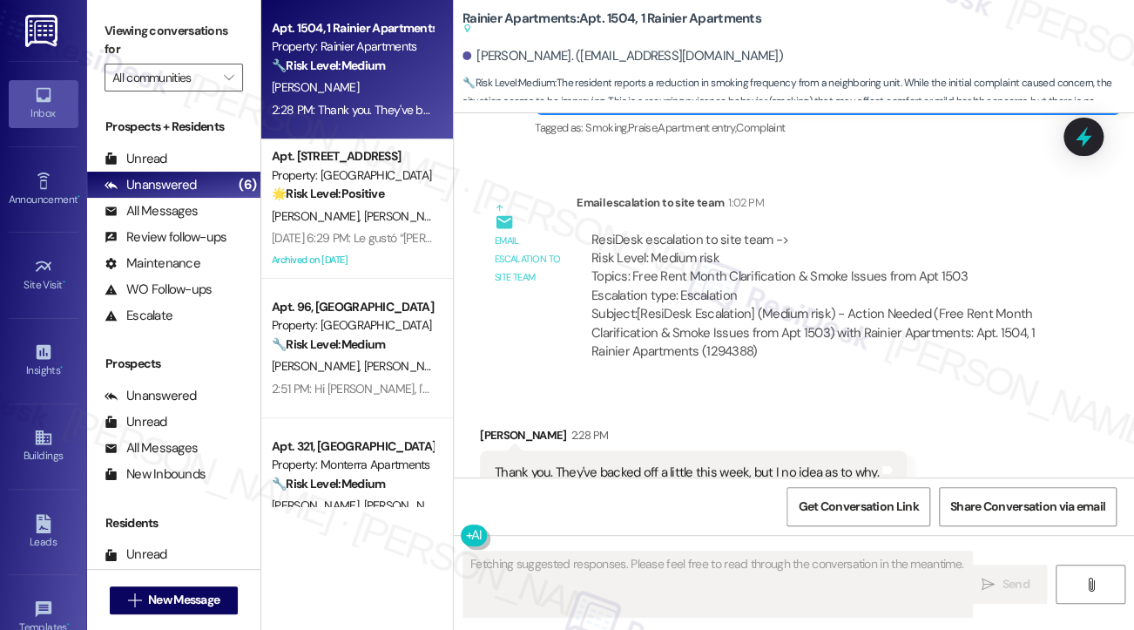
click at [693, 463] on div "Thank you. They've backed off a little this week, but I no idea as to why." at bounding box center [687, 472] width 384 height 18
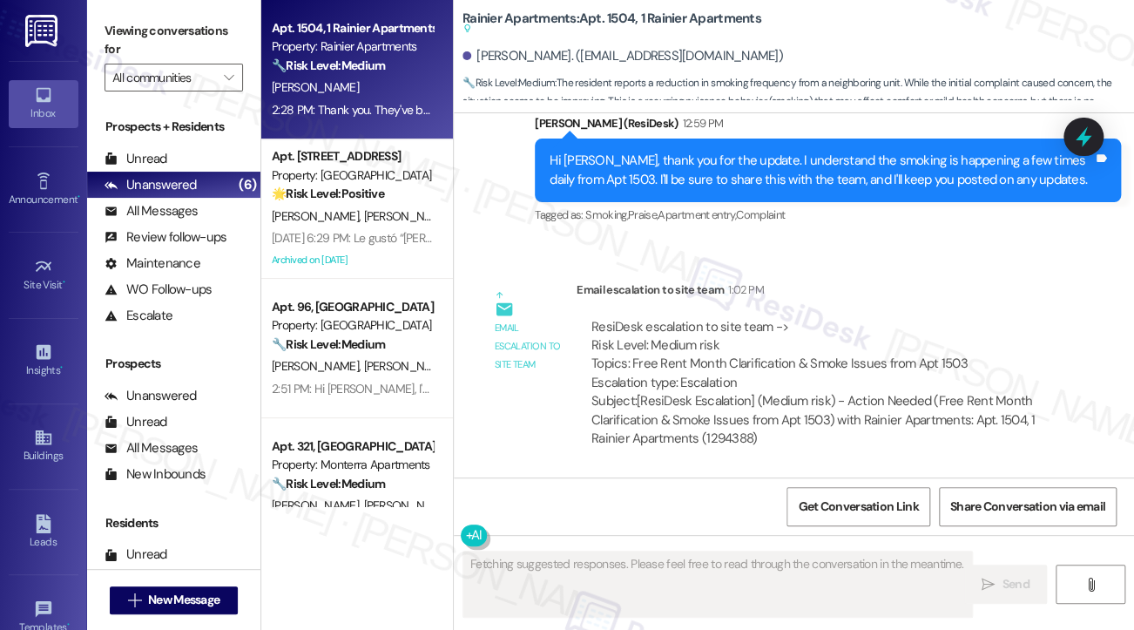
scroll to position [2960, 0]
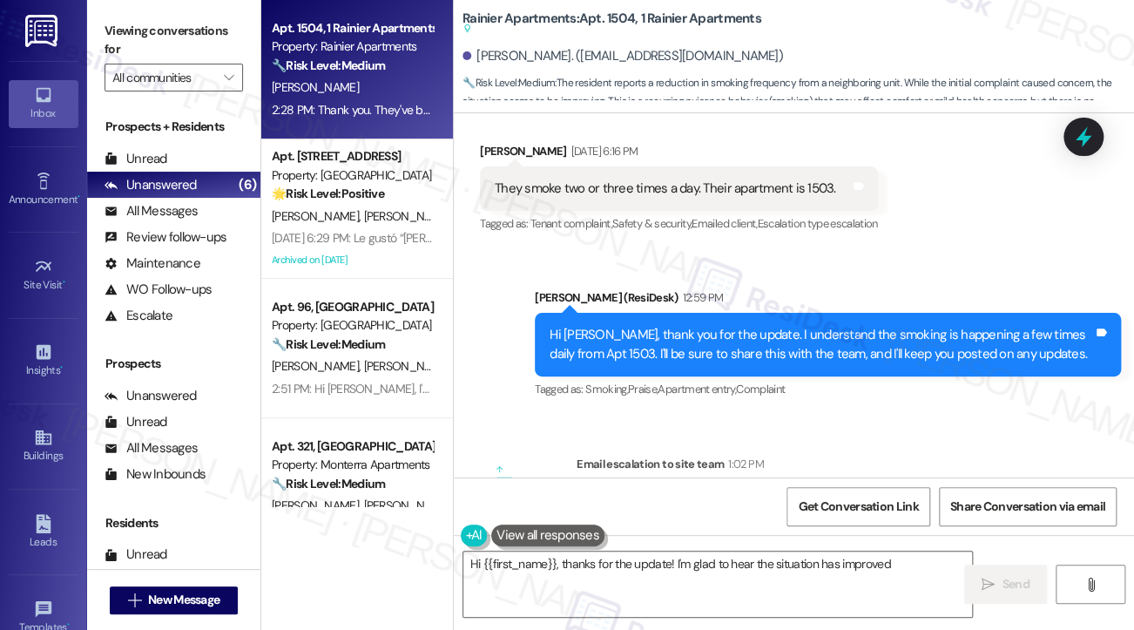
click at [622, 313] on div "Hi [PERSON_NAME], thank you for the update. I understand the smoking is happeni…" at bounding box center [828, 345] width 586 height 64
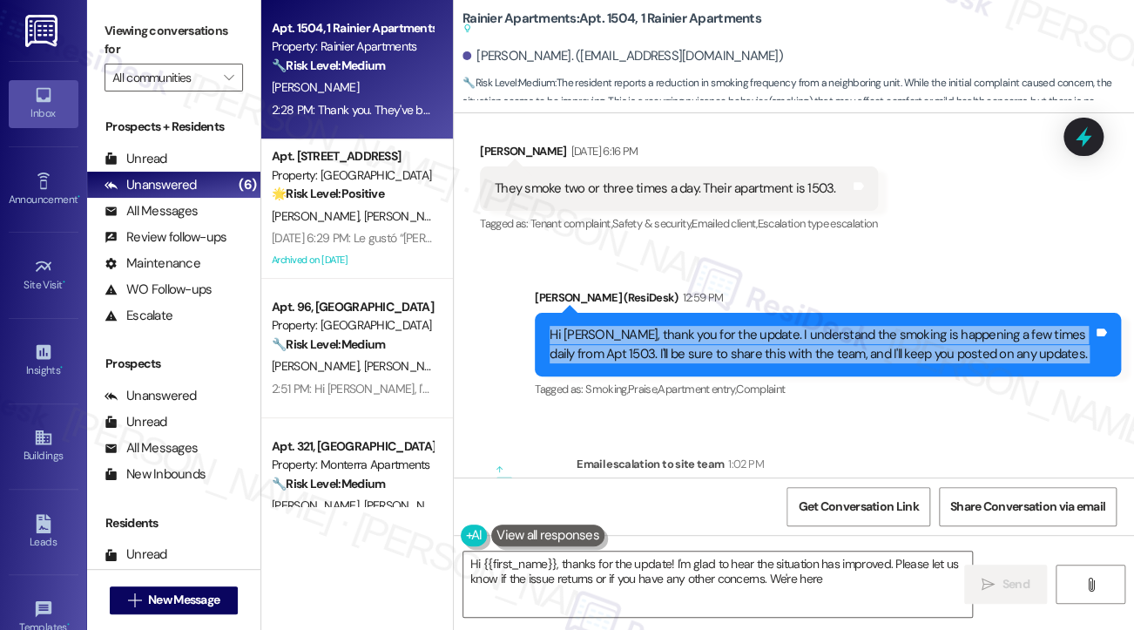
click at [622, 313] on div "Hi [PERSON_NAME], thank you for the update. I understand the smoking is happeni…" at bounding box center [828, 345] width 586 height 64
click at [795, 326] on div "Hi [PERSON_NAME], thank you for the update. I understand the smoking is happeni…" at bounding box center [822, 344] width 544 height 37
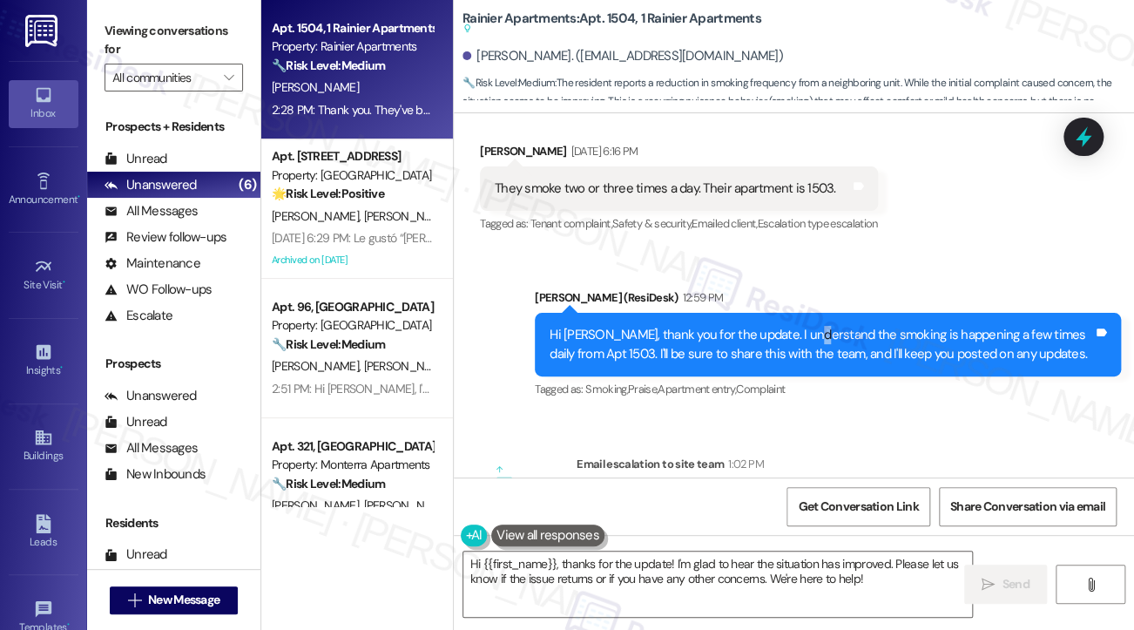
click at [795, 326] on div "Hi [PERSON_NAME], thank you for the update. I understand the smoking is happeni…" at bounding box center [822, 344] width 544 height 37
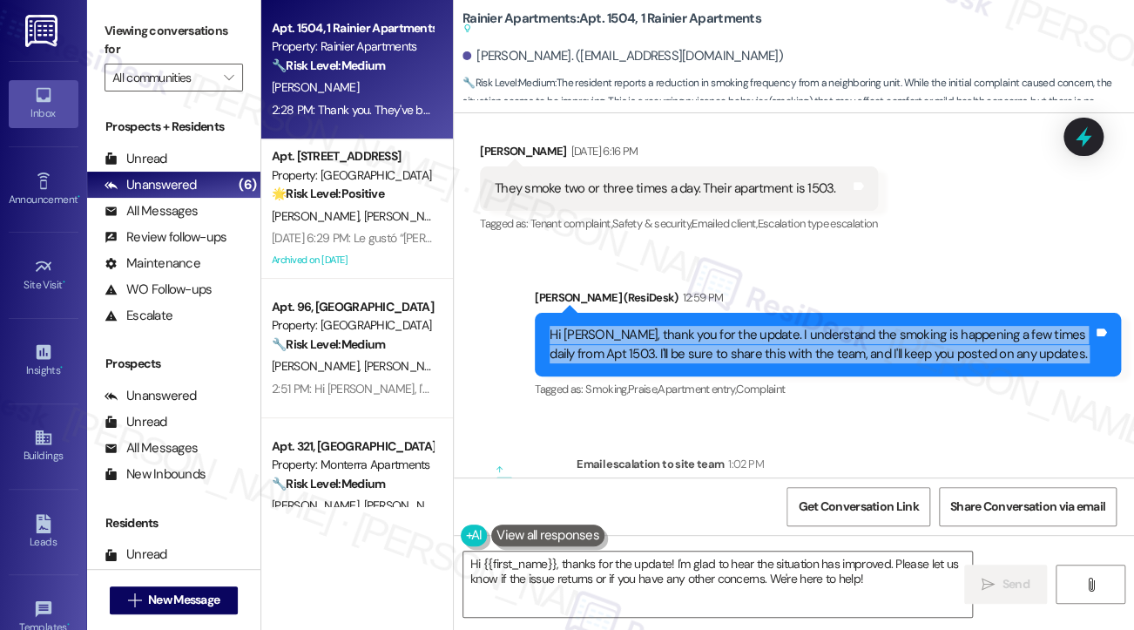
click at [795, 326] on div "Hi [PERSON_NAME], thank you for the update. I understand the smoking is happeni…" at bounding box center [822, 344] width 544 height 37
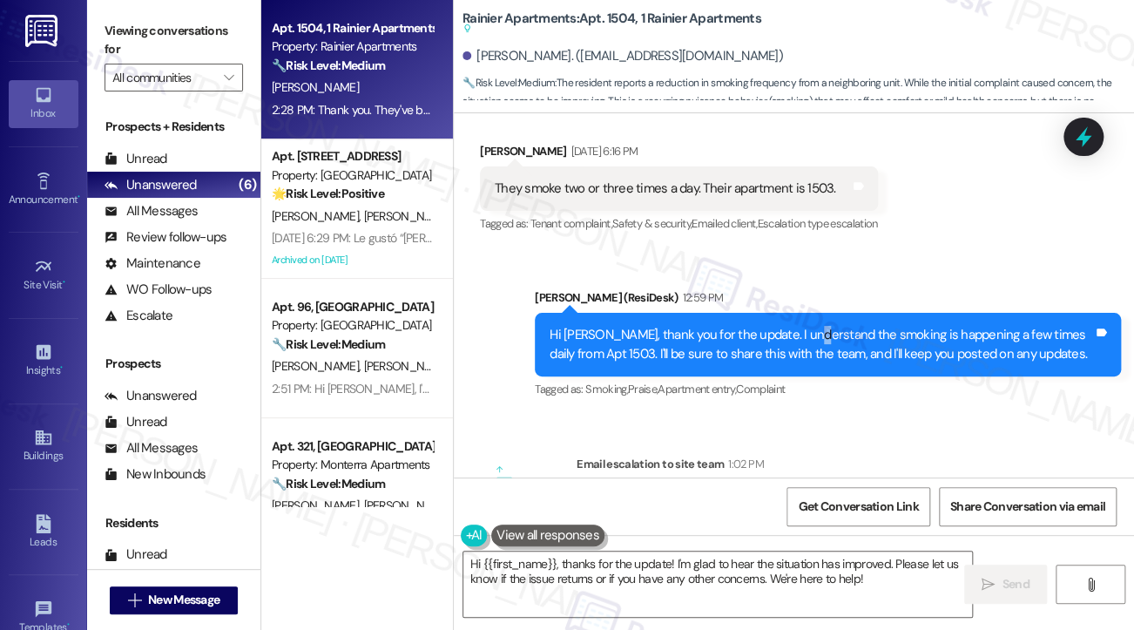
click at [795, 326] on div "Hi [PERSON_NAME], thank you for the update. I understand the smoking is happeni…" at bounding box center [822, 344] width 544 height 37
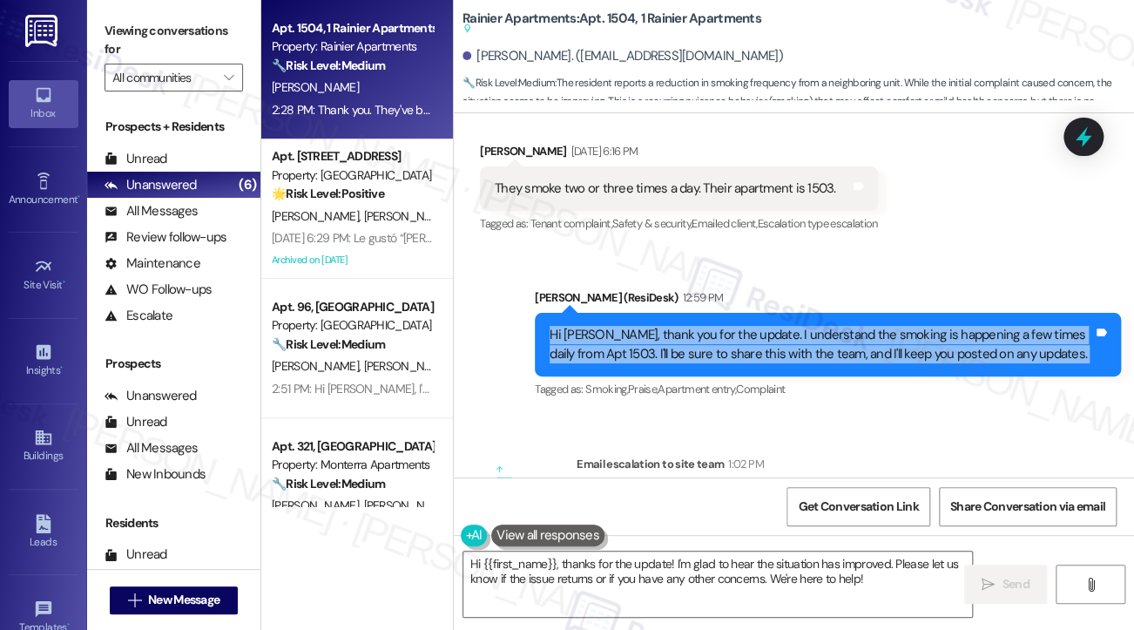
click at [795, 326] on div "Hi [PERSON_NAME], thank you for the update. I understand the smoking is happeni…" at bounding box center [822, 344] width 544 height 37
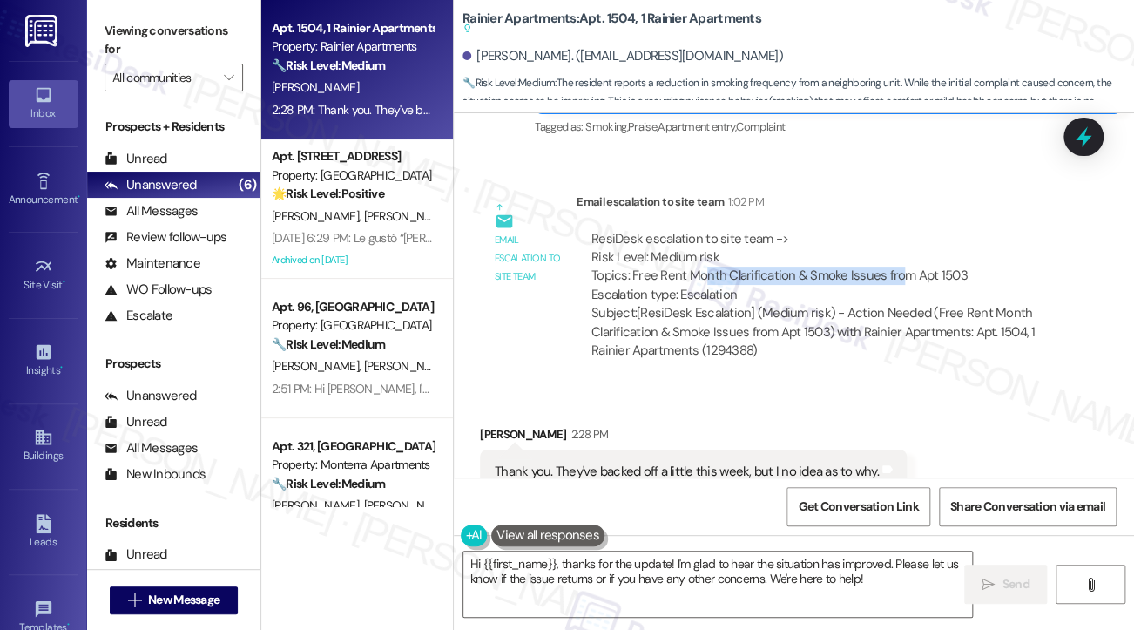
drag, startPoint x: 700, startPoint y: 228, endPoint x: 895, endPoint y: 222, distance: 194.4
click at [895, 230] on div "ResiDesk escalation to site team -> Risk Level: Medium risk Topics: Free Rent M…" at bounding box center [822, 267] width 460 height 75
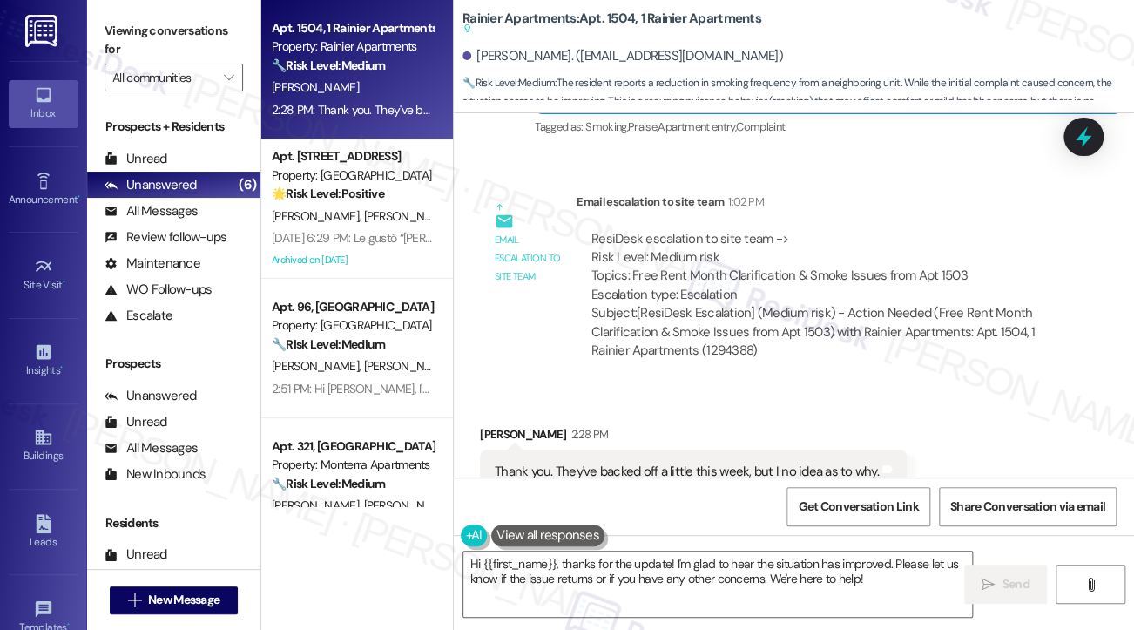
click at [694, 463] on div "Thank you. They've backed off a little this week, but I no idea as to why." at bounding box center [687, 472] width 384 height 18
click at [691, 463] on div "Thank you. They've backed off a little this week, but I no idea as to why." at bounding box center [687, 472] width 384 height 18
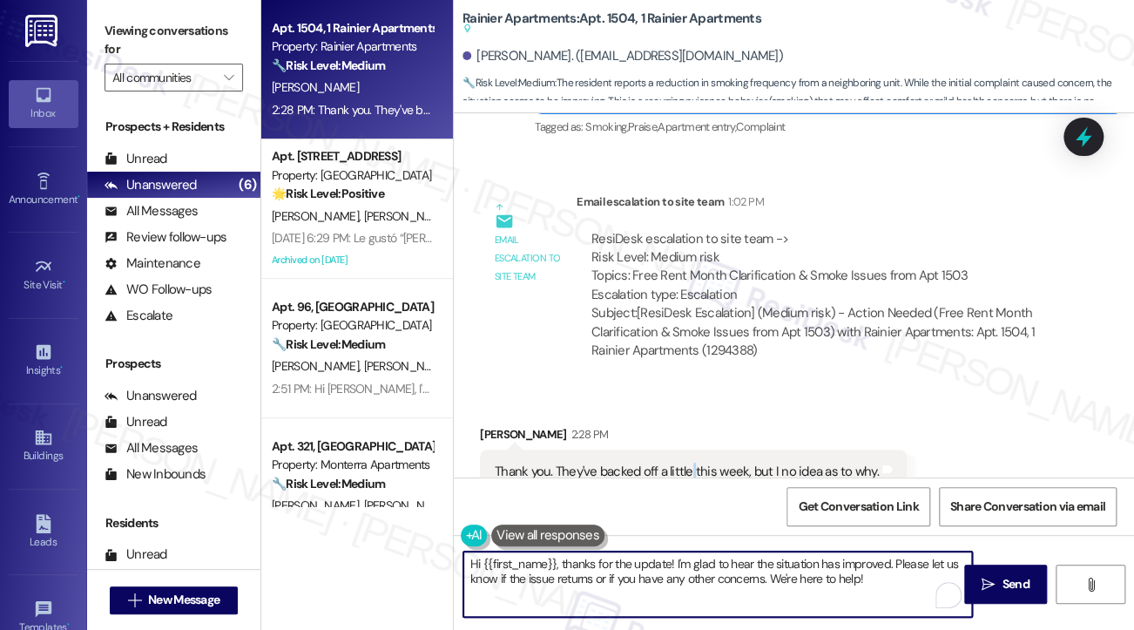
click at [690, 567] on textarea "Hi {{first_name}}, thanks for the update! I'm glad to hear the situation has im…" at bounding box center [717, 583] width 509 height 65
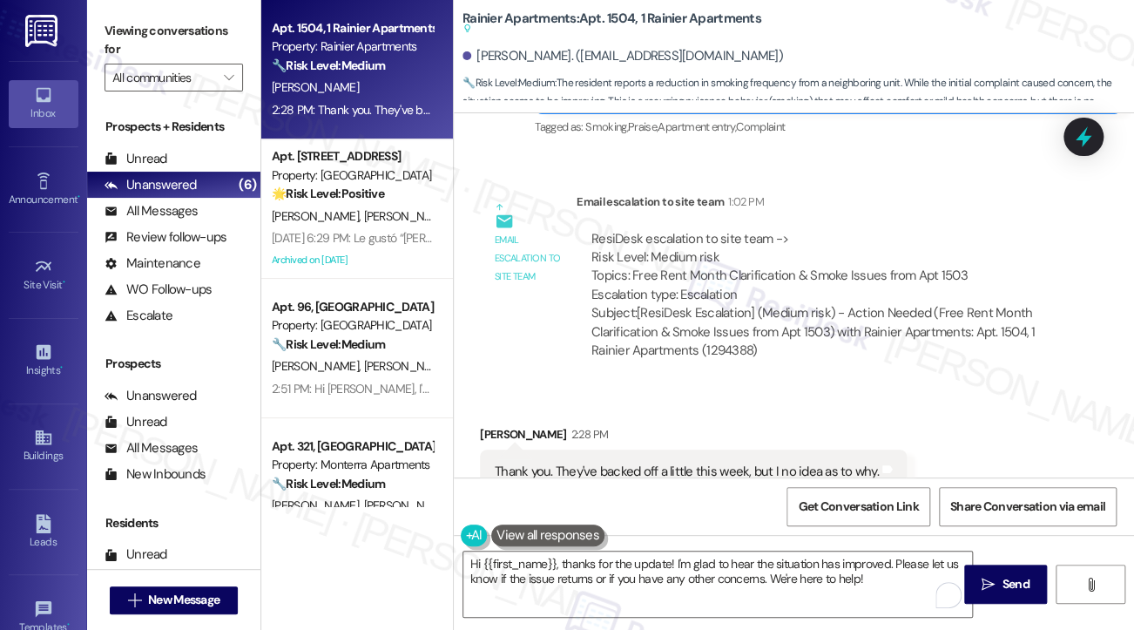
click at [635, 463] on div "Thank you. They've backed off a little this week, but I no idea as to why." at bounding box center [687, 472] width 384 height 18
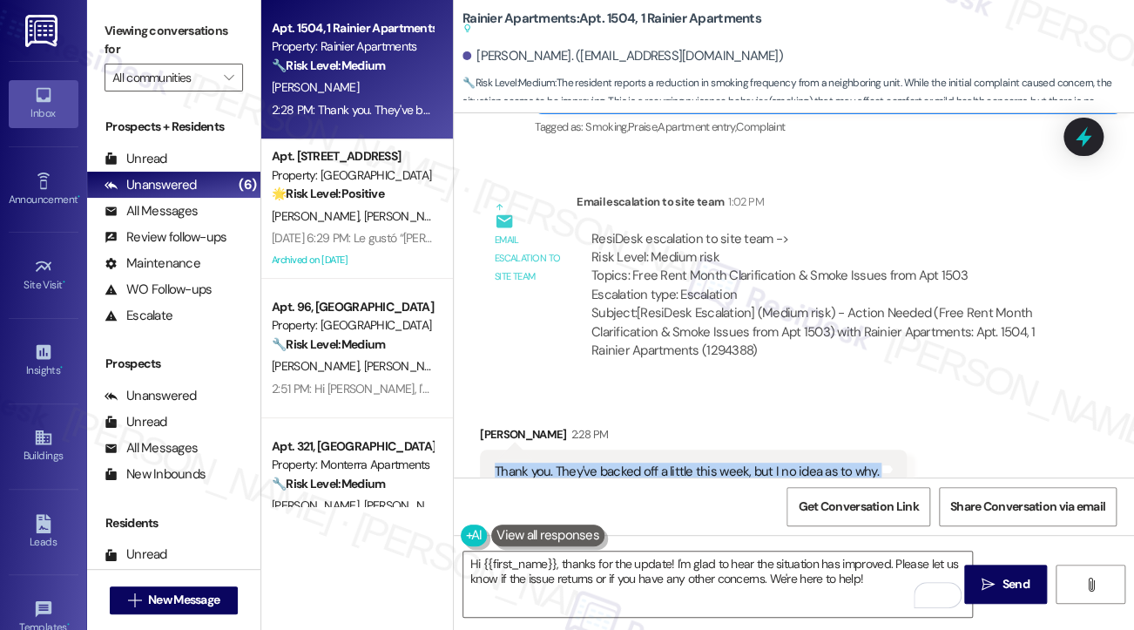
click at [635, 463] on div "Thank you. They've backed off a little this week, but I no idea as to why." at bounding box center [687, 472] width 384 height 18
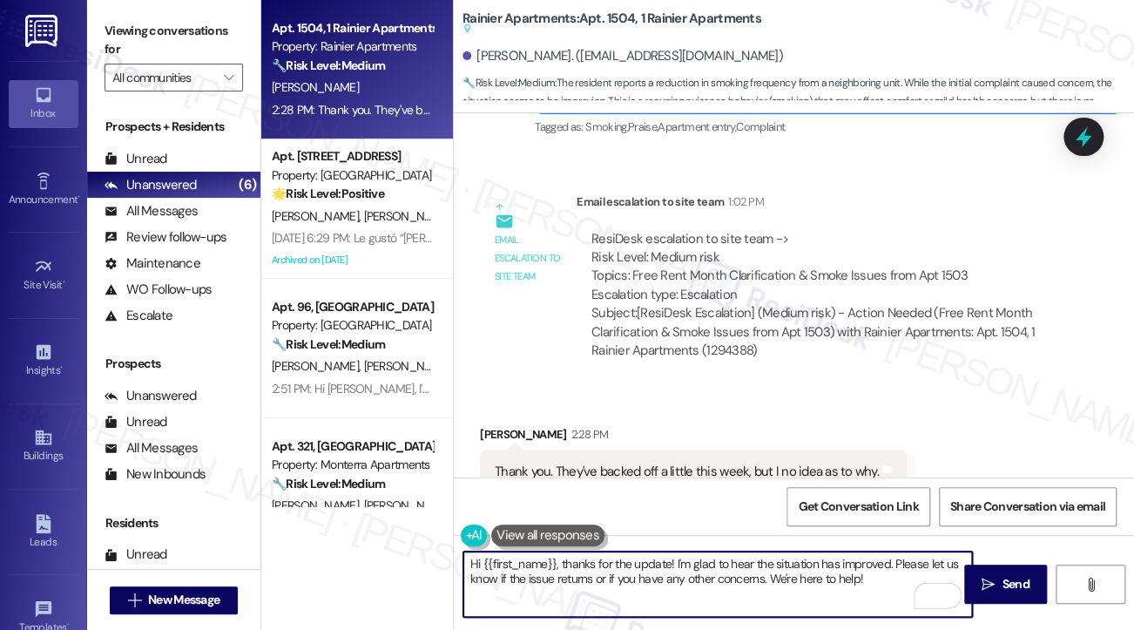
click at [574, 585] on textarea "Hi {{first_name}}, thanks for the update! I'm glad to hear the situation has im…" at bounding box center [717, 583] width 509 height 65
drag, startPoint x: 566, startPoint y: 564, endPoint x: 397, endPoint y: 555, distance: 169.2
click at [398, 555] on div "Apt. 1504, 1 Rainier Apartments Property: Rainier Apartments 🔧 Risk Level: Medi…" at bounding box center [697, 315] width 873 height 630
click at [808, 583] on textarea "Thanks for the update! I'm glad to hear the situation has improved. Please let …" at bounding box center [717, 583] width 509 height 65
click at [488, 46] on div "[PERSON_NAME]. ([EMAIL_ADDRESS][DOMAIN_NAME])" at bounding box center [799, 56] width 672 height 35
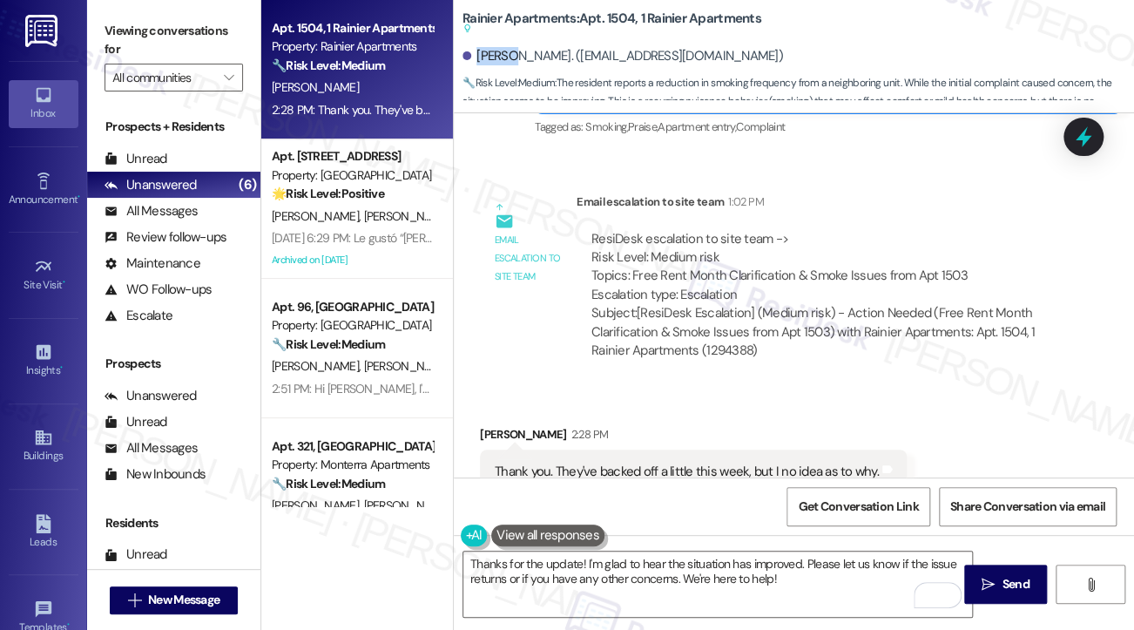
click at [488, 46] on div "[PERSON_NAME]. ([EMAIL_ADDRESS][DOMAIN_NAME])" at bounding box center [799, 56] width 672 height 35
copy div "[PERSON_NAME]"
click at [574, 560] on textarea "Thanks for the update! I'm glad to hear the situation has improved. Please let …" at bounding box center [717, 583] width 509 height 65
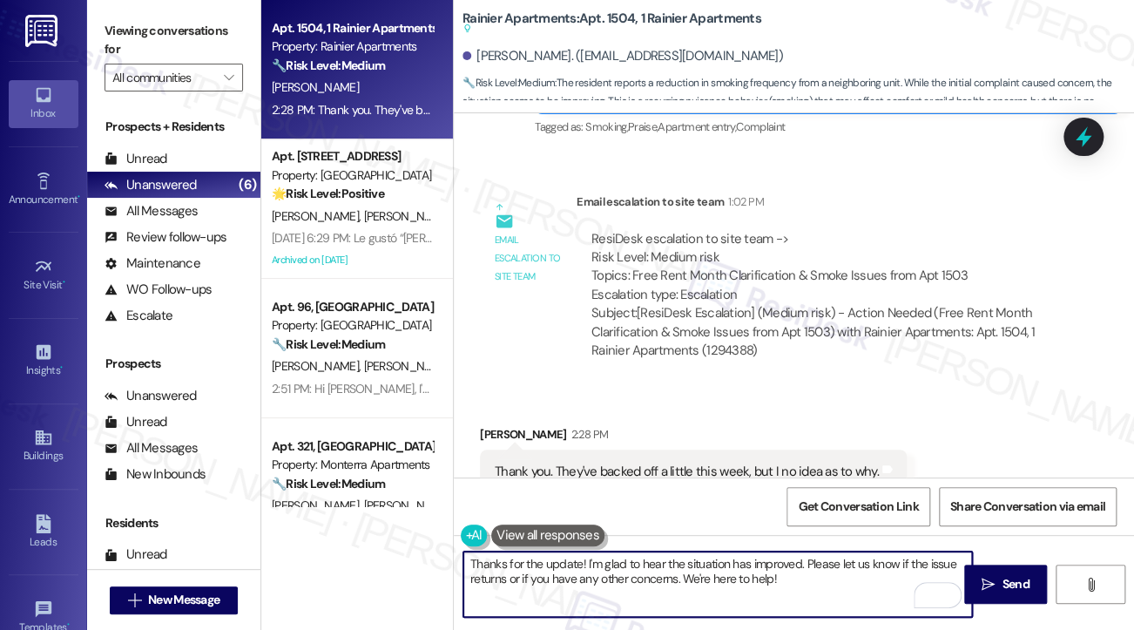
click at [575, 558] on textarea "Thanks for the update! I'm glad to hear the situation has improved. Please let …" at bounding box center [717, 583] width 509 height 65
click at [582, 558] on textarea "Thanks for the update! I'm glad to hear the situation has improved. Please let …" at bounding box center [717, 583] width 509 height 65
paste textarea "[PERSON_NAME]"
click at [796, 578] on textarea "Thanks for the update, [PERSON_NAME]! I'm glad to hear the situation has improv…" at bounding box center [717, 583] width 509 height 65
click at [888, 585] on textarea "Thanks for the update, [PERSON_NAME]! I'm glad to hear the situation has improv…" at bounding box center [717, 583] width 509 height 65
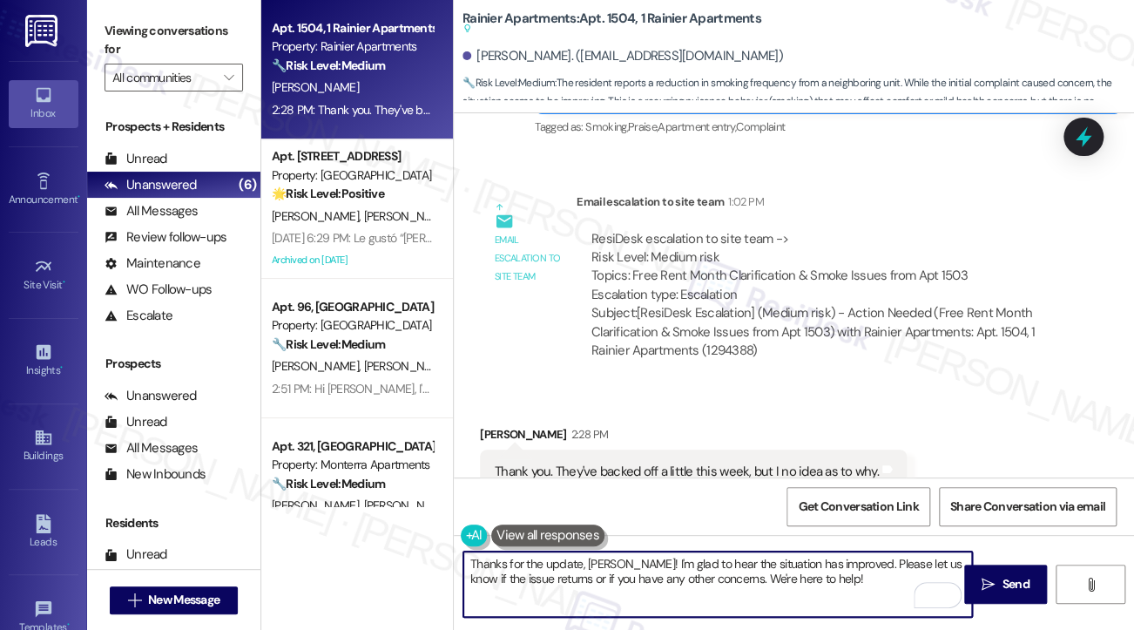
click at [836, 581] on textarea "Thanks for the update, [PERSON_NAME]! I'm glad to hear the situation has improv…" at bounding box center [717, 583] width 509 height 65
type textarea "Thanks for the update, [PERSON_NAME]! I'm glad to hear the situation has improv…"
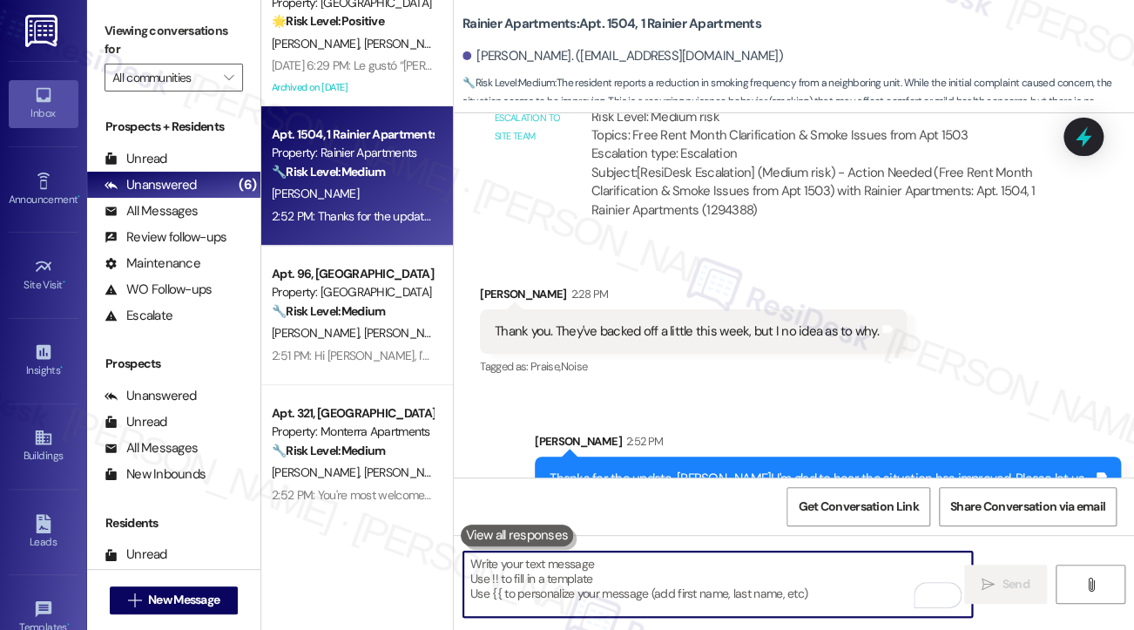
scroll to position [51, 0]
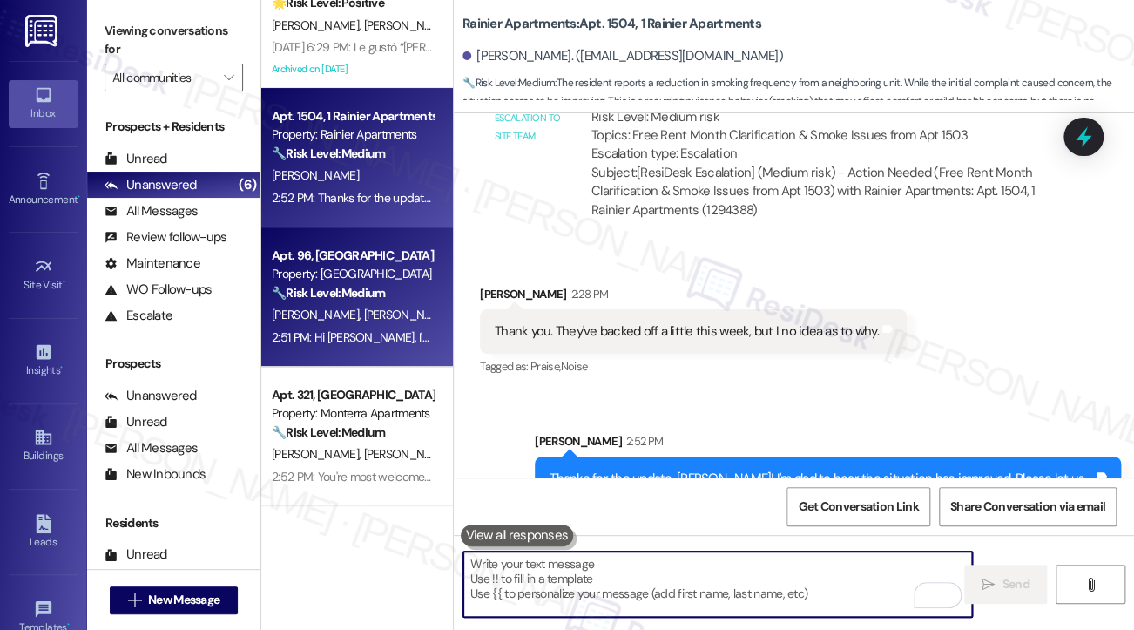
click at [374, 331] on div "2:51 PM: Hi [PERSON_NAME], I'm glad to hear it's now resolved! If you have any …" at bounding box center [588, 337] width 633 height 16
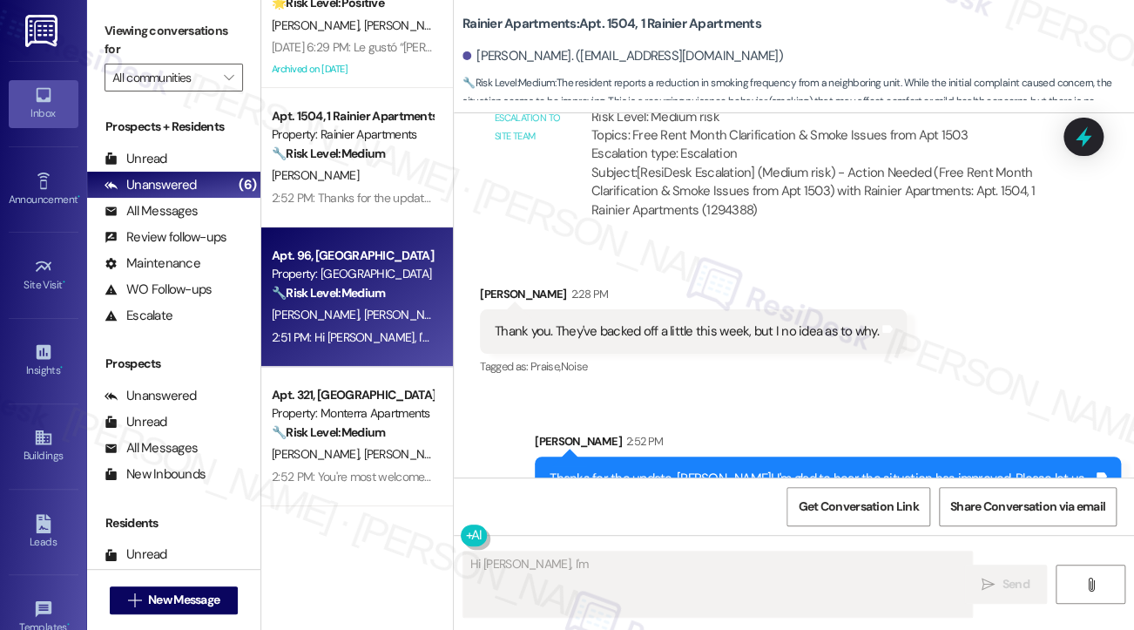
scroll to position [1827, 0]
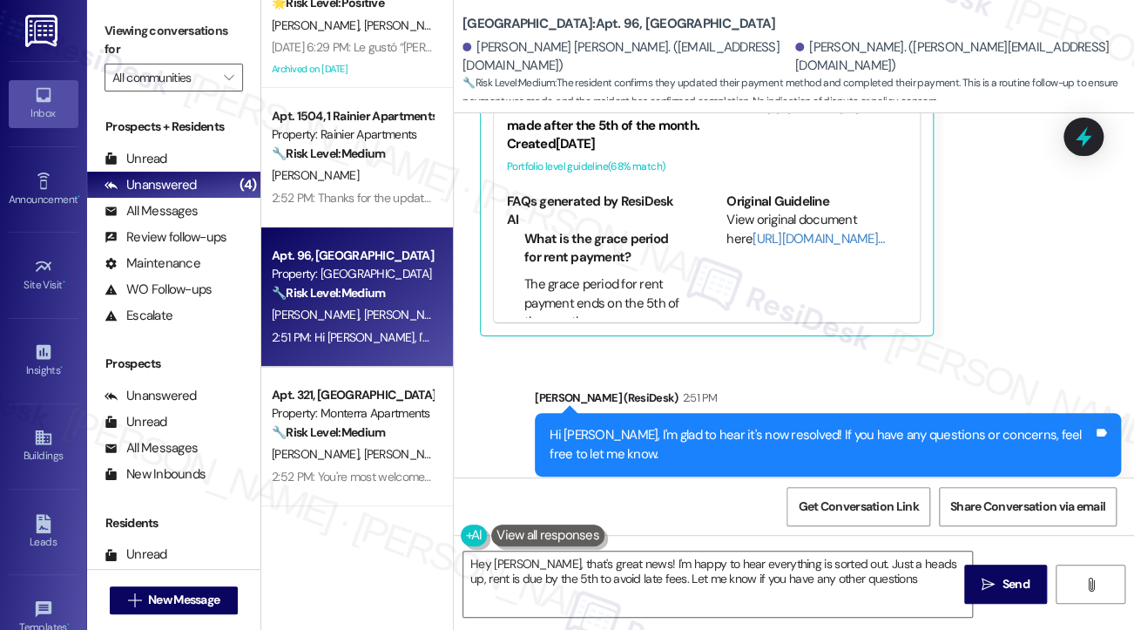
type textarea "Hey [PERSON_NAME], that's great news! I'm happy to hear everything is sorted ou…"
